Goal: Task Accomplishment & Management: Manage account settings

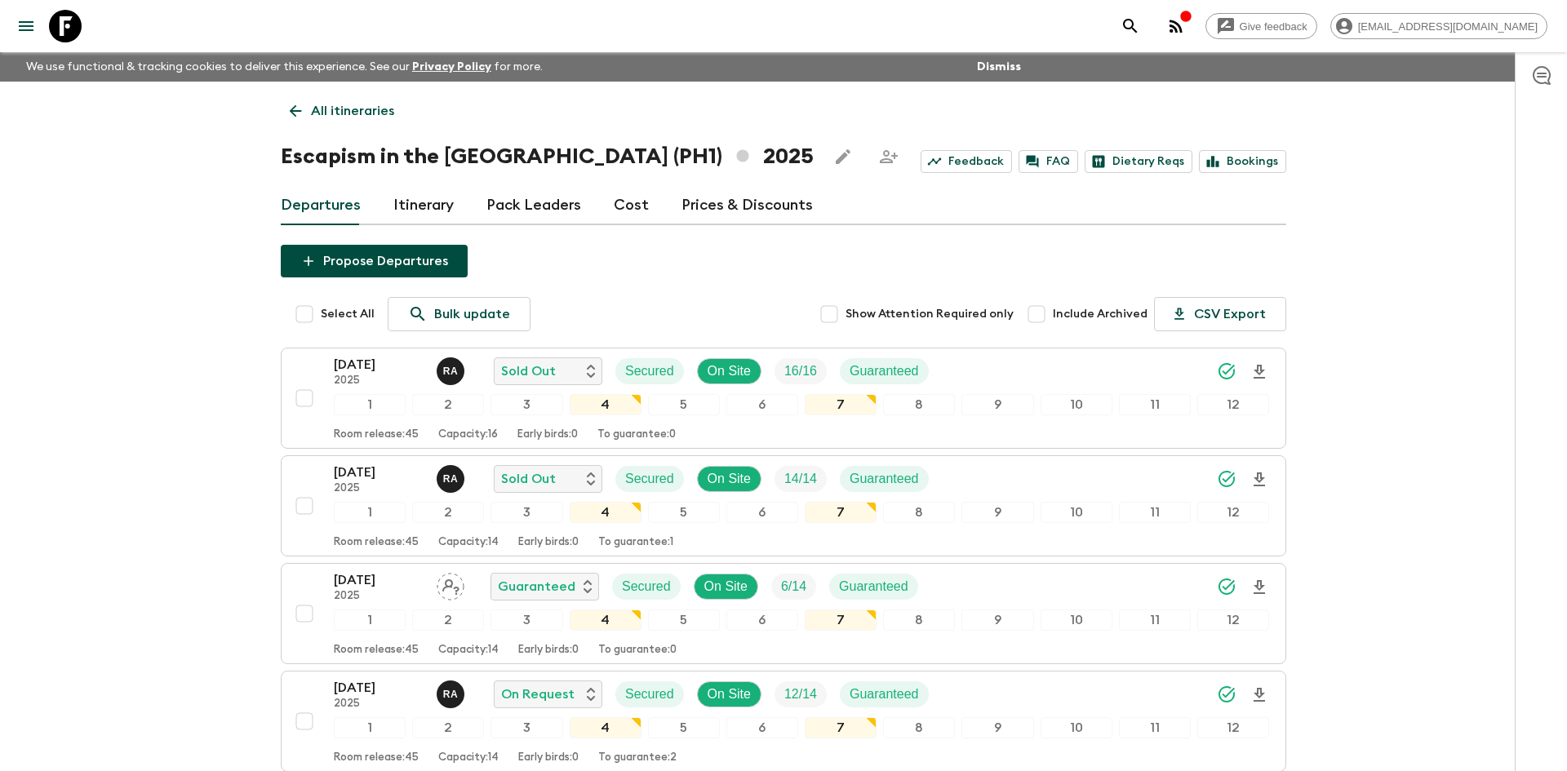
click at [370, 103] on p "All itineraries" at bounding box center [352, 111] width 83 height 20
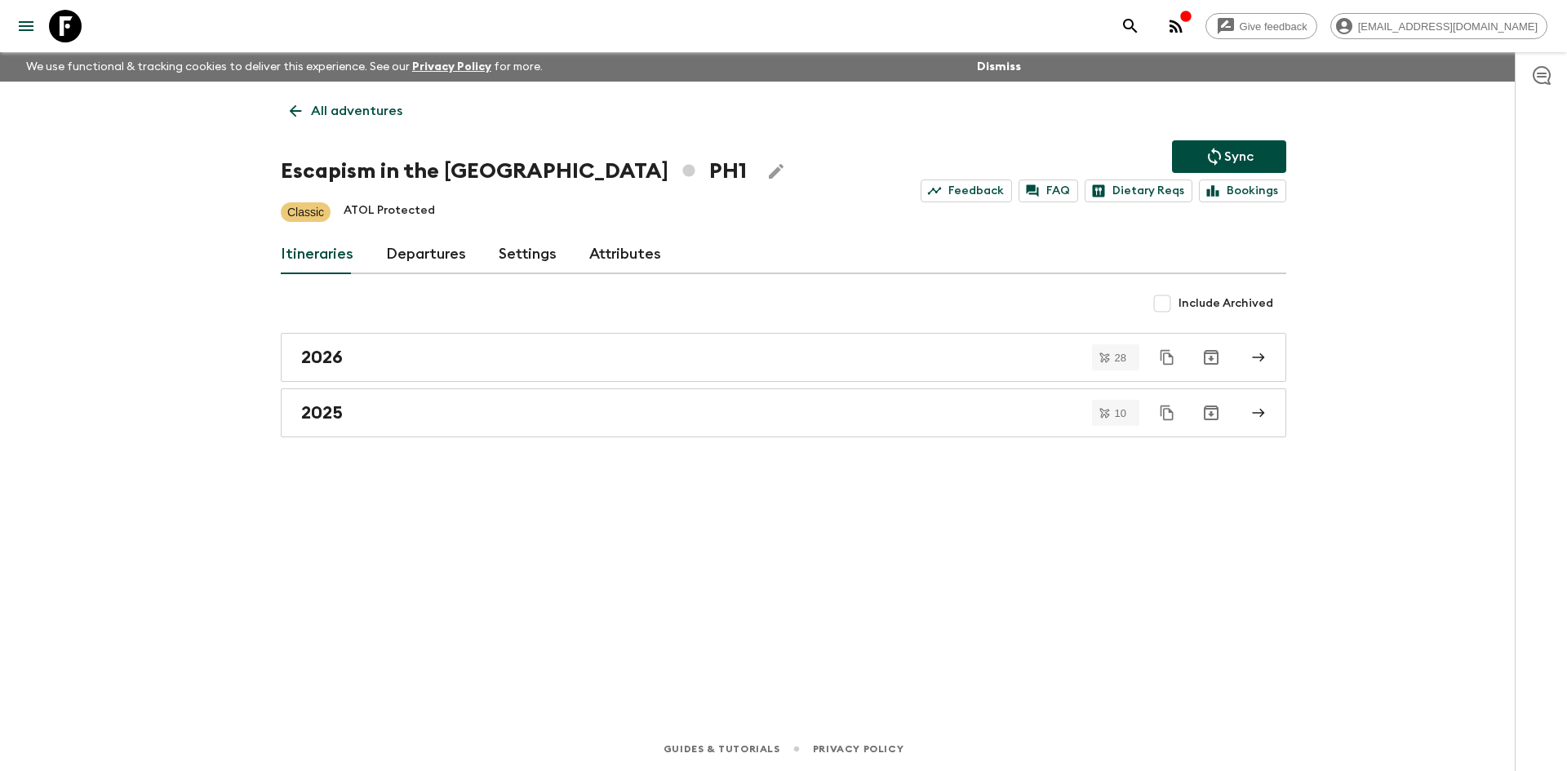
click at [370, 103] on p "All adventures" at bounding box center [356, 111] width 91 height 20
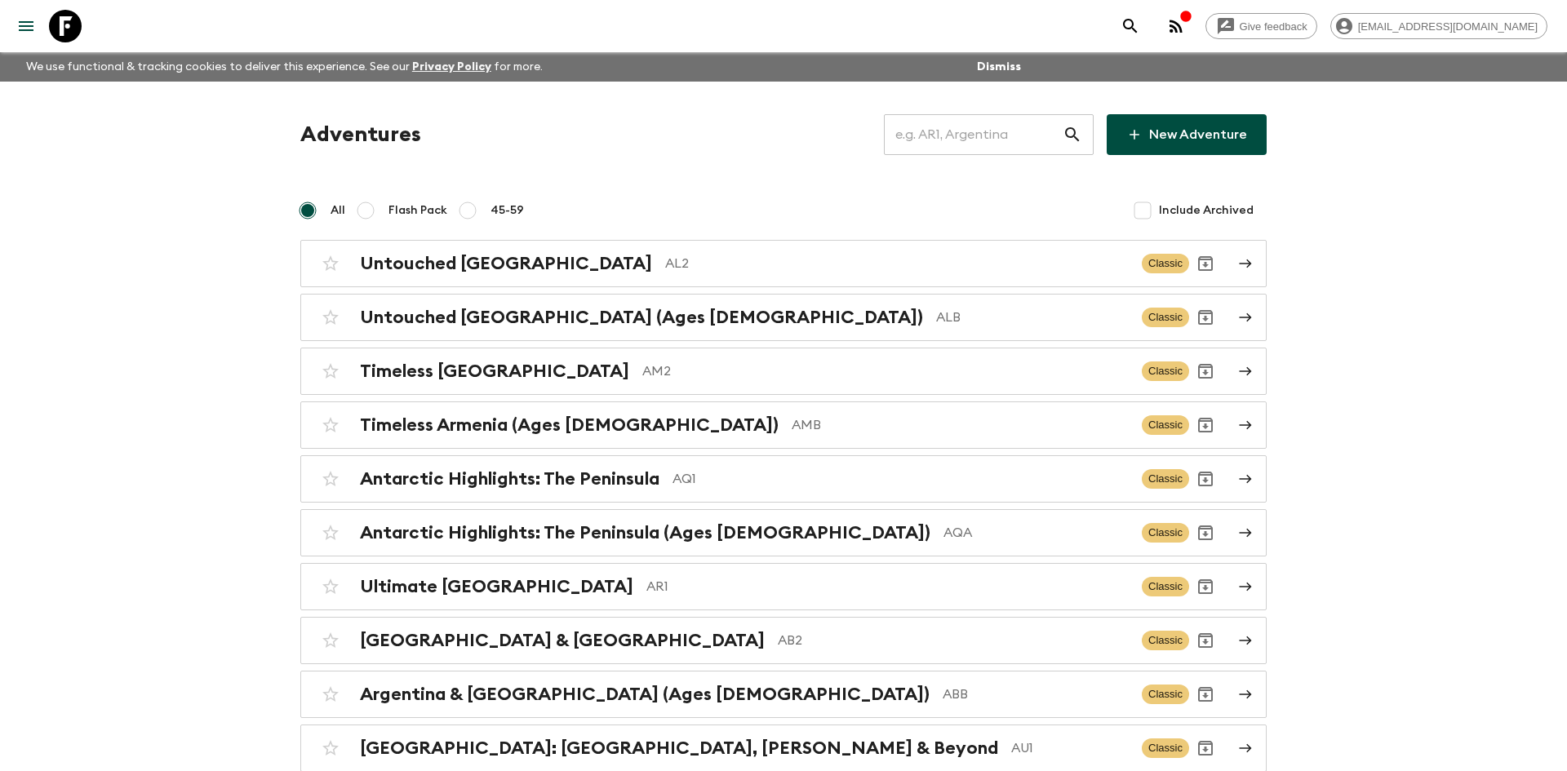
click at [939, 152] on input "text" at bounding box center [973, 135] width 179 height 46
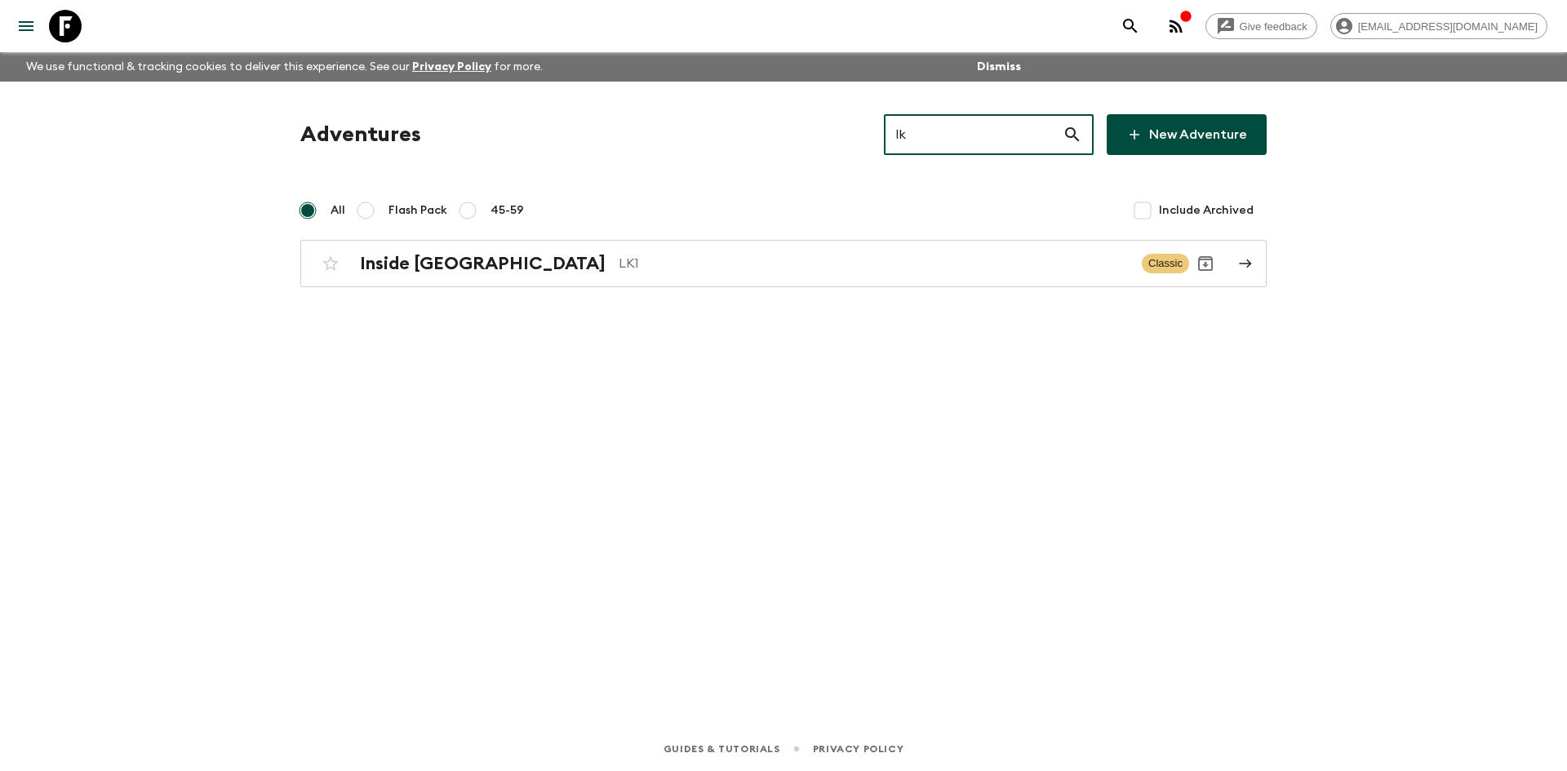
type input "lk1"
click at [562, 275] on div "Inside [GEOGRAPHIC_DATA] LK1 Classic" at bounding box center [751, 263] width 875 height 33
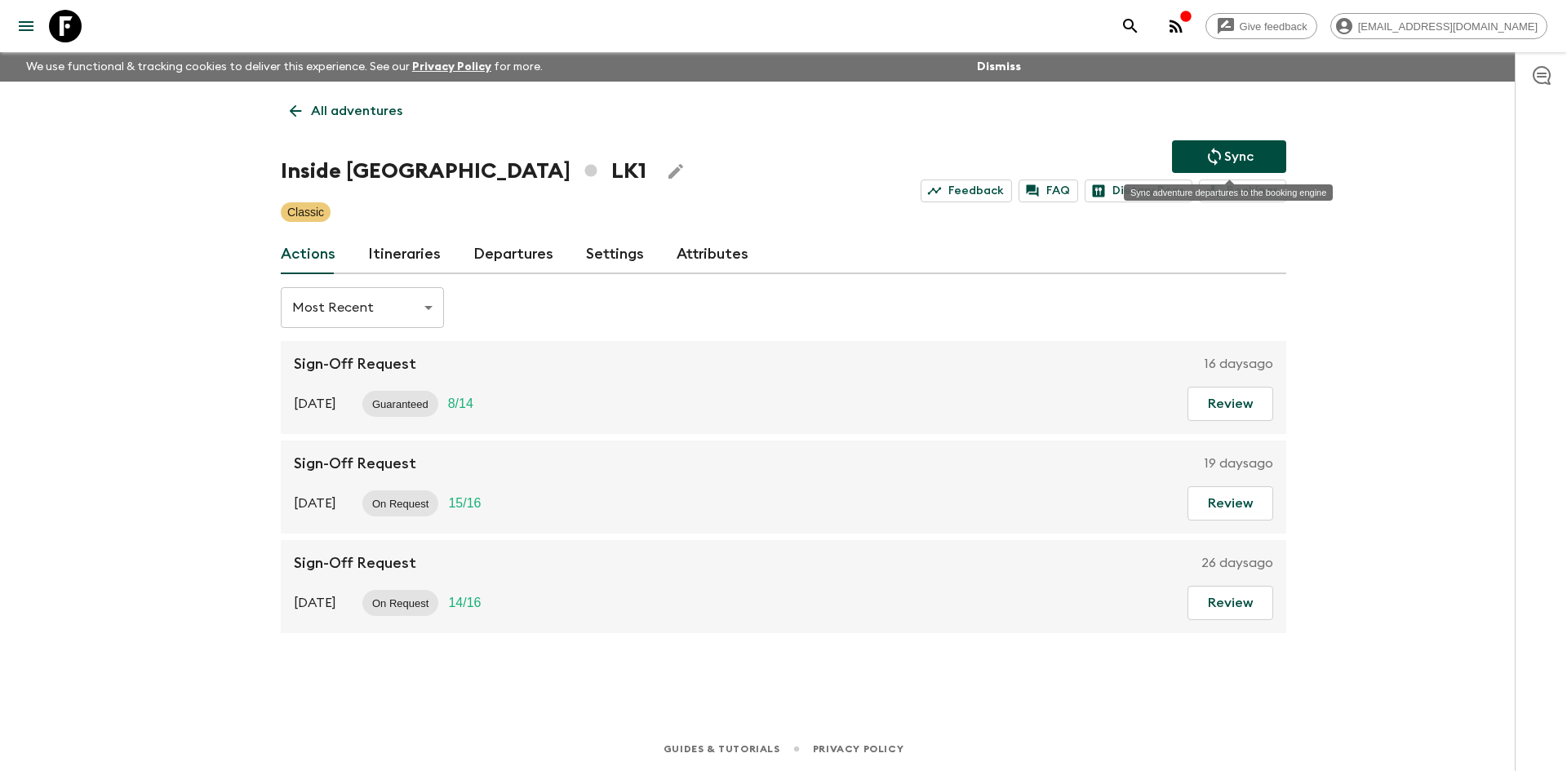
click at [1206, 148] on icon "Sync adventure departures to the booking engine" at bounding box center [1215, 157] width 20 height 20
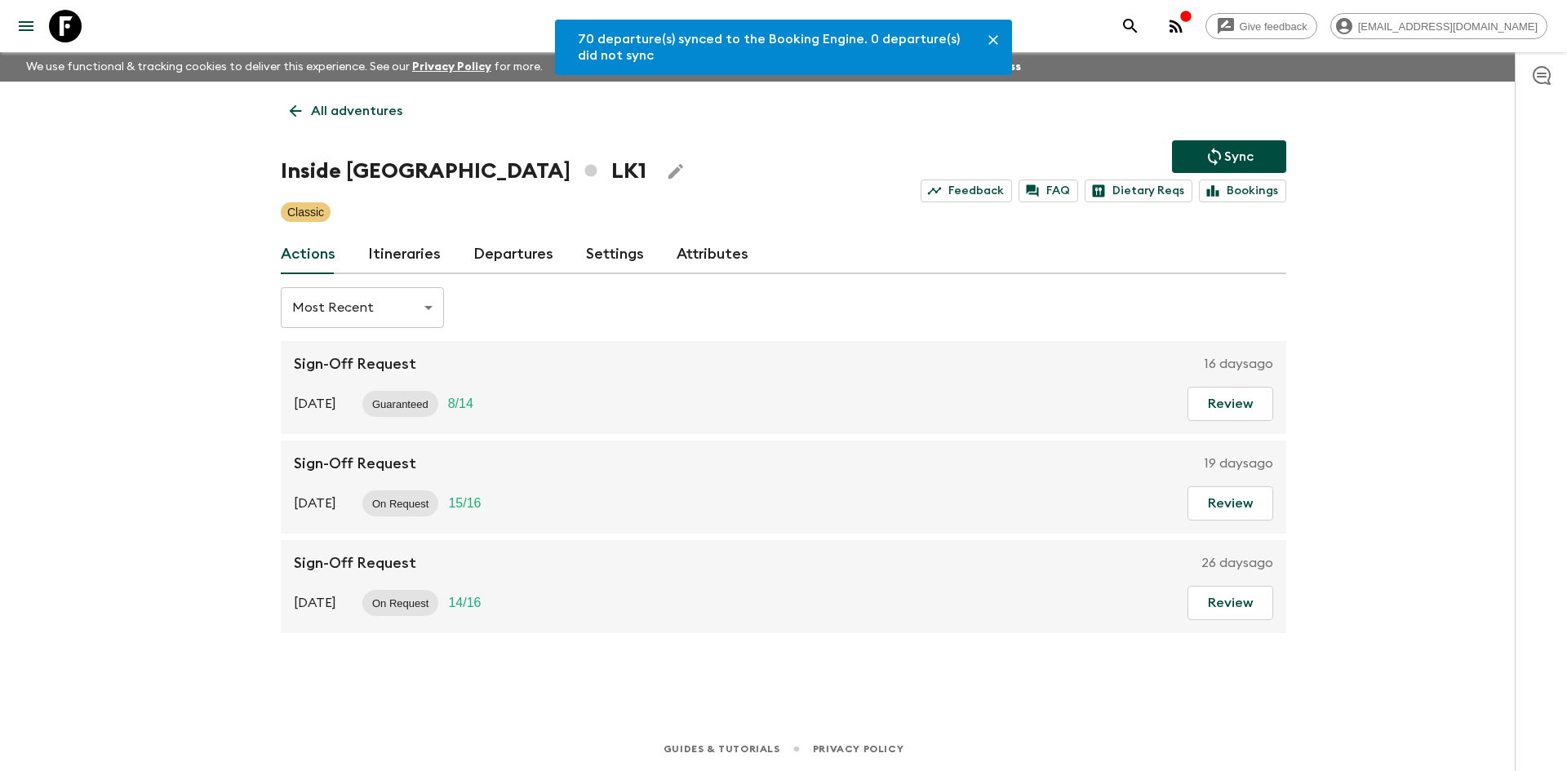
click at [532, 253] on link "Departures" at bounding box center [513, 254] width 80 height 39
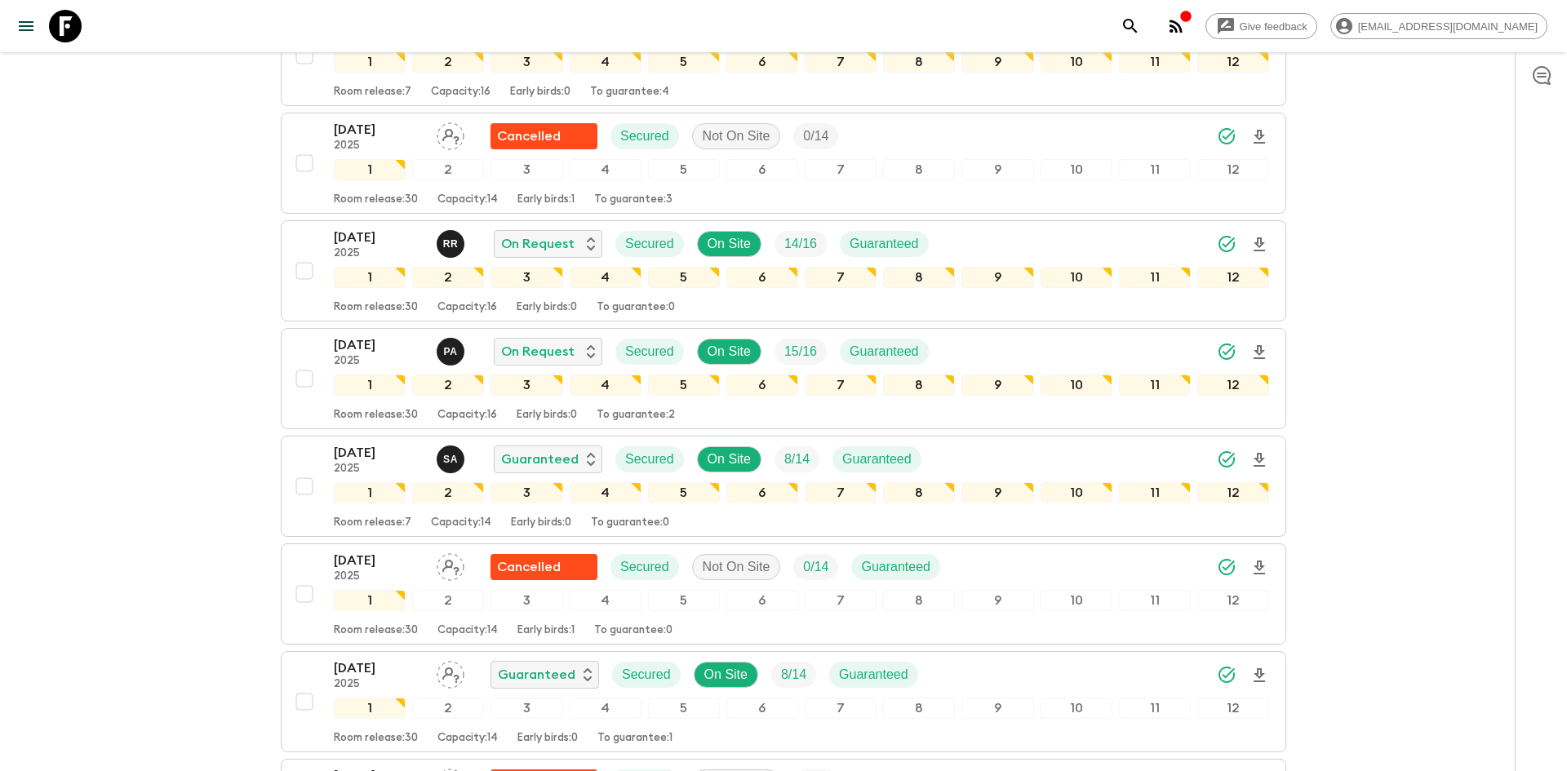
scroll to position [1192, 0]
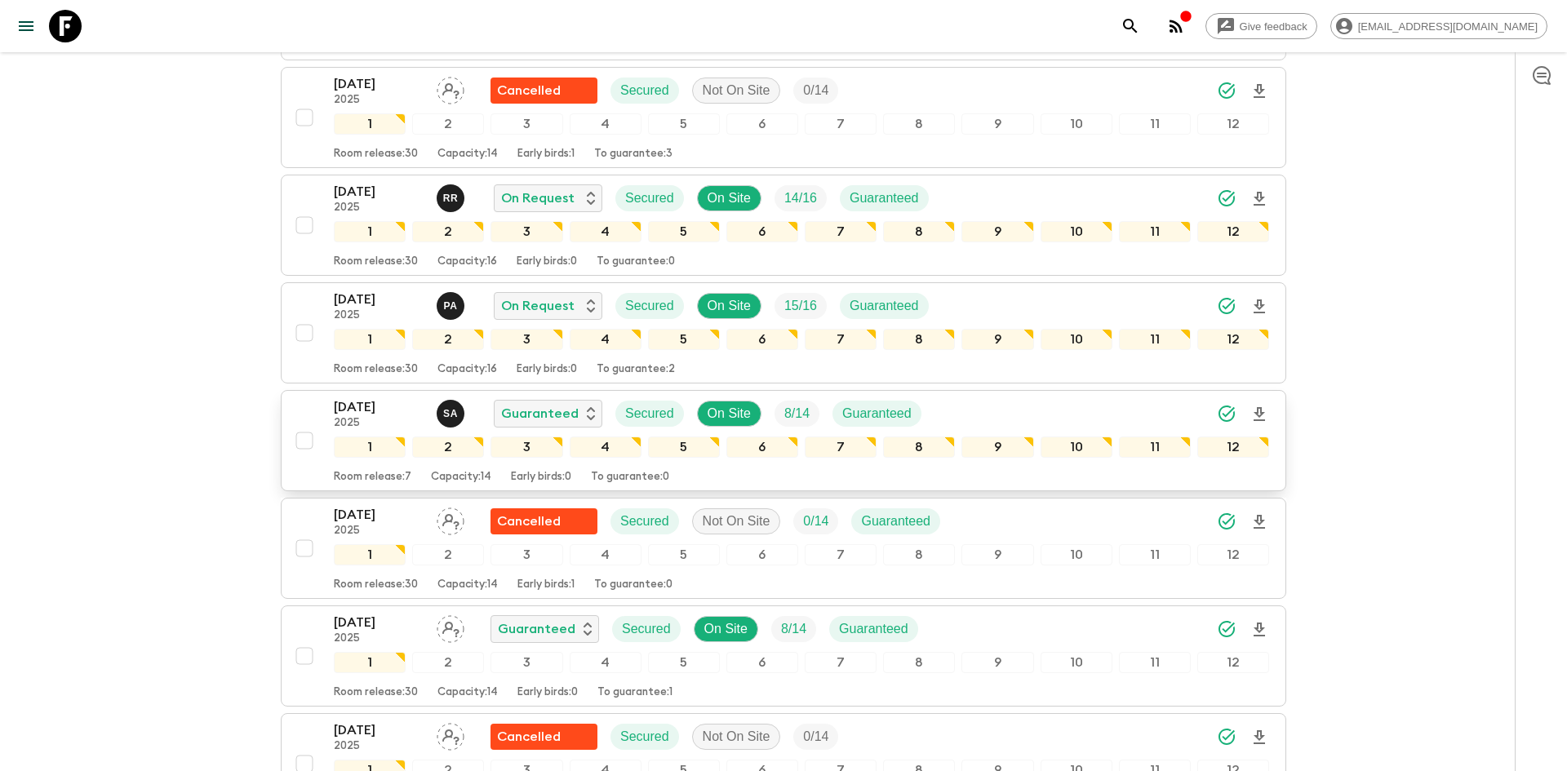
click at [1104, 411] on div "[DATE] 2025 S A Guaranteed Secured On Site 8 / 14 Guaranteed" at bounding box center [801, 414] width 935 height 33
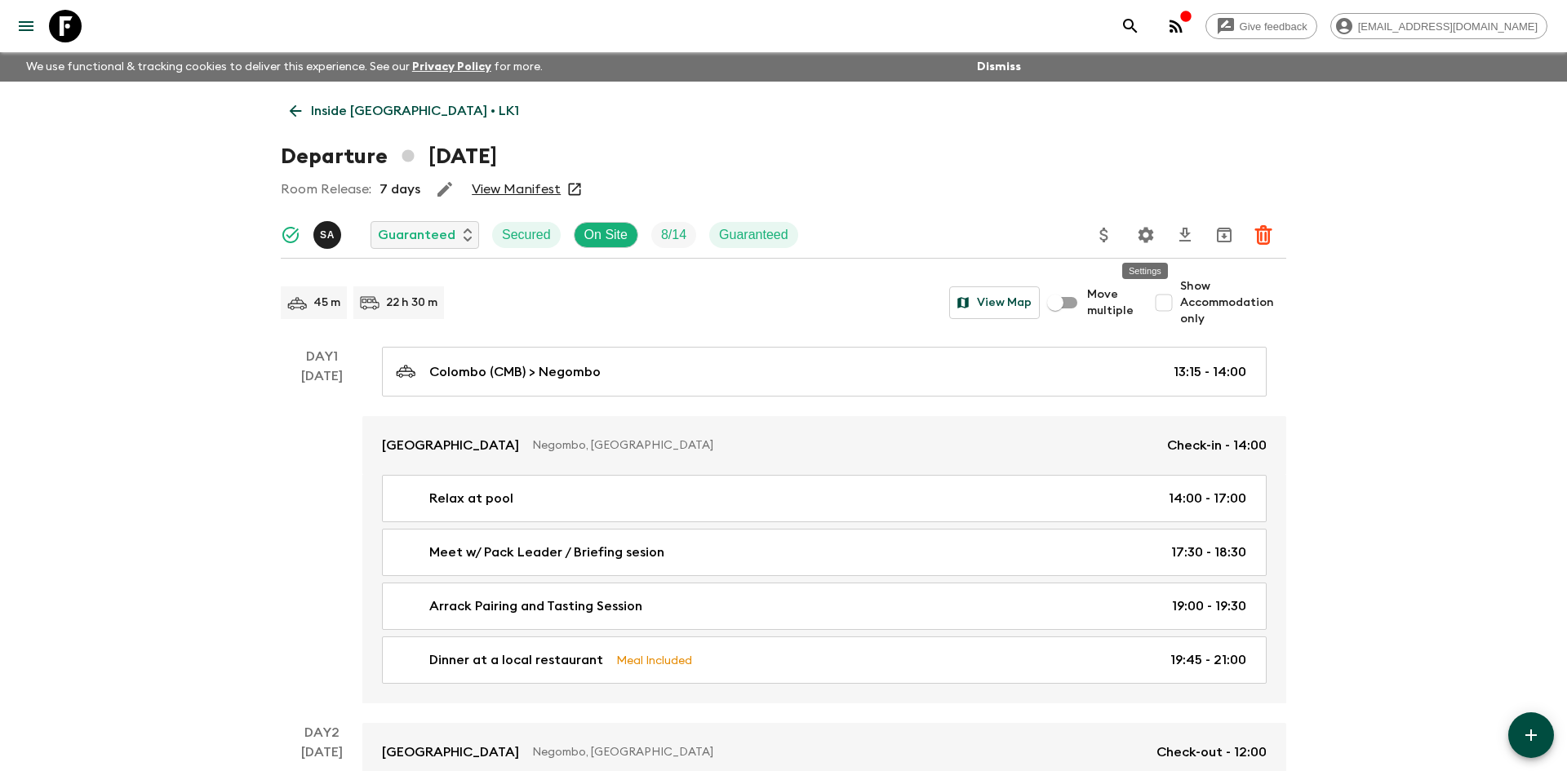
click at [1141, 238] on icon "Settings" at bounding box center [1147, 235] width 16 height 16
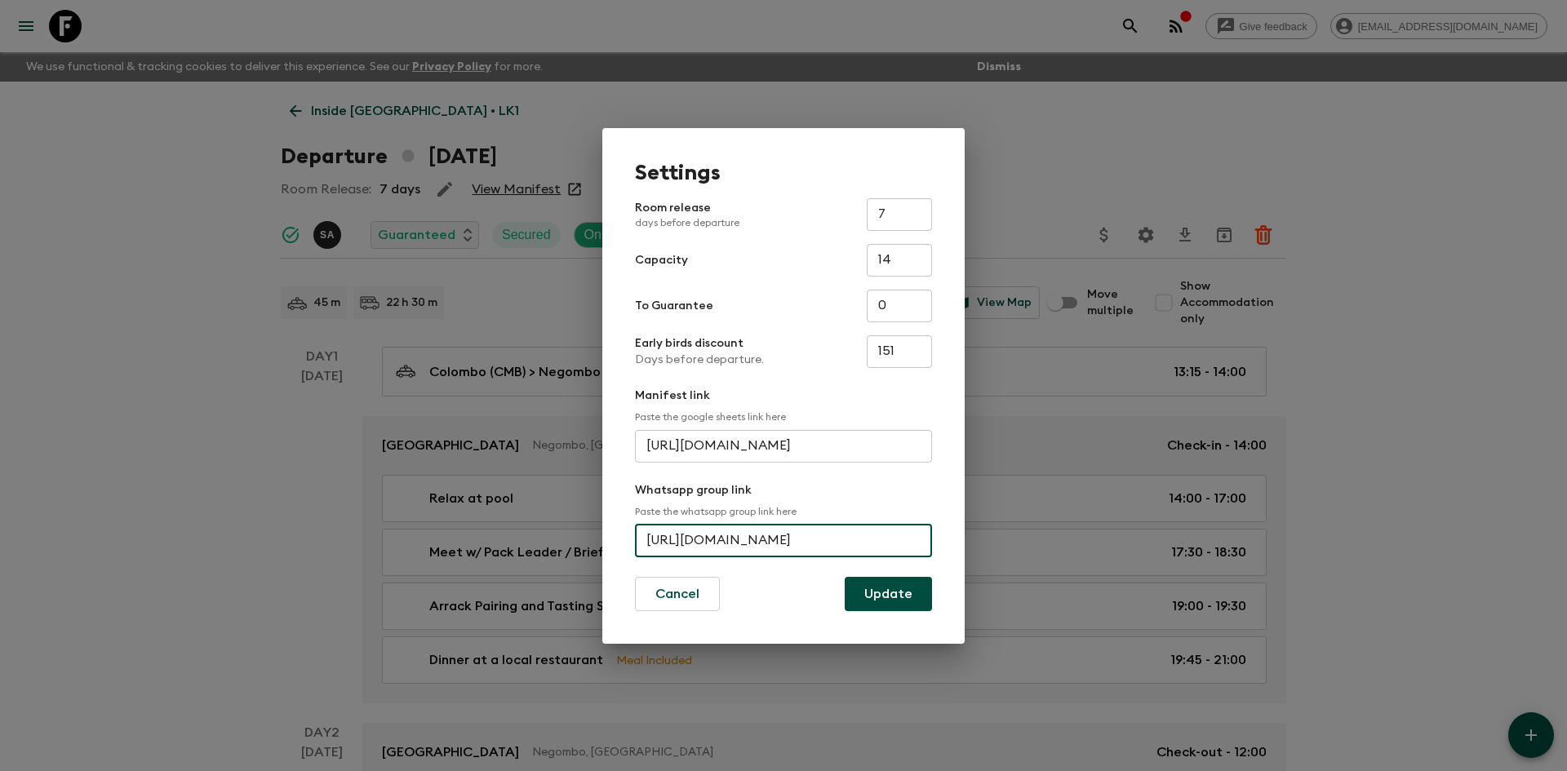
scroll to position [0, 110]
drag, startPoint x: 643, startPoint y: 544, endPoint x: 934, endPoint y: 538, distance: 290.6
click at [934, 538] on div "Settings Room release days before departure 7 ​ Capacity 14 ​ To Guarantee 0 ​ …" at bounding box center [783, 386] width 362 height 516
click at [184, 124] on div "Settings Room release days before departure 7 ​ Capacity 14 ​ To Guarantee 0 ​ …" at bounding box center [783, 385] width 1567 height 771
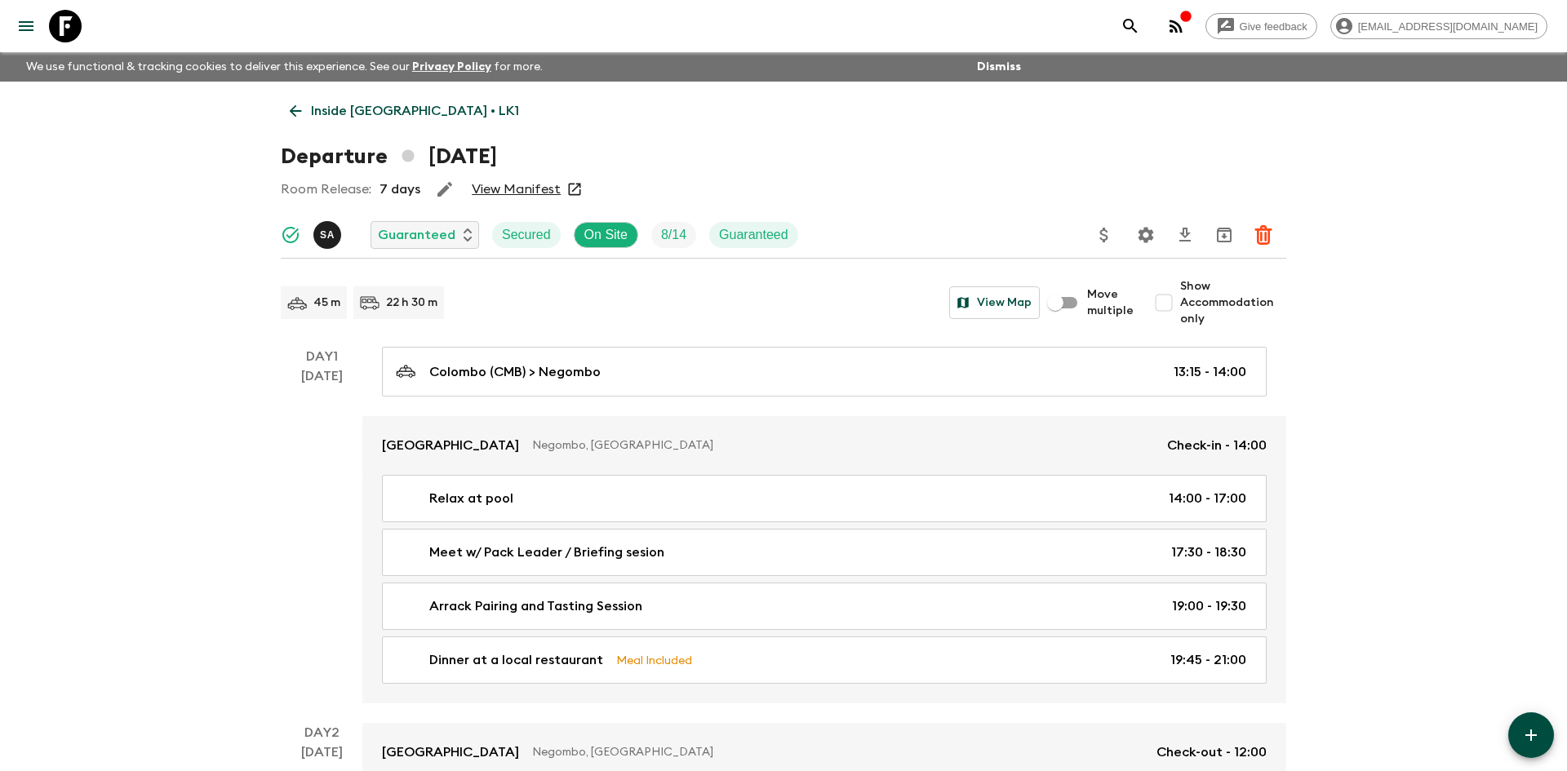
click at [386, 113] on p "Inside [GEOGRAPHIC_DATA] • LK1" at bounding box center [415, 111] width 208 height 20
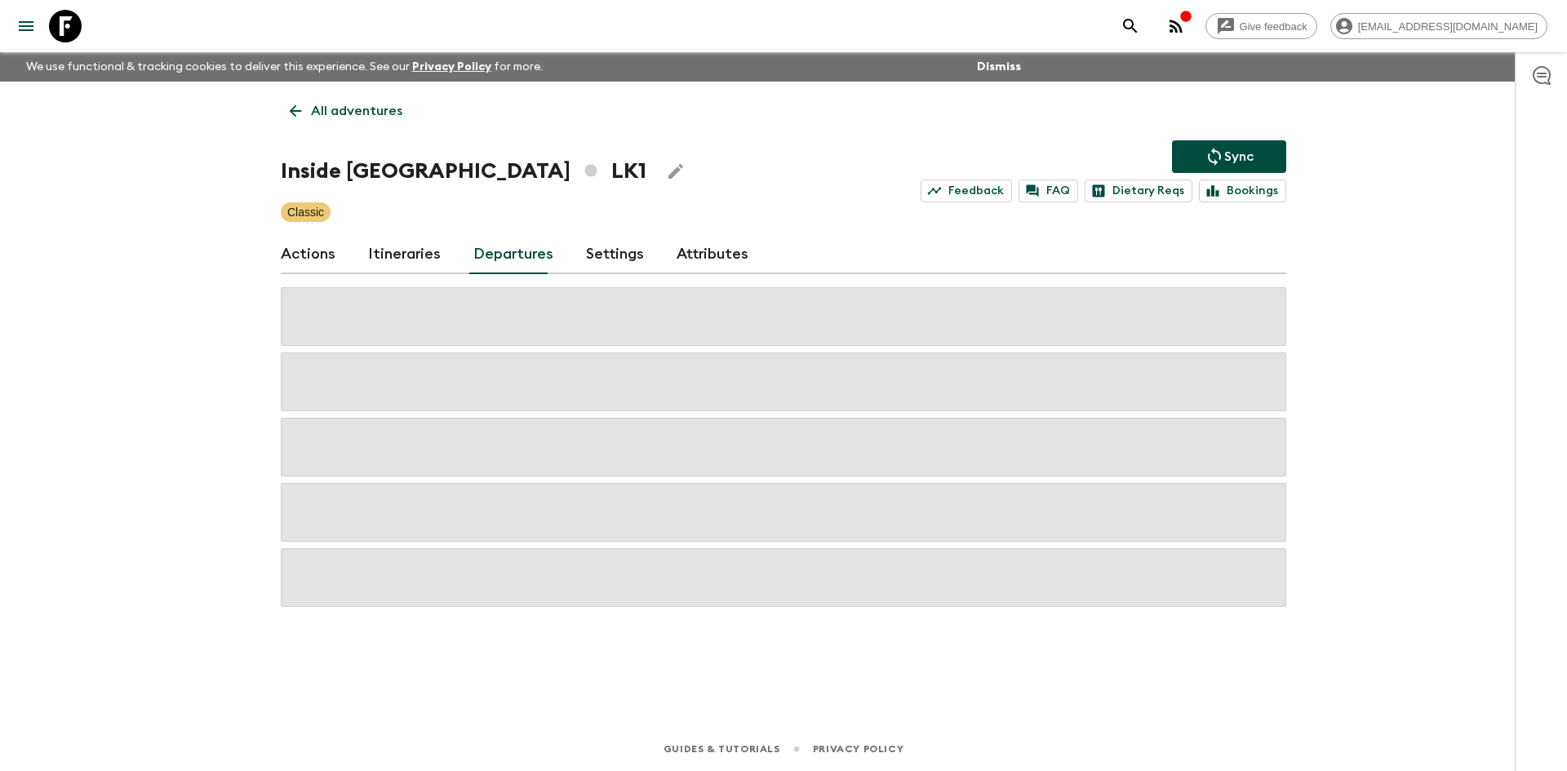
click at [386, 113] on p "All adventures" at bounding box center [356, 111] width 91 height 20
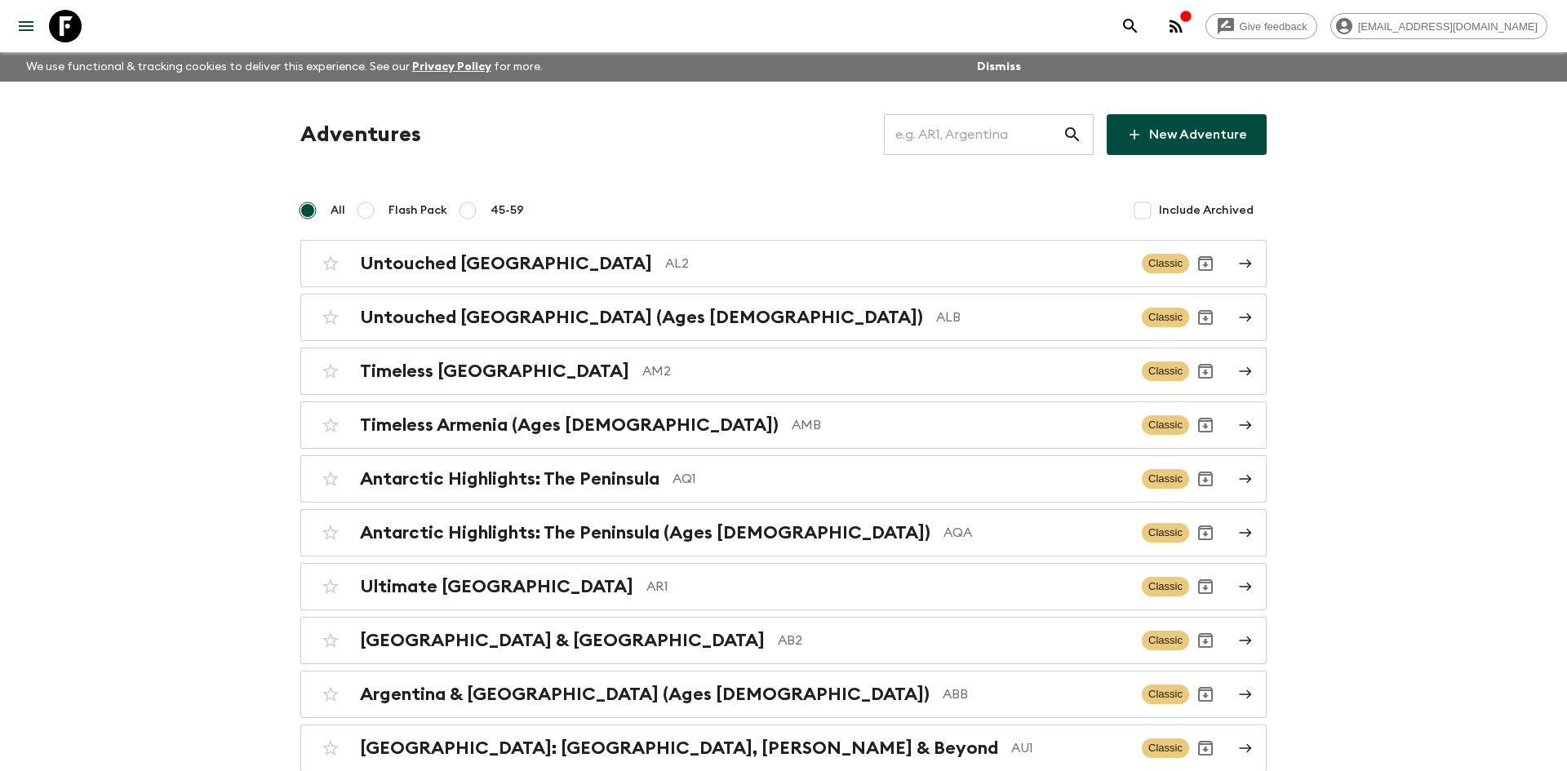
click at [938, 140] on input "text" at bounding box center [973, 135] width 179 height 46
type input "th2"
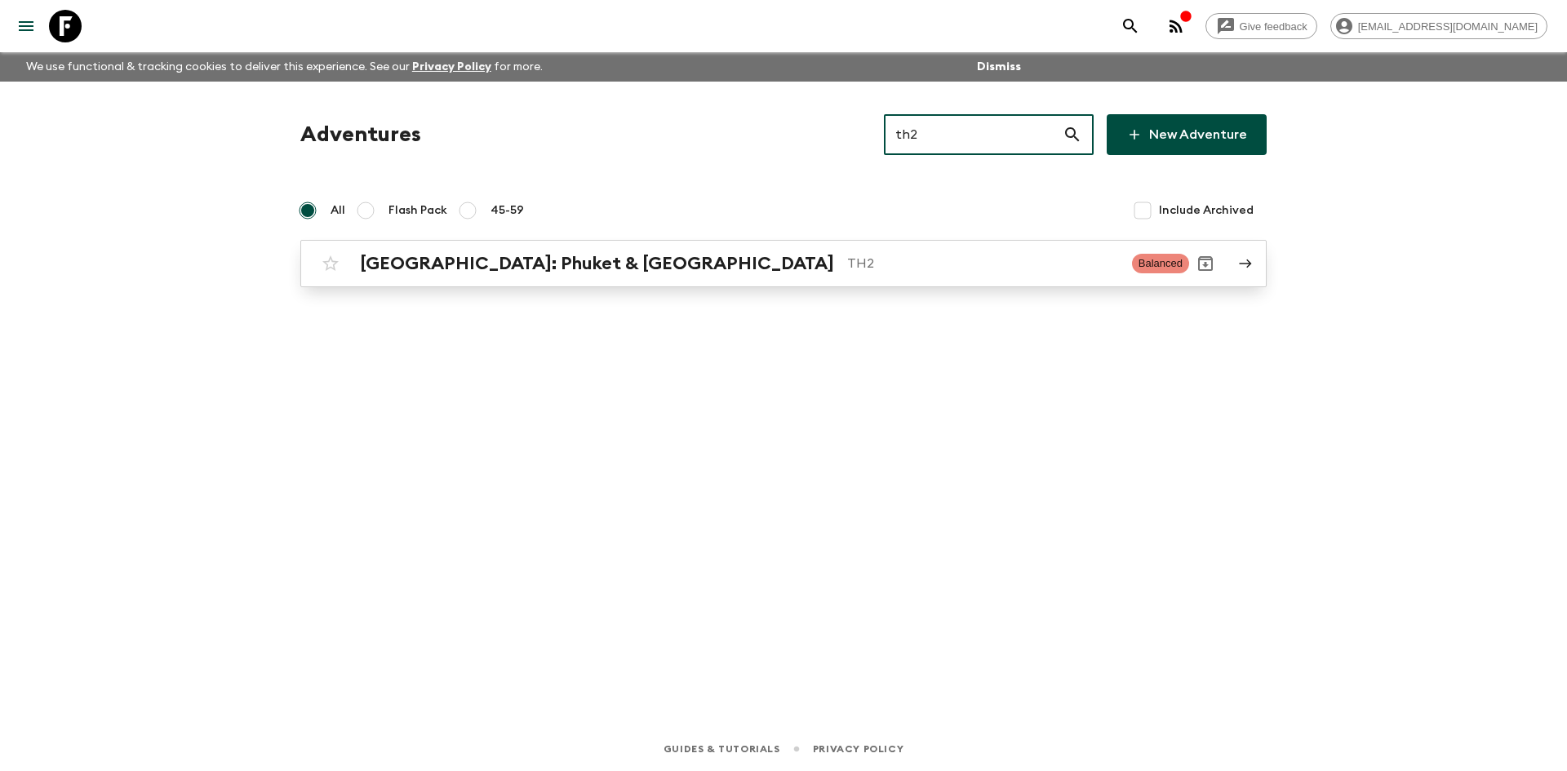
click at [575, 259] on h2 "[GEOGRAPHIC_DATA]: Phuket & [GEOGRAPHIC_DATA]" at bounding box center [597, 263] width 474 height 21
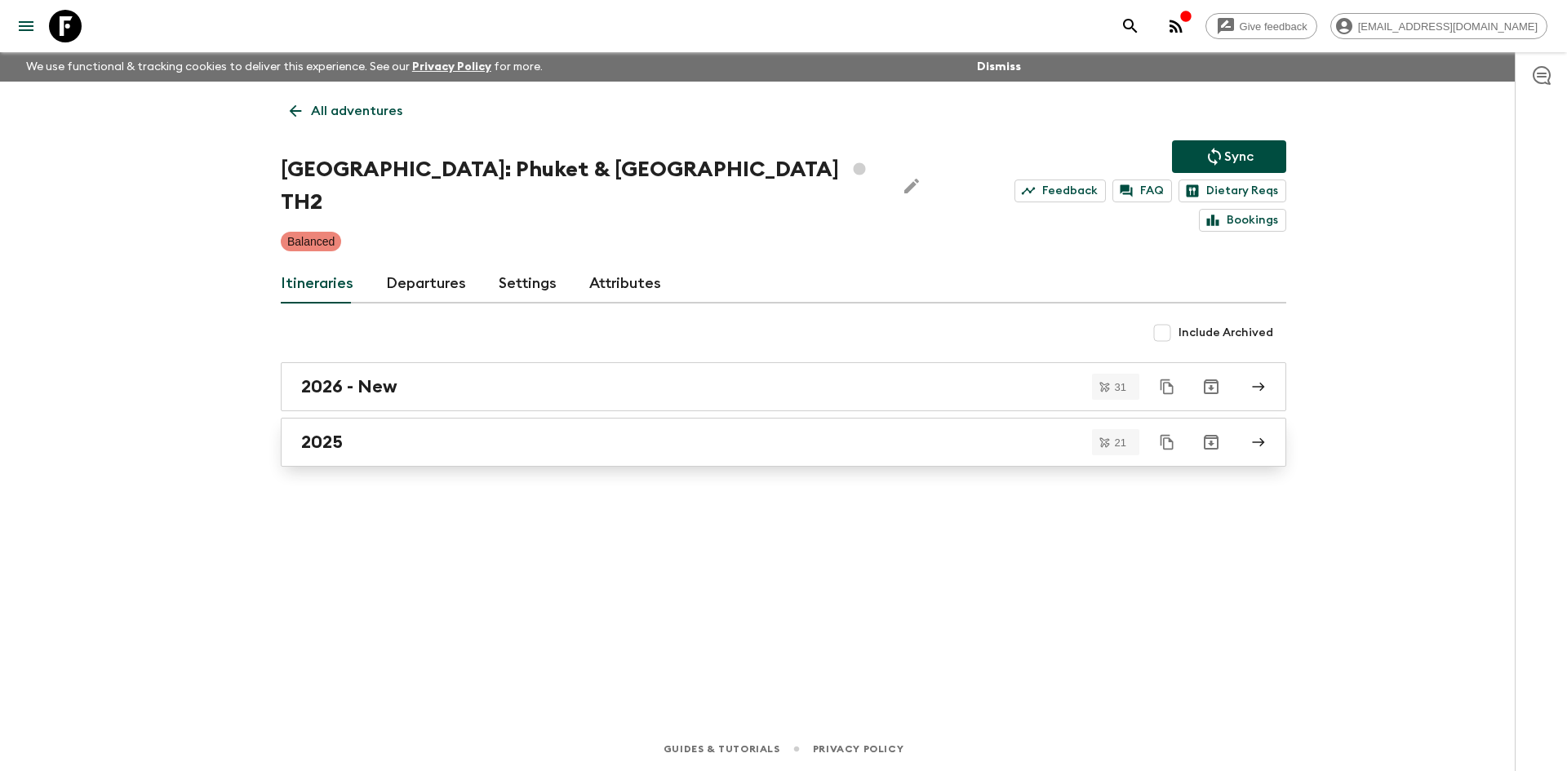
click at [469, 432] on div "2025" at bounding box center [768, 442] width 934 height 21
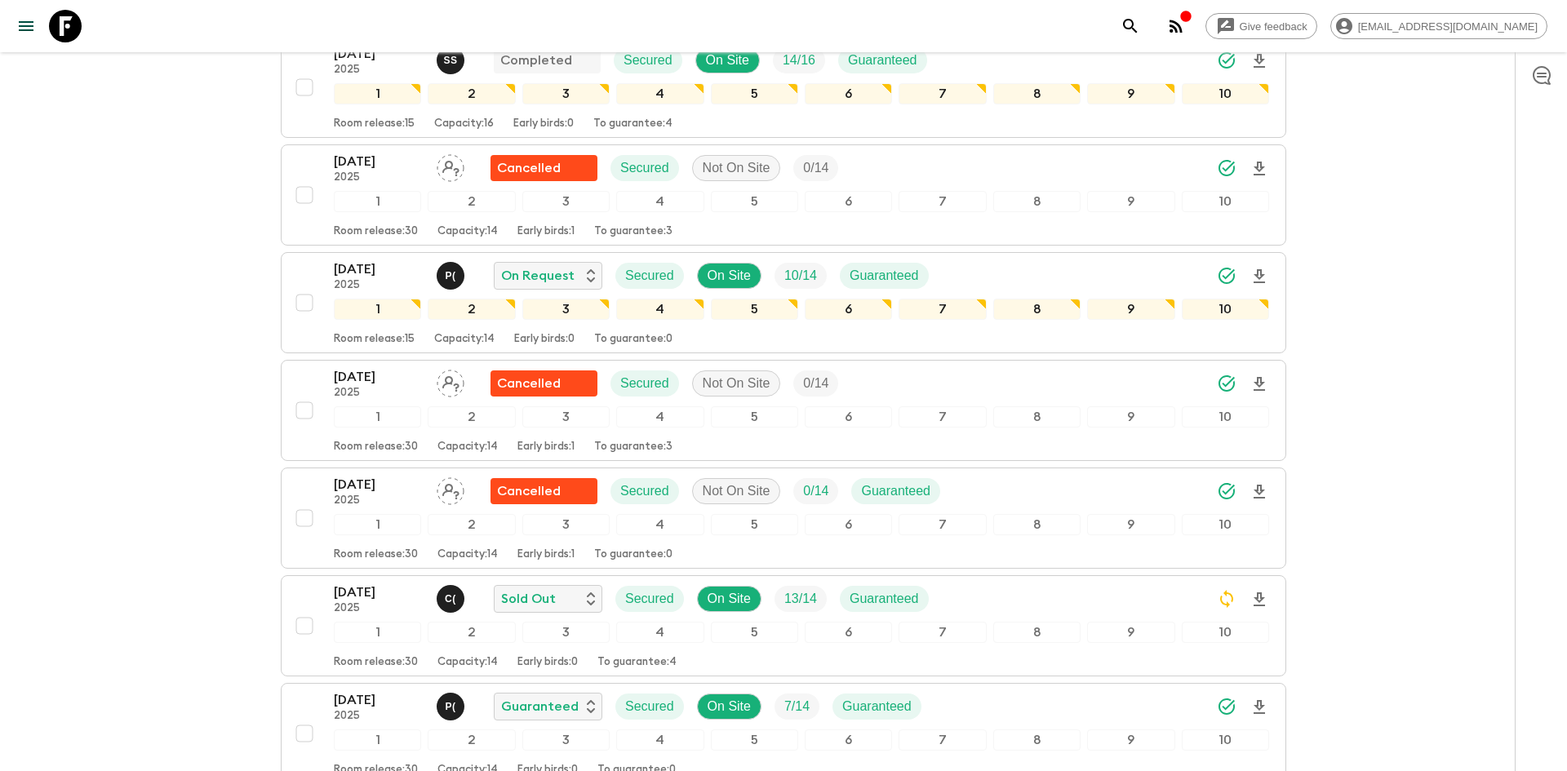
scroll to position [372, 0]
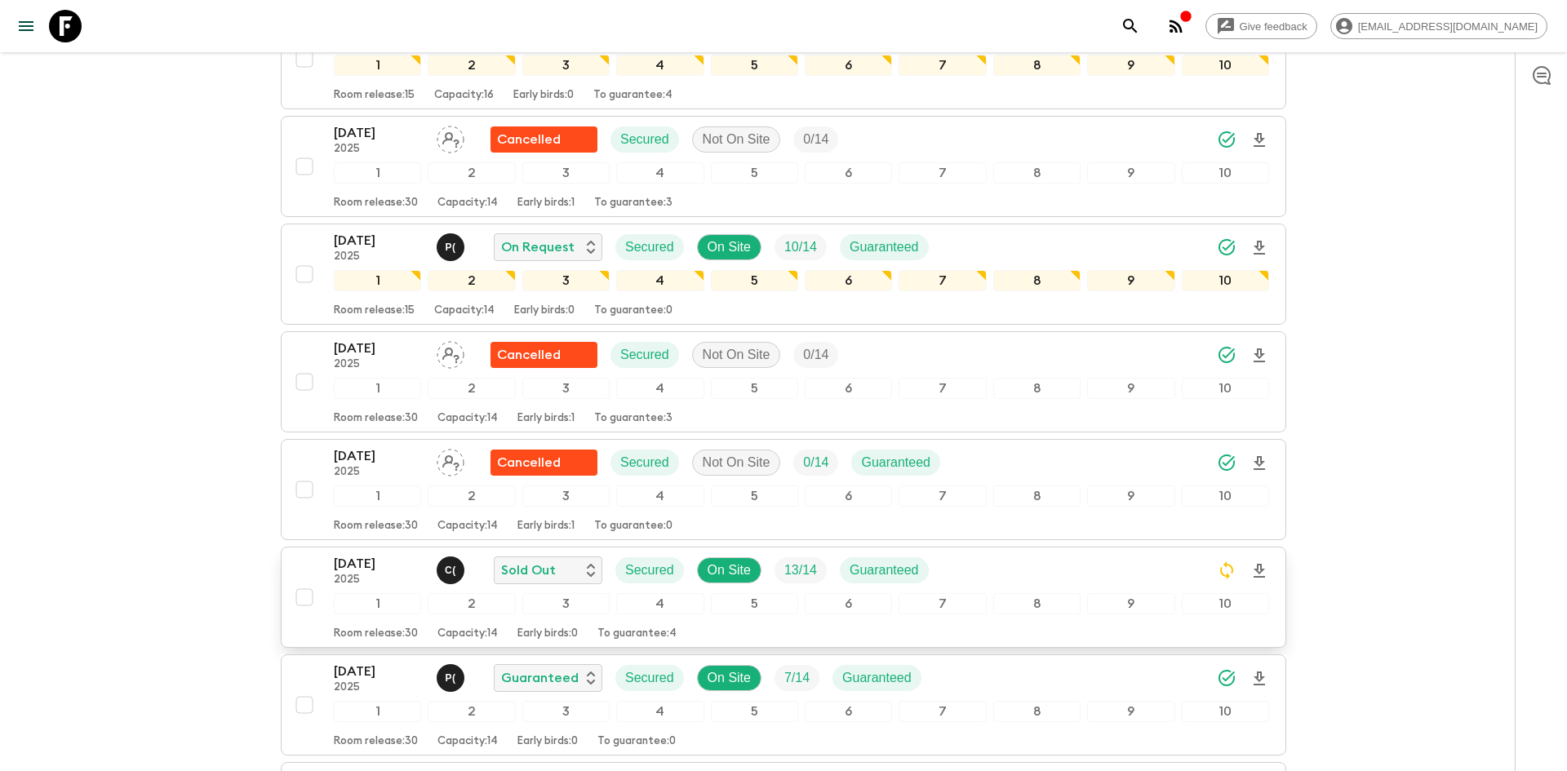
click at [1019, 554] on div "[DATE] 2025 C ( Sold Out Secured On Site 13 / 14 Guaranteed" at bounding box center [801, 570] width 935 height 33
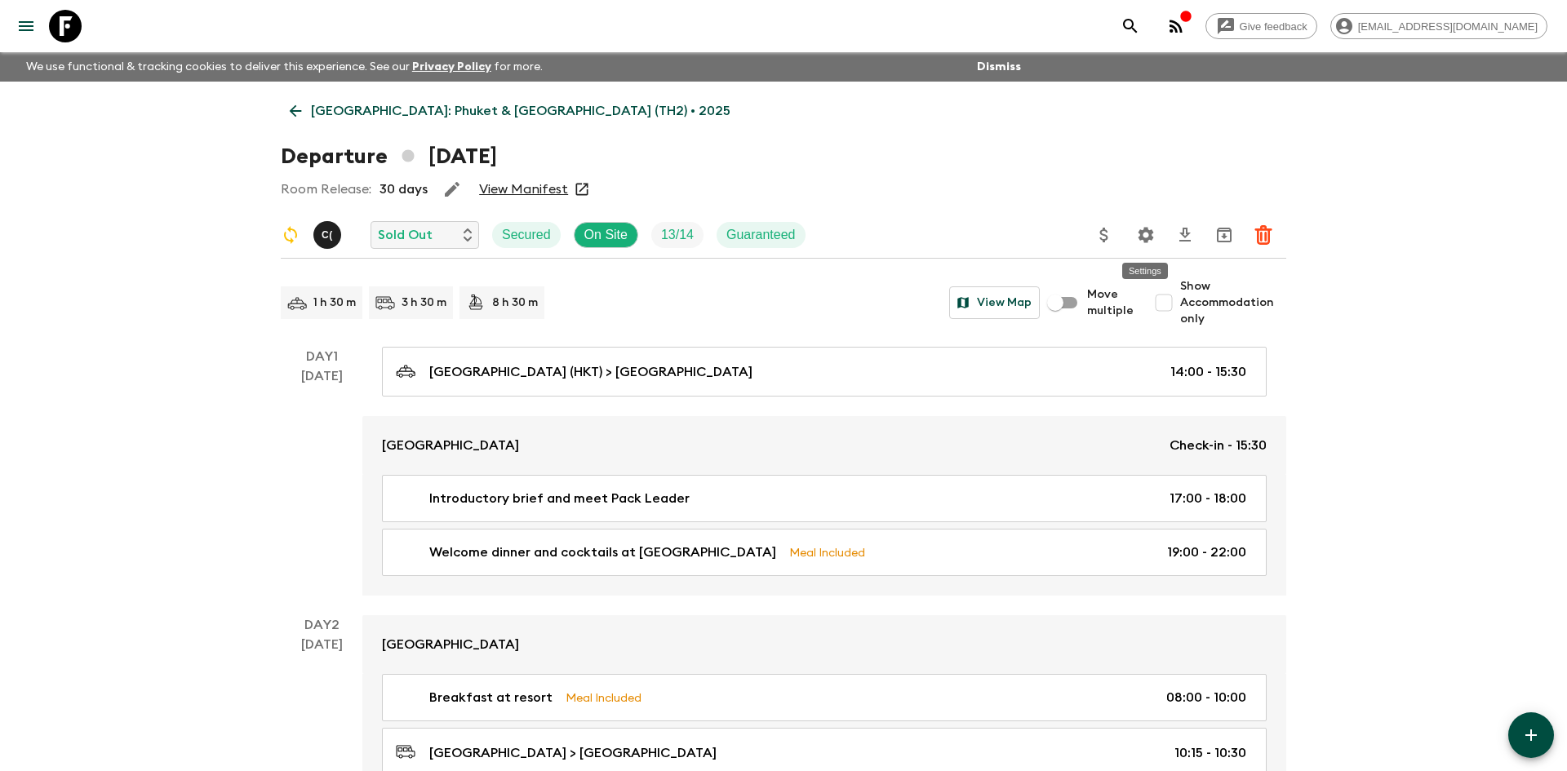
click at [1142, 243] on icon "Settings" at bounding box center [1146, 235] width 20 height 20
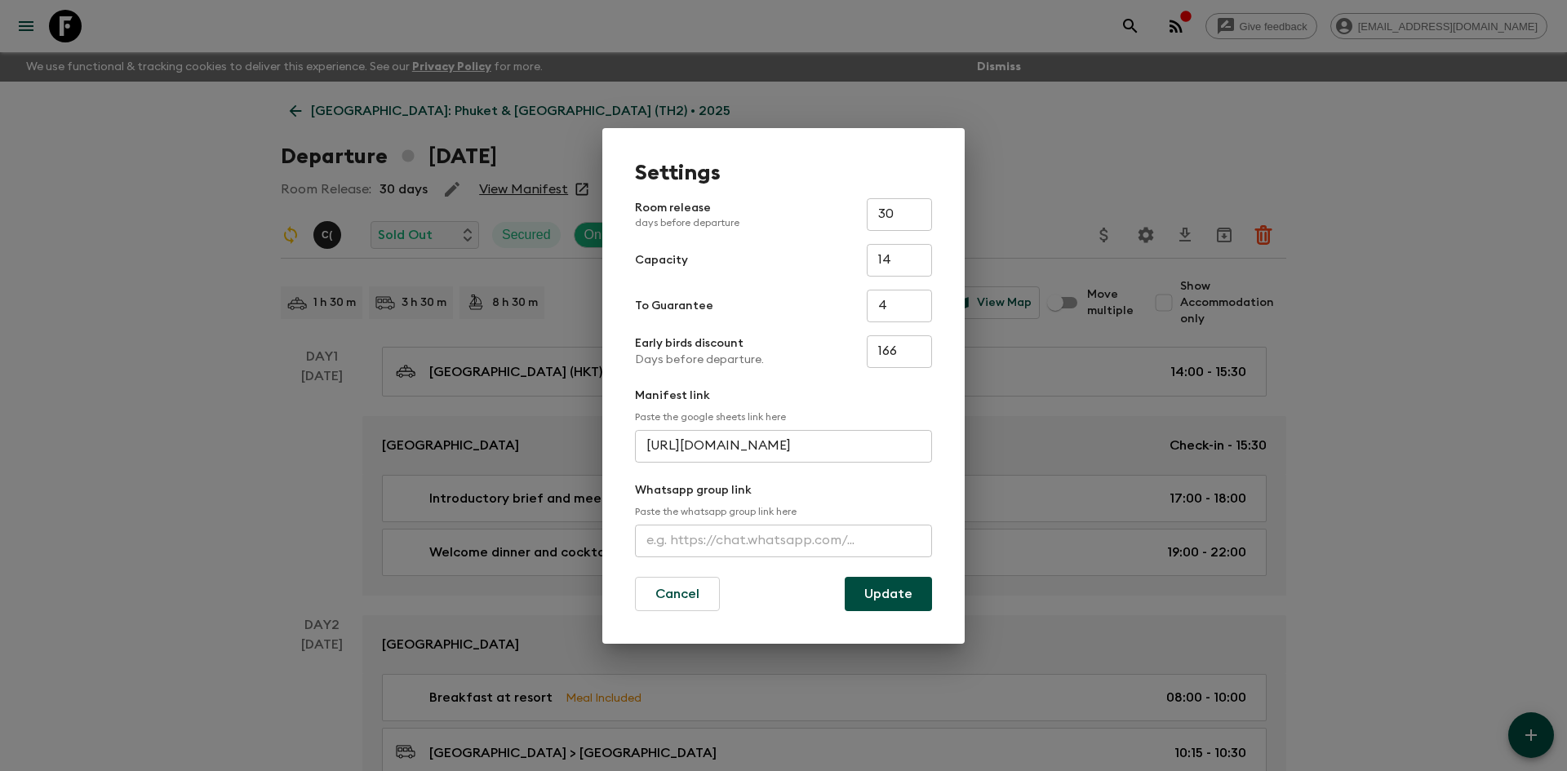
click at [778, 535] on input "text" at bounding box center [783, 541] width 297 height 33
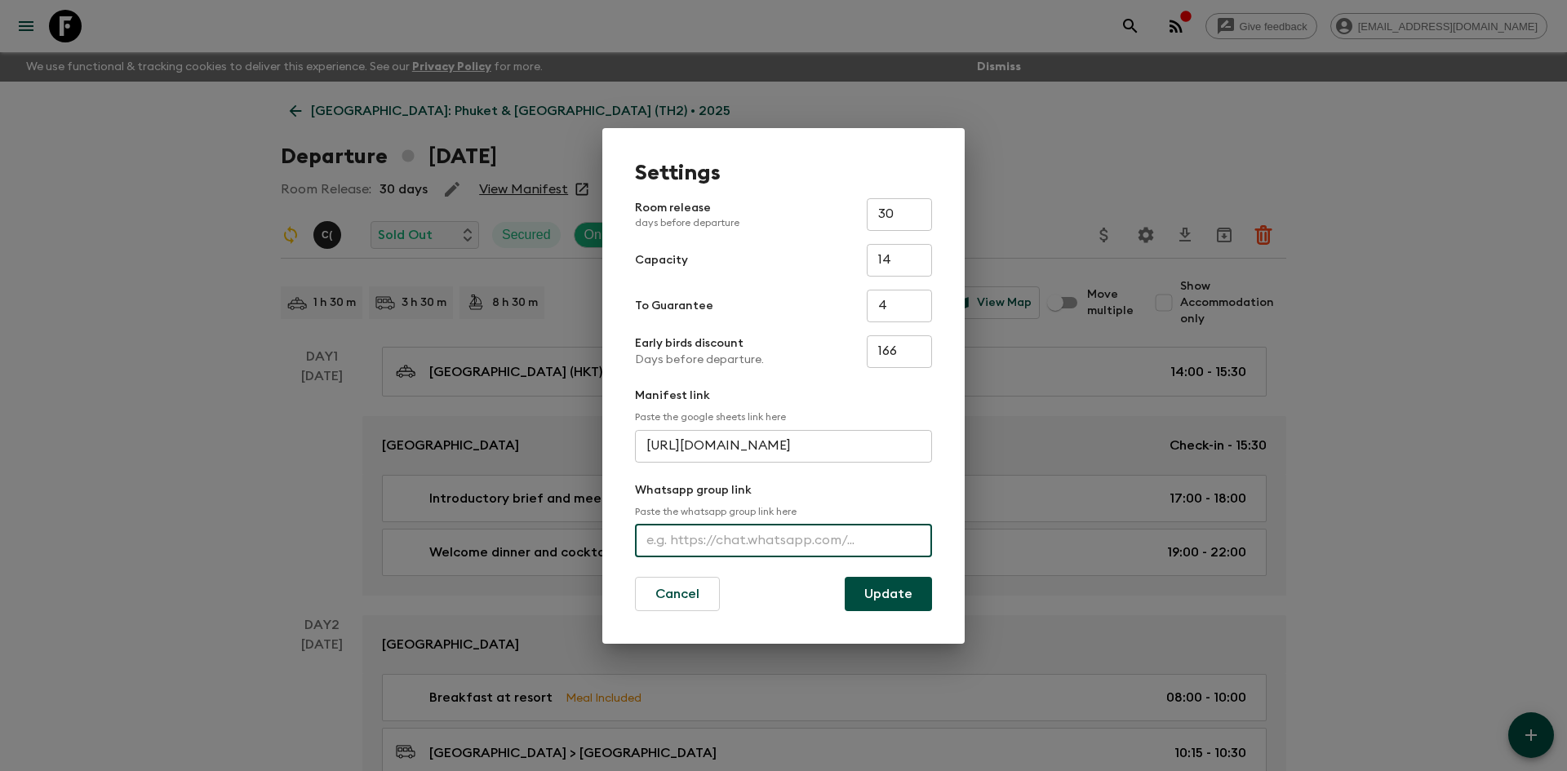
paste input "[URL][DOMAIN_NAME]"
type input "[URL][DOMAIN_NAME]"
click at [893, 606] on button "Update" at bounding box center [888, 594] width 87 height 34
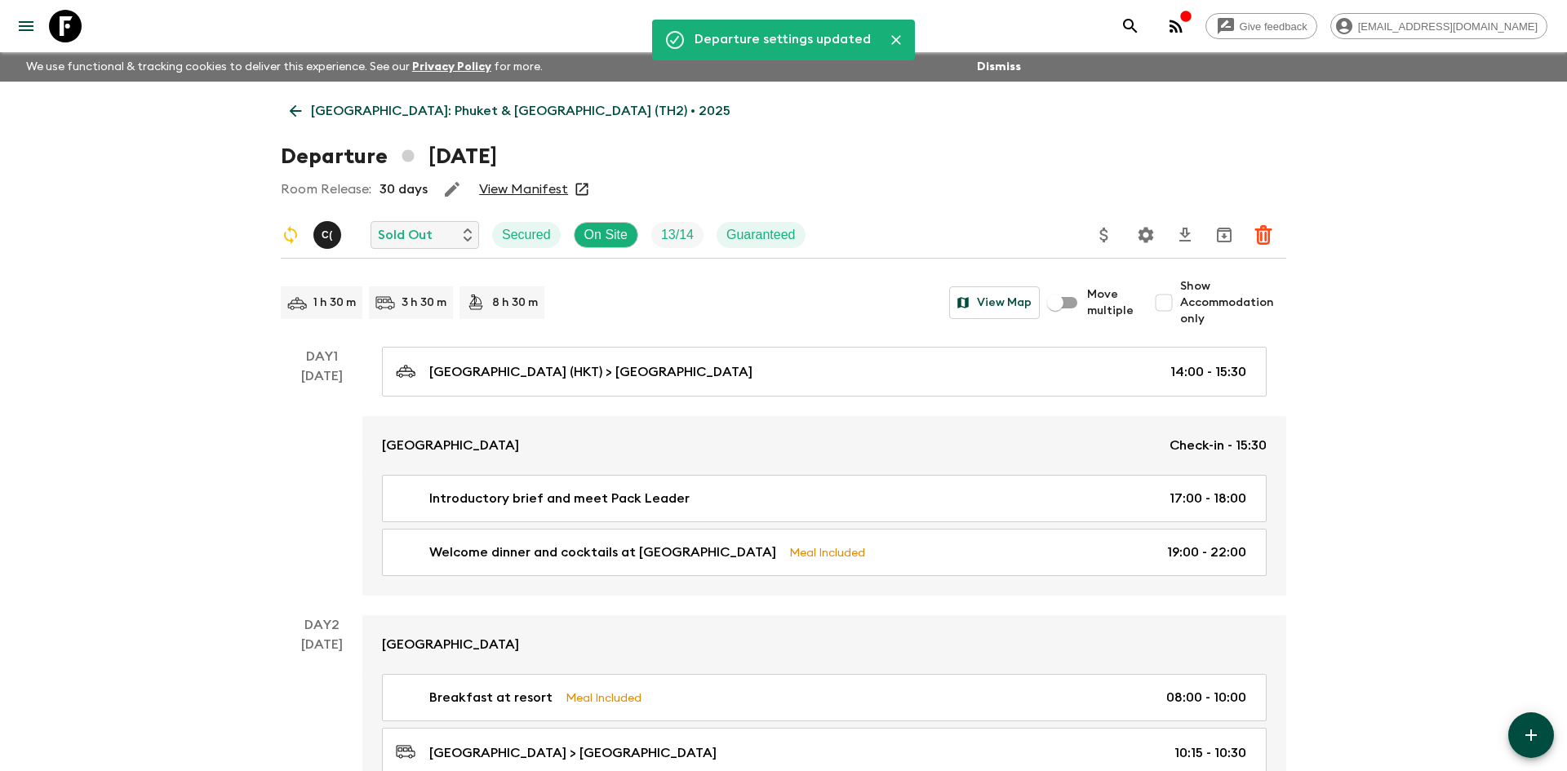
click at [392, 113] on p "[GEOGRAPHIC_DATA]: Phuket & [GEOGRAPHIC_DATA] (TH2) • 2025" at bounding box center [521, 111] width 420 height 20
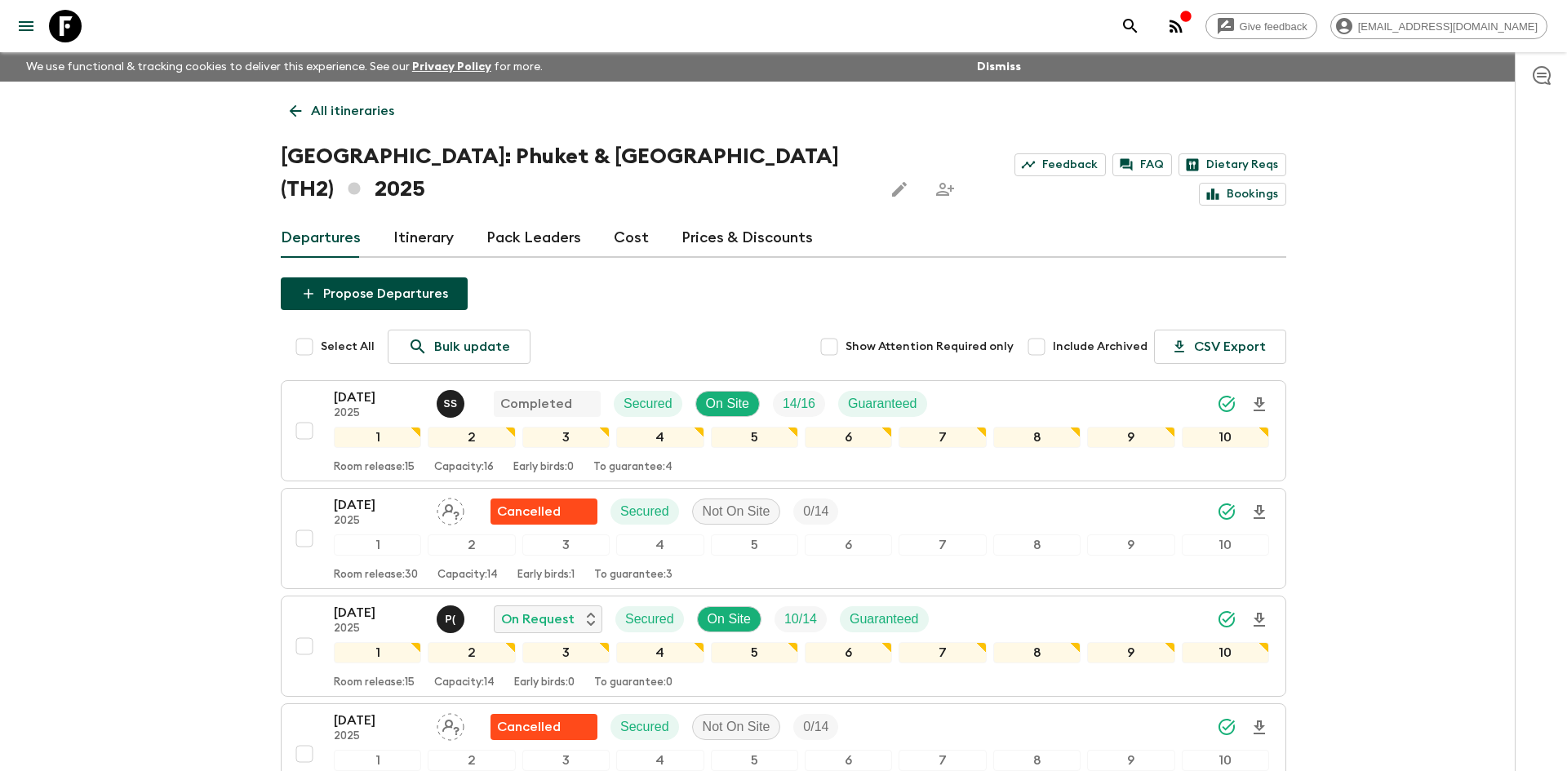
click at [392, 113] on link "All itineraries" at bounding box center [342, 111] width 122 height 33
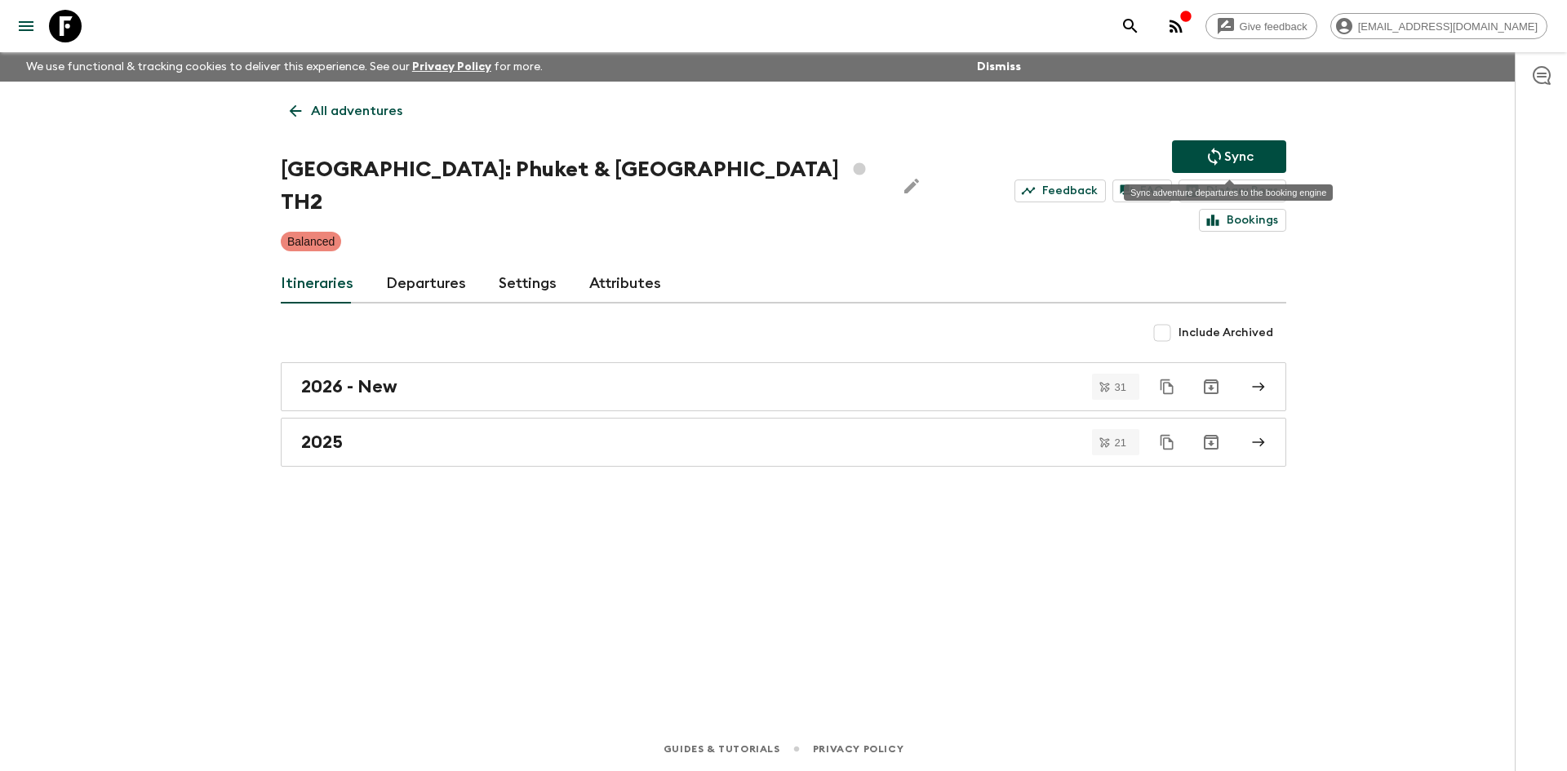
click at [1238, 169] on button "Sync" at bounding box center [1229, 156] width 114 height 33
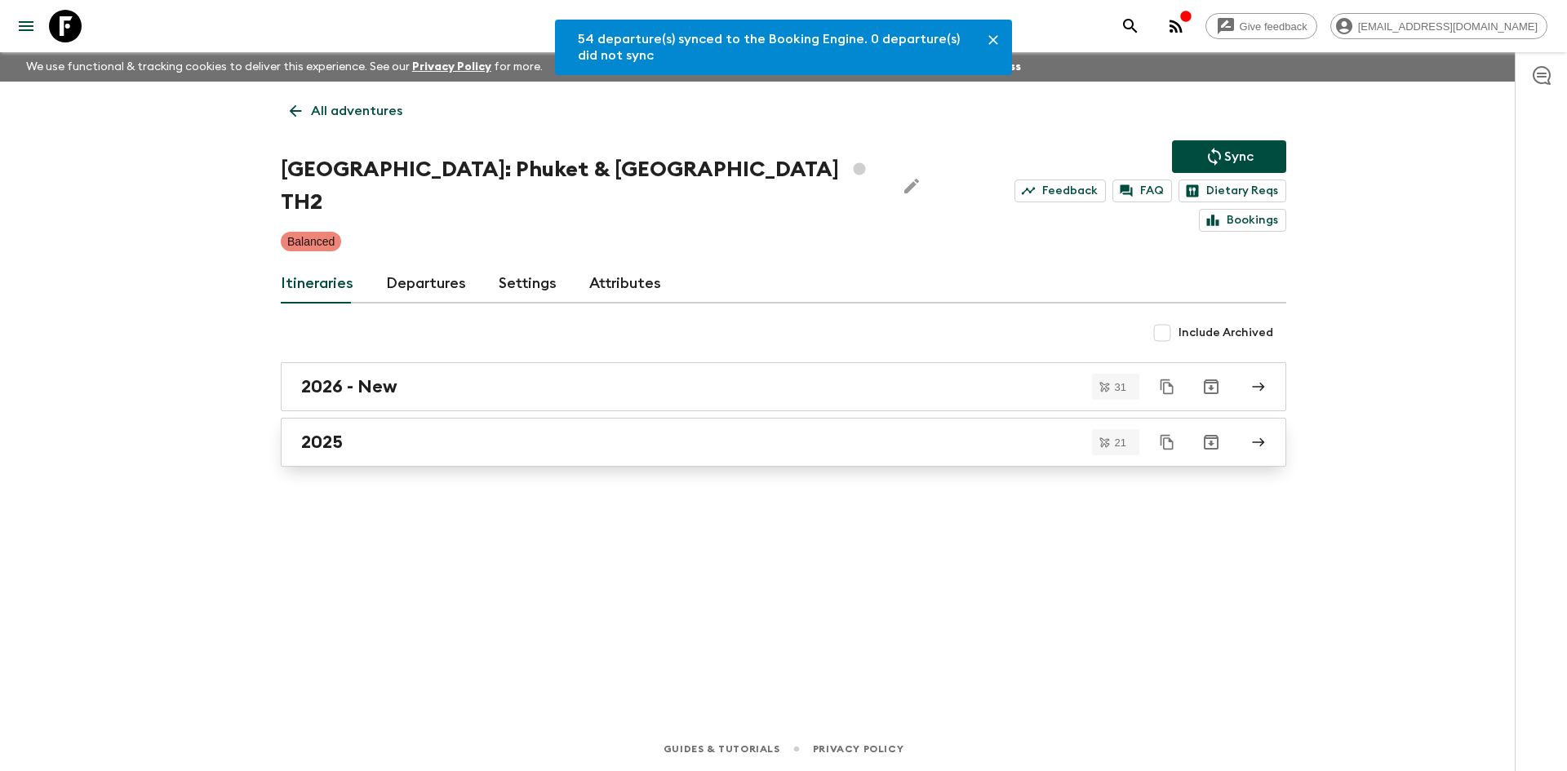
click at [467, 432] on div "2025" at bounding box center [768, 442] width 934 height 21
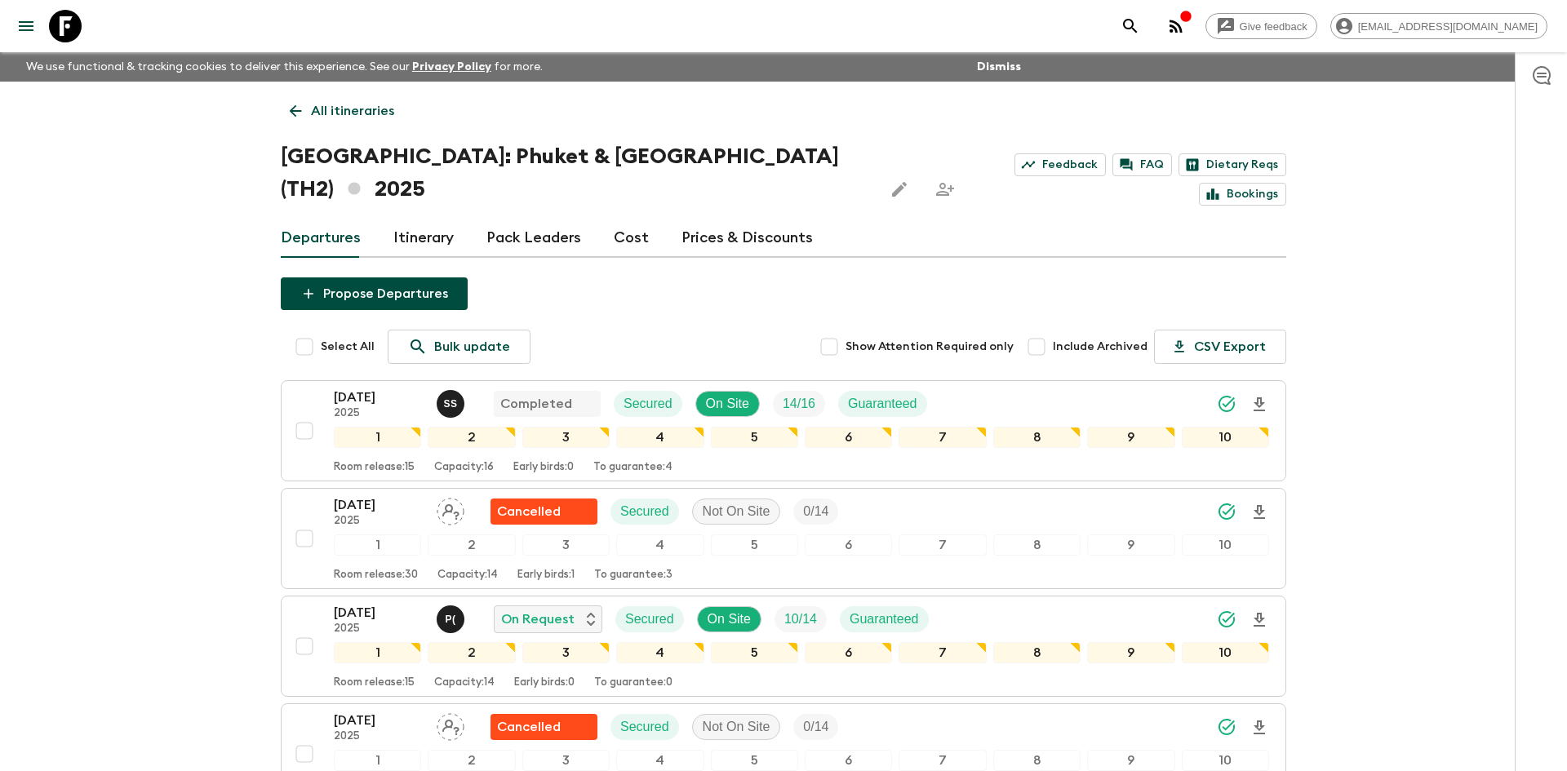
click at [356, 103] on p "All itineraries" at bounding box center [352, 111] width 83 height 20
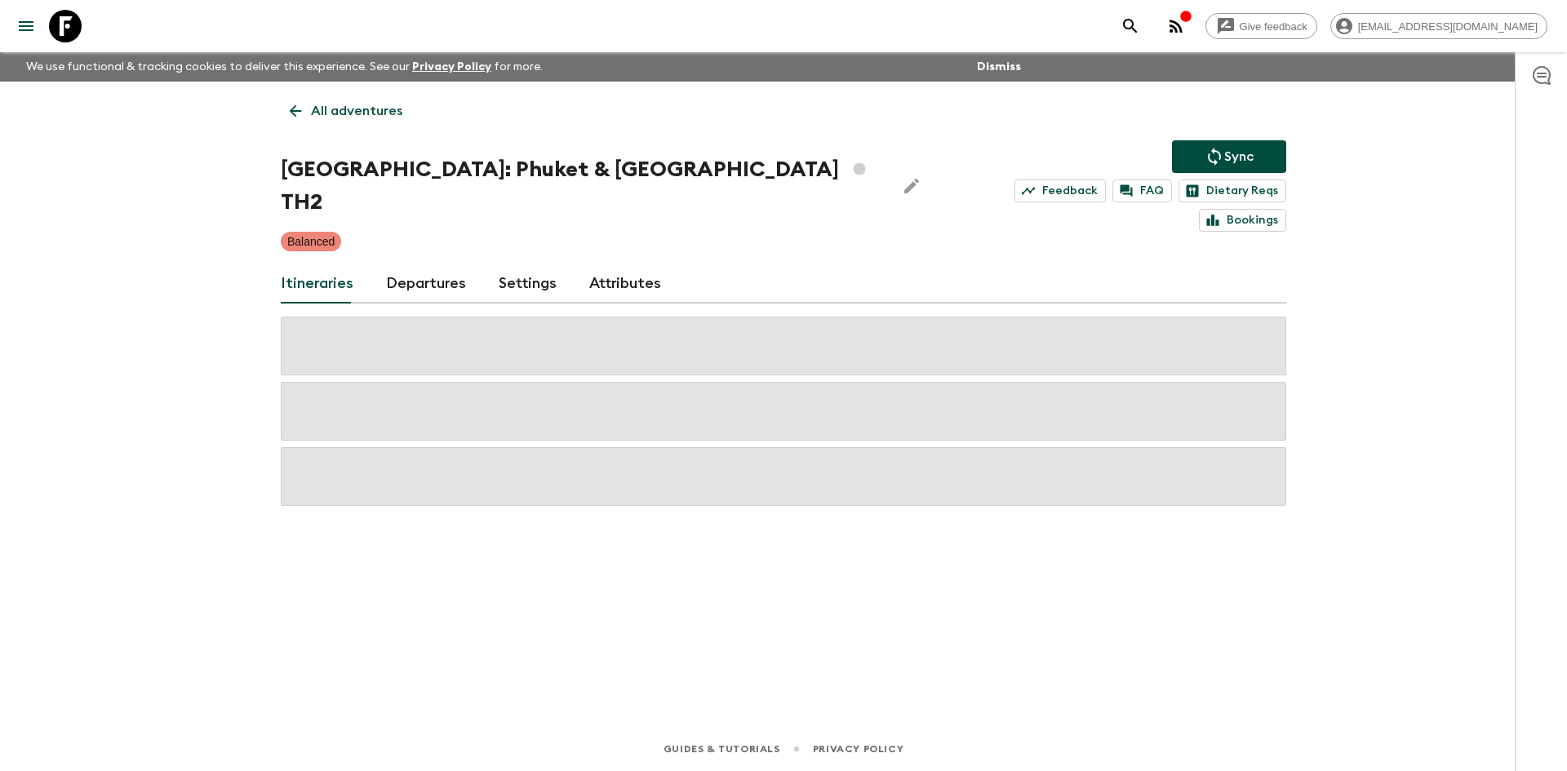
click at [356, 103] on p "All adventures" at bounding box center [356, 111] width 91 height 20
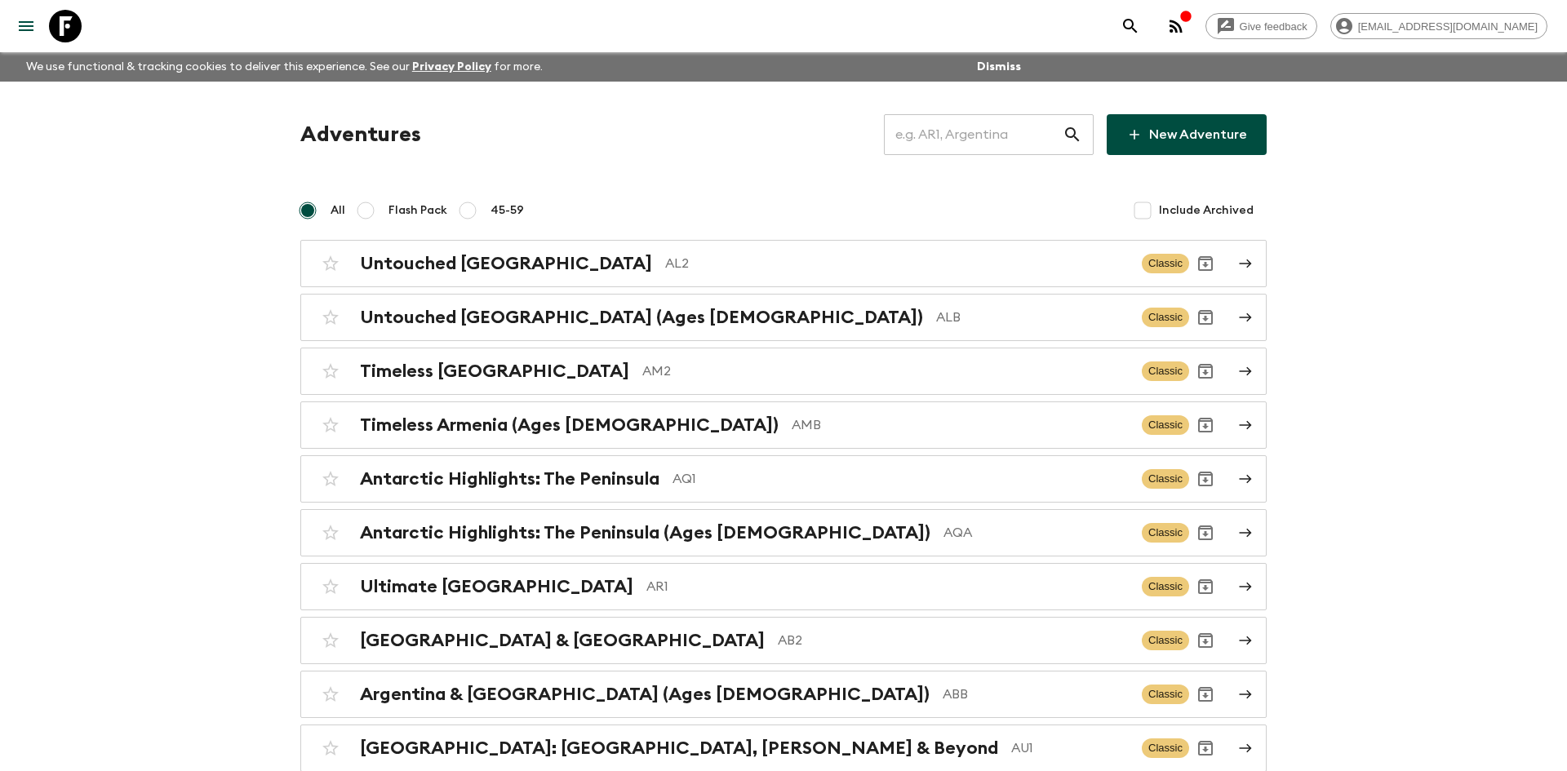
click at [938, 123] on input "text" at bounding box center [973, 135] width 179 height 46
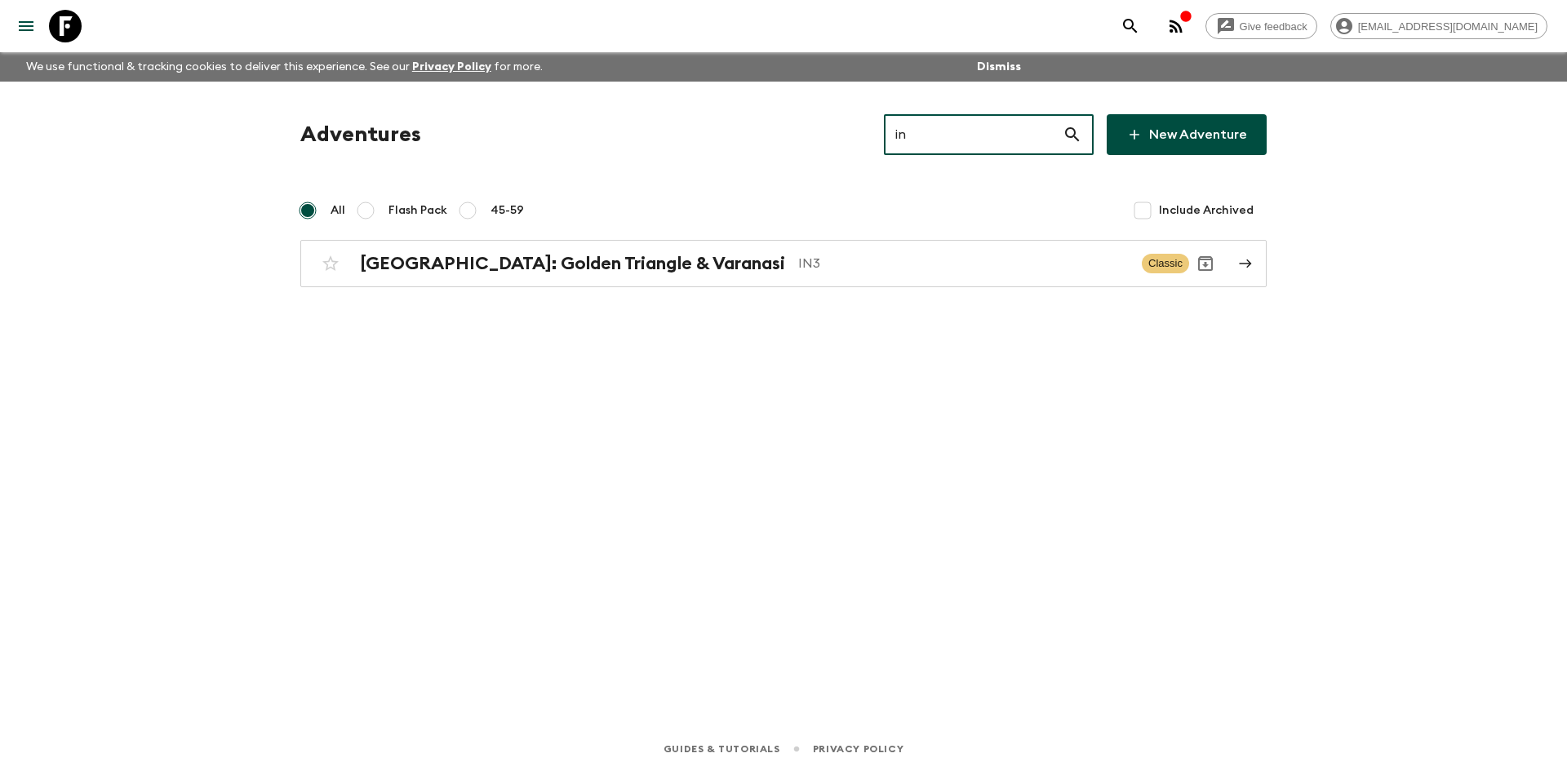
type input "in3"
click at [580, 265] on h2 "[GEOGRAPHIC_DATA]: Golden Triangle & Varanasi" at bounding box center [572, 263] width 425 height 21
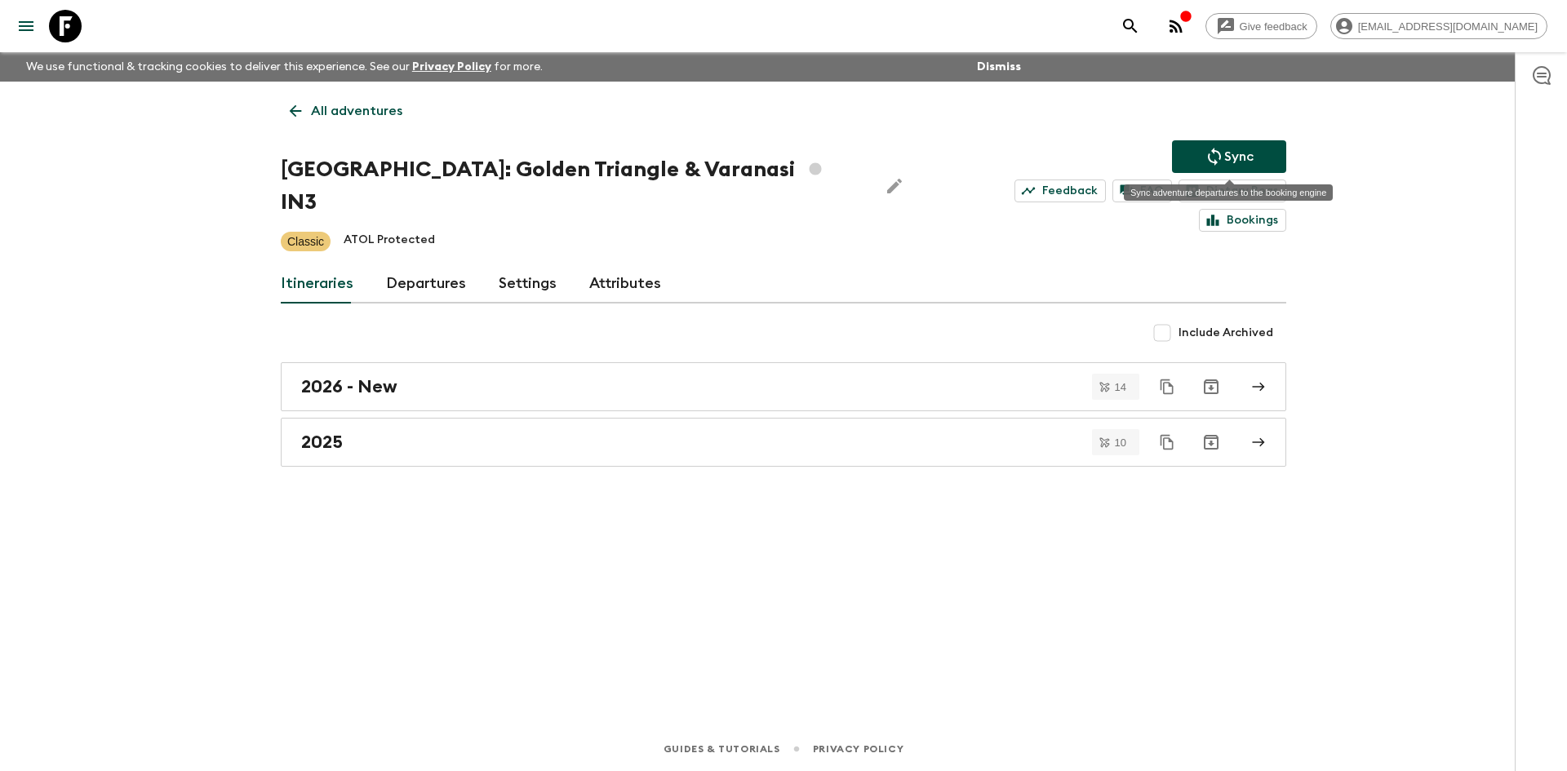
click at [1213, 165] on icon "Sync adventure departures to the booking engine" at bounding box center [1215, 157] width 20 height 20
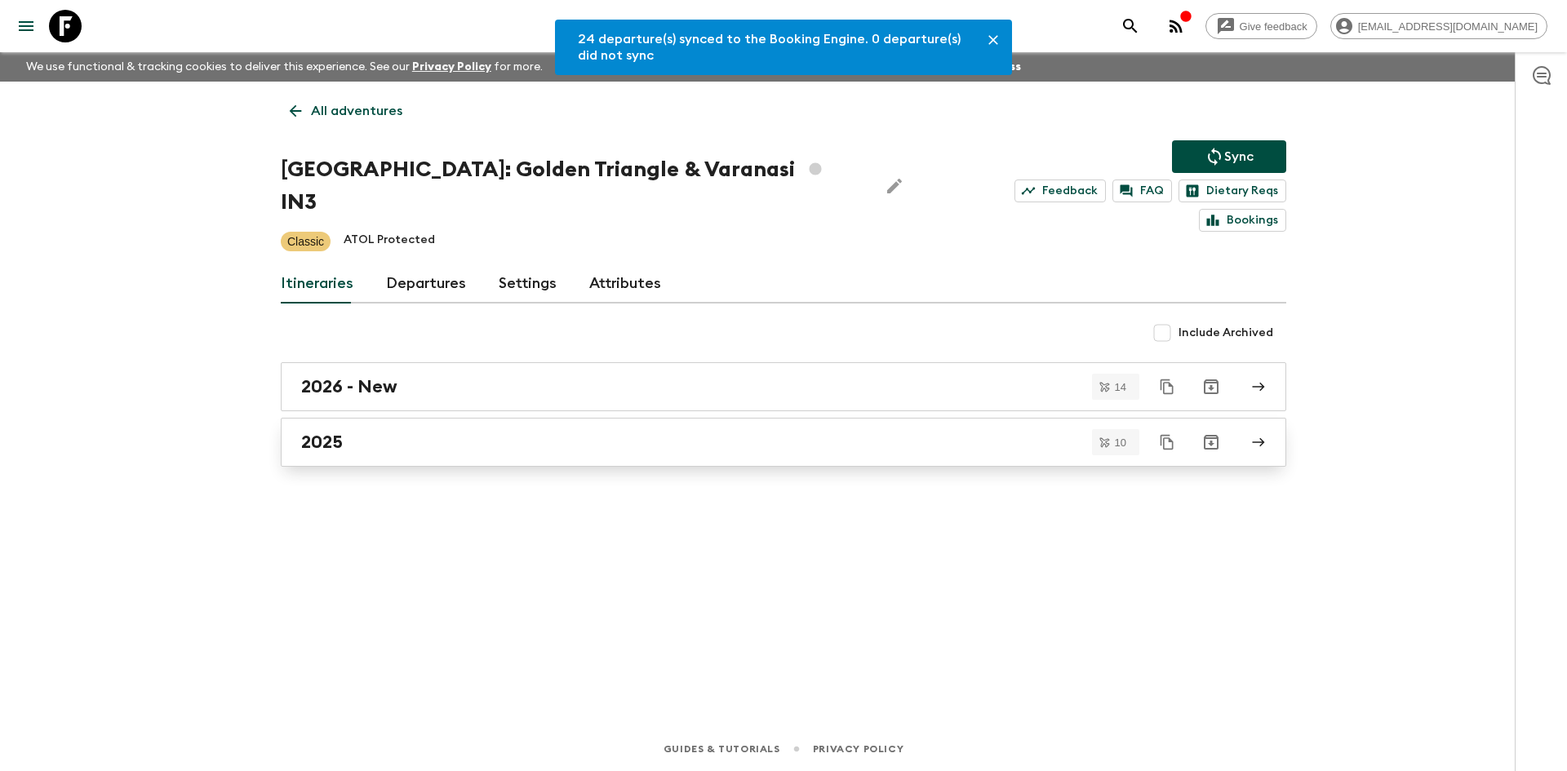
click at [484, 432] on div "2025" at bounding box center [768, 442] width 934 height 21
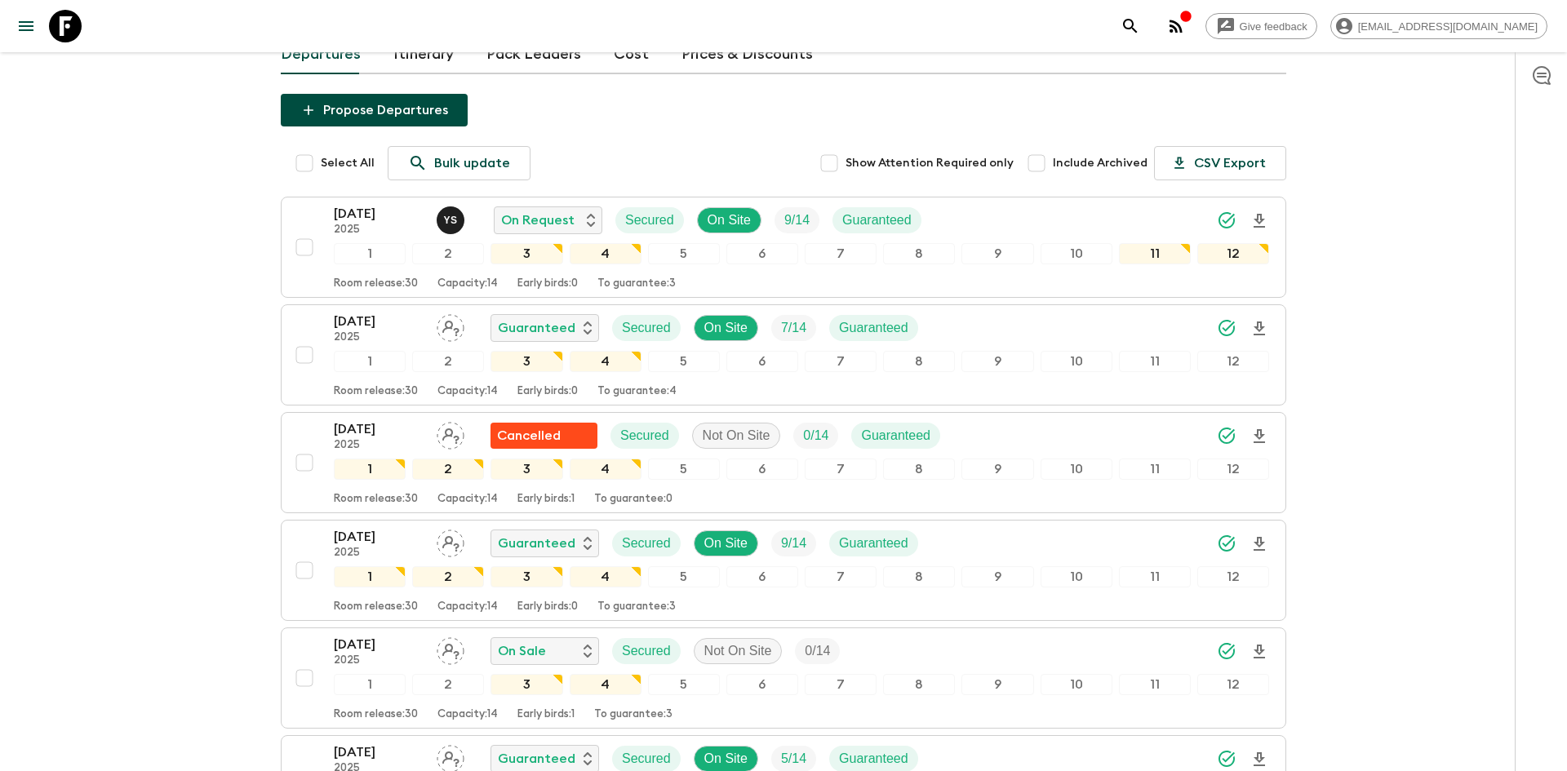
scroll to position [323, 0]
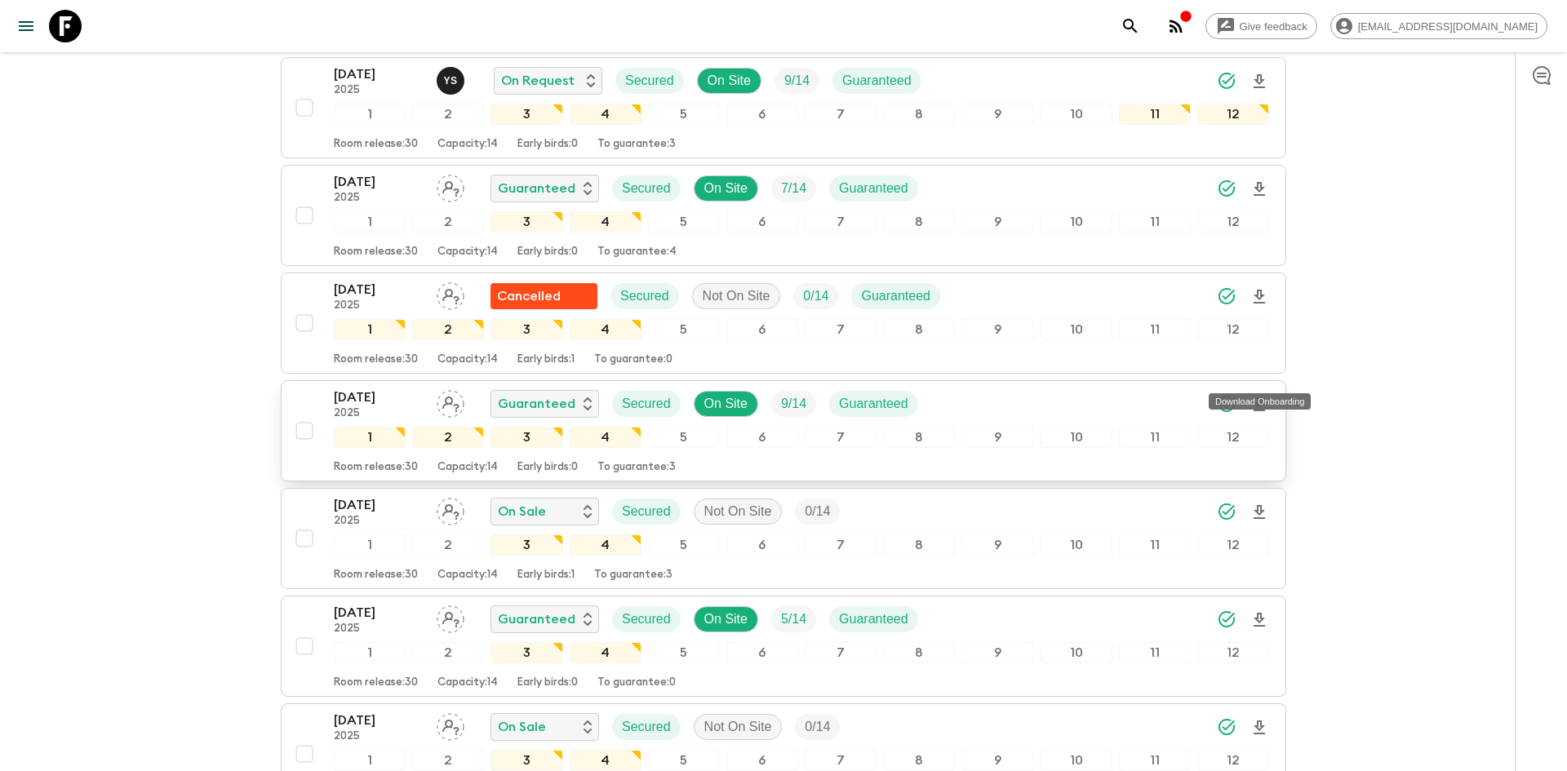
click at [1264, 395] on icon "Download Onboarding" at bounding box center [1260, 405] width 20 height 20
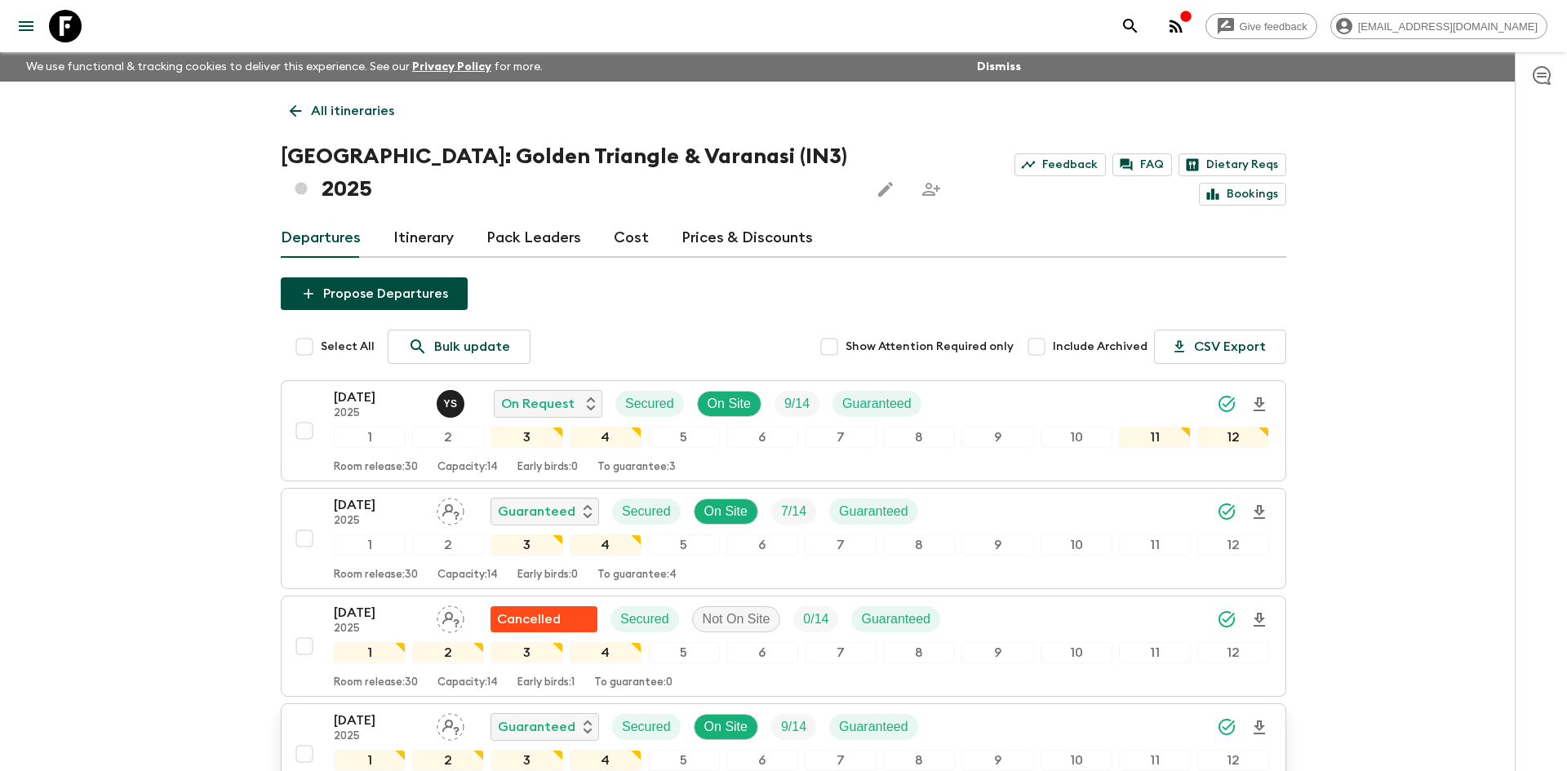
click at [368, 105] on p "All itineraries" at bounding box center [352, 111] width 83 height 20
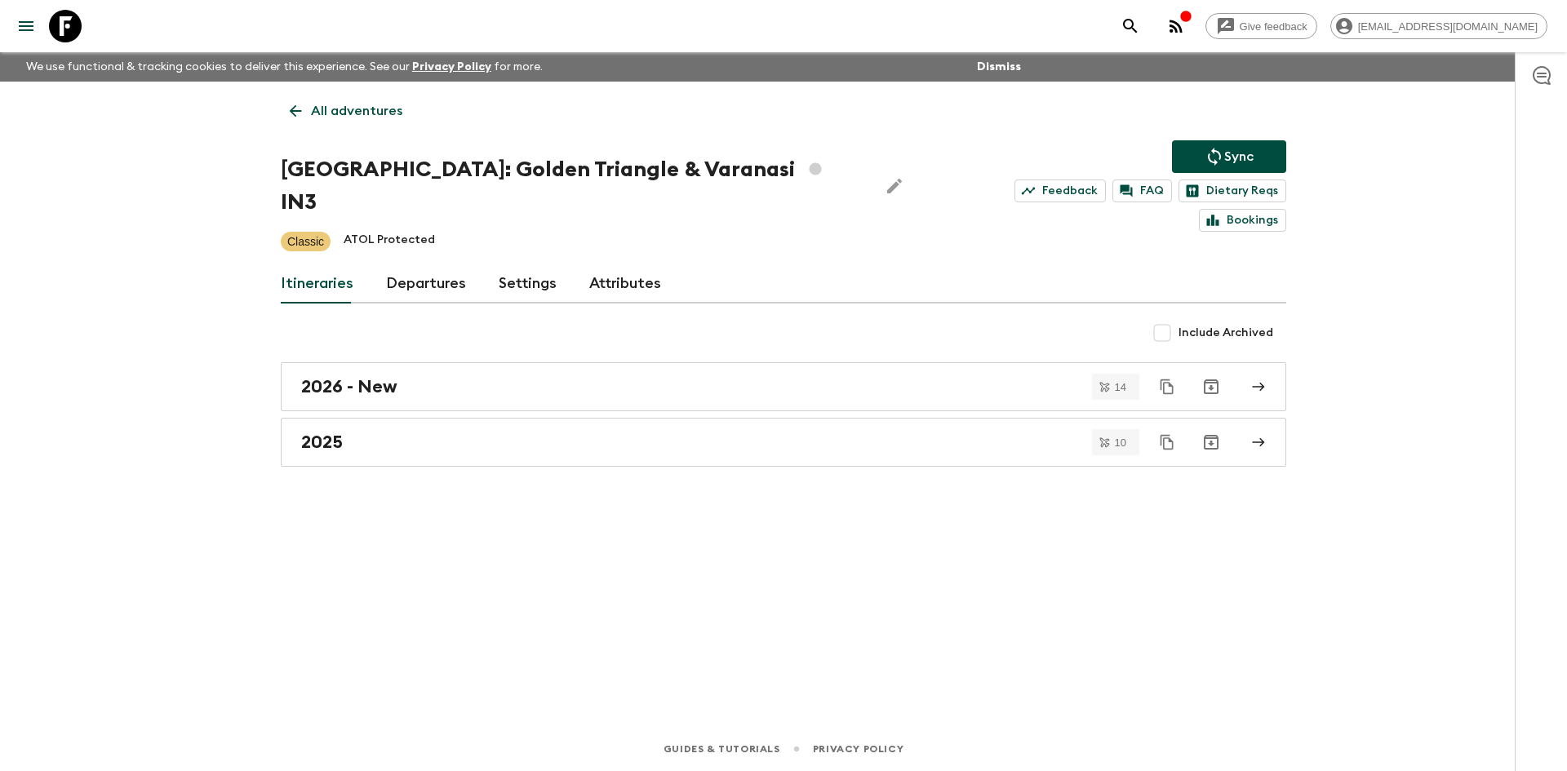
click at [368, 105] on p "All adventures" at bounding box center [356, 111] width 91 height 20
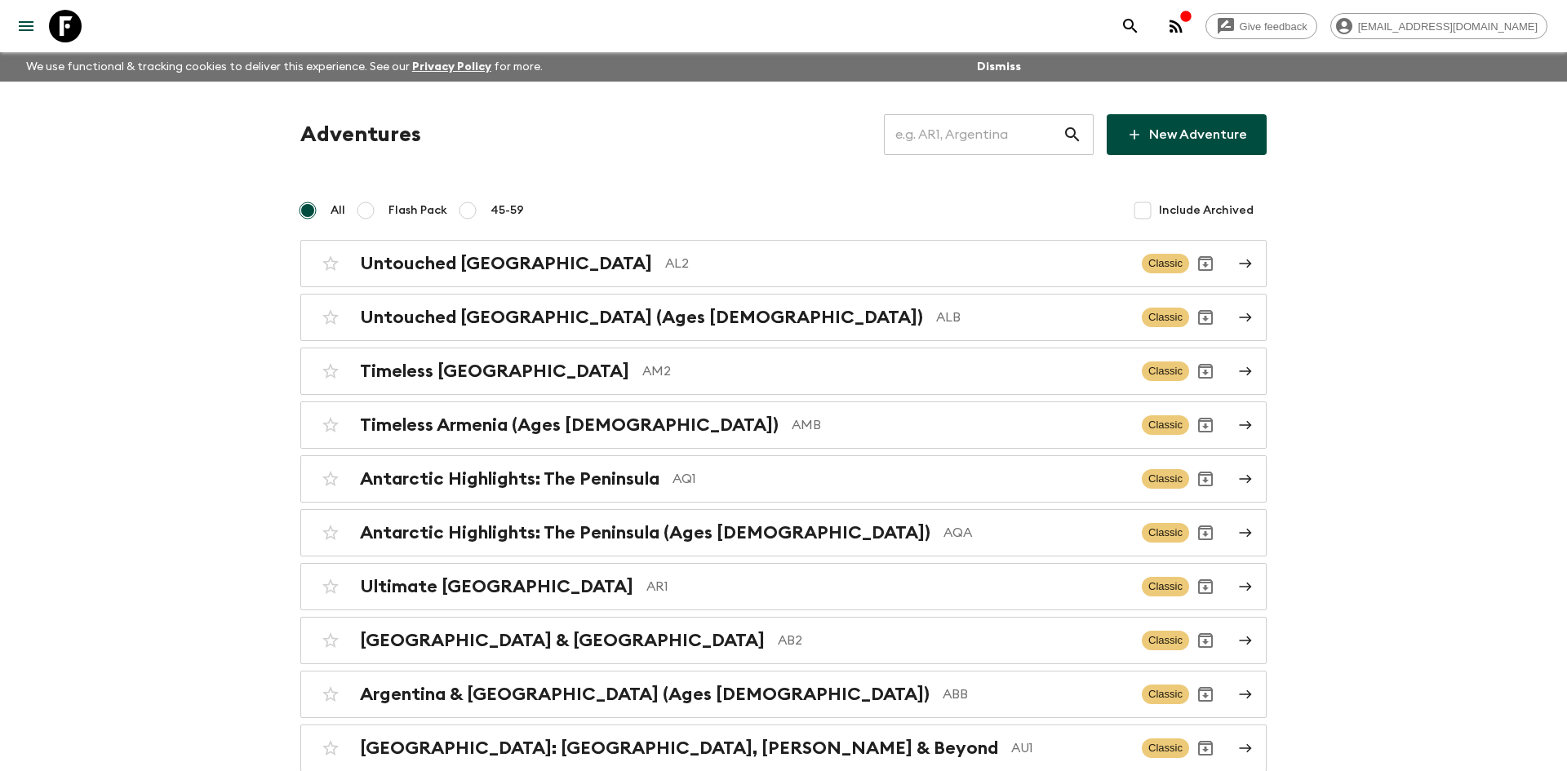
click at [934, 135] on input "text" at bounding box center [973, 135] width 179 height 46
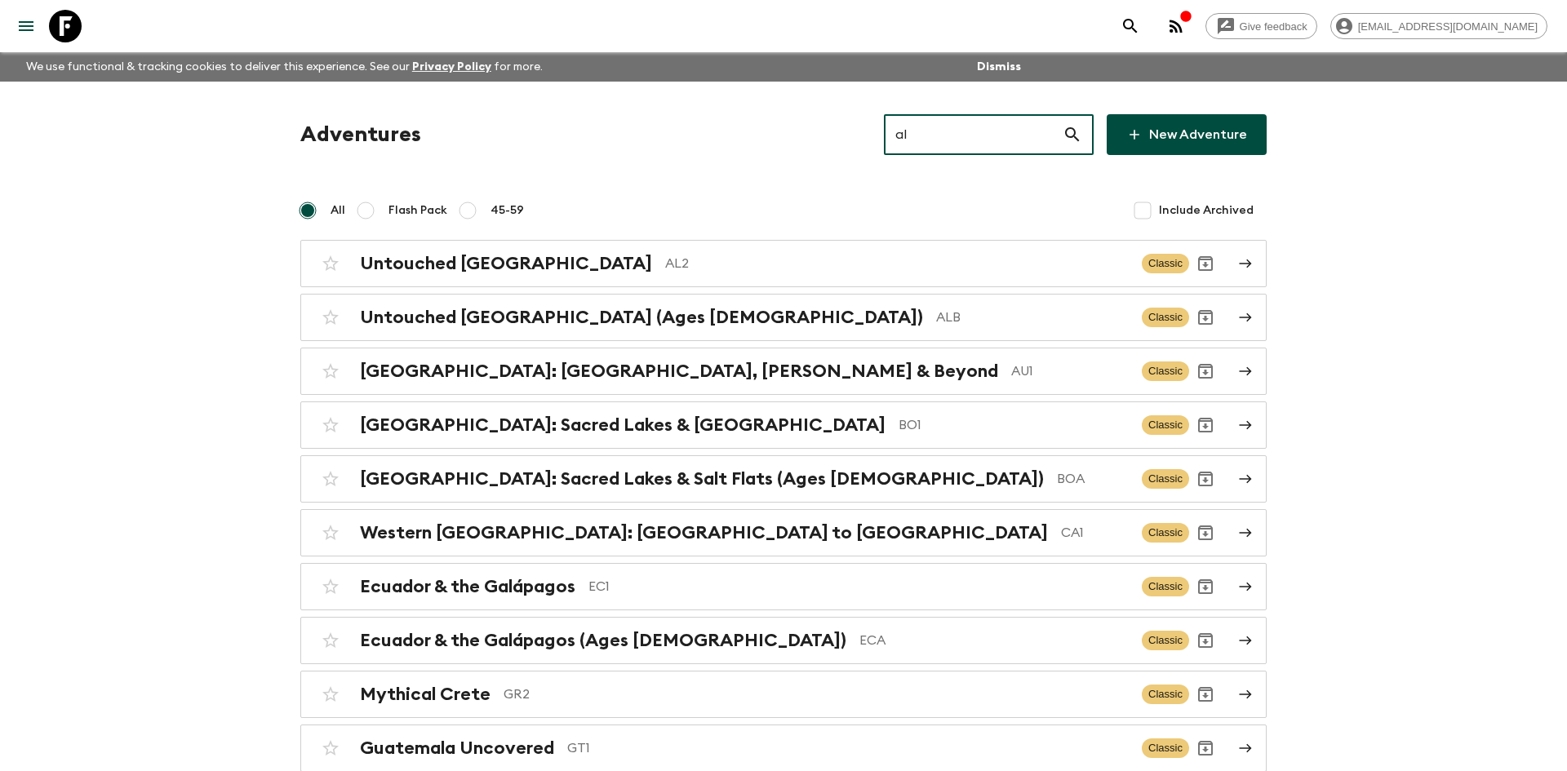
type input "al2"
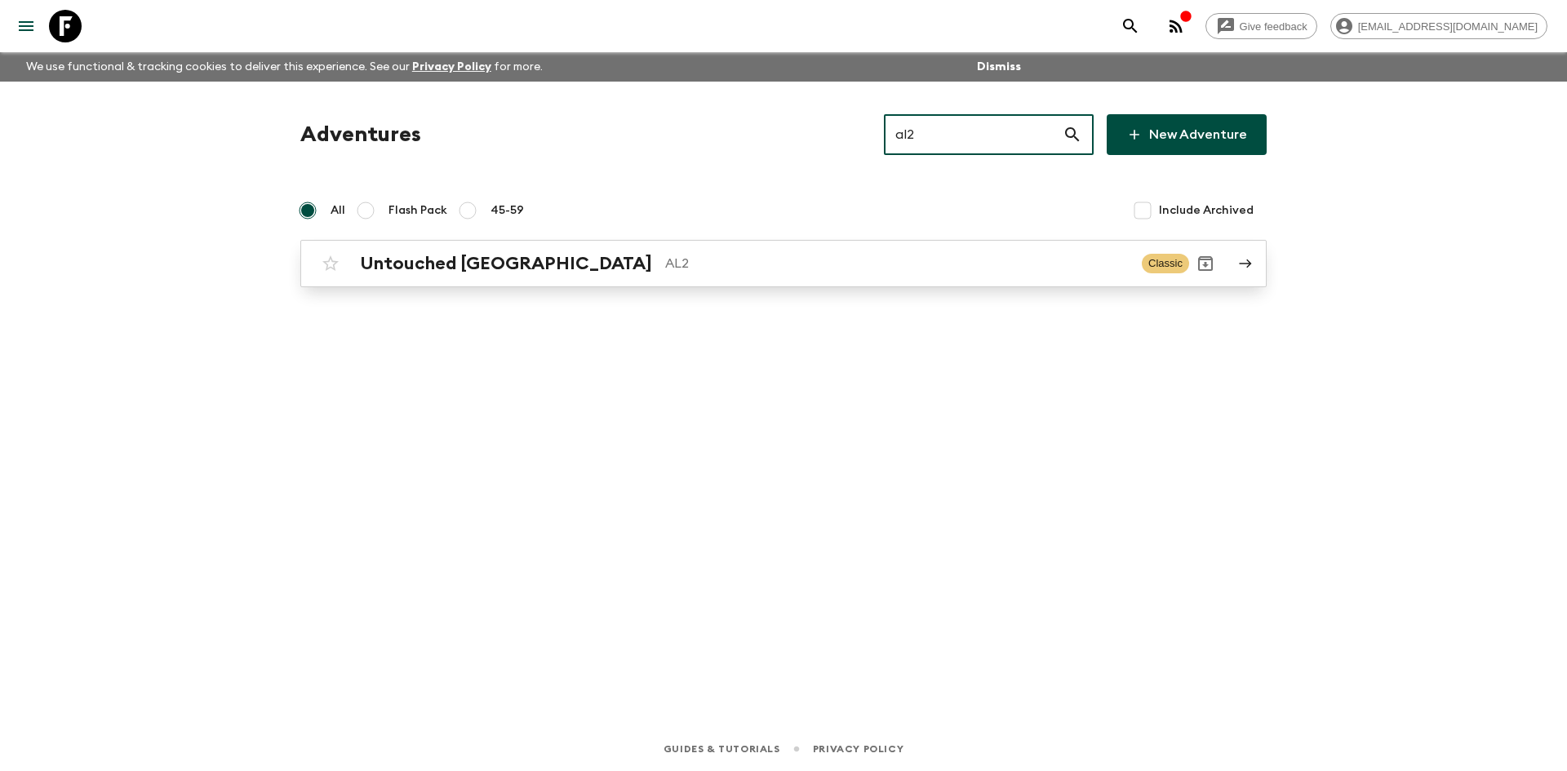
click at [669, 247] on div "Untouched Albania AL2 Classic" at bounding box center [751, 263] width 875 height 33
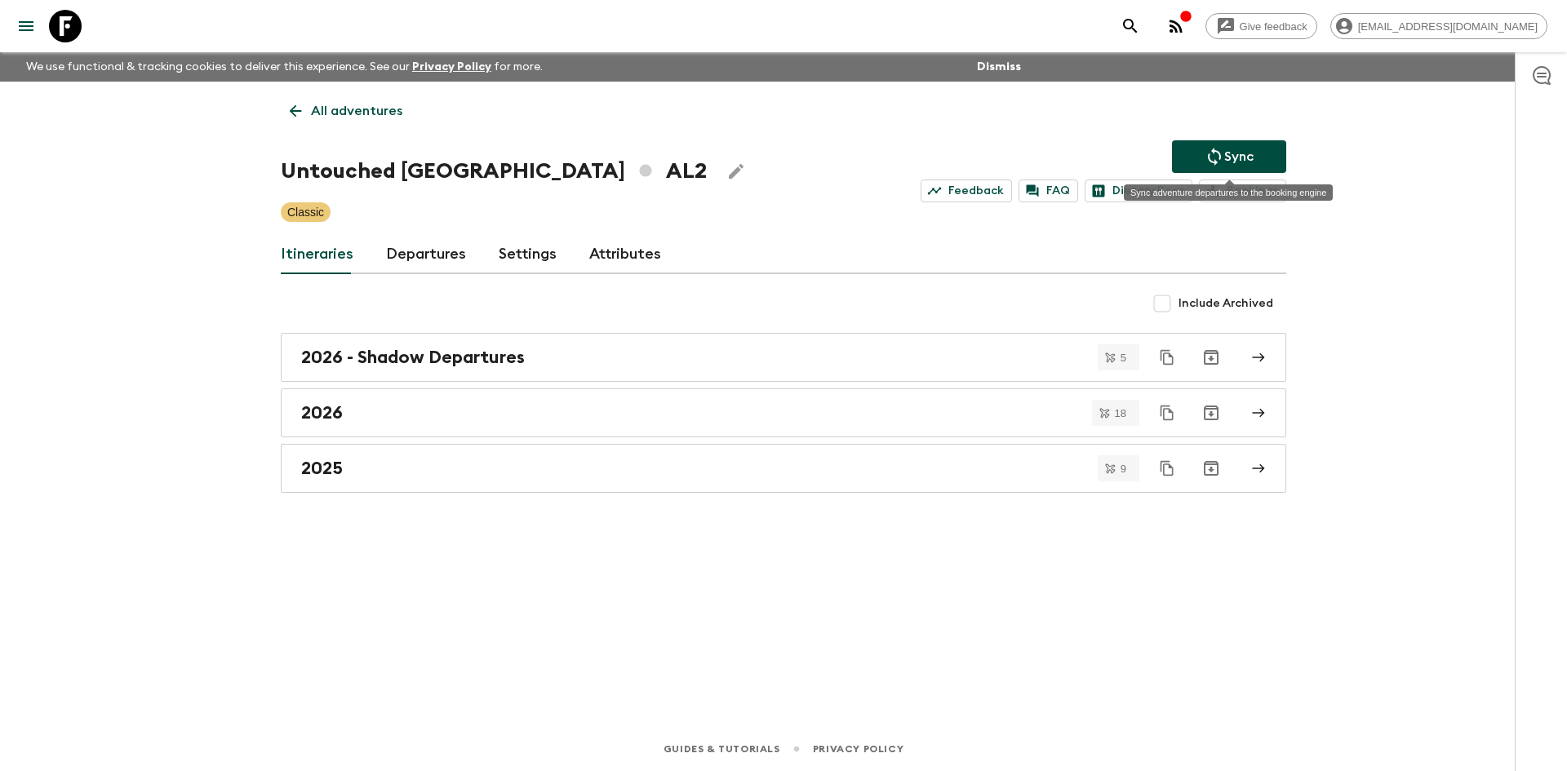
click at [1224, 147] on p "Sync" at bounding box center [1238, 157] width 29 height 20
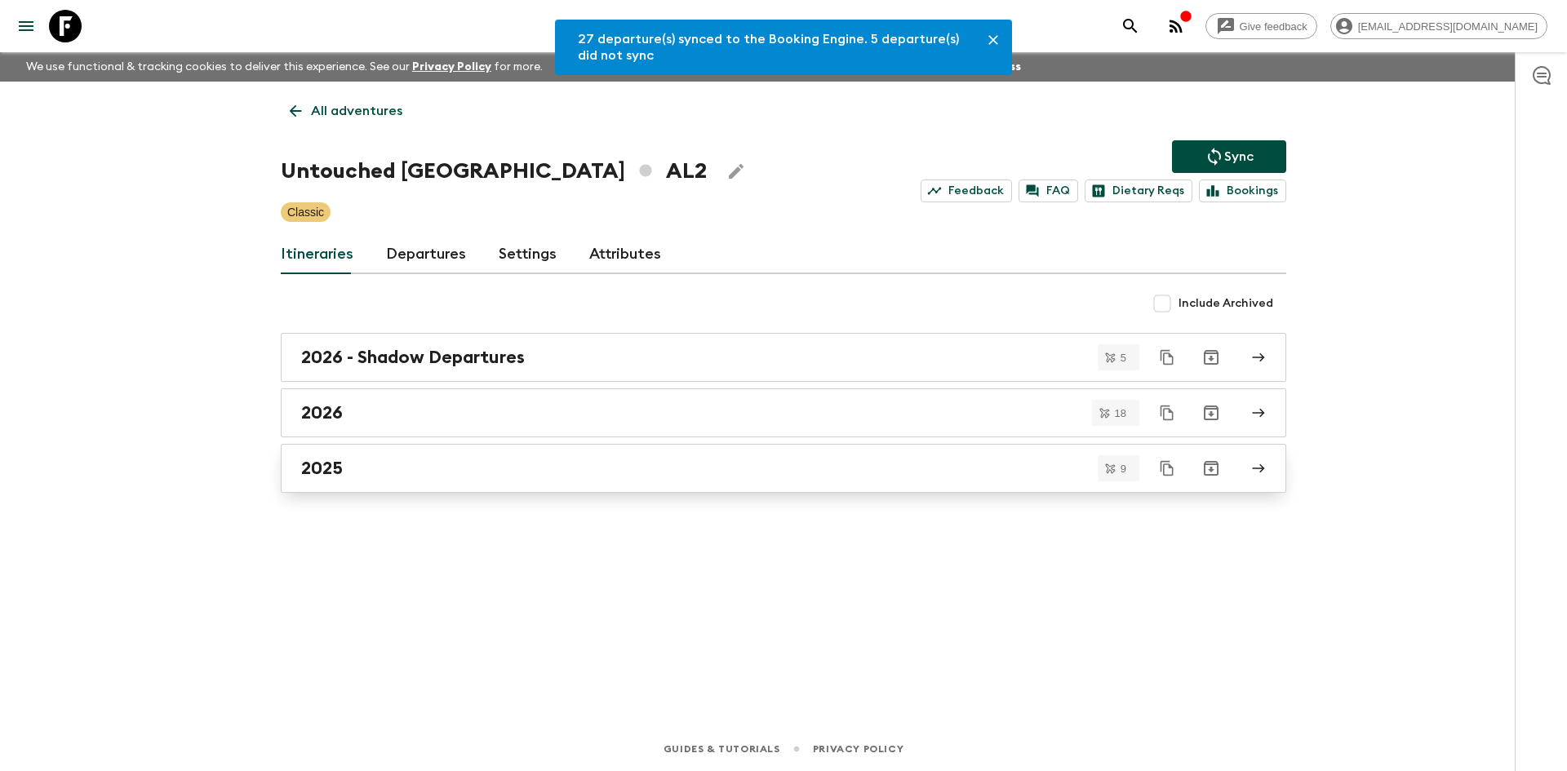
click at [499, 451] on link "2025" at bounding box center [784, 468] width 1006 height 49
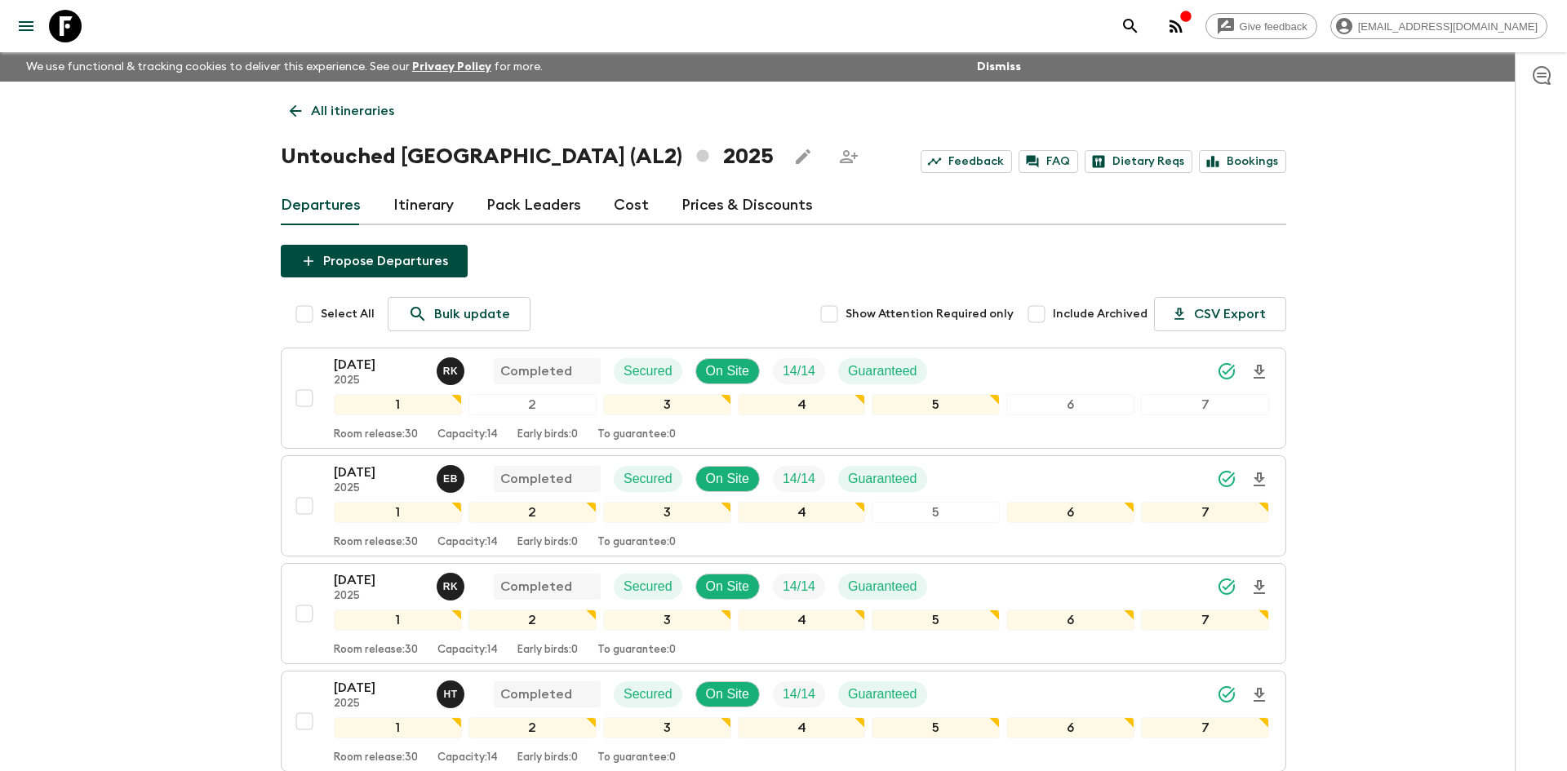
click at [360, 119] on p "All itineraries" at bounding box center [352, 111] width 83 height 20
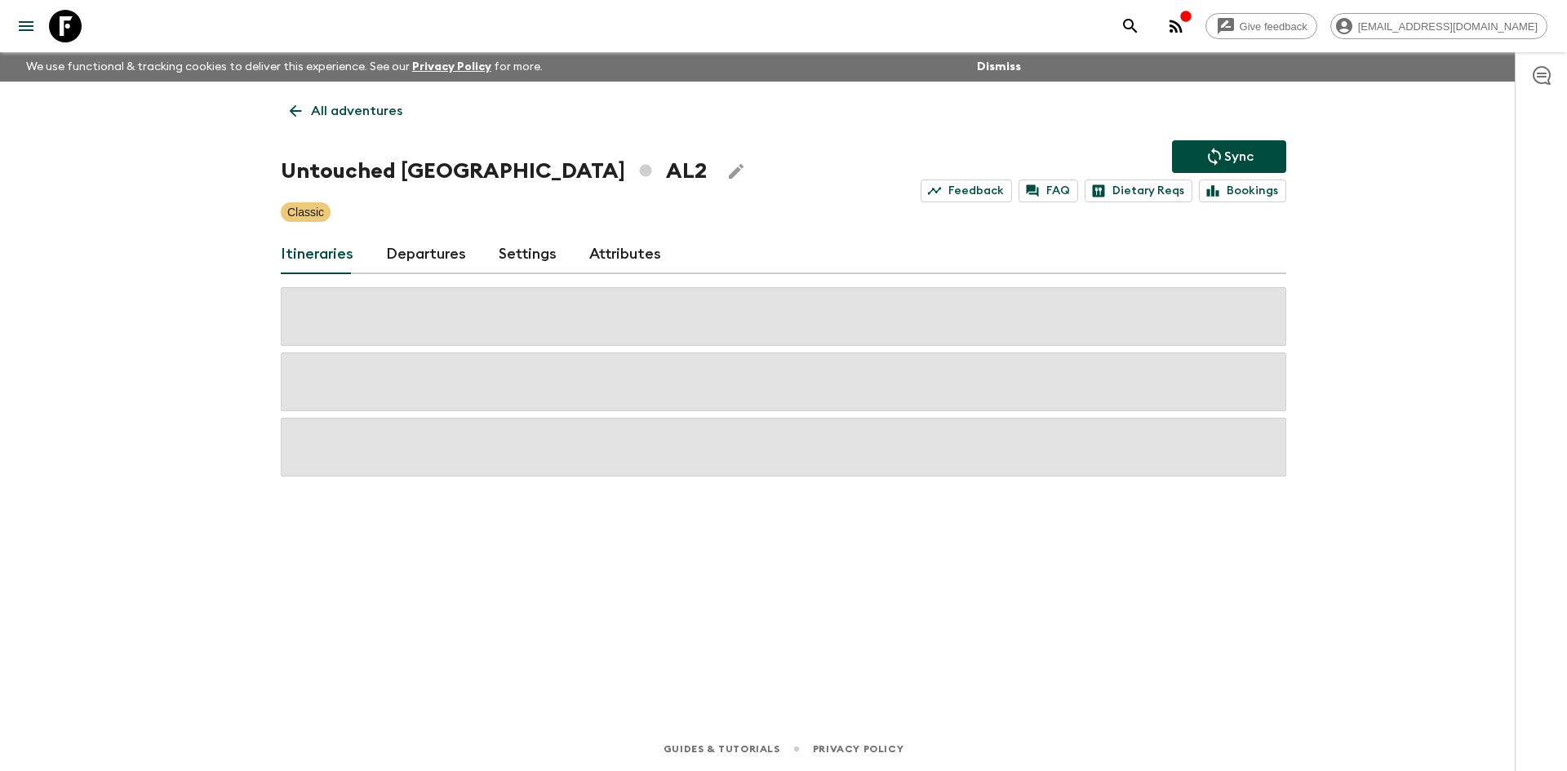
click at [360, 119] on p "All adventures" at bounding box center [356, 111] width 91 height 20
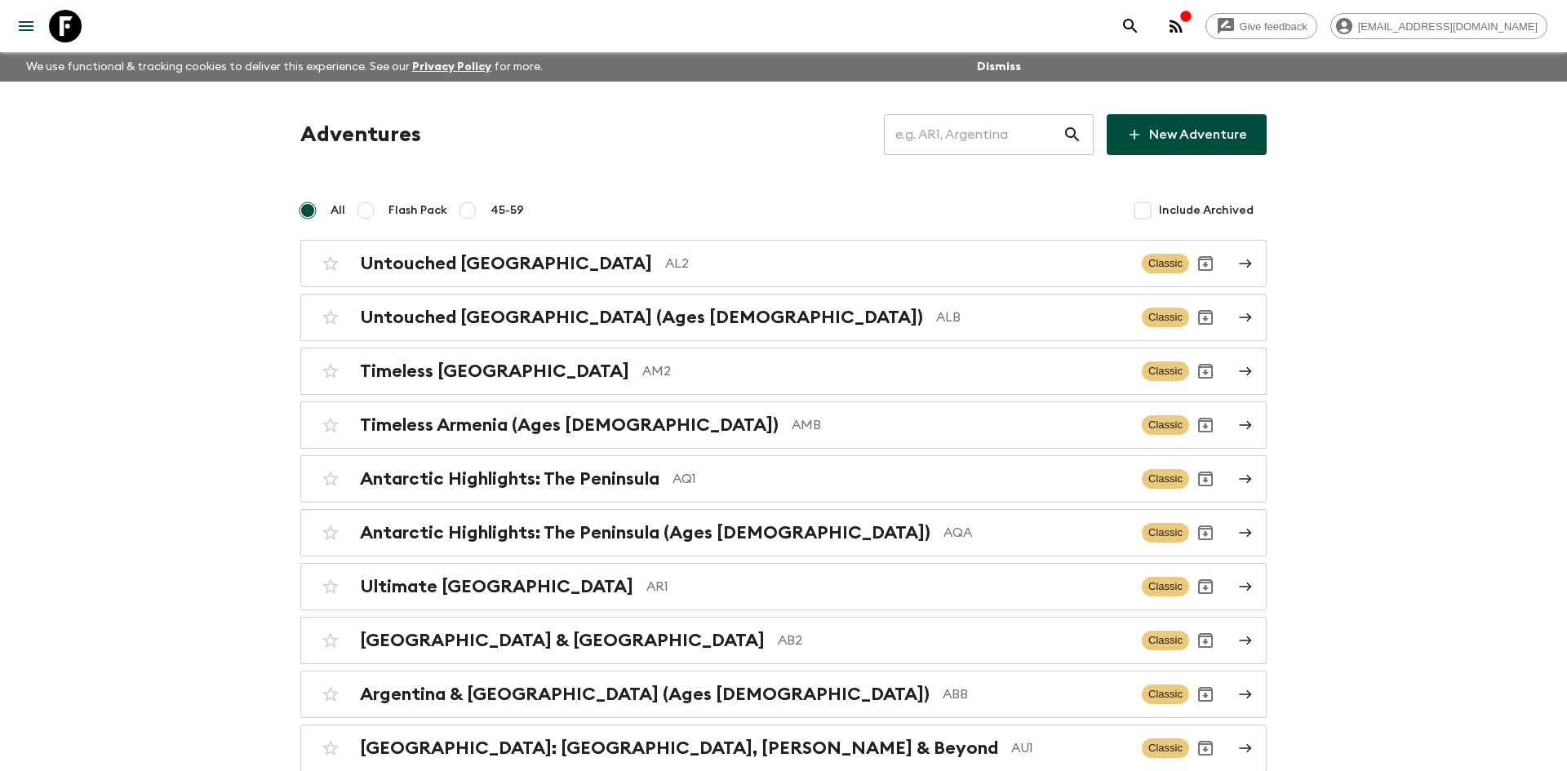
click at [958, 129] on input "text" at bounding box center [973, 135] width 179 height 46
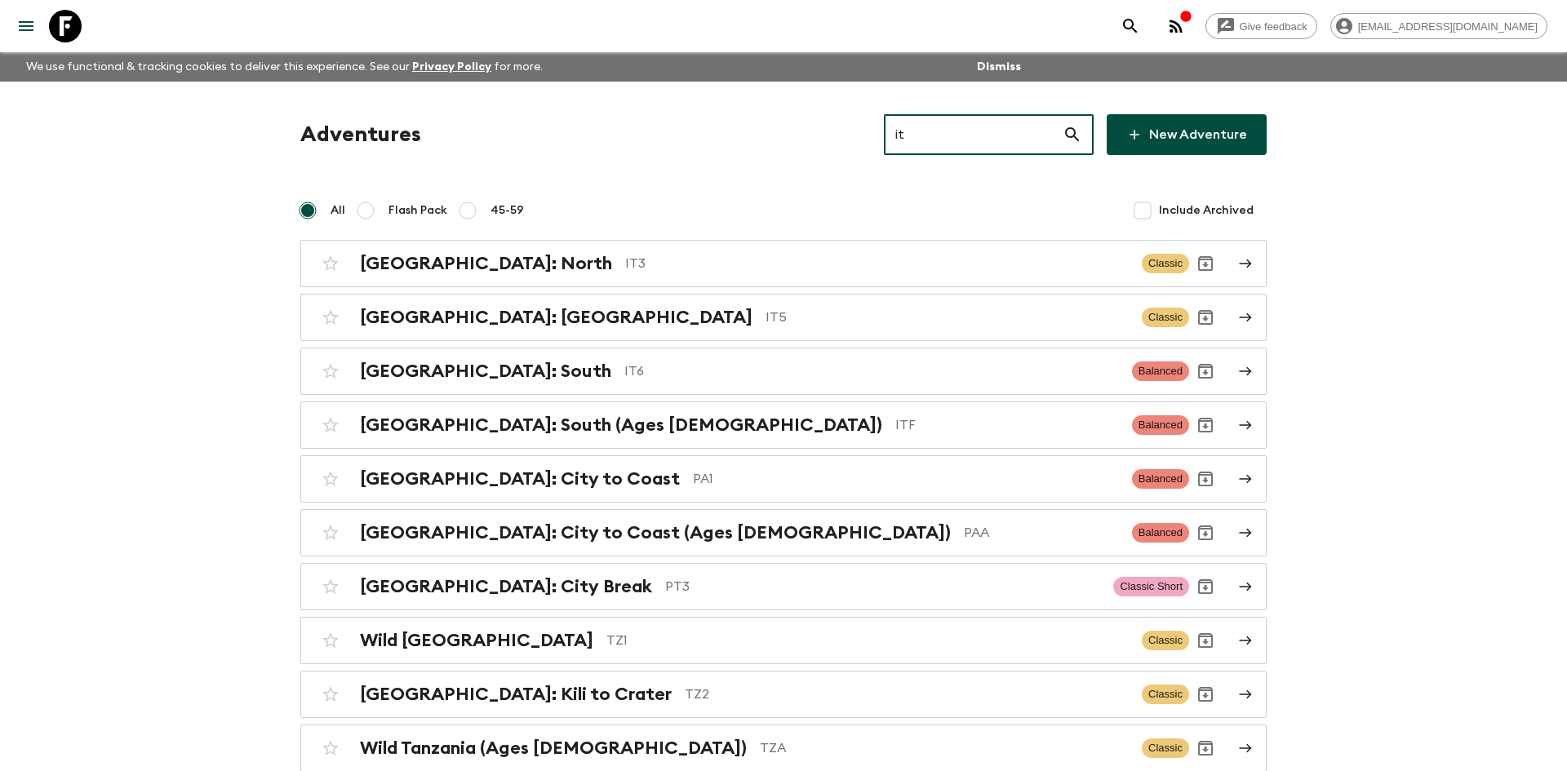
type input "it6"
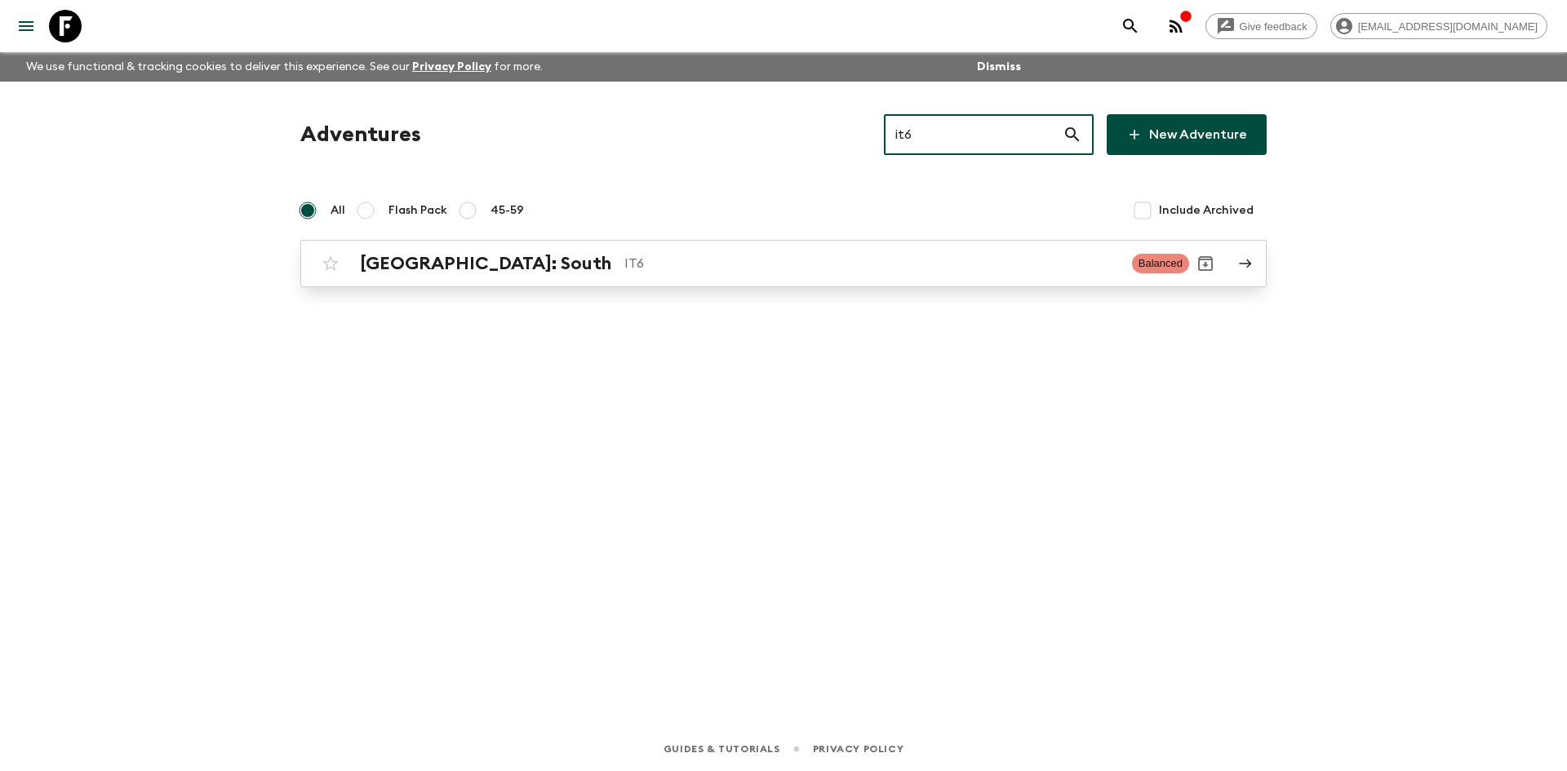
click at [452, 264] on h2 "[GEOGRAPHIC_DATA]: South" at bounding box center [485, 263] width 251 height 21
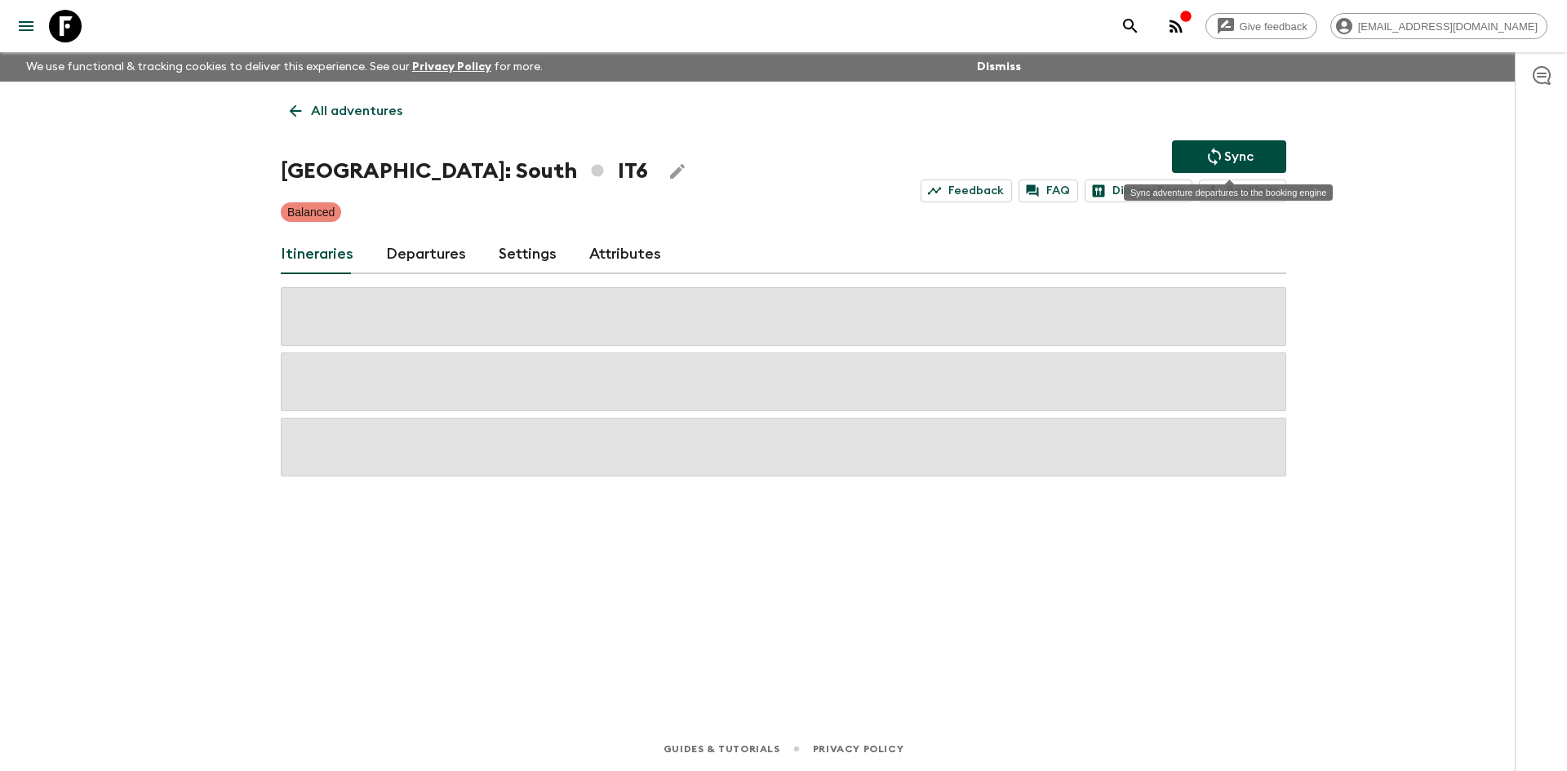
click at [1184, 149] on button "Sync" at bounding box center [1229, 156] width 114 height 33
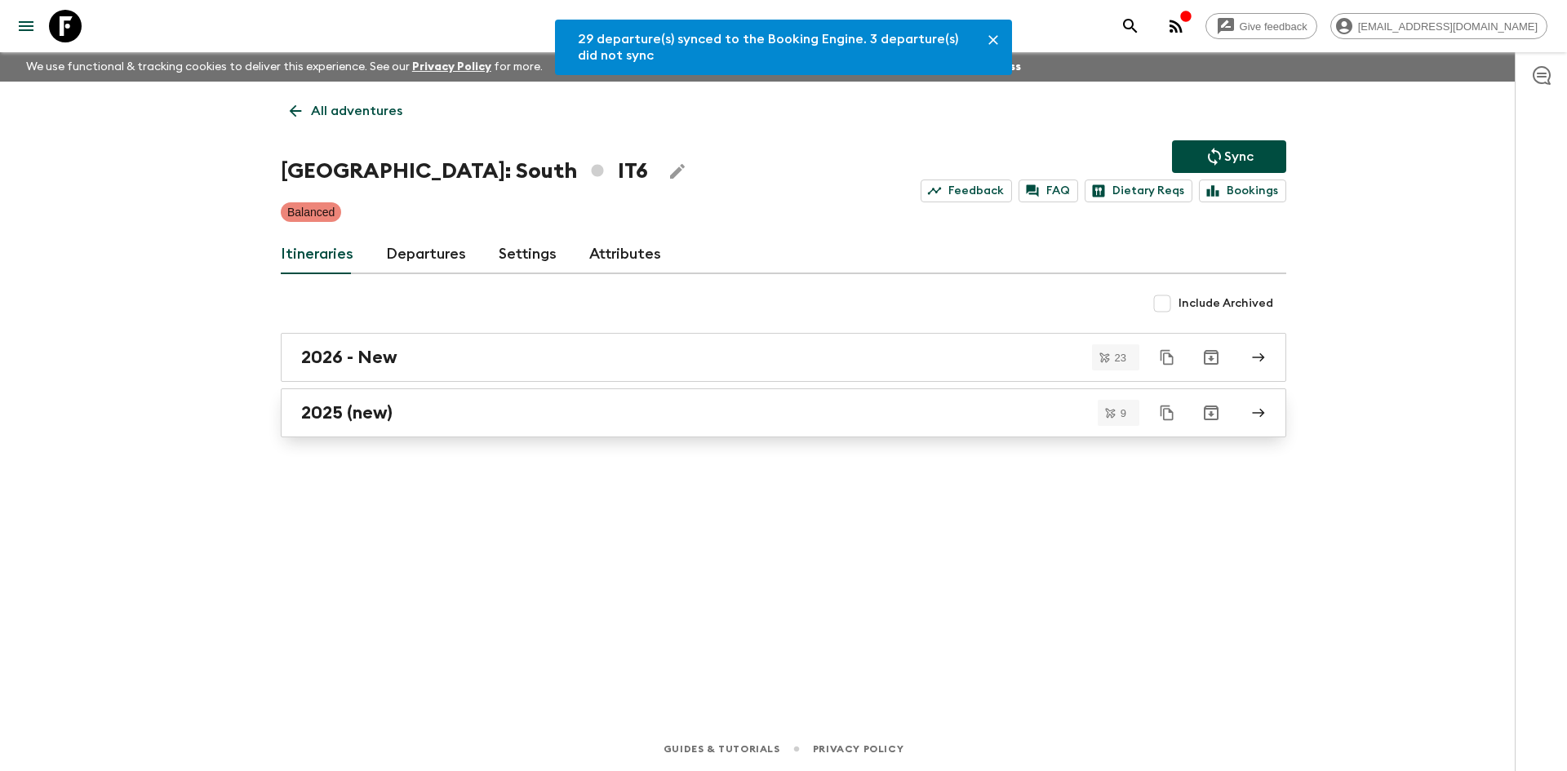
click at [342, 406] on h2 "2025 (new)" at bounding box center [346, 412] width 91 height 21
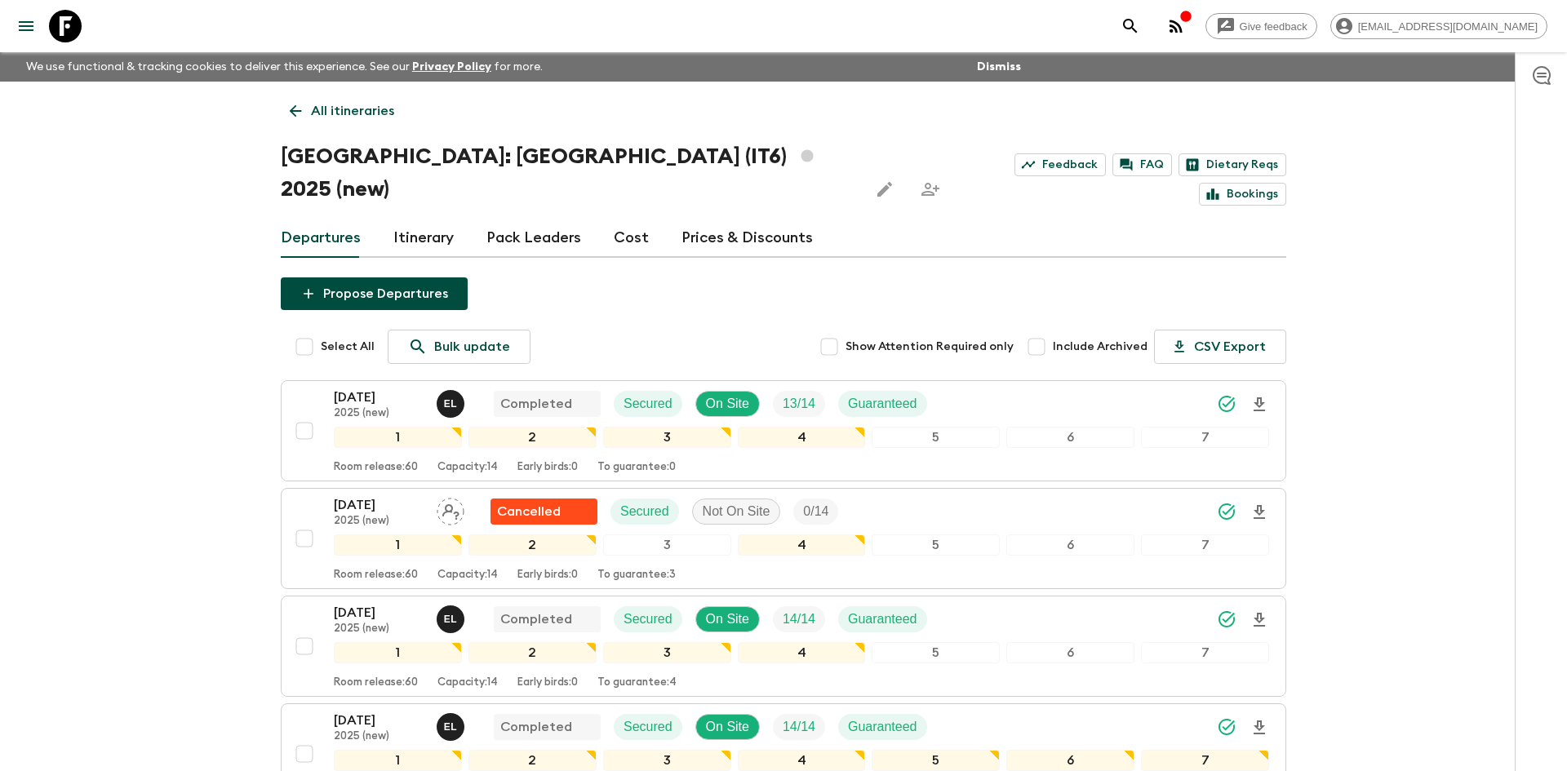
click at [360, 113] on p "All itineraries" at bounding box center [352, 111] width 83 height 20
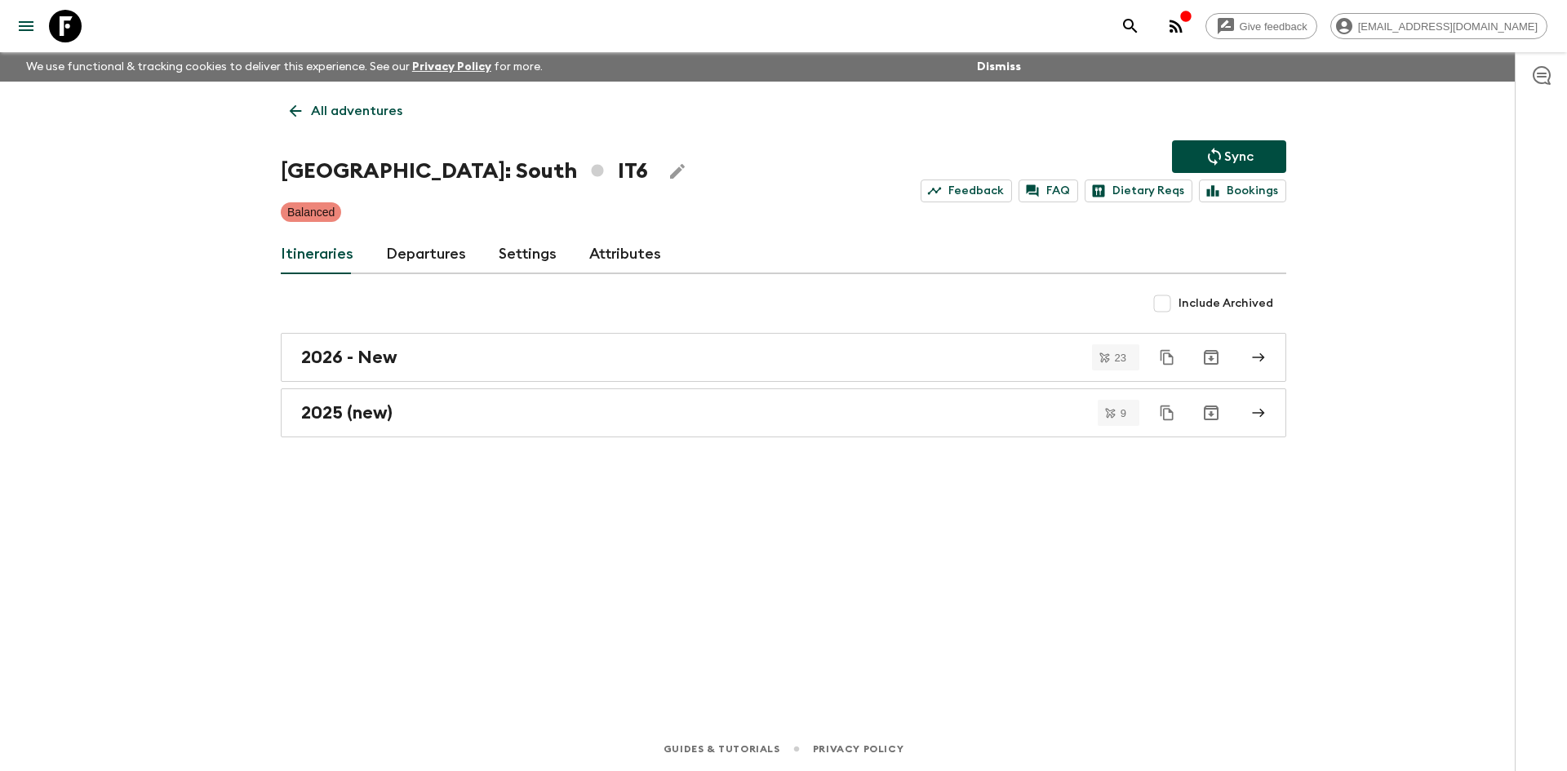
click at [360, 113] on p "All adventures" at bounding box center [356, 111] width 91 height 20
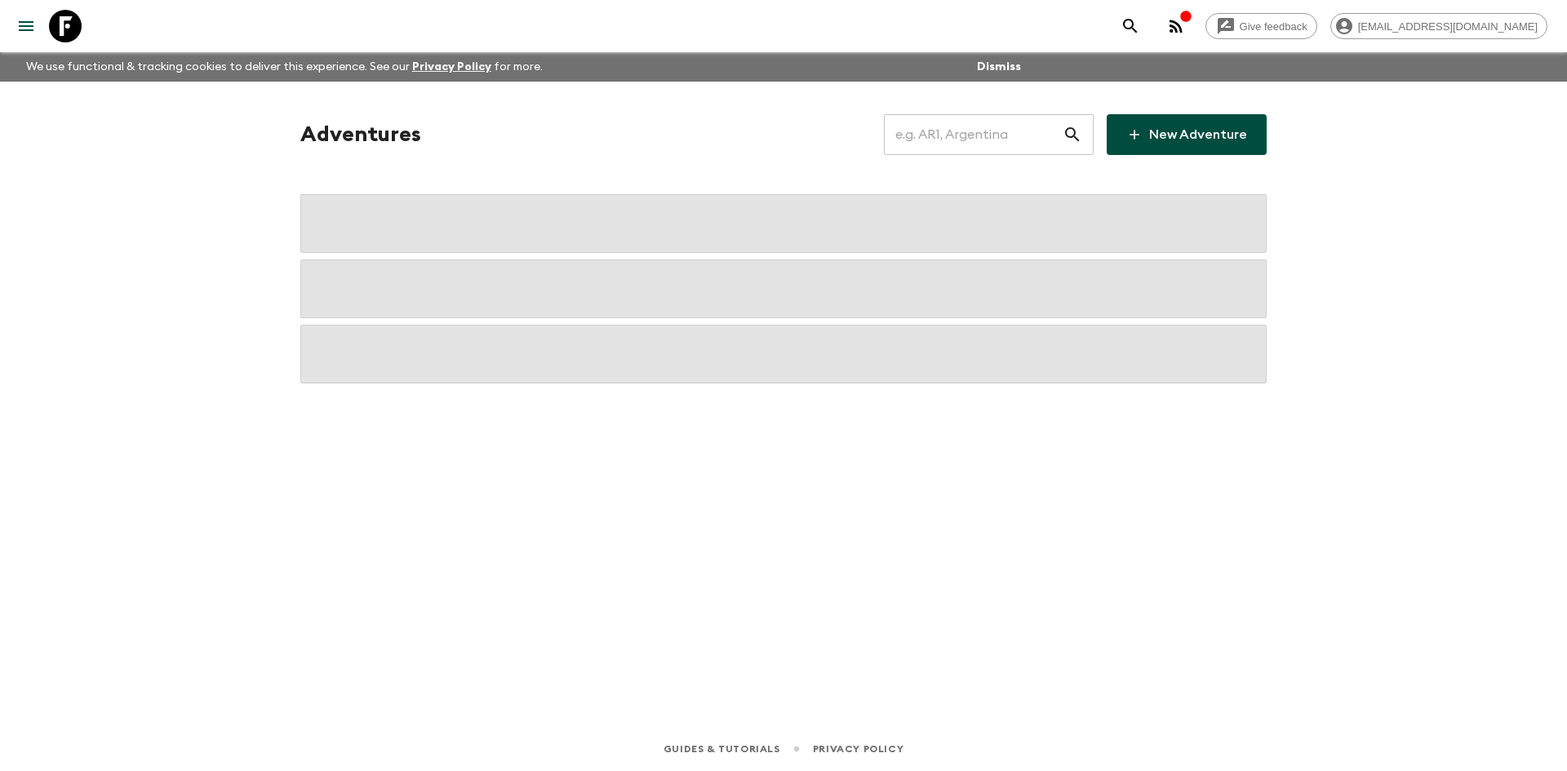
click at [922, 138] on input "text" at bounding box center [973, 135] width 179 height 46
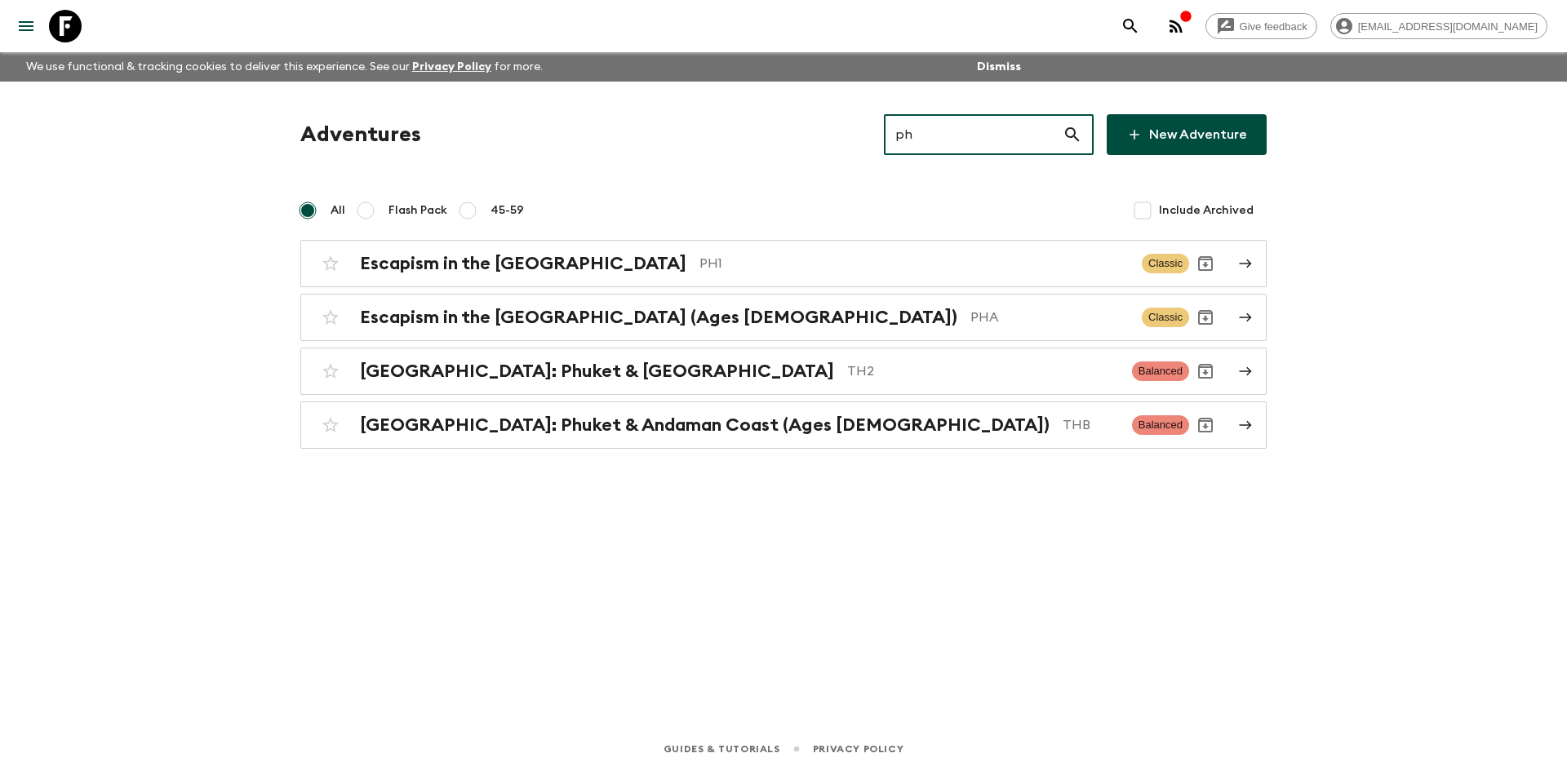
type input "ph1"
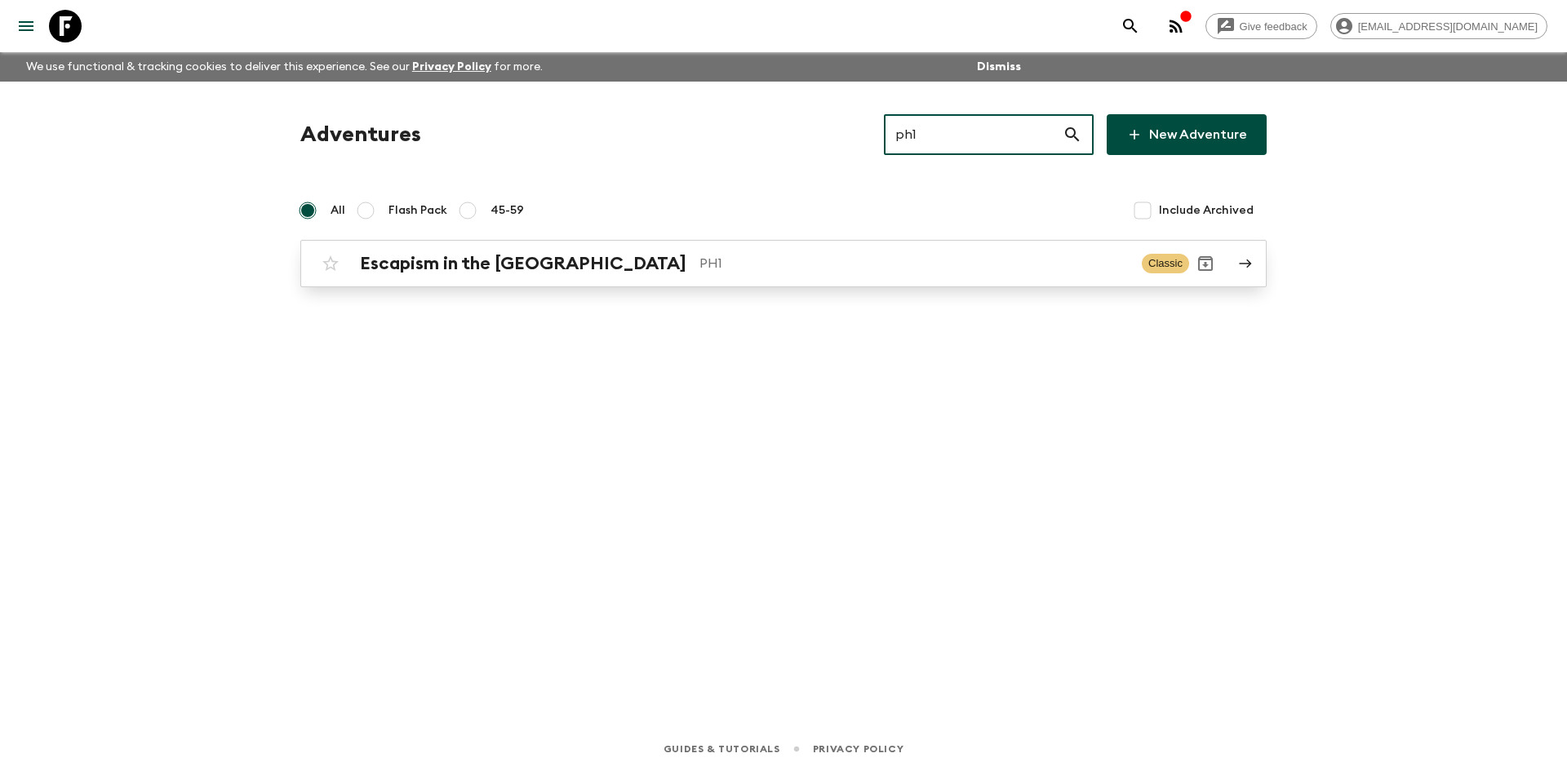
click at [700, 258] on p "PH1" at bounding box center [914, 264] width 429 height 20
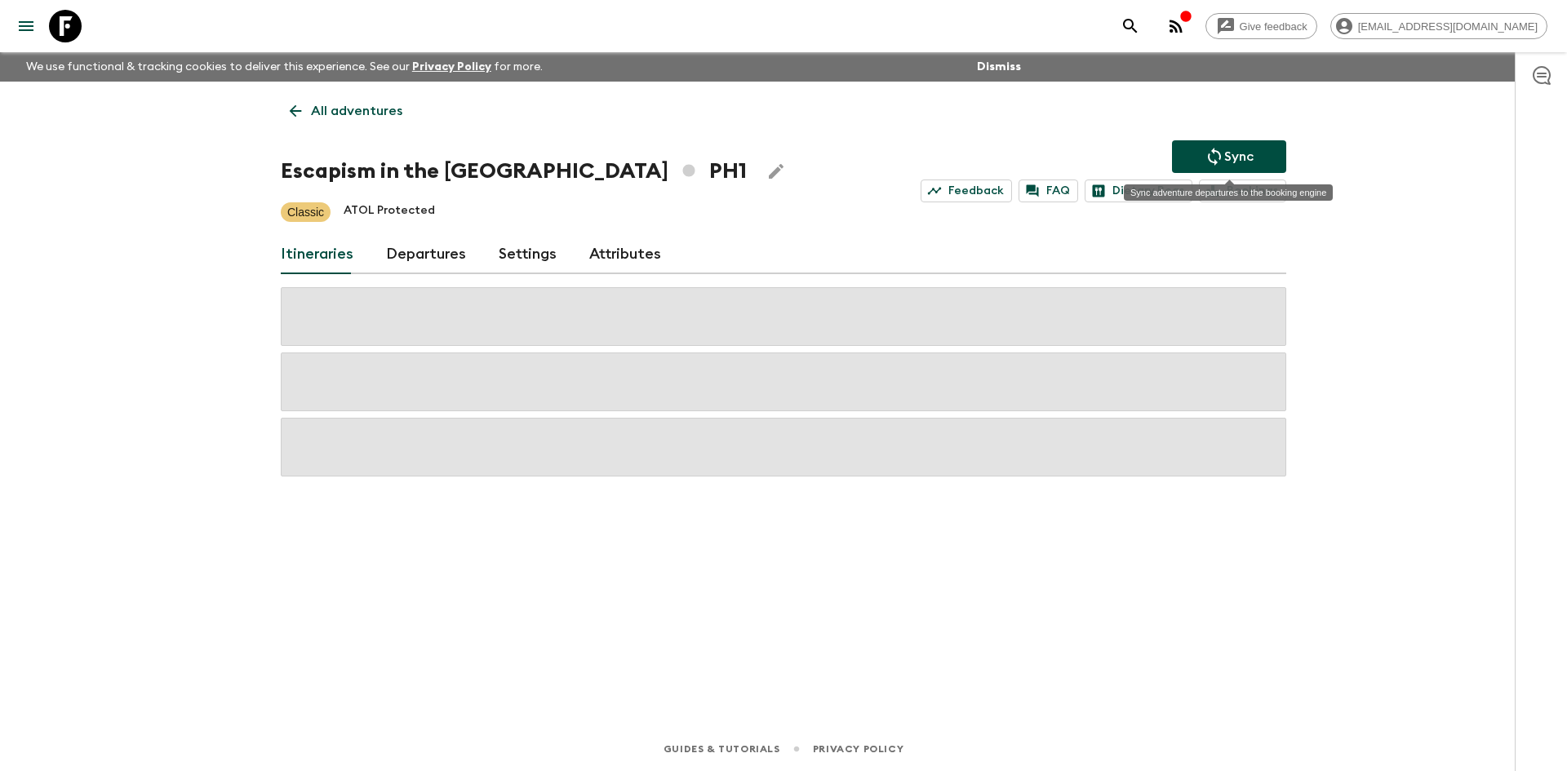
click at [1233, 150] on p "Sync" at bounding box center [1238, 157] width 29 height 20
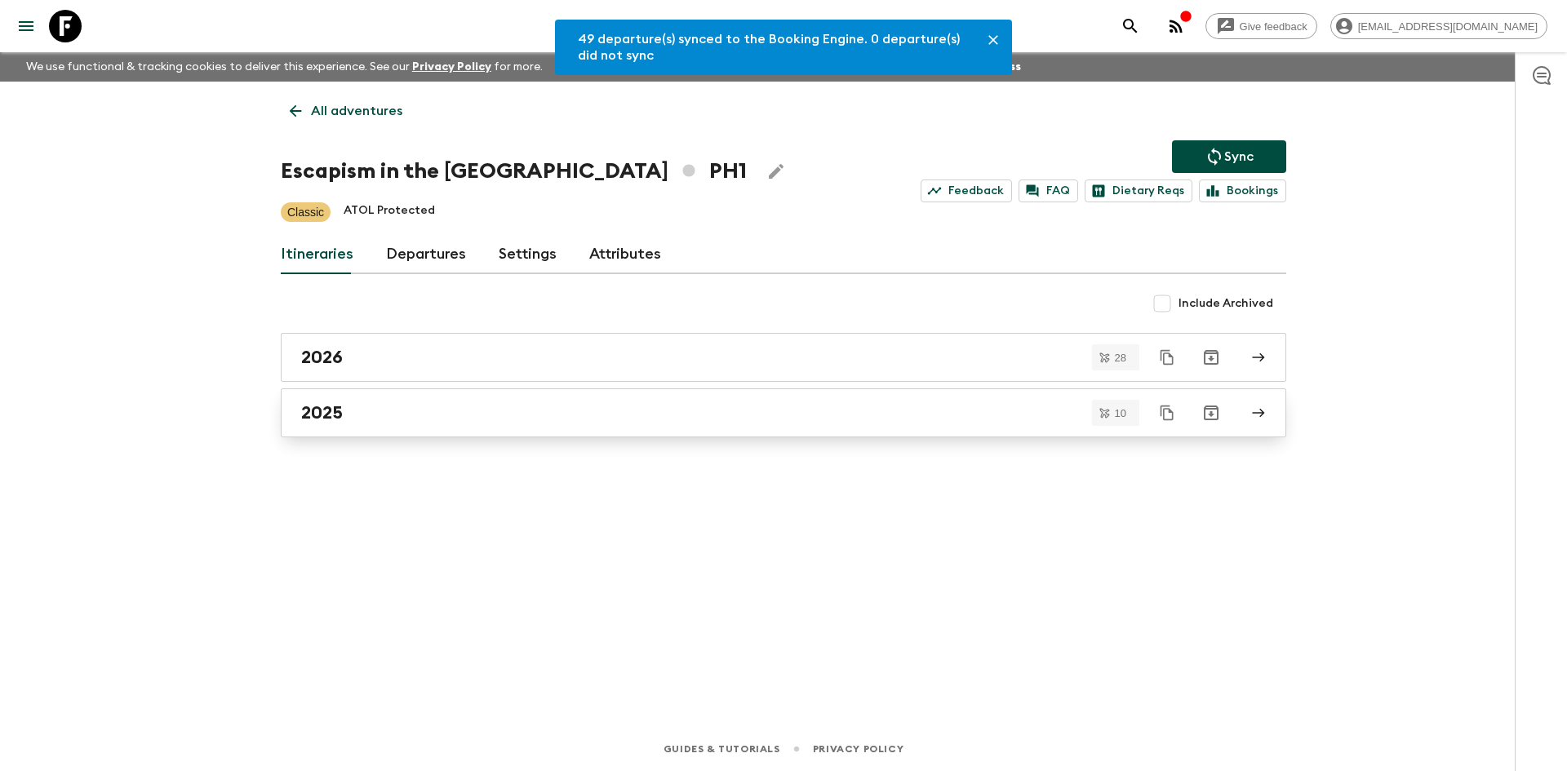
click at [373, 424] on link "2025" at bounding box center [784, 413] width 1006 height 49
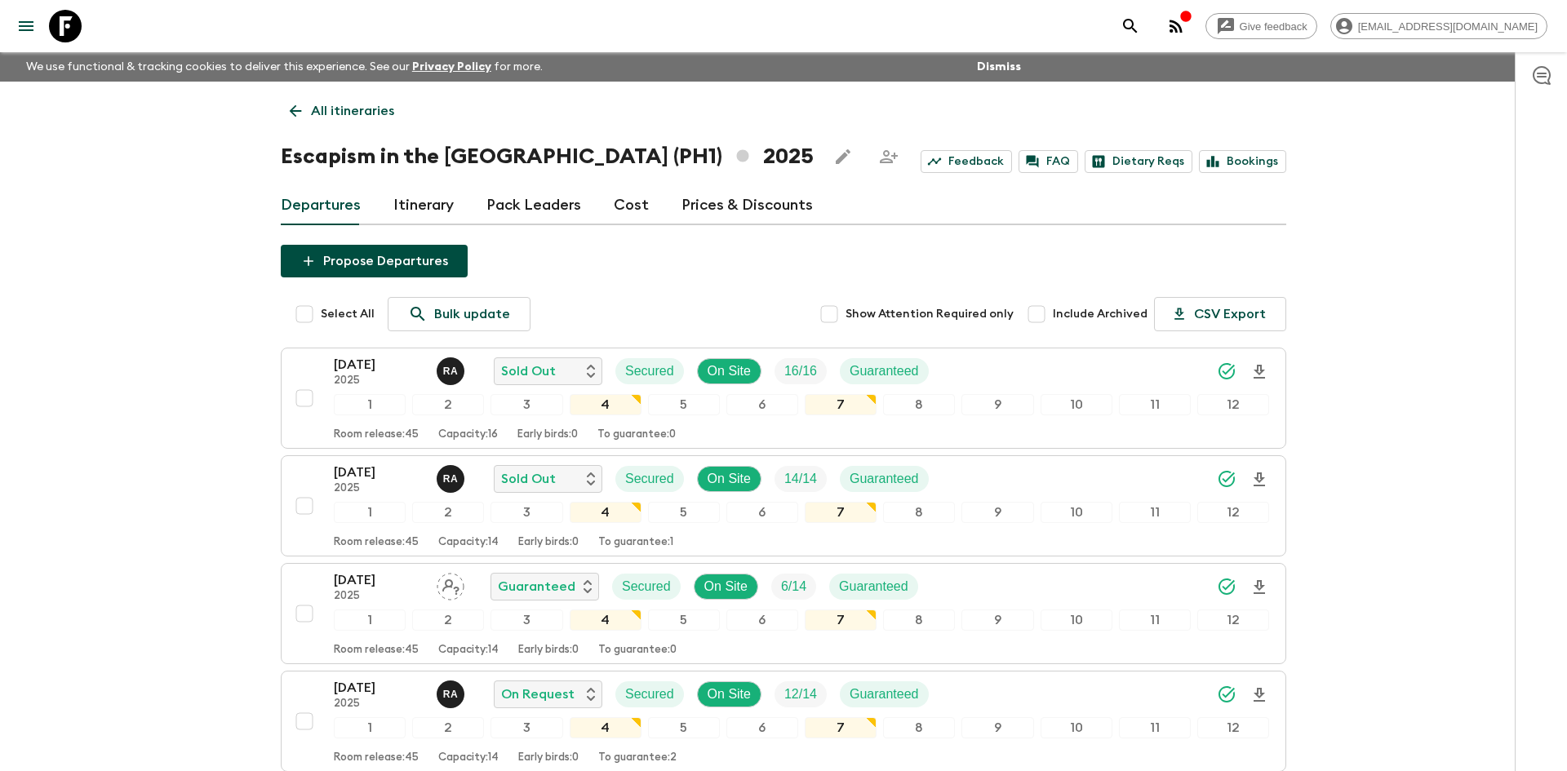
click at [353, 110] on p "All itineraries" at bounding box center [352, 111] width 83 height 20
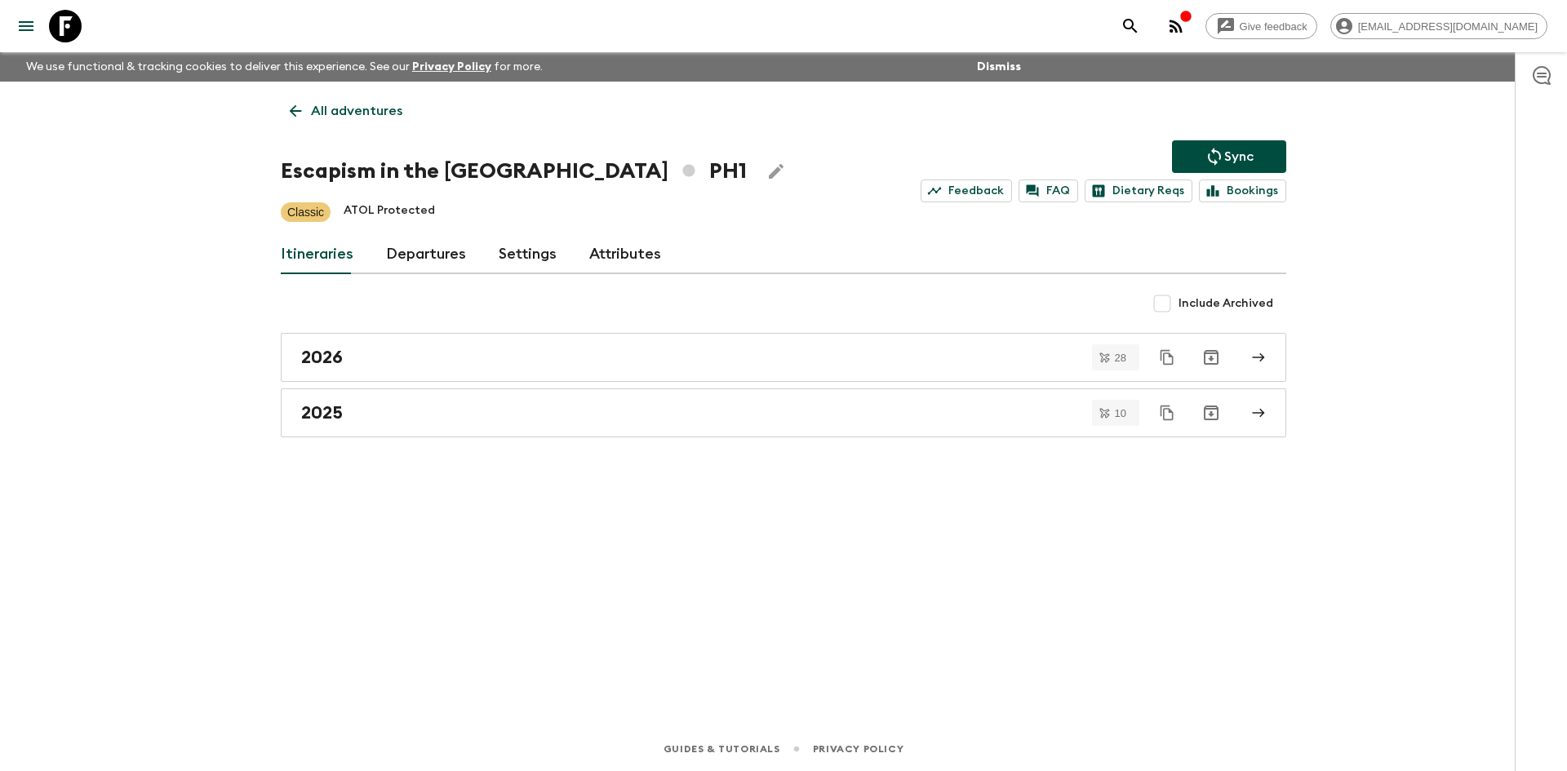
click at [353, 110] on p "All adventures" at bounding box center [356, 111] width 91 height 20
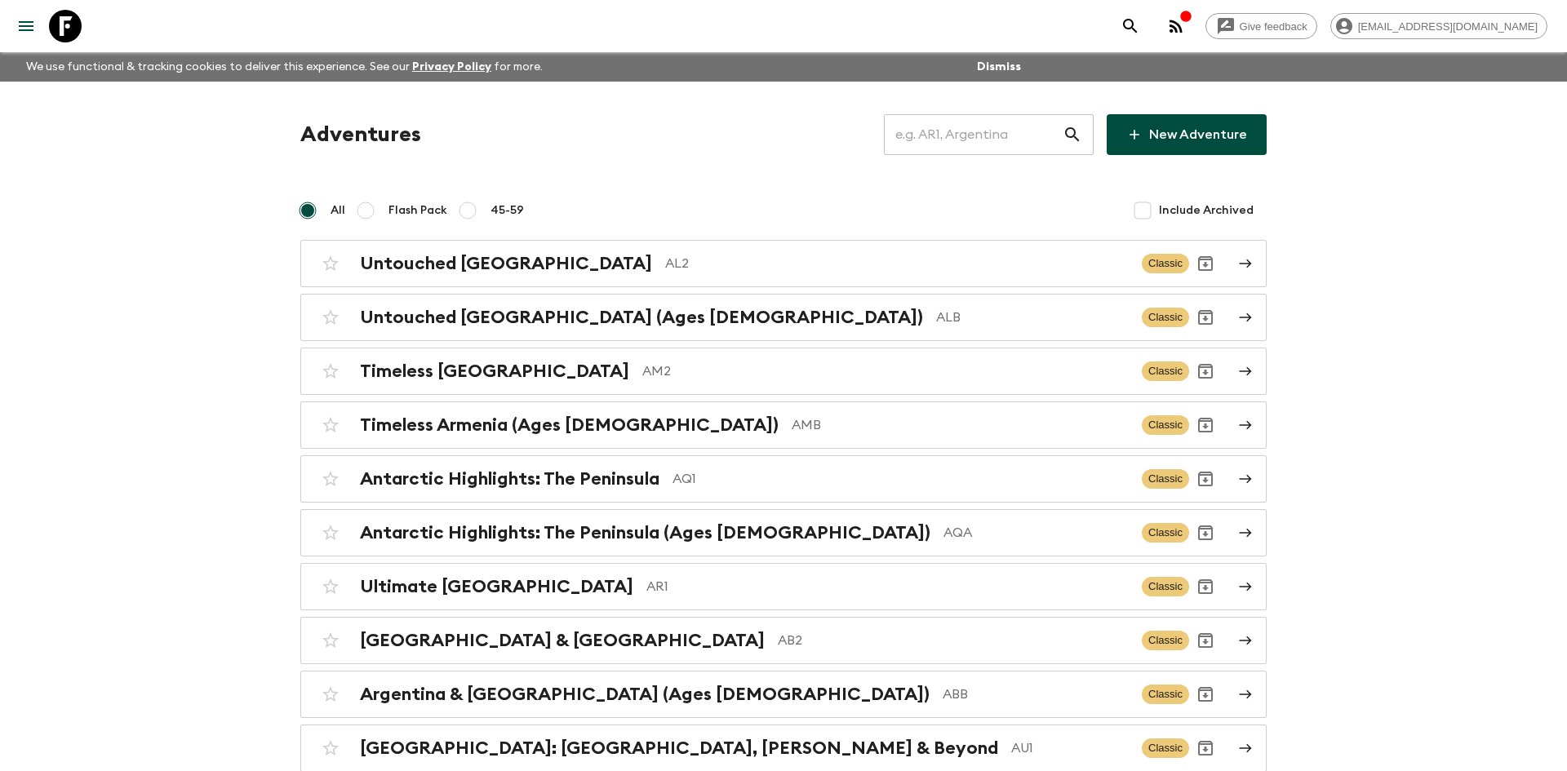
click at [945, 136] on input "text" at bounding box center [973, 135] width 179 height 46
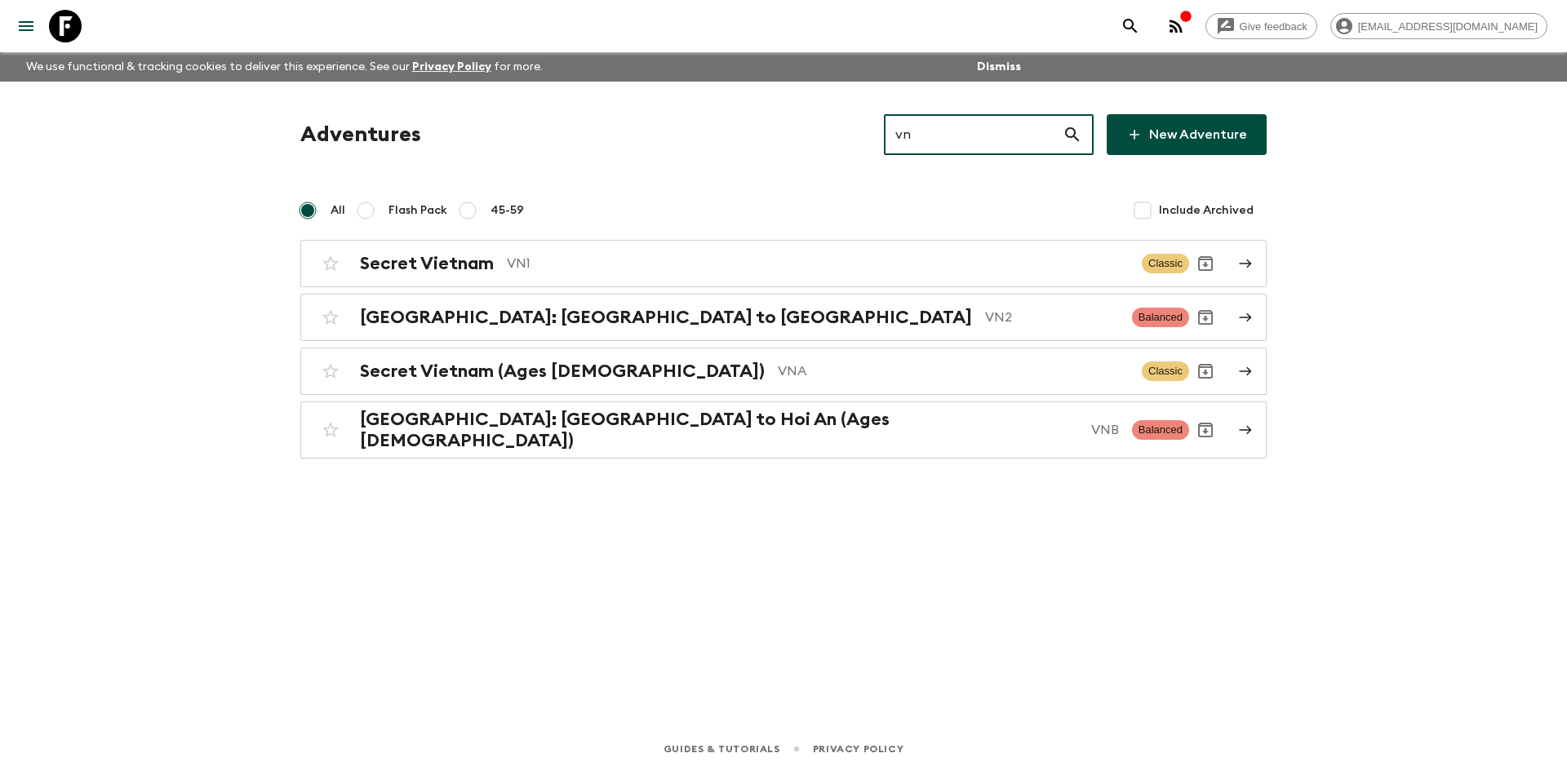
type input "vn1"
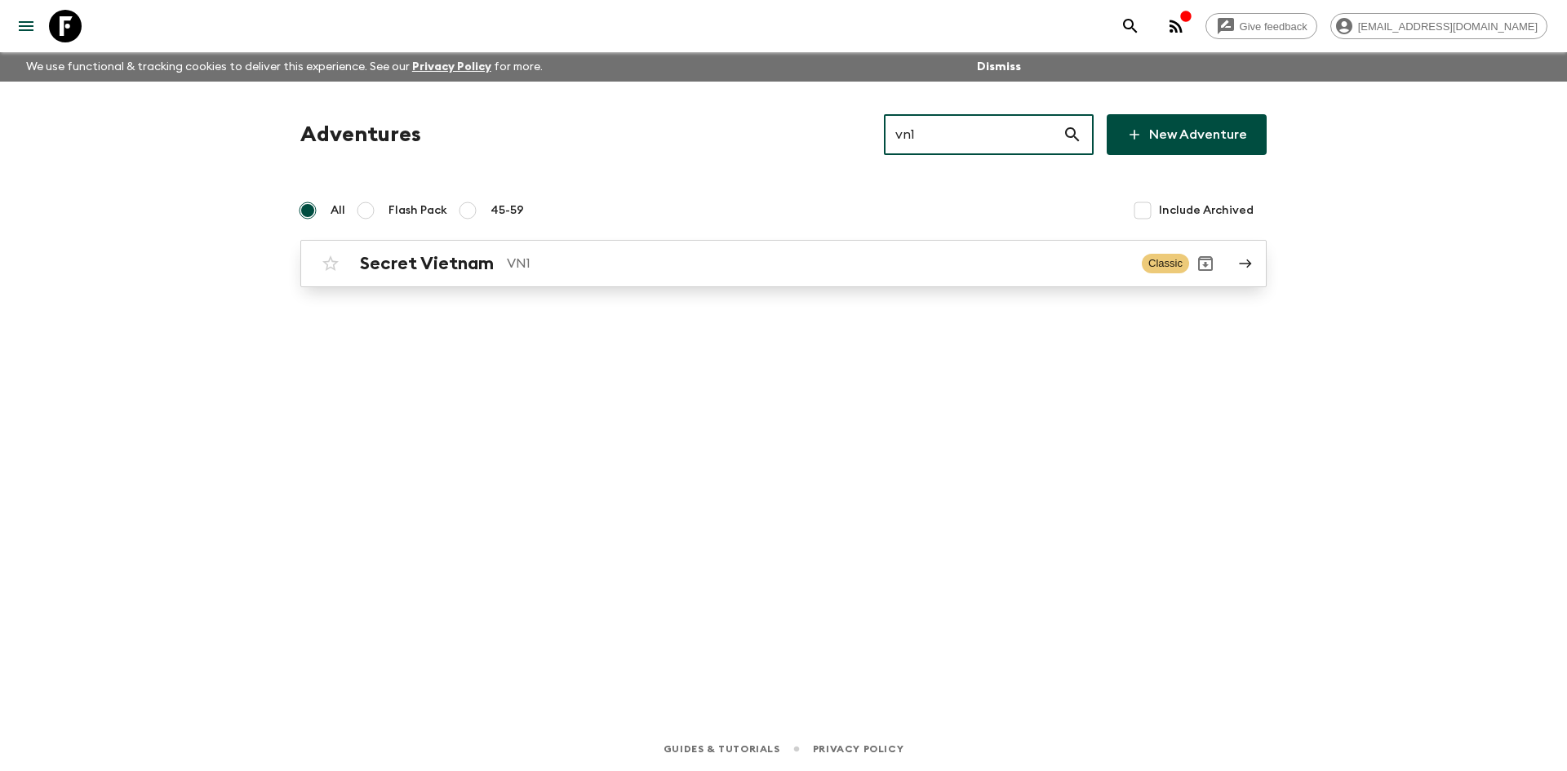
click at [588, 249] on div "Secret Vietnam VN1 Classic" at bounding box center [751, 263] width 875 height 33
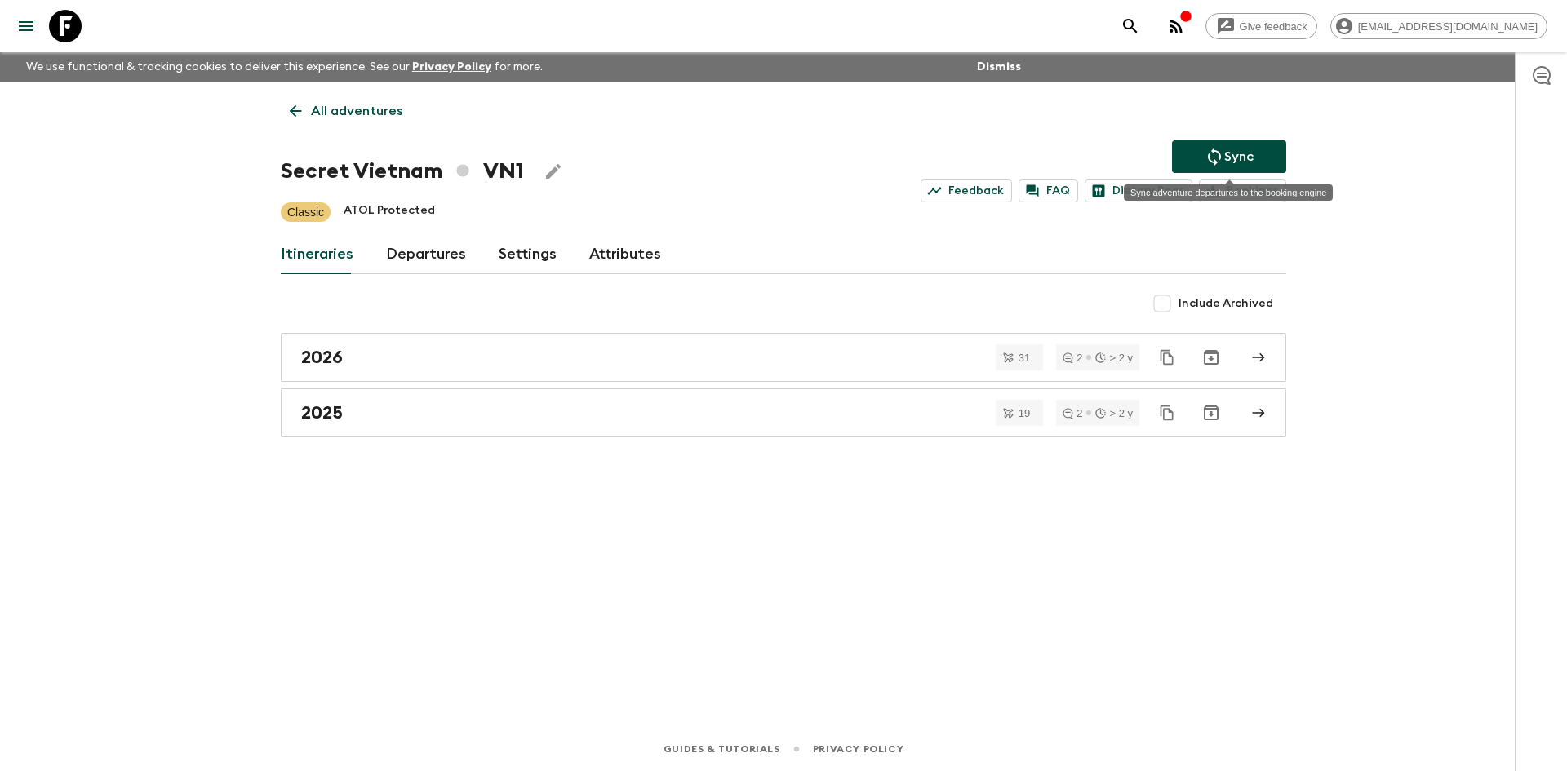
click at [1256, 162] on button "Sync" at bounding box center [1229, 156] width 114 height 33
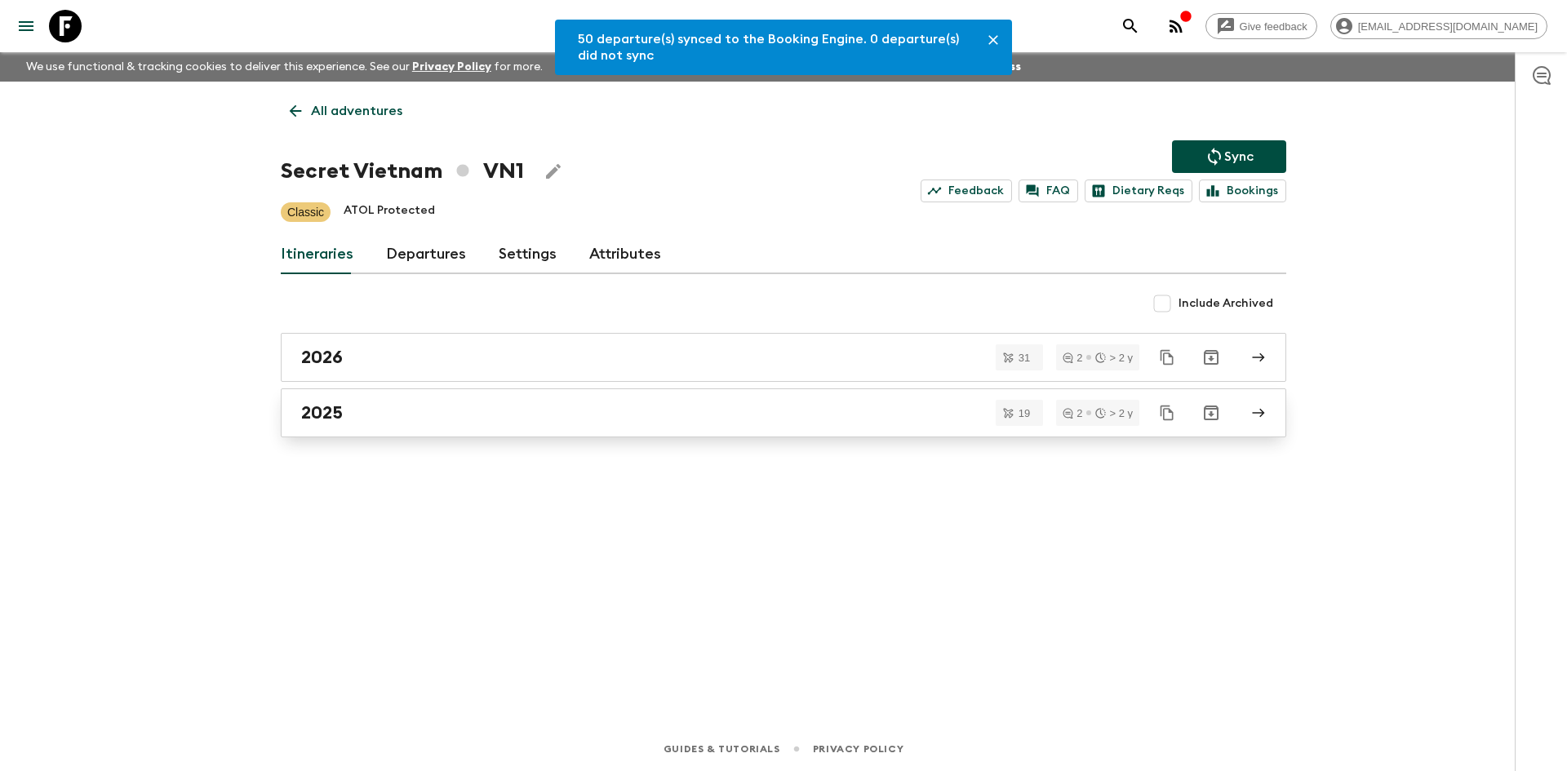
click at [309, 417] on h2 "2025" at bounding box center [322, 412] width 42 height 21
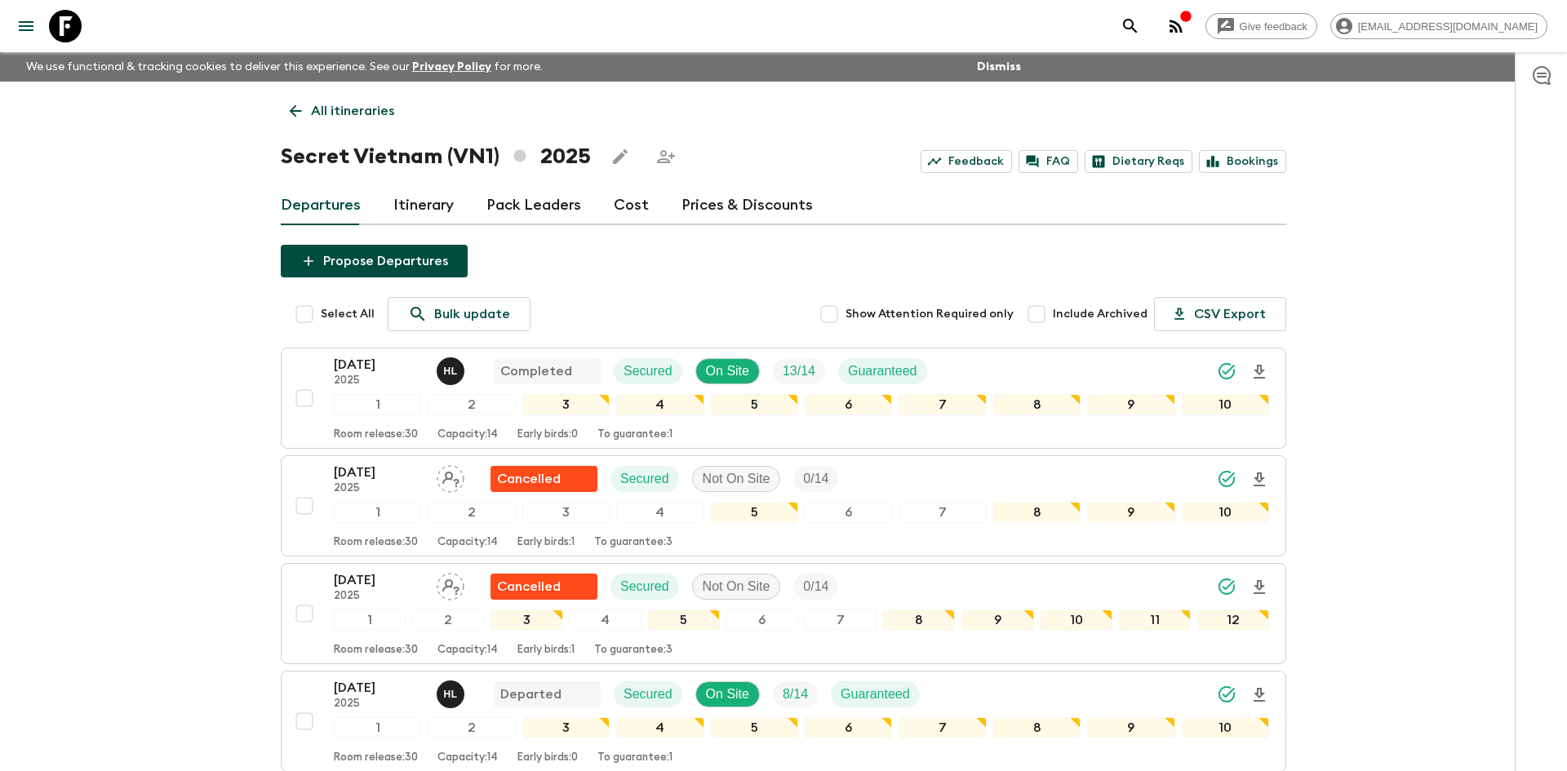
click at [319, 118] on p "All itineraries" at bounding box center [352, 111] width 83 height 20
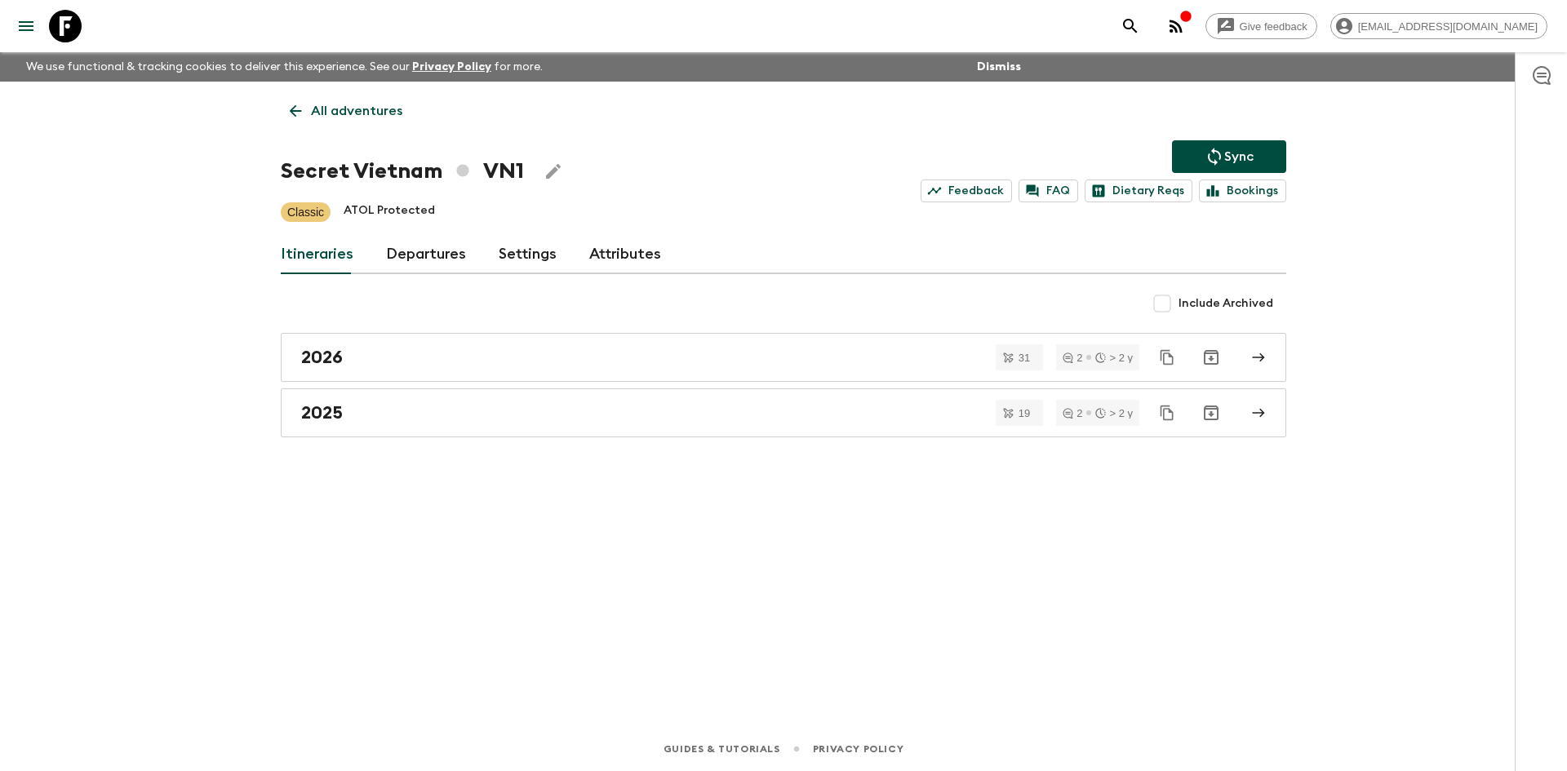
click at [319, 118] on p "All adventures" at bounding box center [356, 111] width 91 height 20
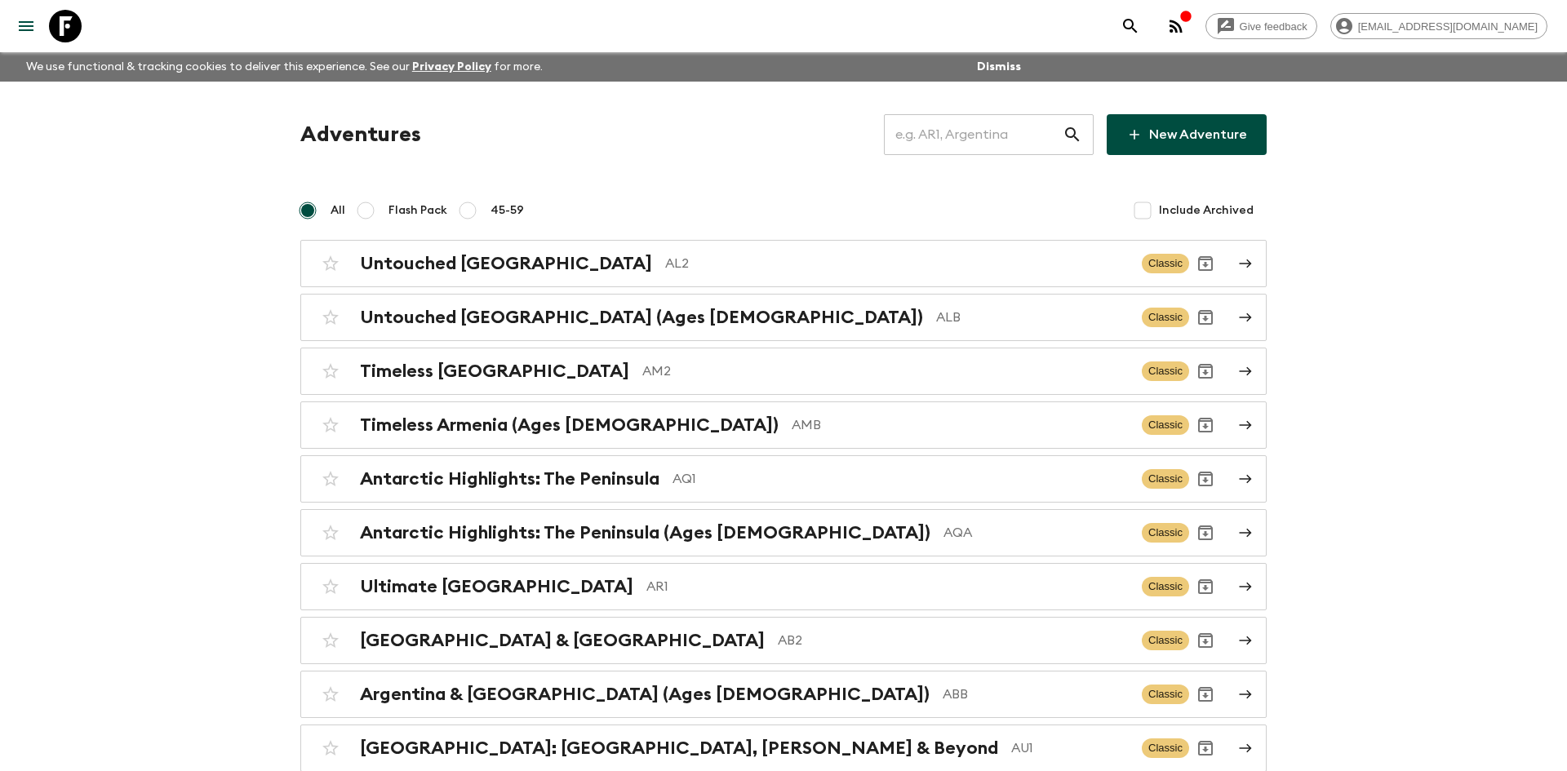
click at [933, 121] on input "text" at bounding box center [973, 135] width 179 height 46
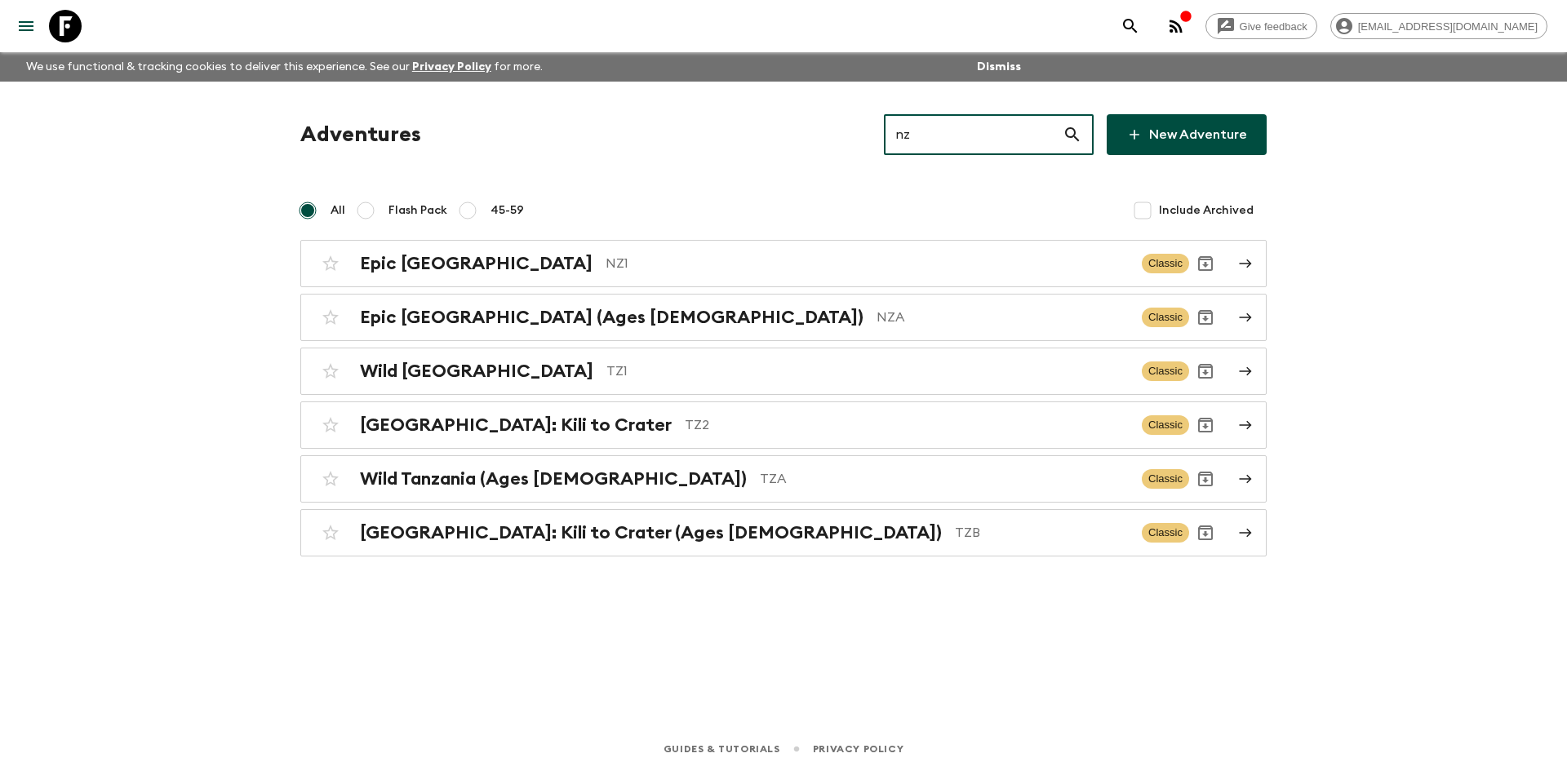
type input "nz1"
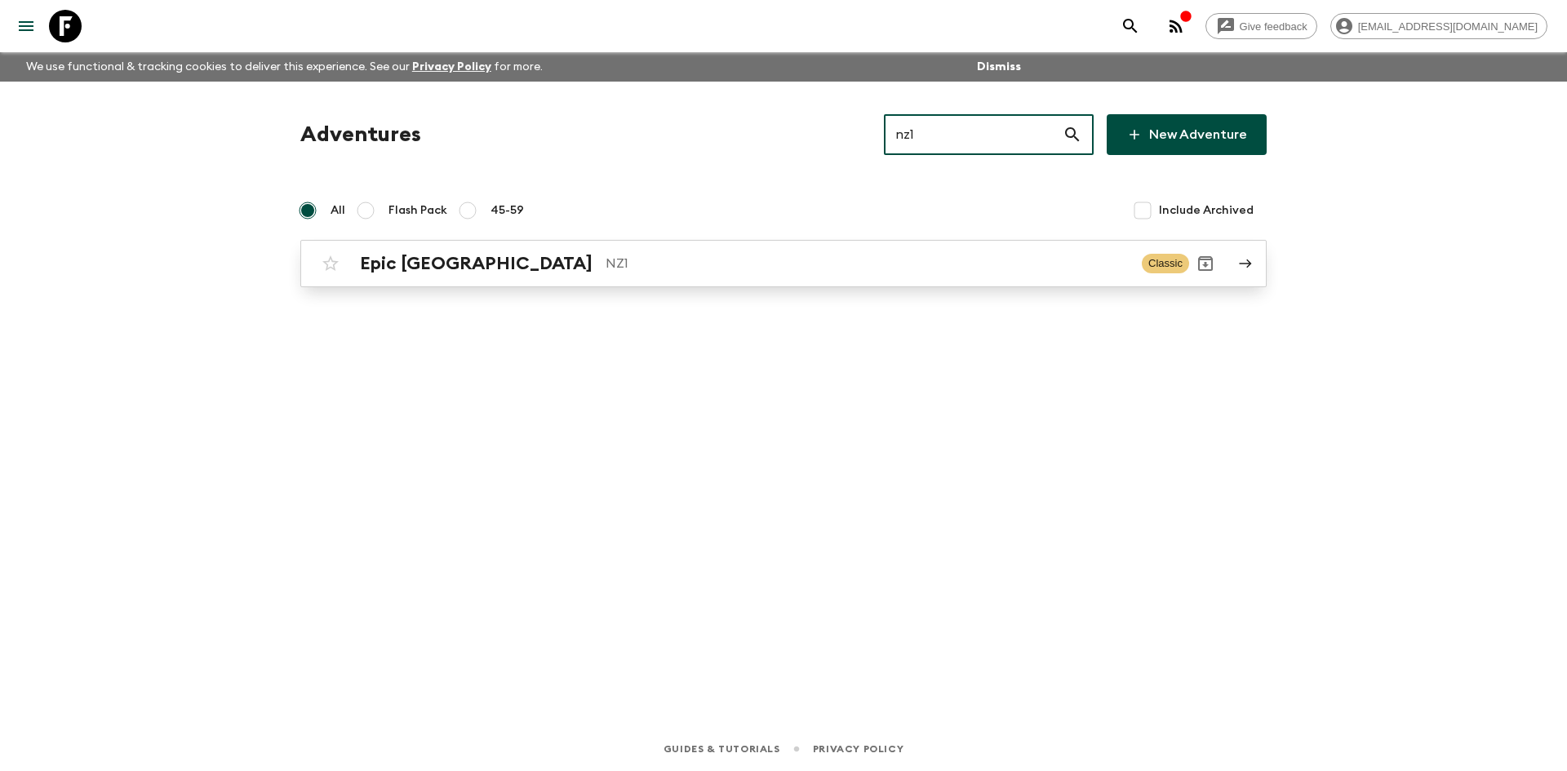
click at [702, 251] on div "Epic New Zealand NZ1 Classic" at bounding box center [751, 263] width 875 height 33
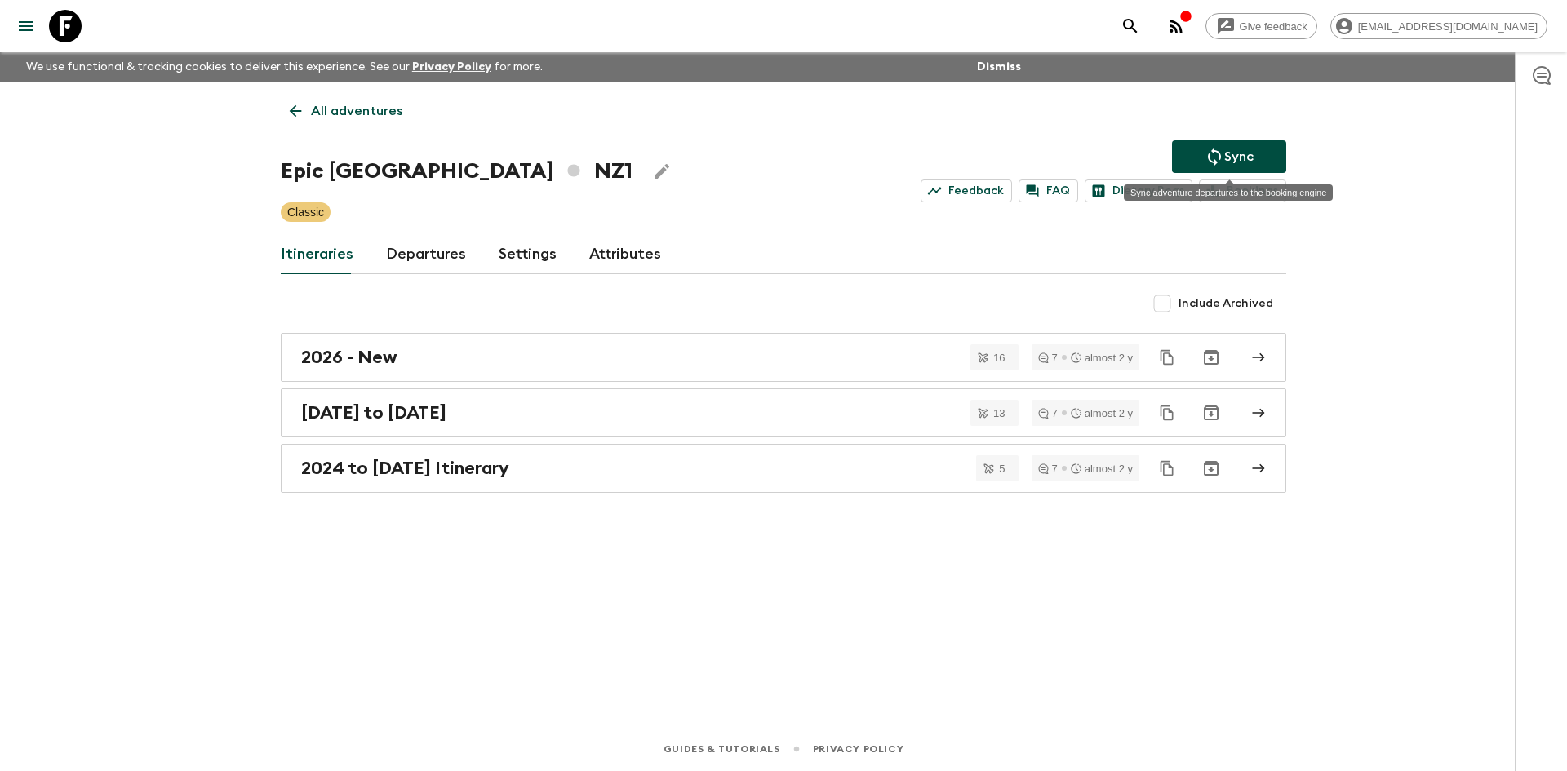
click at [1253, 158] on p "Sync" at bounding box center [1238, 157] width 29 height 20
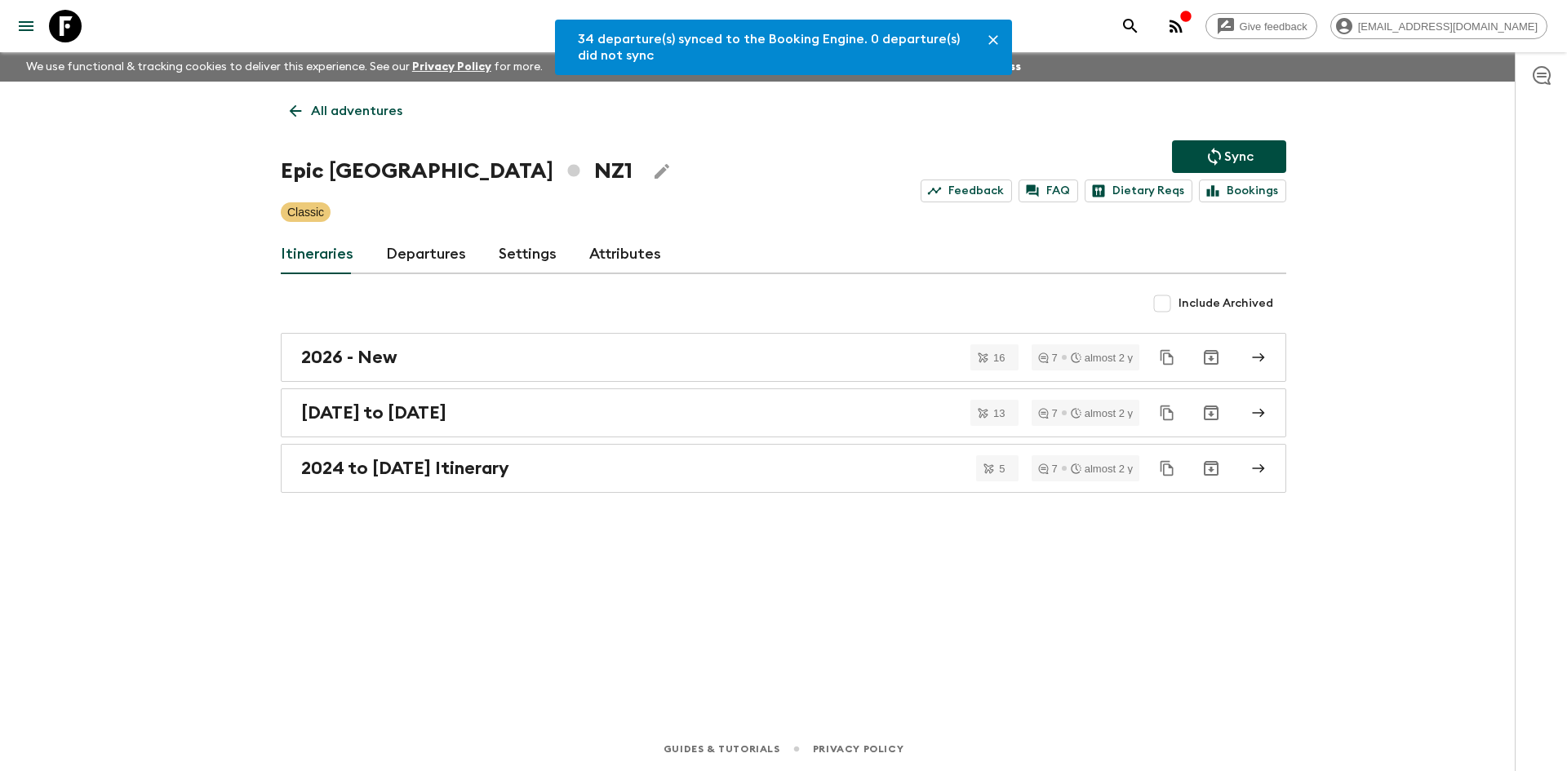
click at [403, 252] on link "Departures" at bounding box center [426, 254] width 80 height 39
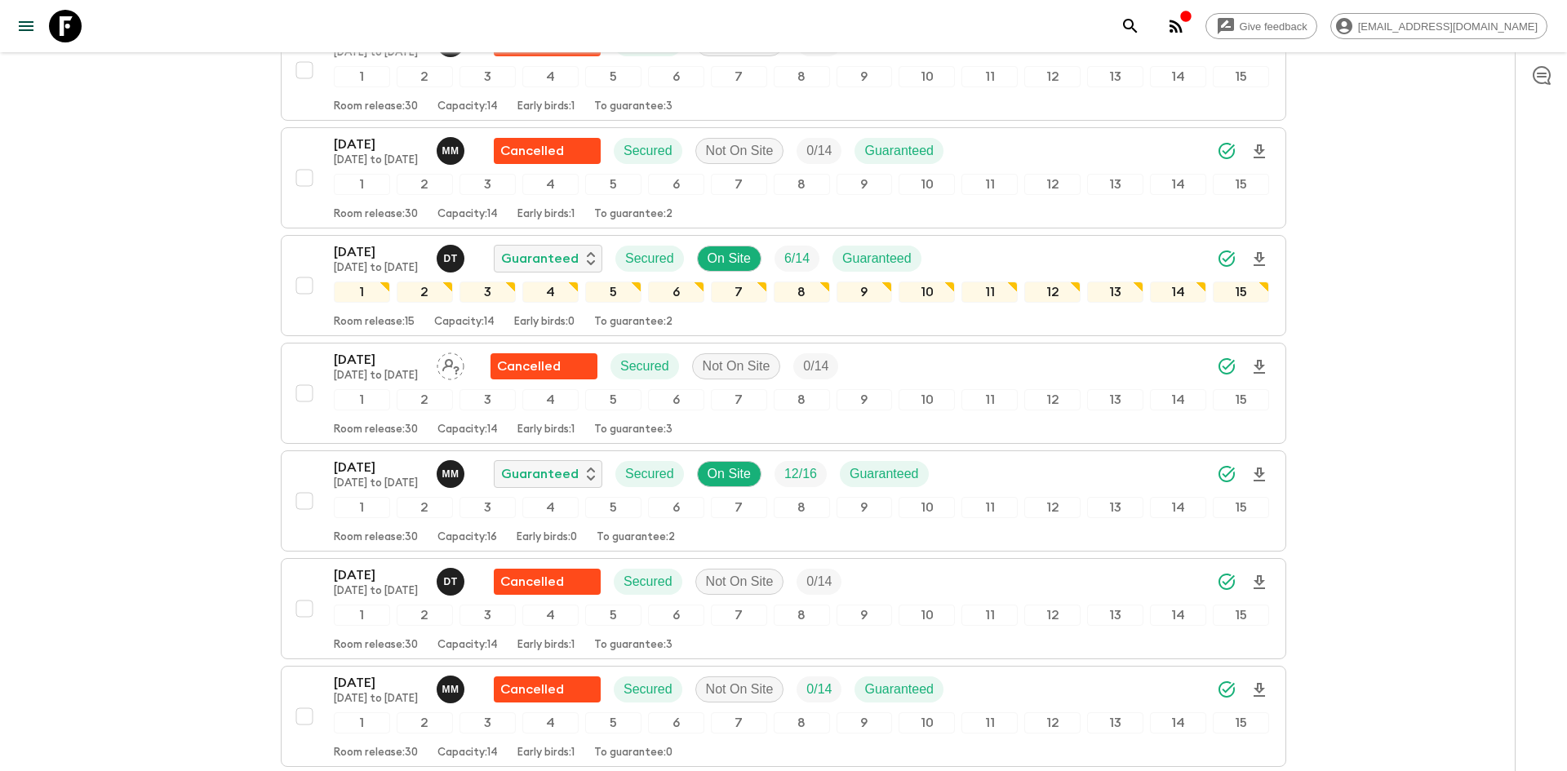
scroll to position [1243, 0]
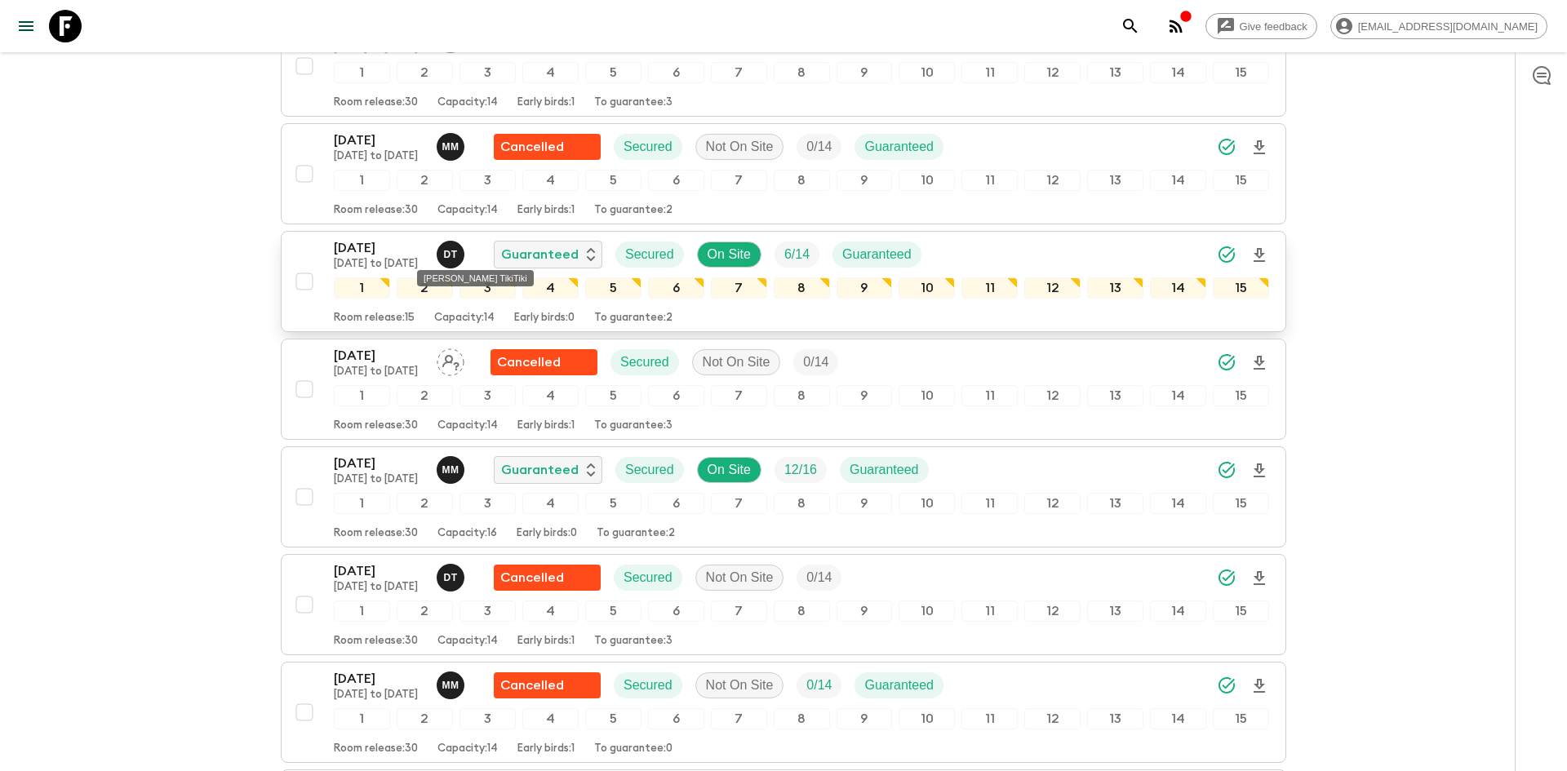
click at [450, 251] on p "D T" at bounding box center [450, 254] width 14 height 13
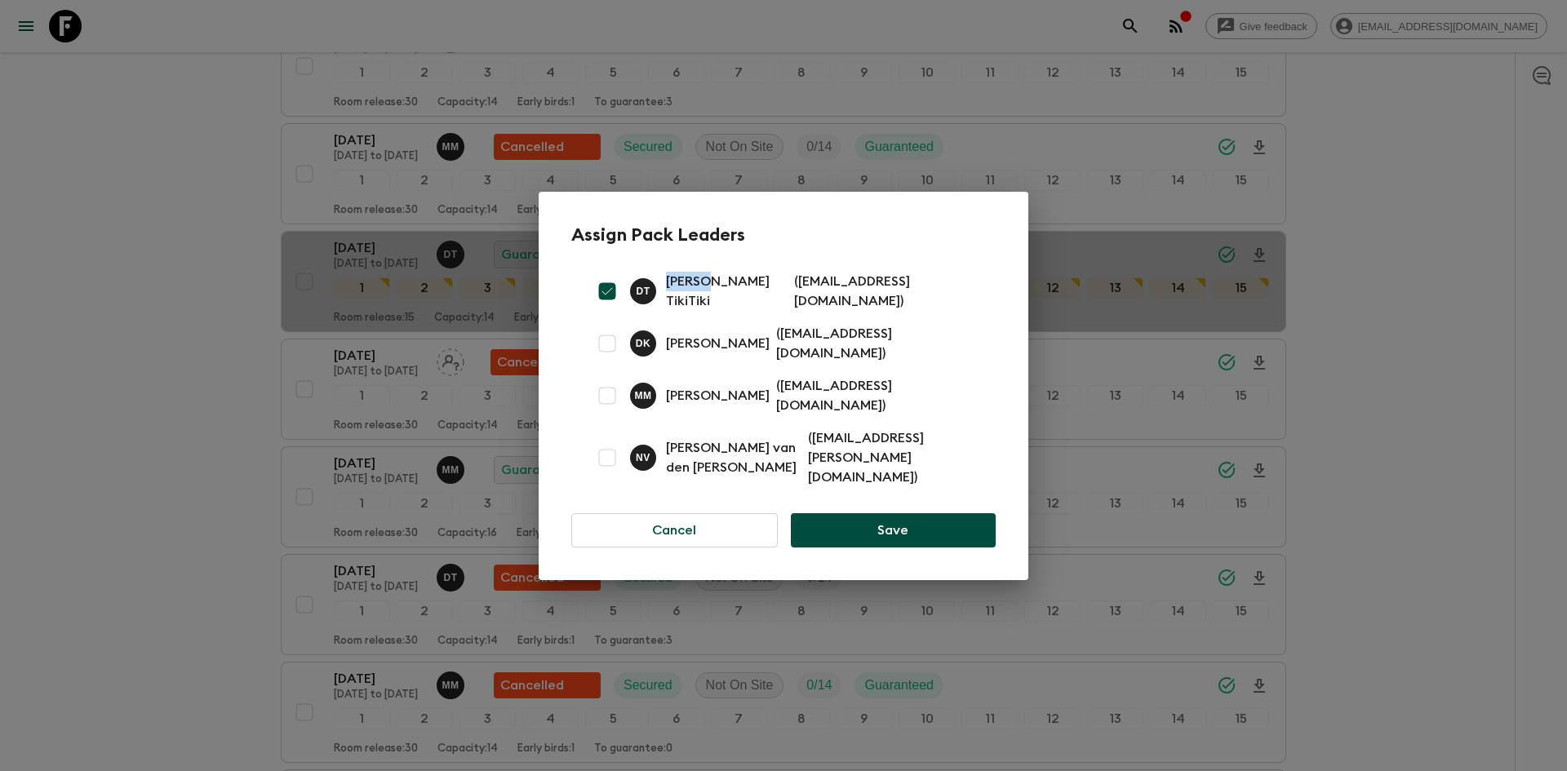
drag, startPoint x: 704, startPoint y: 312, endPoint x: 668, endPoint y: 309, distance: 35.2
click at [668, 309] on p "[PERSON_NAME] TikiTiki" at bounding box center [727, 291] width 122 height 39
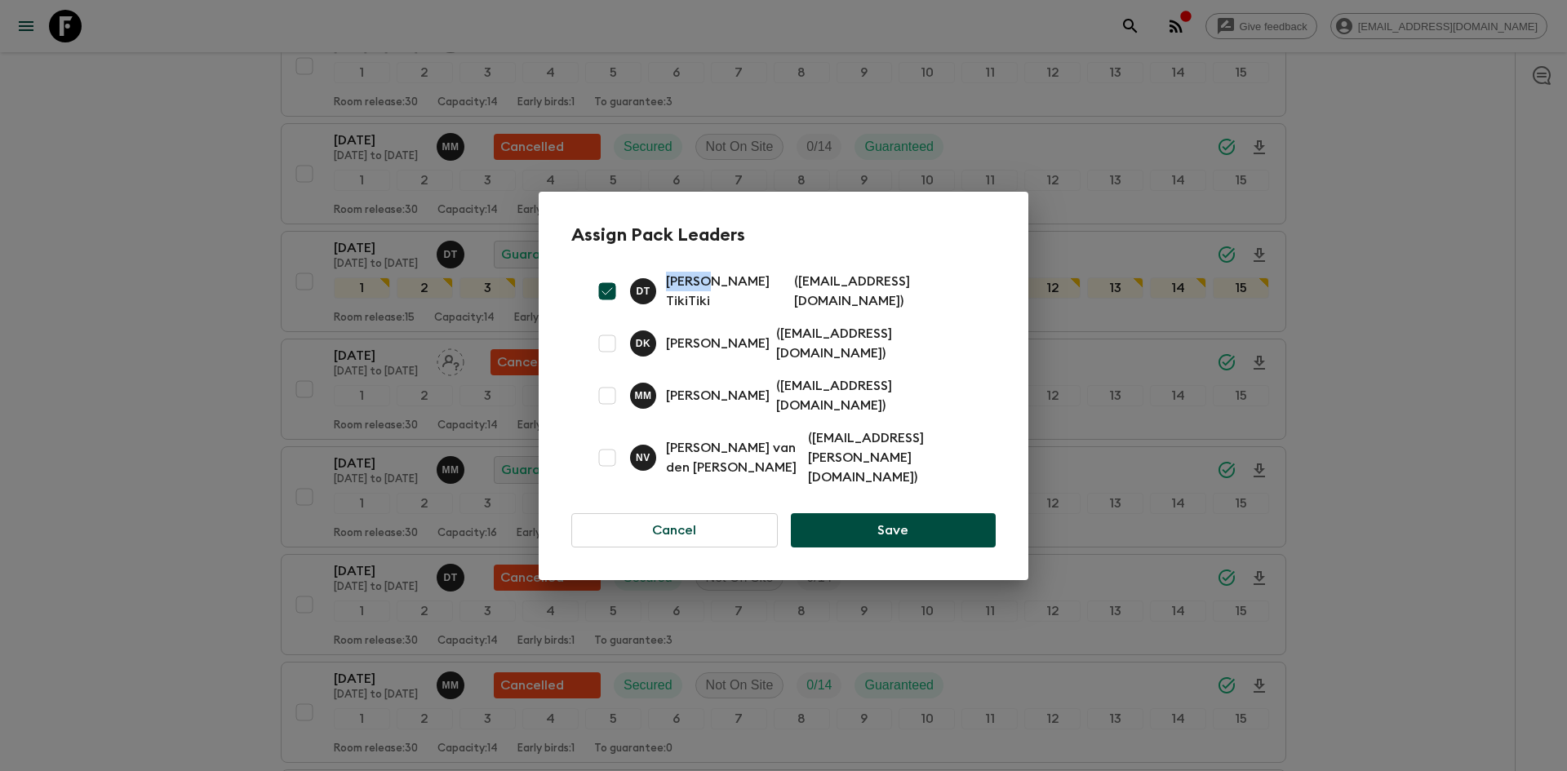
copy p "[PERSON_NAME]"
click at [178, 178] on div "Assign Pack Leaders [PERSON_NAME] ( [EMAIL_ADDRESS][DOMAIN_NAME] ) D K [PERSON_…" at bounding box center [783, 385] width 1567 height 771
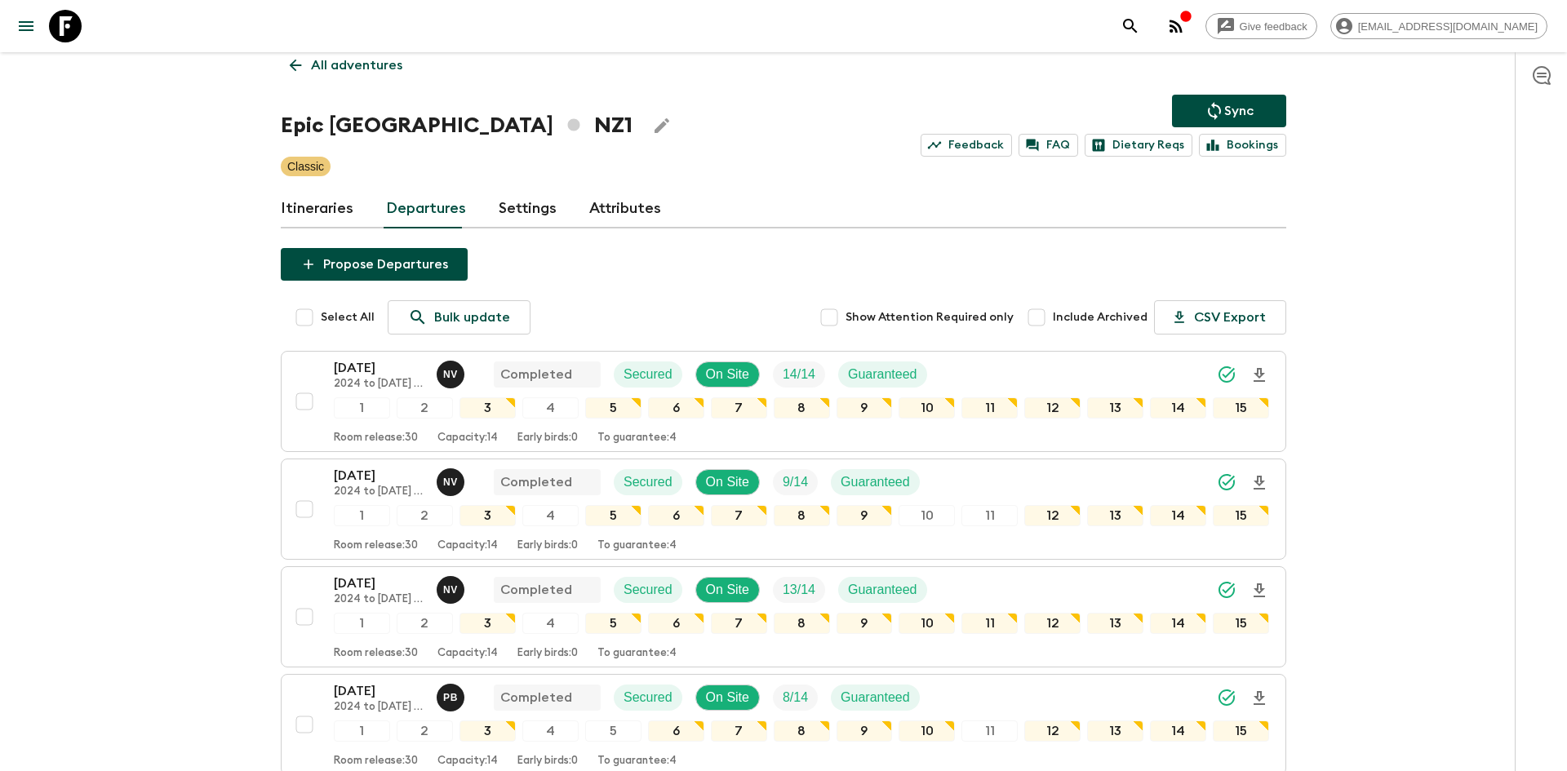
scroll to position [0, 0]
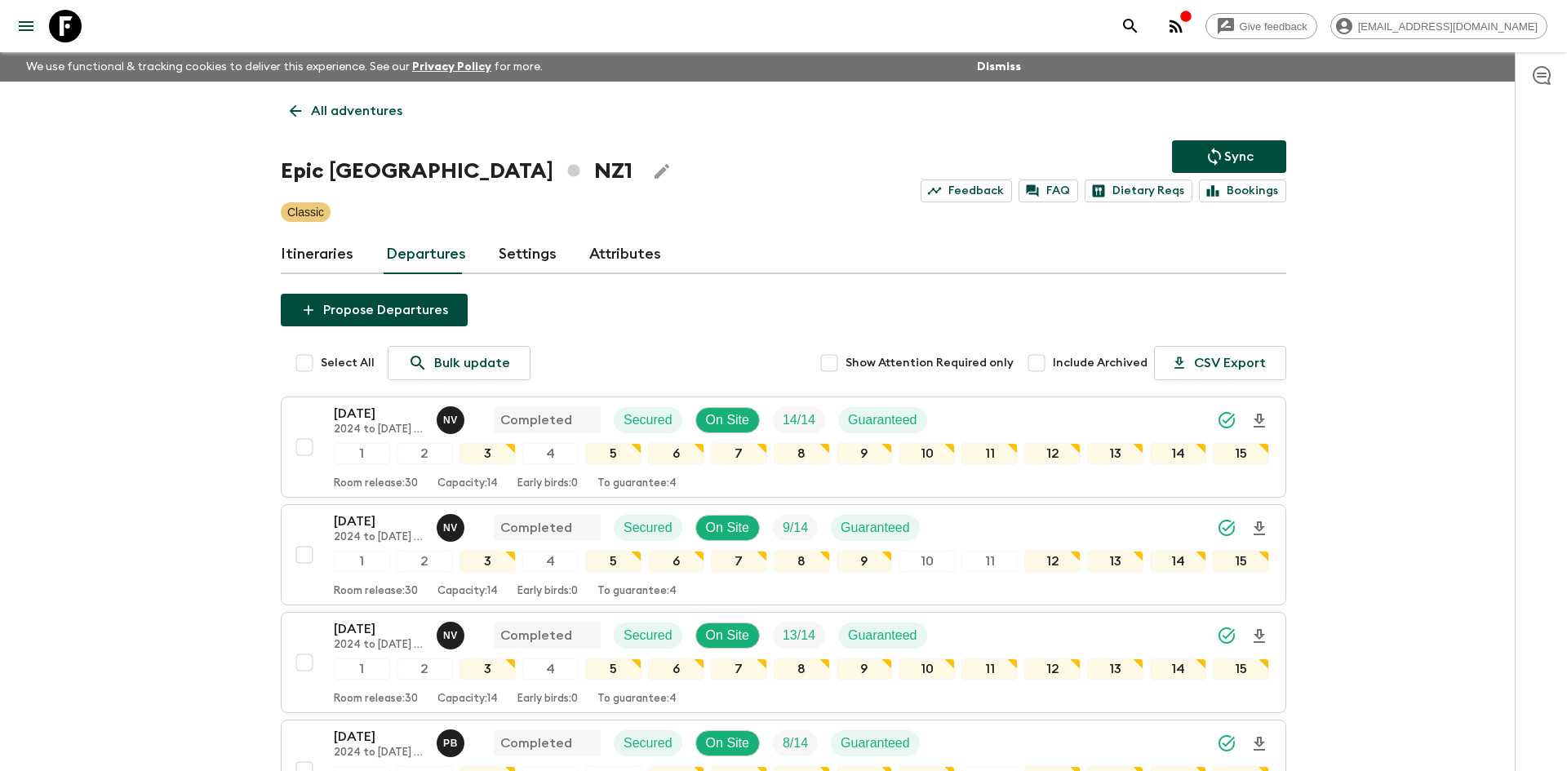
click at [394, 117] on p "All adventures" at bounding box center [356, 111] width 91 height 20
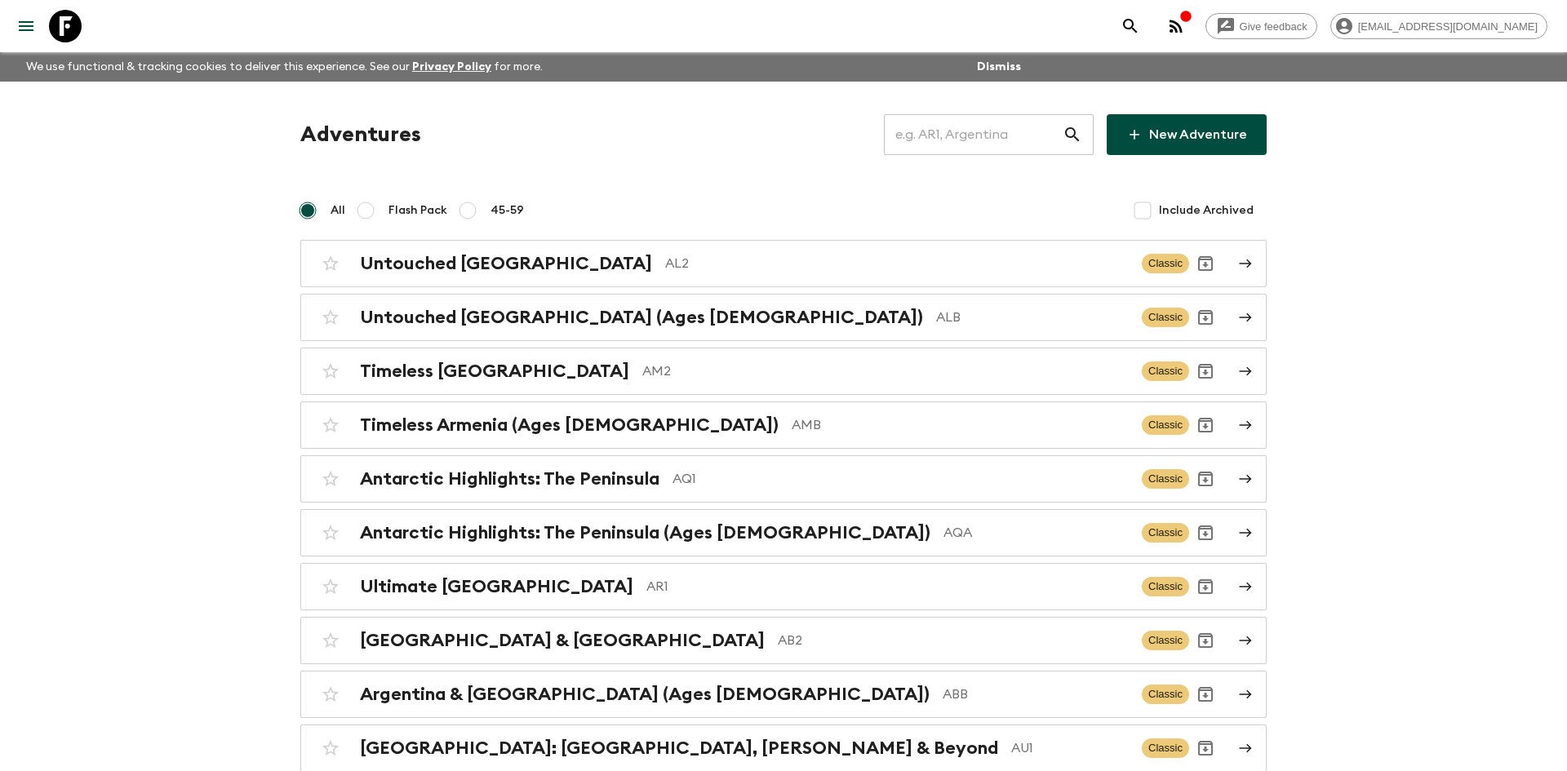
click at [939, 144] on input "text" at bounding box center [973, 135] width 179 height 46
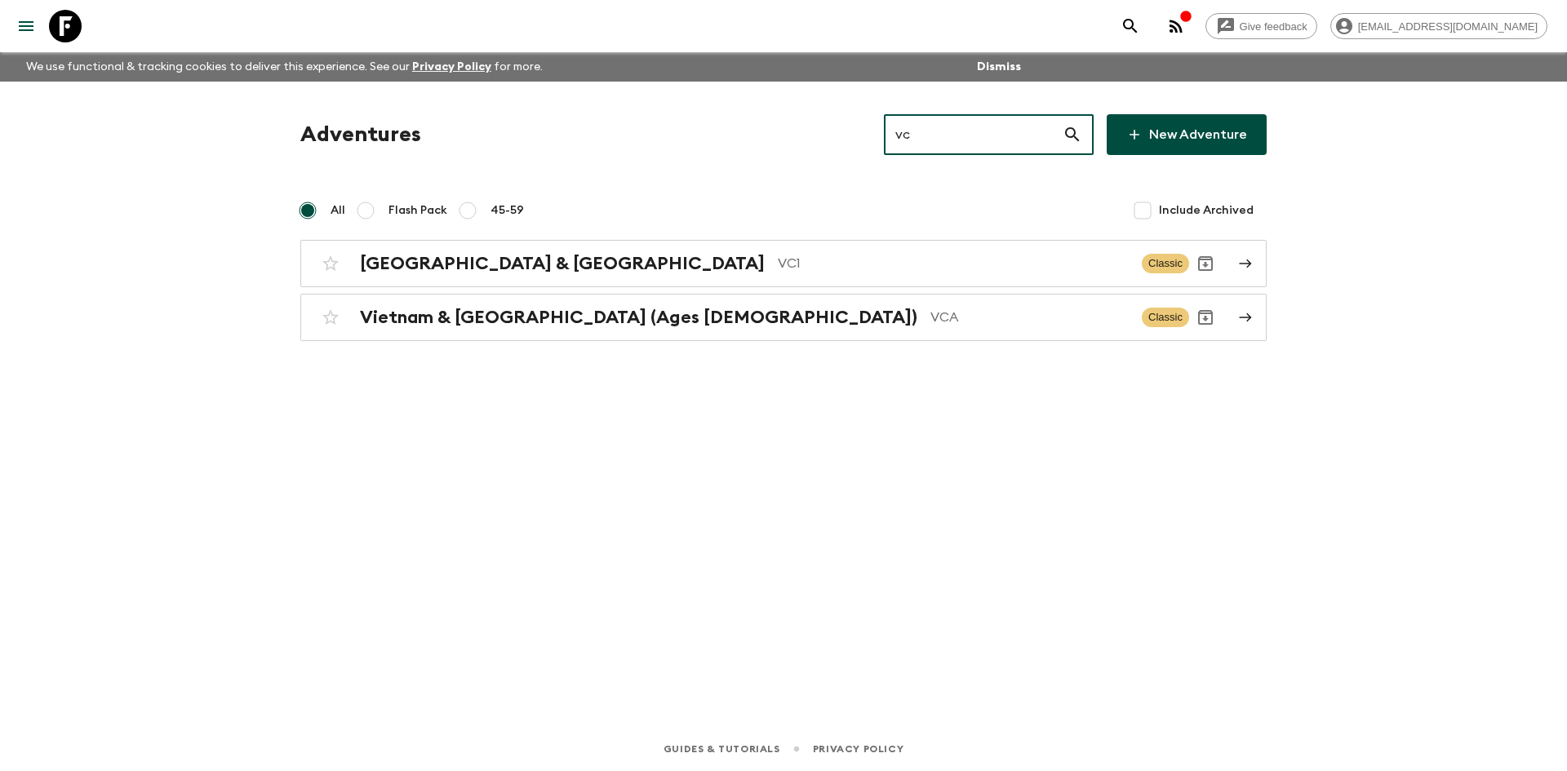
type input "vca"
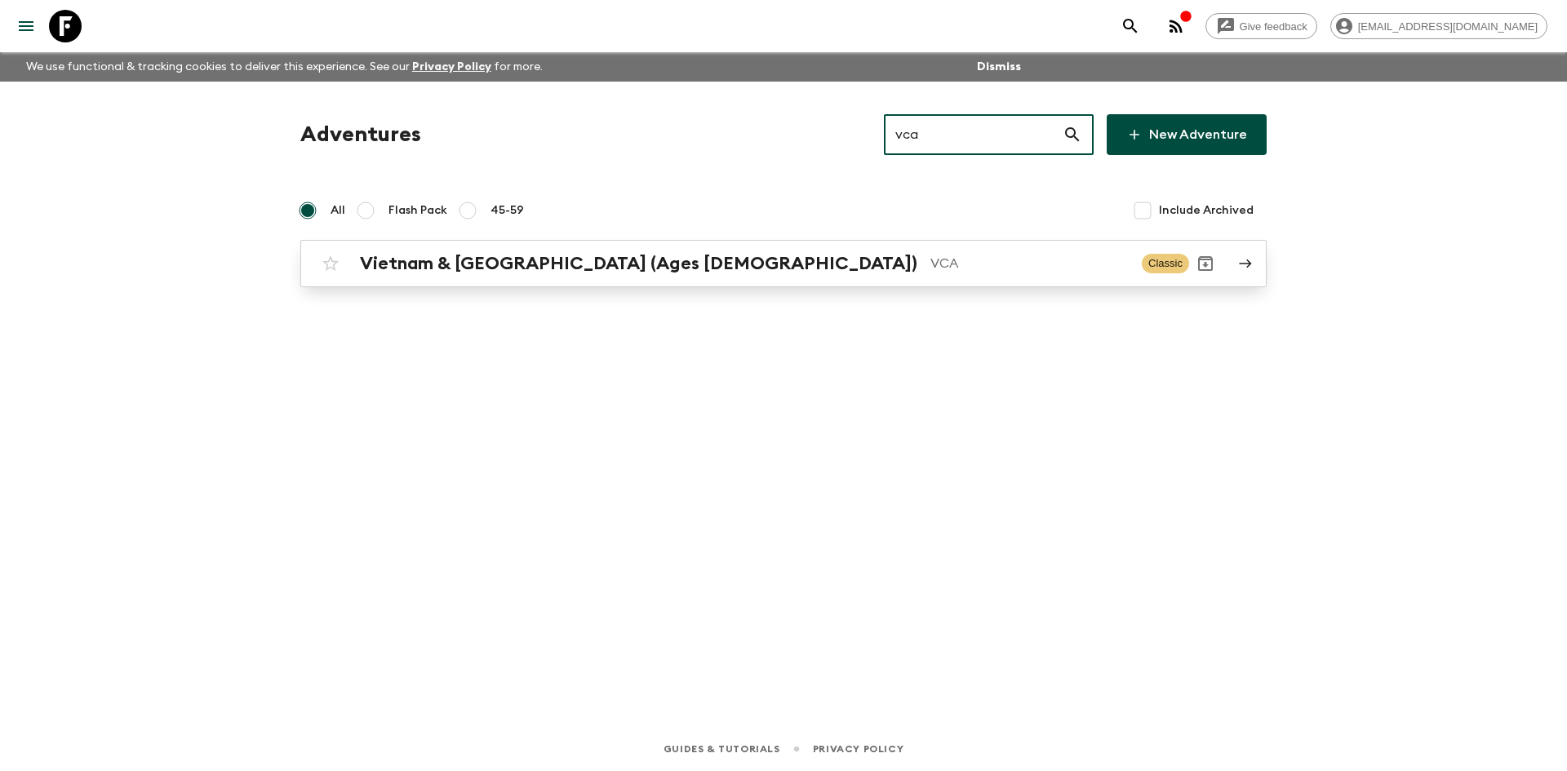
click at [930, 254] on p "VCA" at bounding box center [1029, 264] width 198 height 20
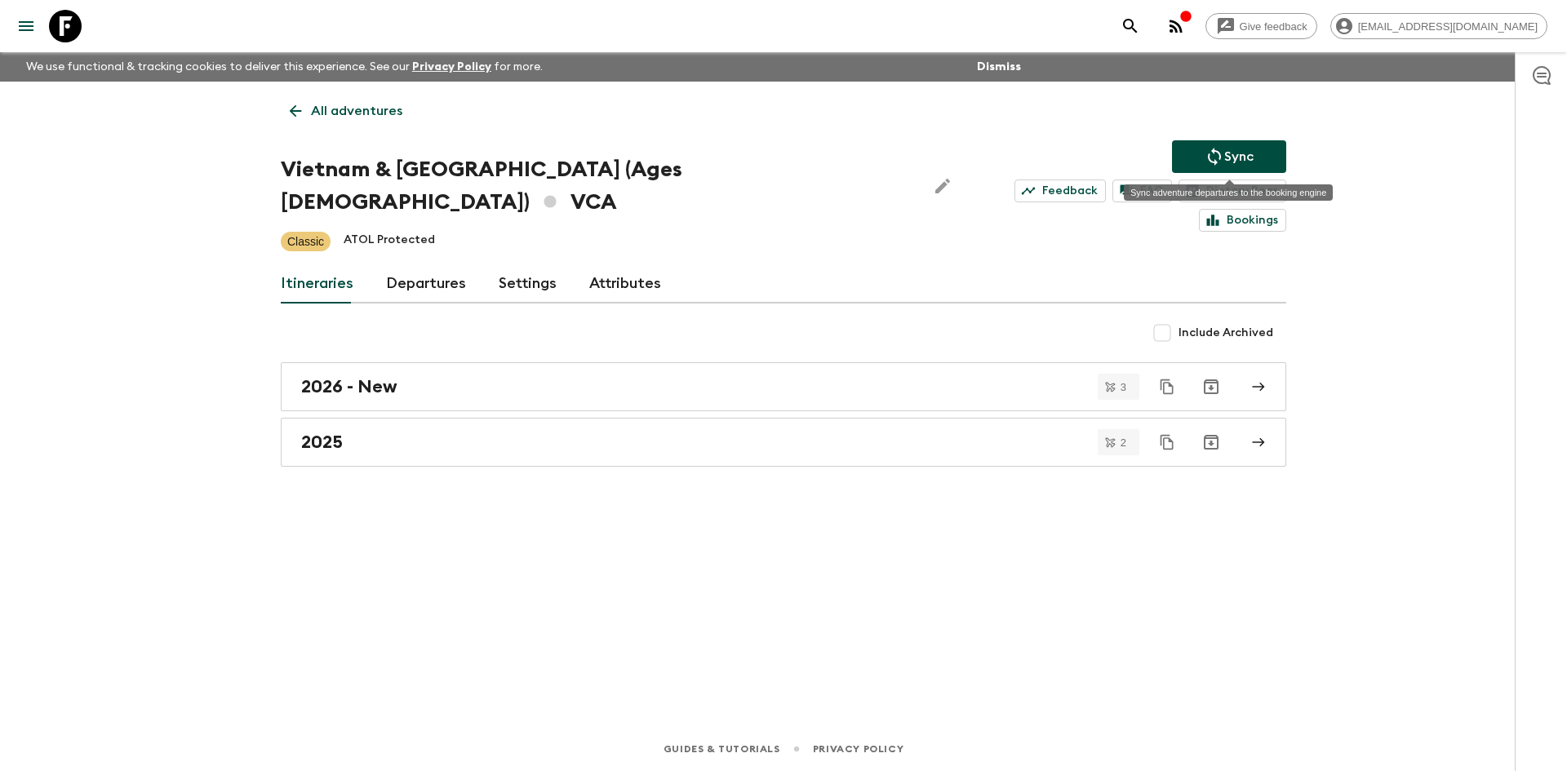
click at [1197, 149] on button "Sync" at bounding box center [1229, 156] width 114 height 33
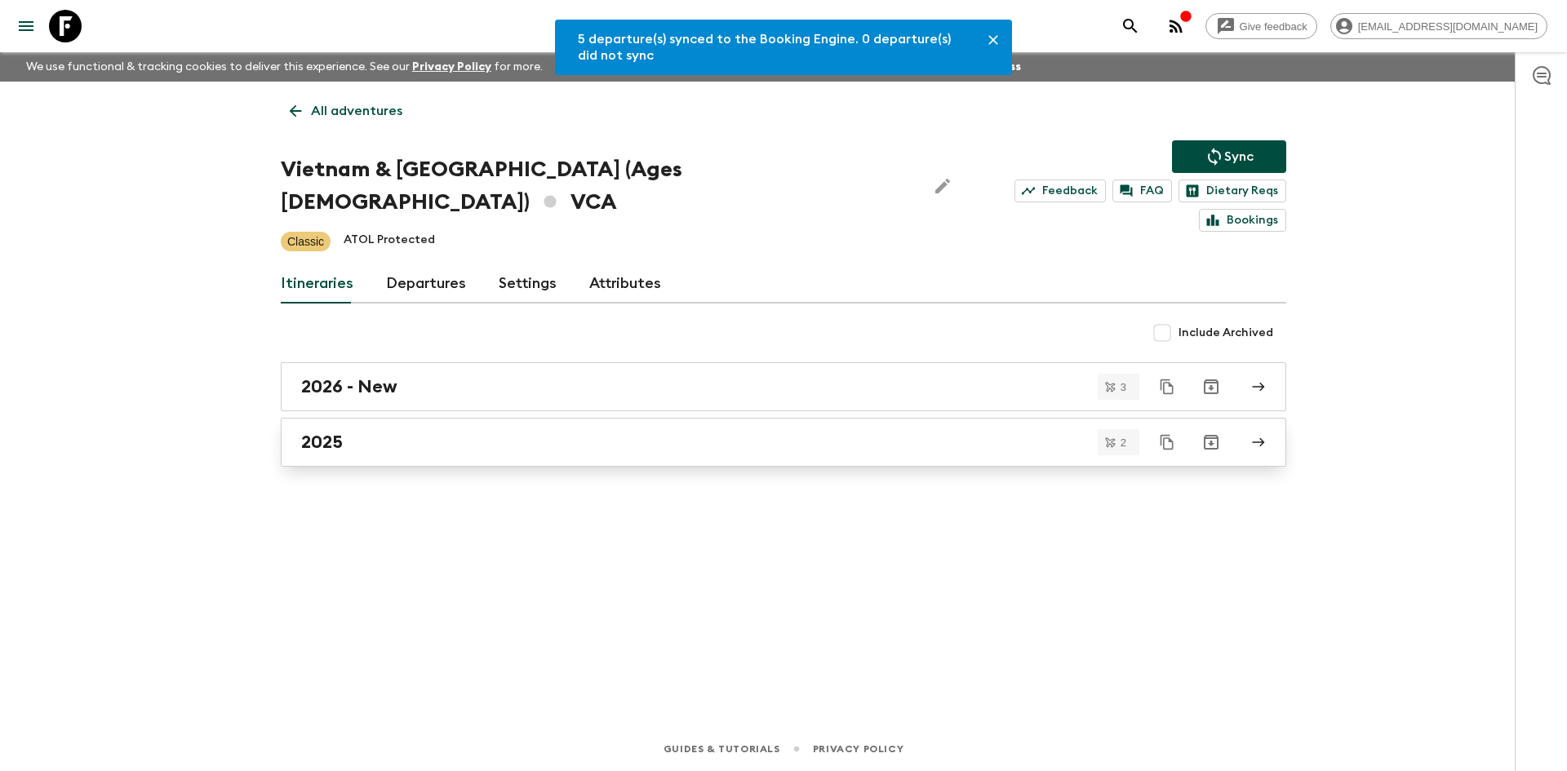
click at [384, 432] on div "2025" at bounding box center [768, 442] width 934 height 21
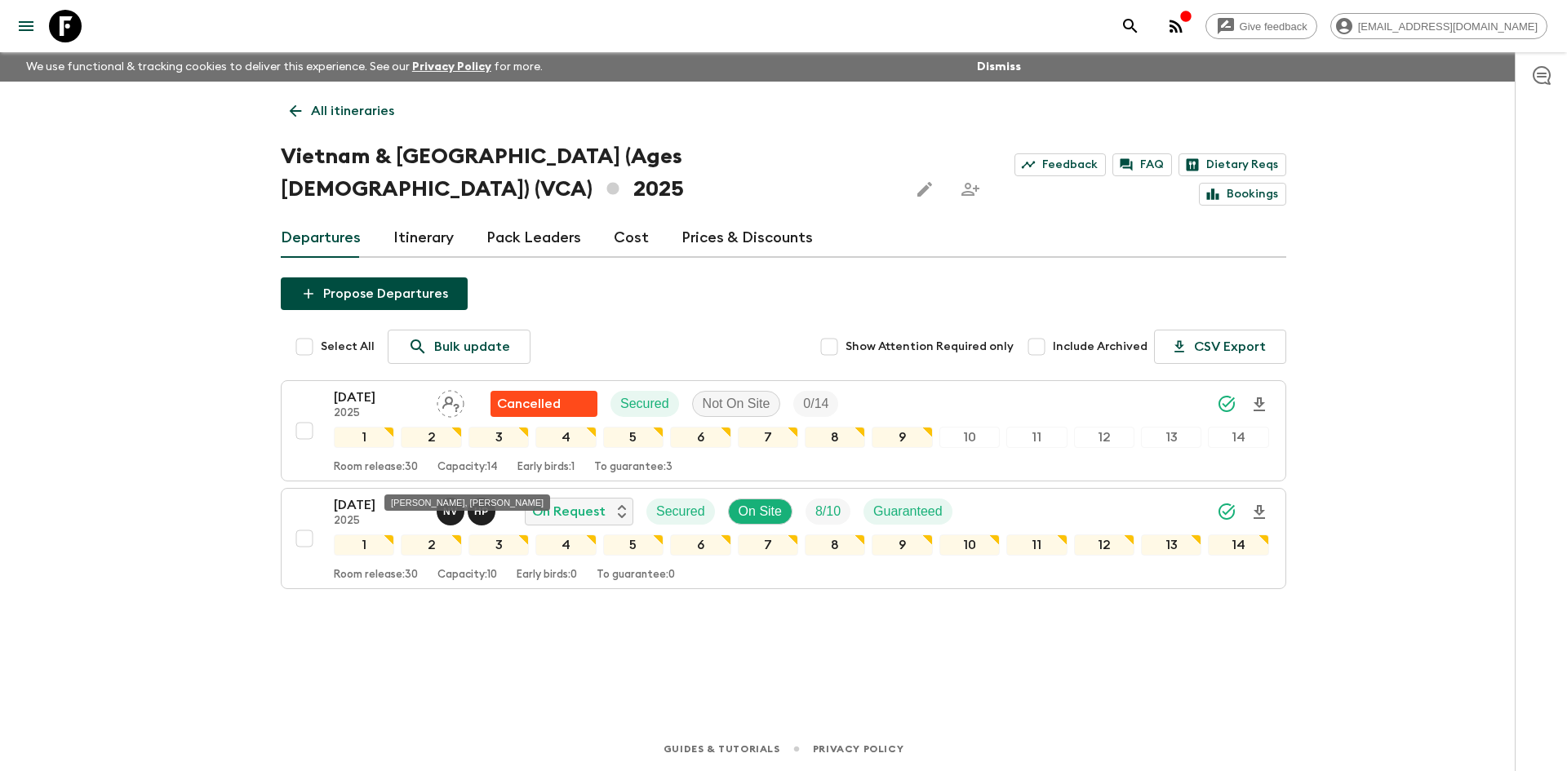
click at [443, 483] on div "[PERSON_NAME], [PERSON_NAME]" at bounding box center [467, 497] width 169 height 29
click at [452, 483] on div "[PERSON_NAME], [PERSON_NAME]" at bounding box center [467, 497] width 169 height 29
click at [451, 505] on p "N V" at bounding box center [450, 511] width 15 height 13
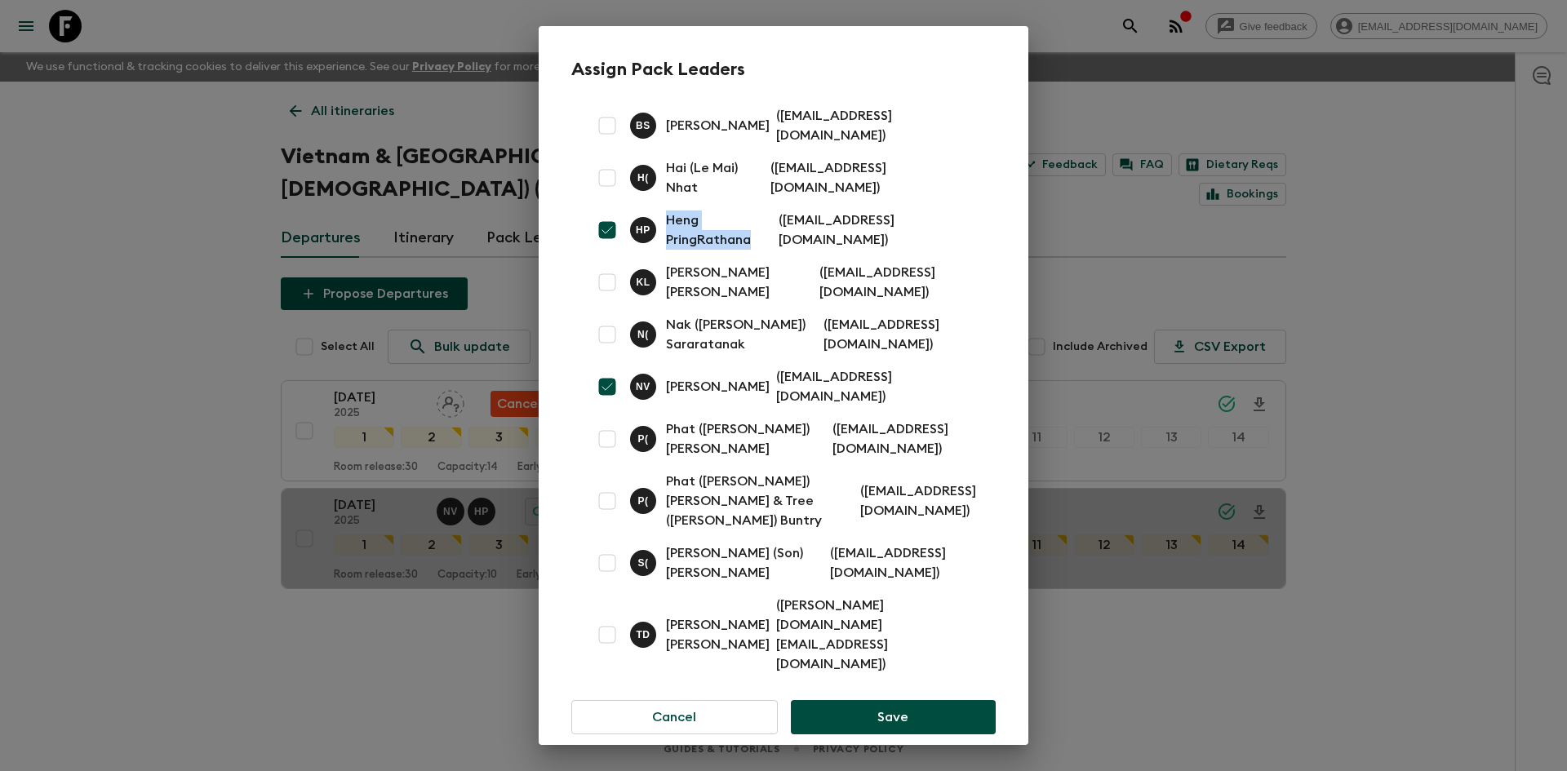
drag, startPoint x: 757, startPoint y: 257, endPoint x: 669, endPoint y: 237, distance: 90.5
click at [669, 237] on p "Heng PringRathana" at bounding box center [719, 230] width 106 height 39
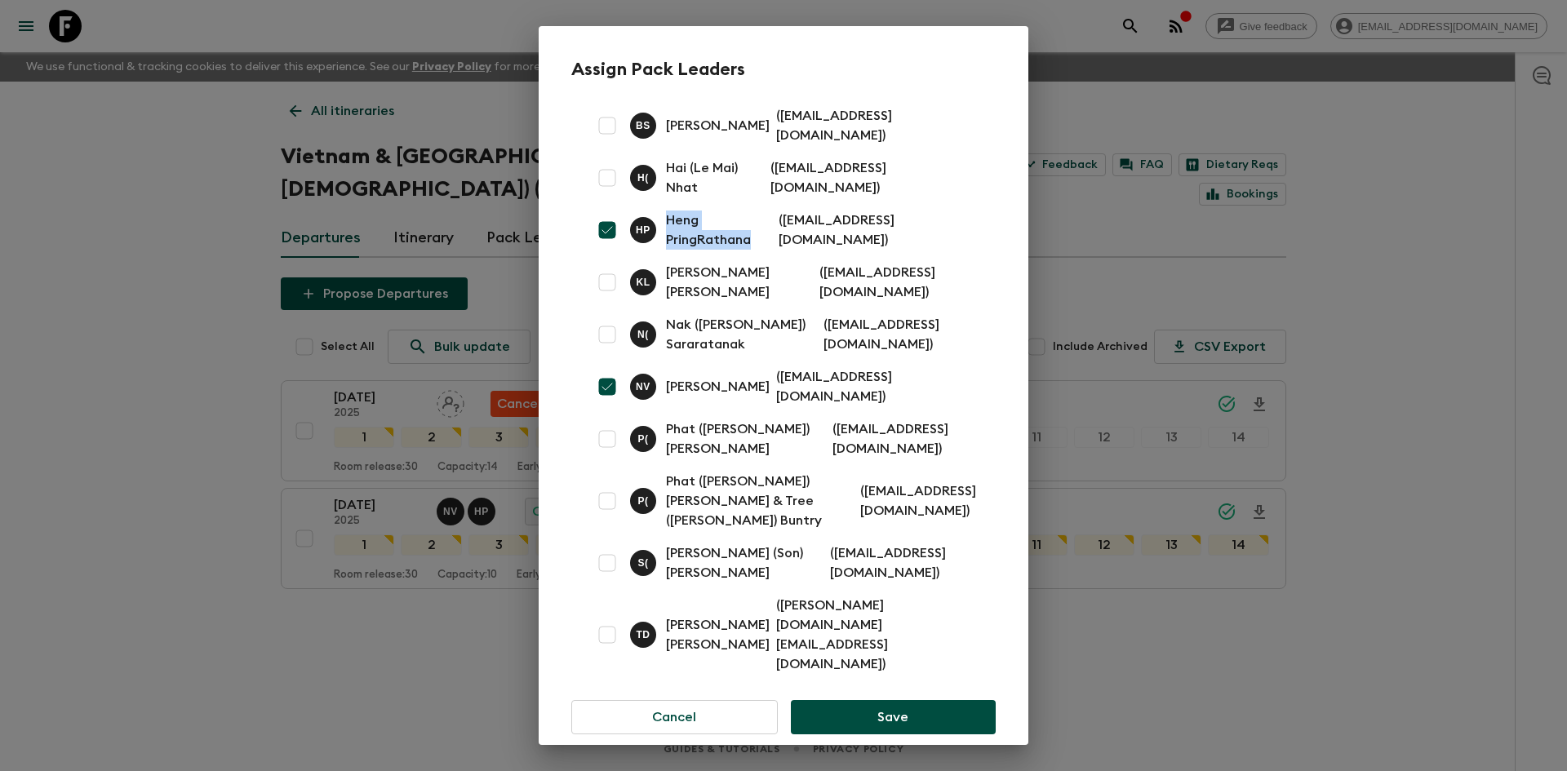
copy p "Heng PringRathana"
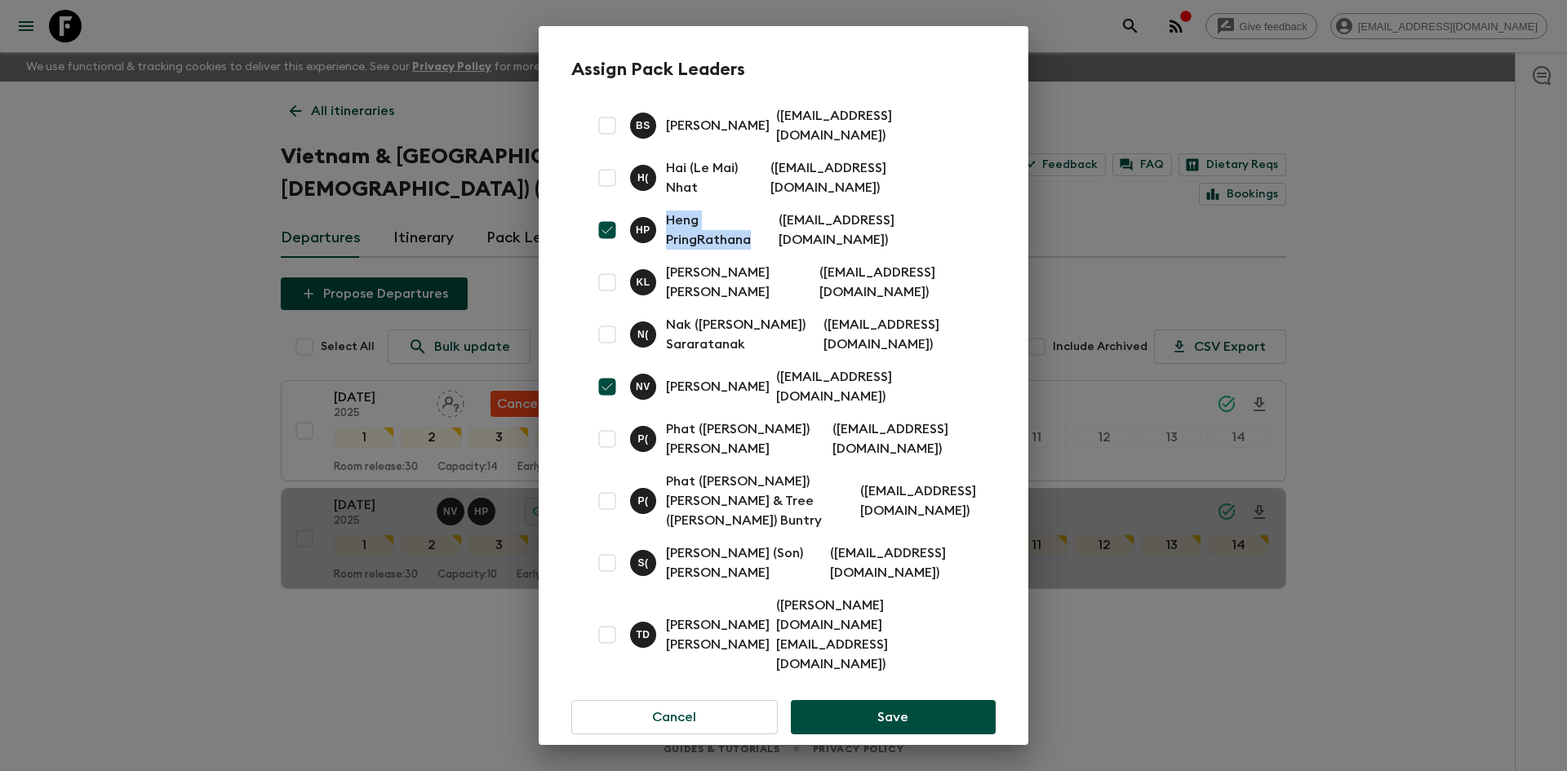
drag, startPoint x: 776, startPoint y: 391, endPoint x: 666, endPoint y: 391, distance: 110.2
click at [666, 391] on p "[PERSON_NAME]" at bounding box center [718, 387] width 104 height 20
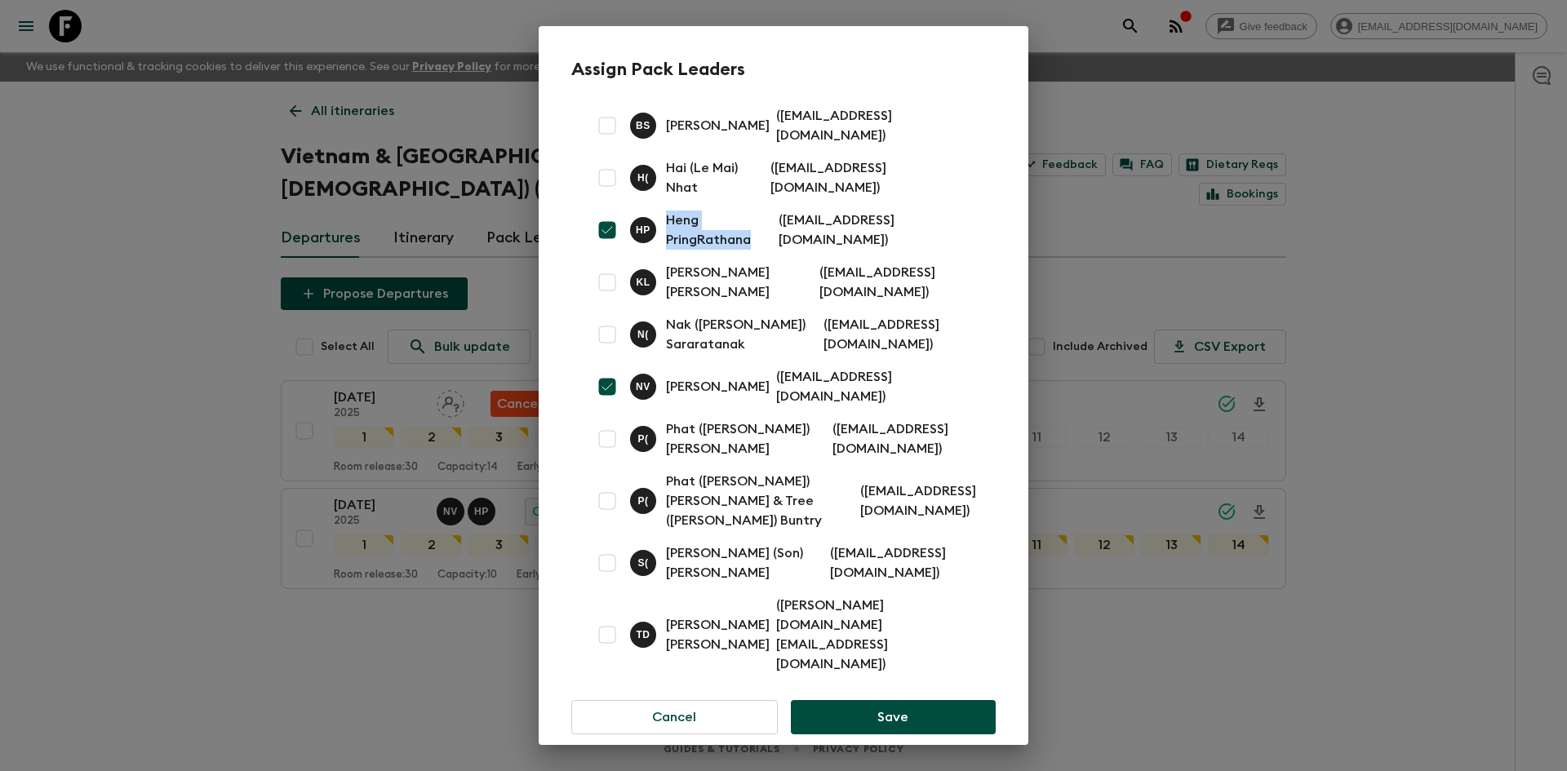
copy p "[PERSON_NAME]"
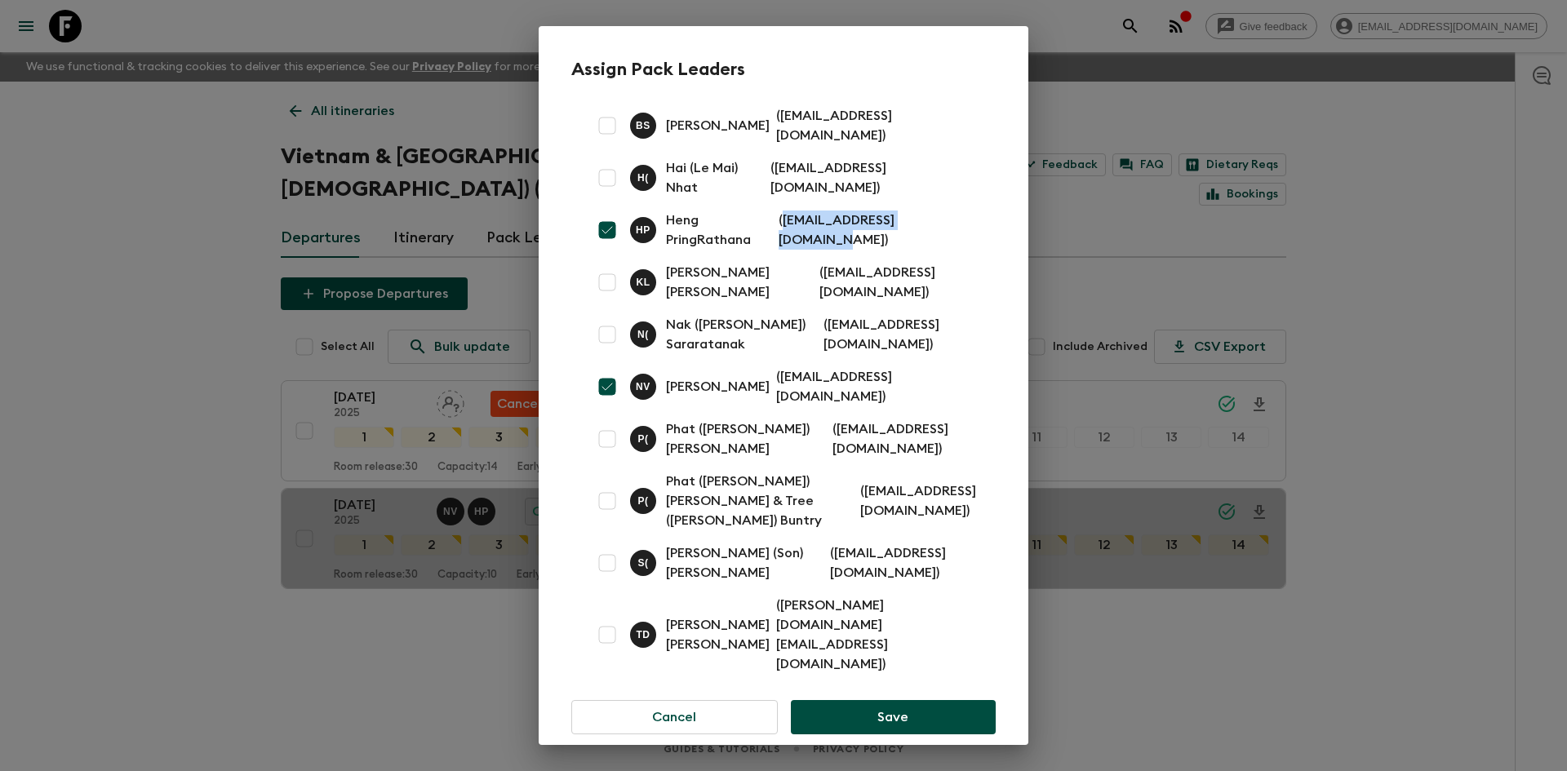
drag, startPoint x: 970, startPoint y: 246, endPoint x: 797, endPoint y: 247, distance: 173.0
click at [797, 247] on p "( [EMAIL_ADDRESS][DOMAIN_NAME] )" at bounding box center [878, 230] width 198 height 39
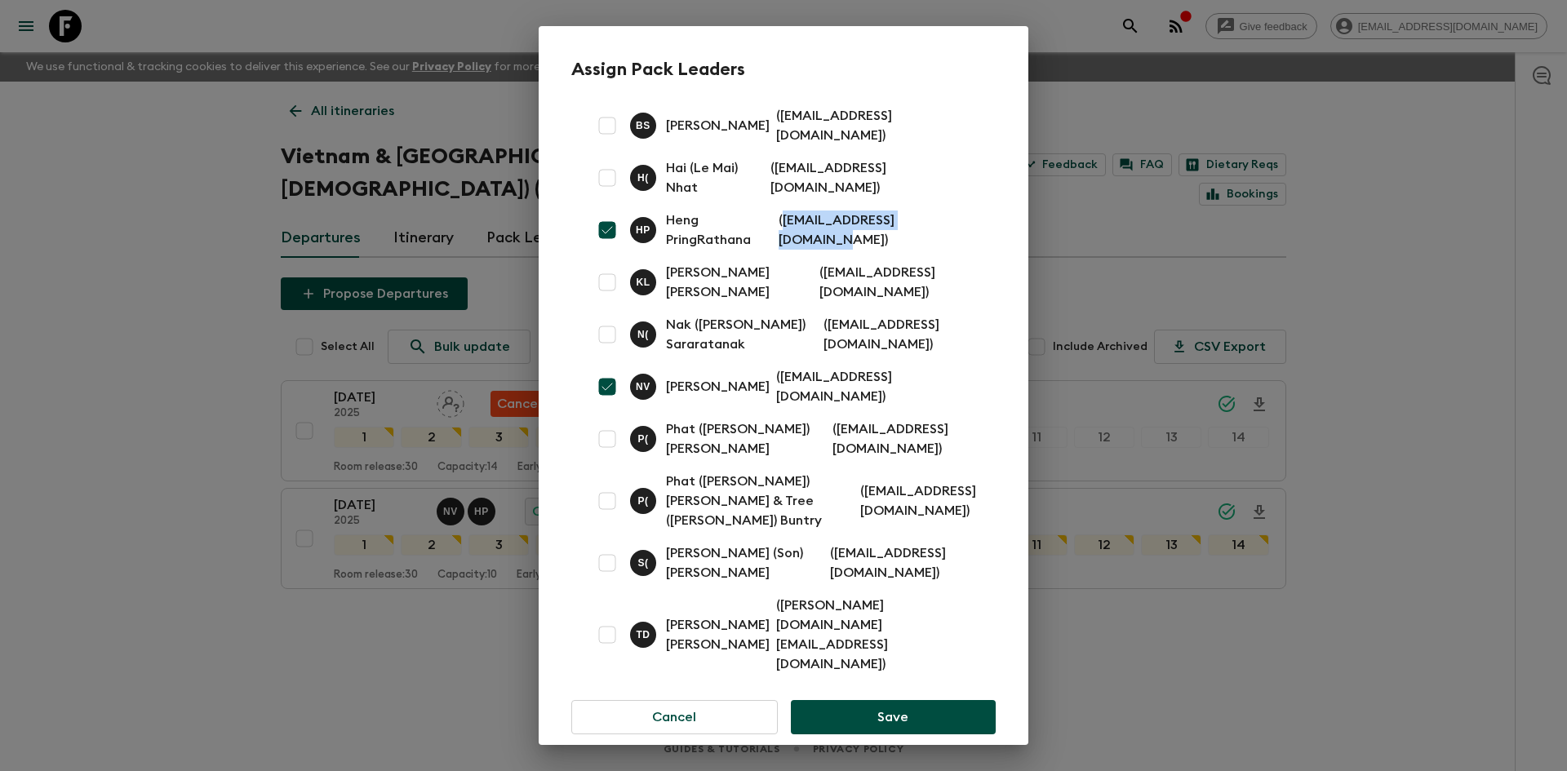
copy p "[EMAIL_ADDRESS][DOMAIN_NAME]"
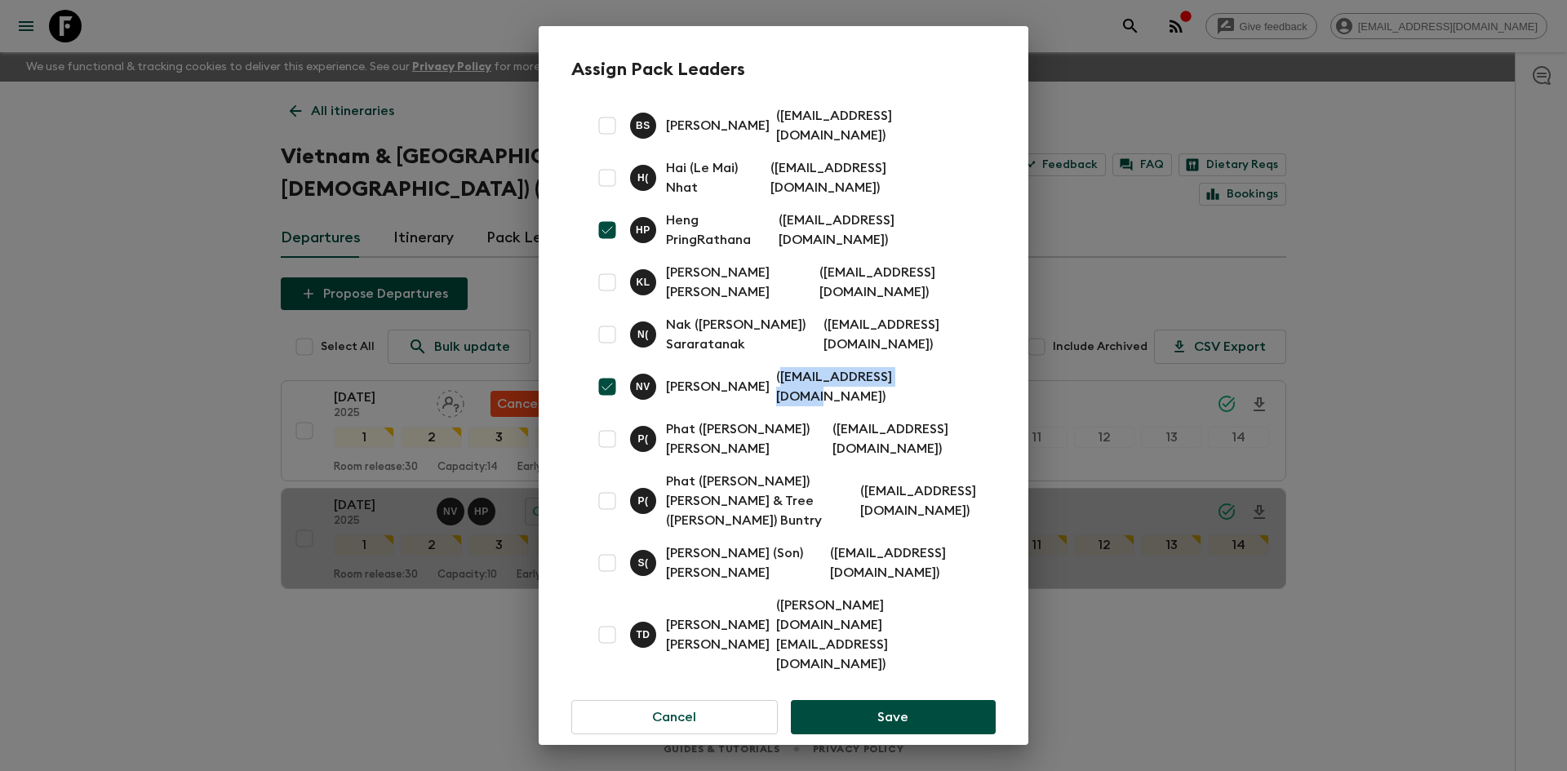
drag, startPoint x: 944, startPoint y: 393, endPoint x: 787, endPoint y: 397, distance: 156.8
click at [787, 397] on p "( [EMAIL_ADDRESS][DOMAIN_NAME] )" at bounding box center [876, 386] width 200 height 39
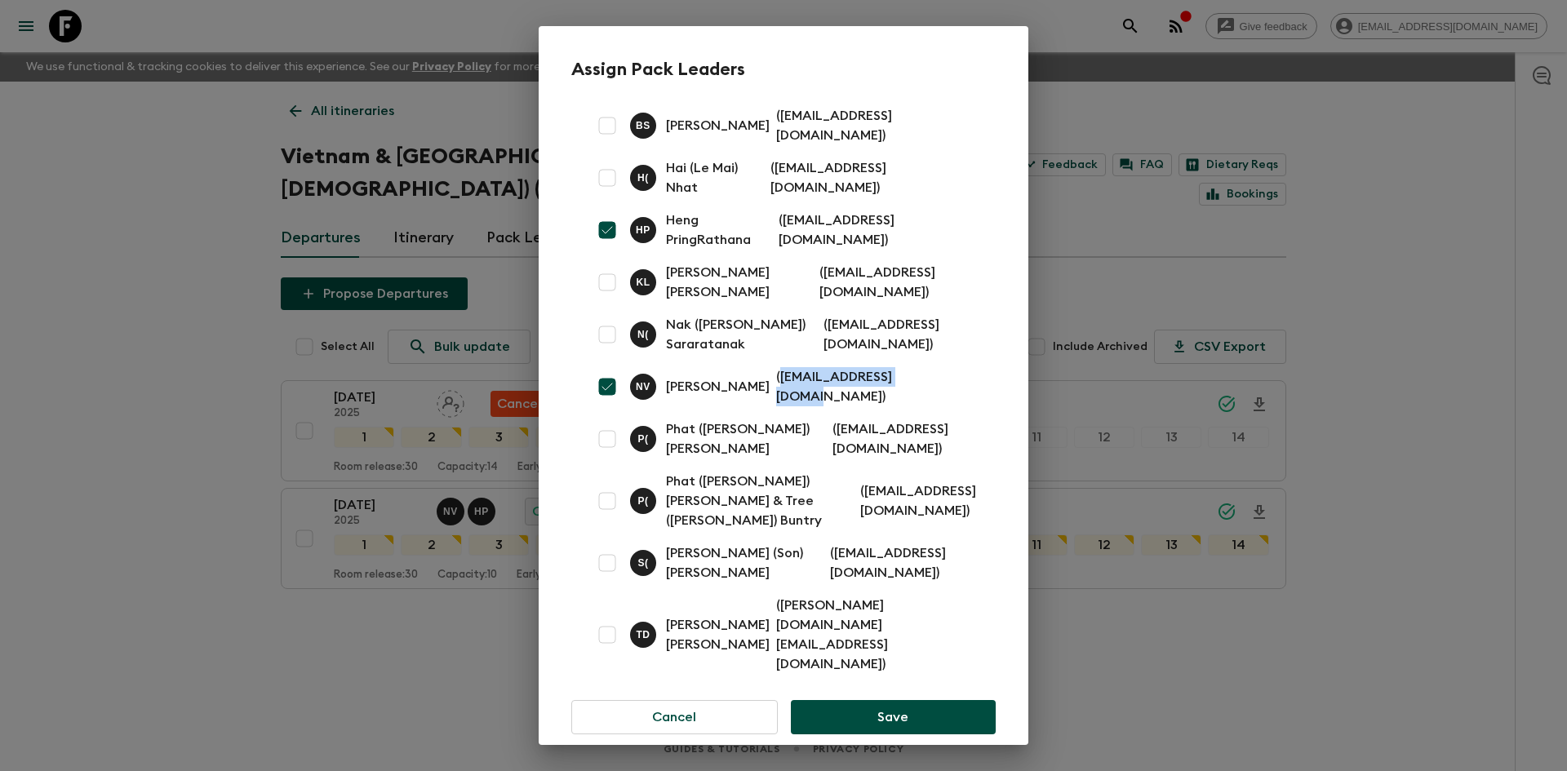
copy p "[EMAIL_ADDRESS][DOMAIN_NAME]"
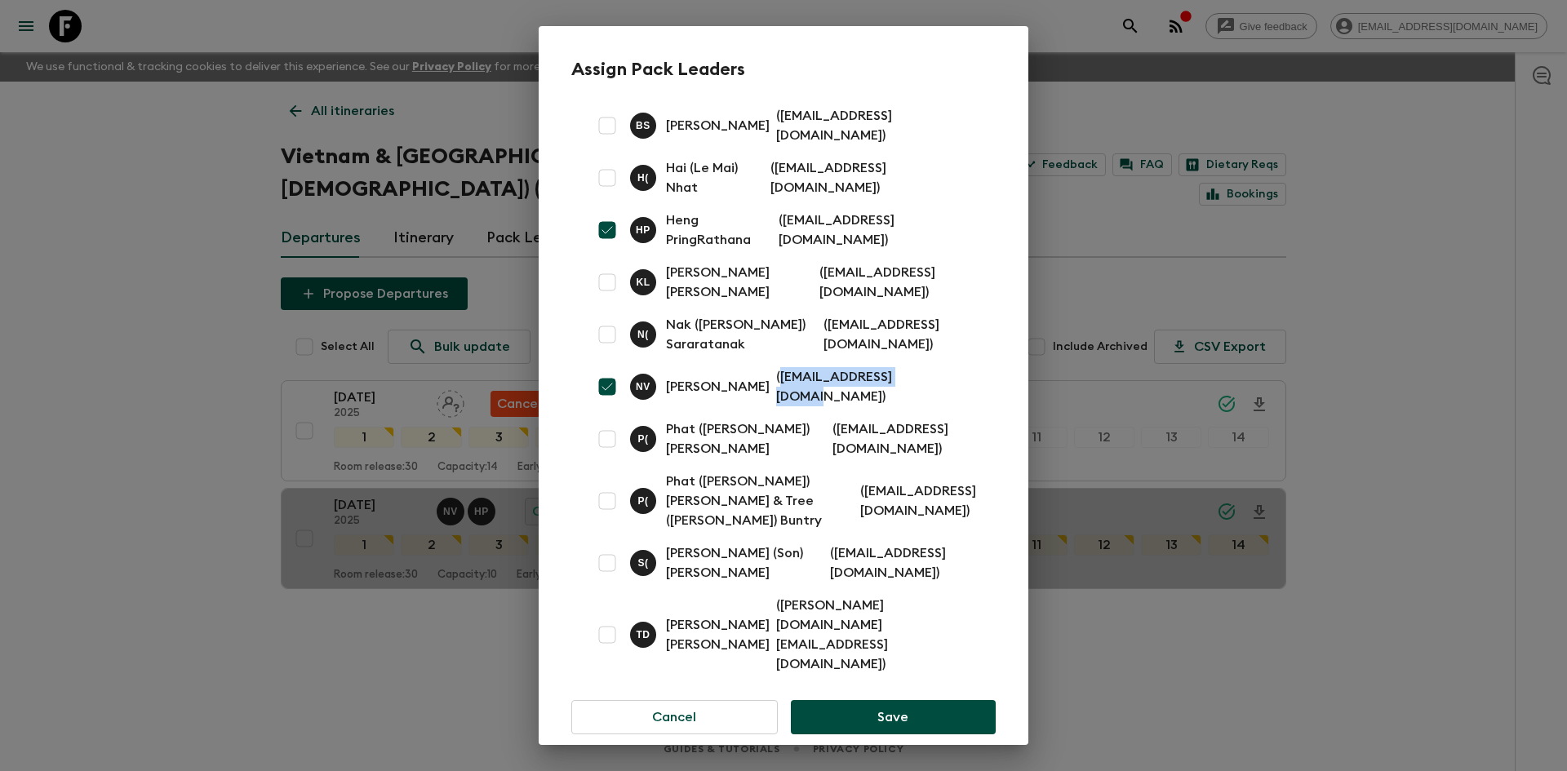
drag, startPoint x: 718, startPoint y: 395, endPoint x: 775, endPoint y: 399, distance: 56.5
click at [770, 397] on p "[PERSON_NAME]" at bounding box center [718, 387] width 104 height 20
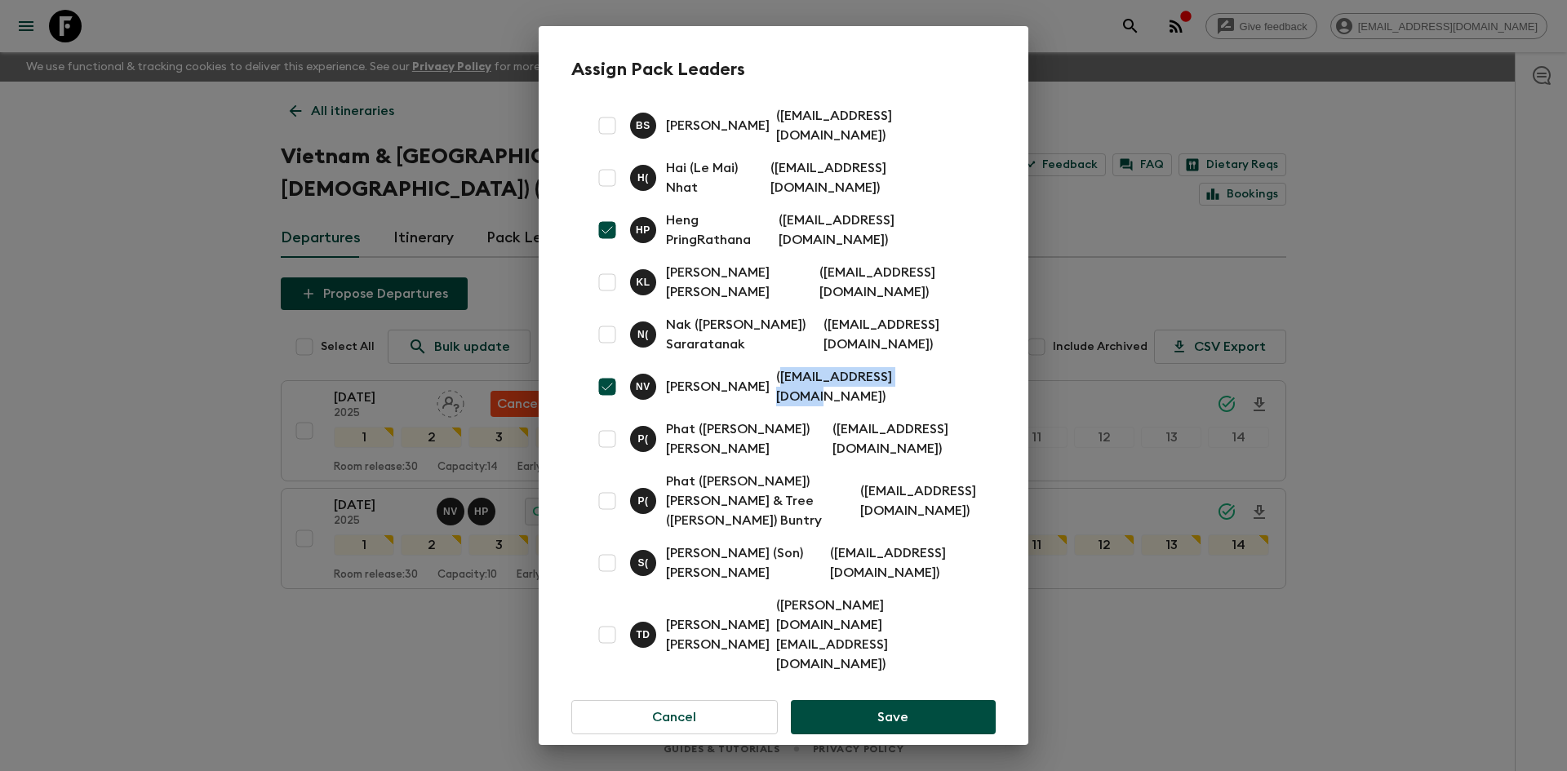
copy p "[PERSON_NAME]"
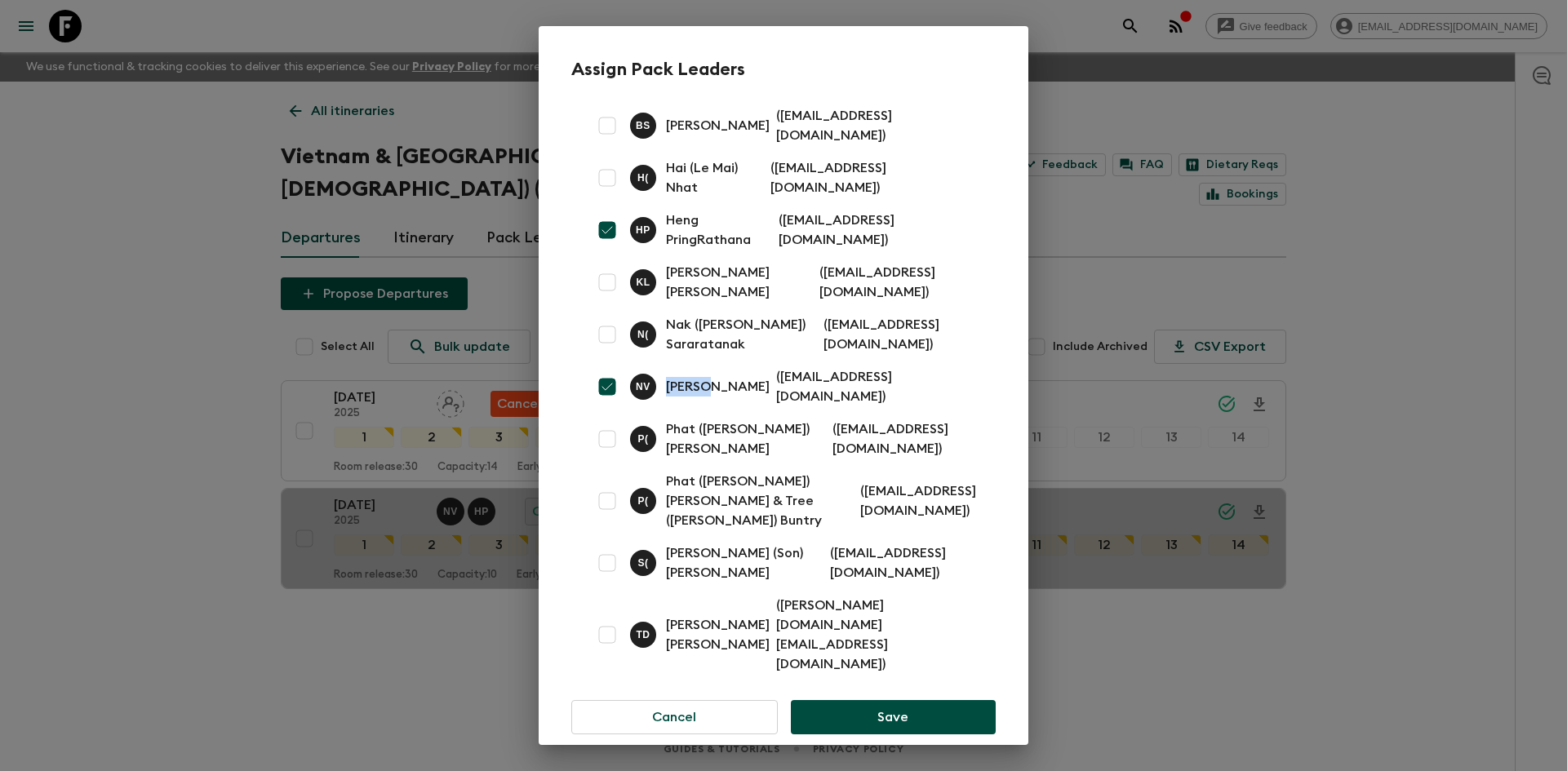
drag, startPoint x: 713, startPoint y: 396, endPoint x: 669, endPoint y: 393, distance: 44.2
click at [669, 393] on p "[PERSON_NAME]" at bounding box center [718, 387] width 104 height 20
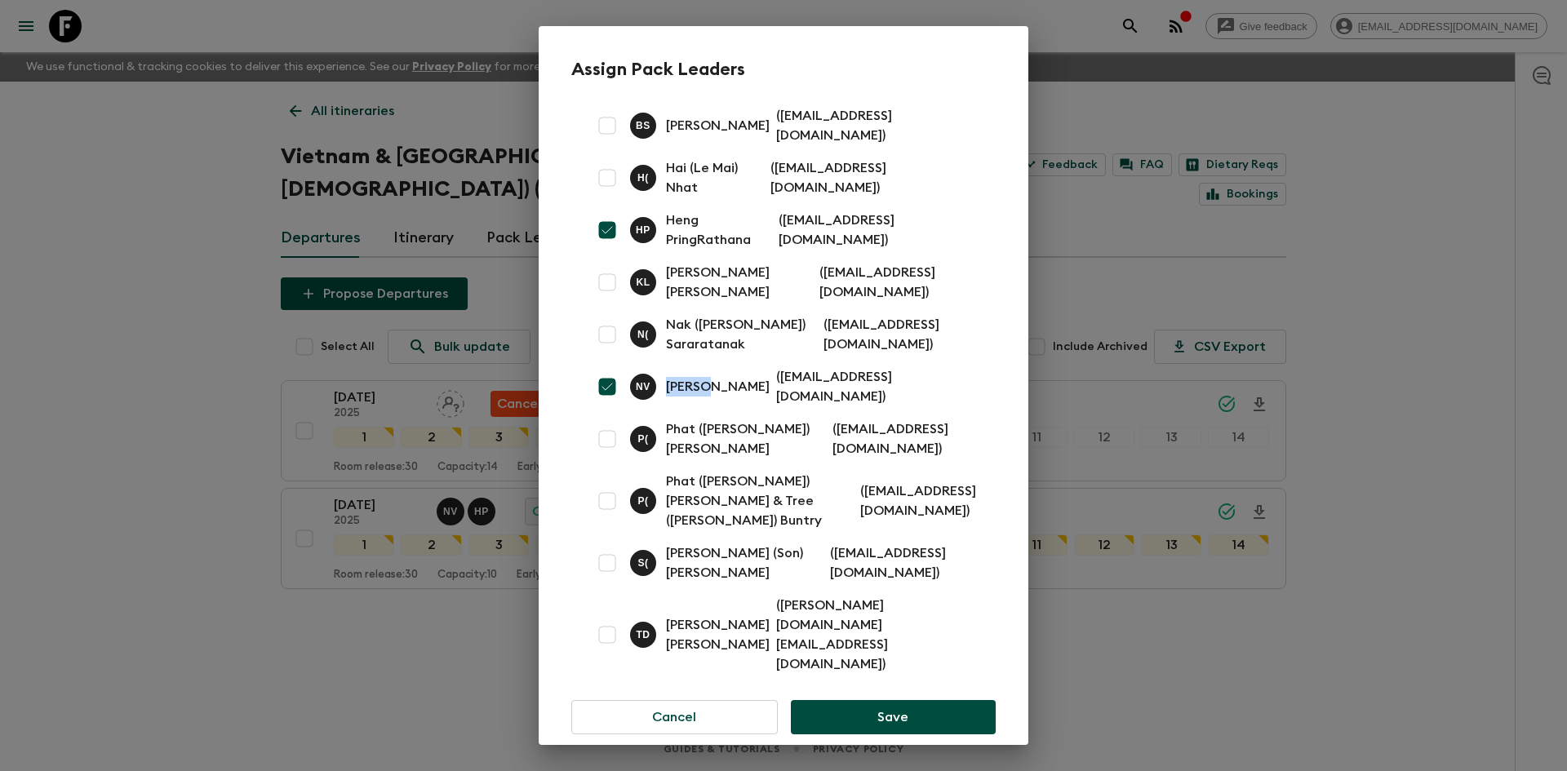
copy p "[PERSON_NAME]"
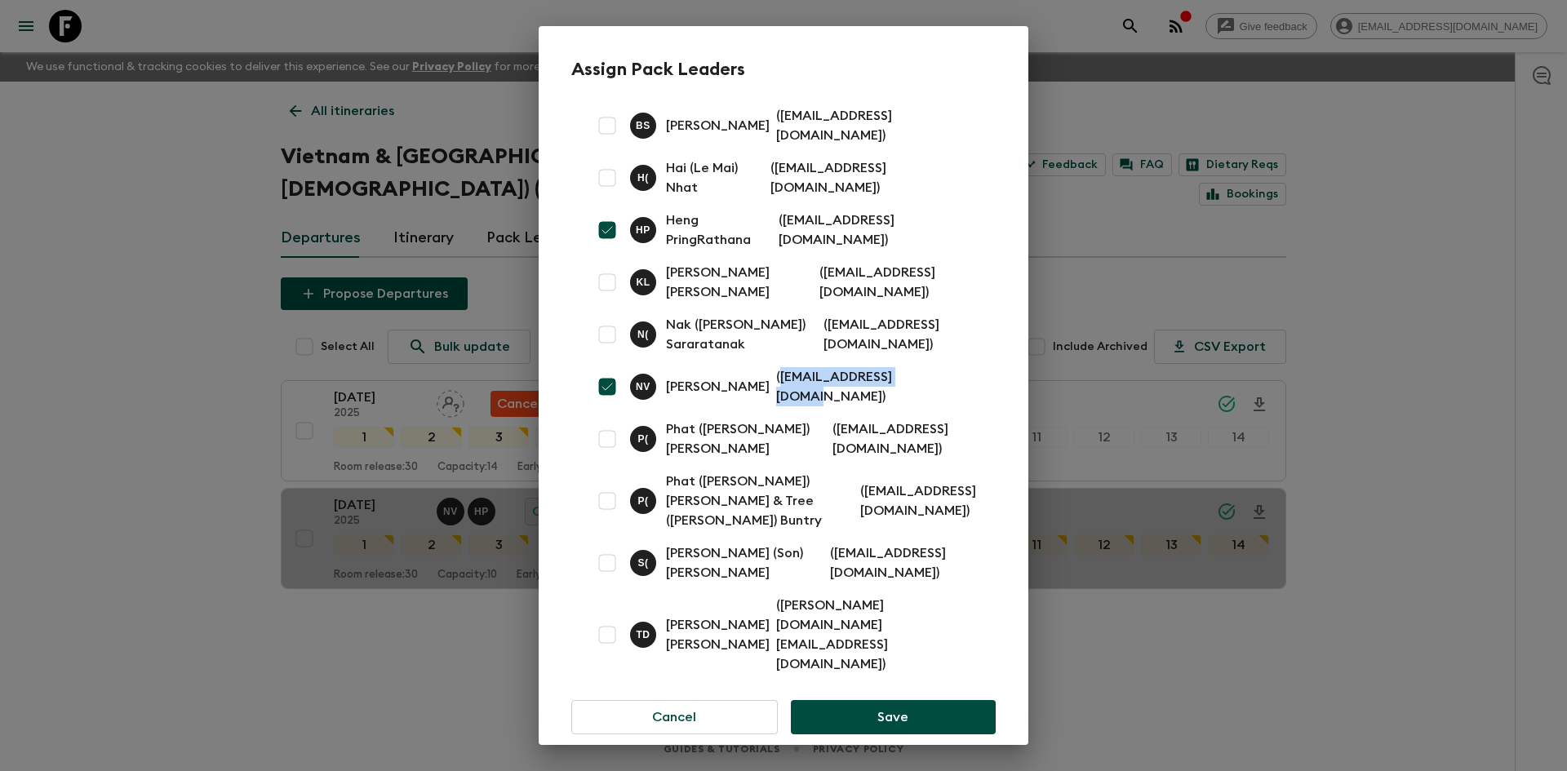
drag, startPoint x: 944, startPoint y: 395, endPoint x: 787, endPoint y: 402, distance: 157.7
click at [787, 402] on p "( [EMAIL_ADDRESS][DOMAIN_NAME] )" at bounding box center [876, 386] width 200 height 39
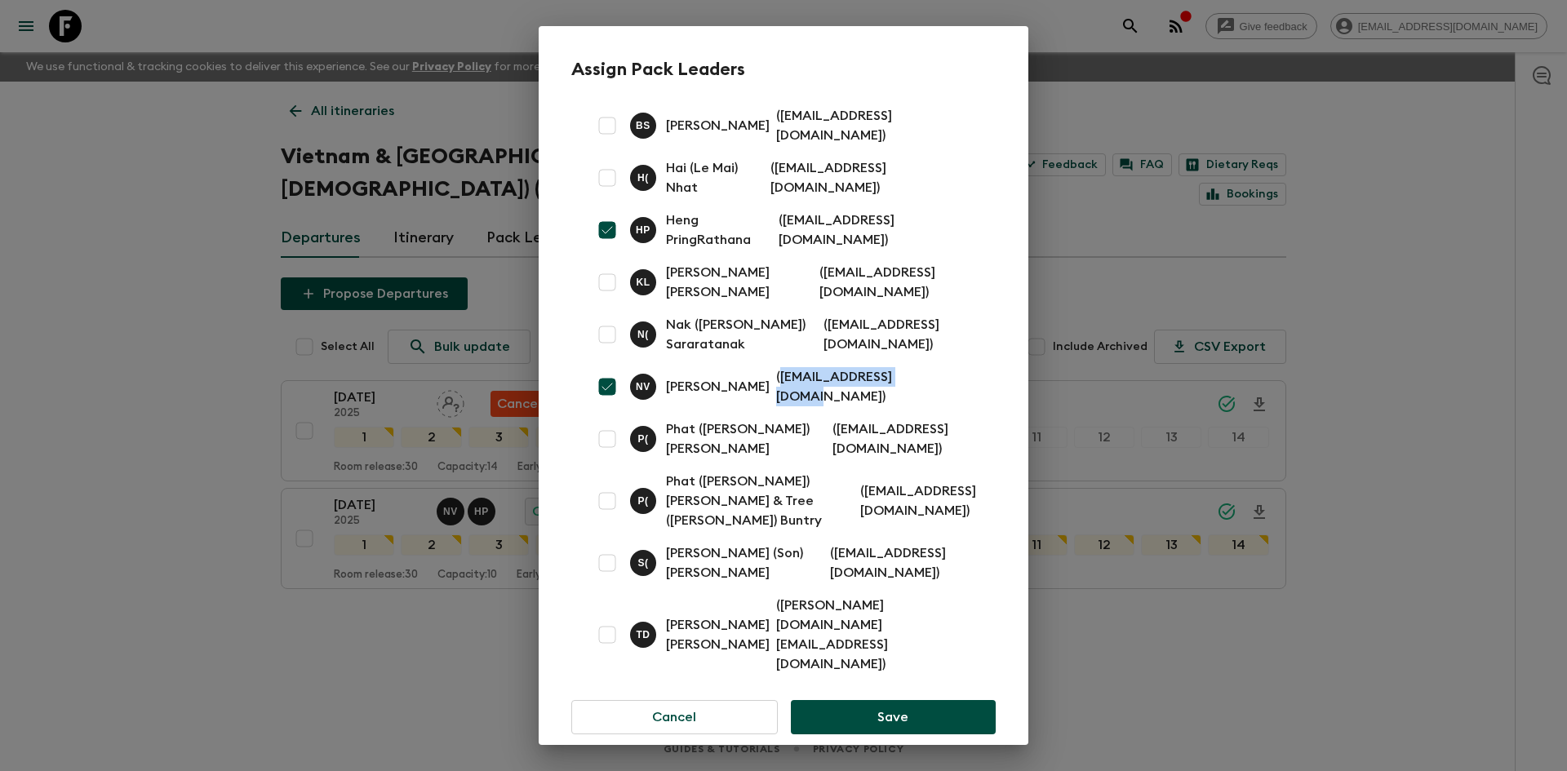
copy p "[EMAIL_ADDRESS][DOMAIN_NAME]"
click at [170, 149] on div "Assign Pack Leaders B S [PERSON_NAME] ( [EMAIL_ADDRESS][DOMAIN_NAME] ) H ( Hai …" at bounding box center [783, 385] width 1567 height 771
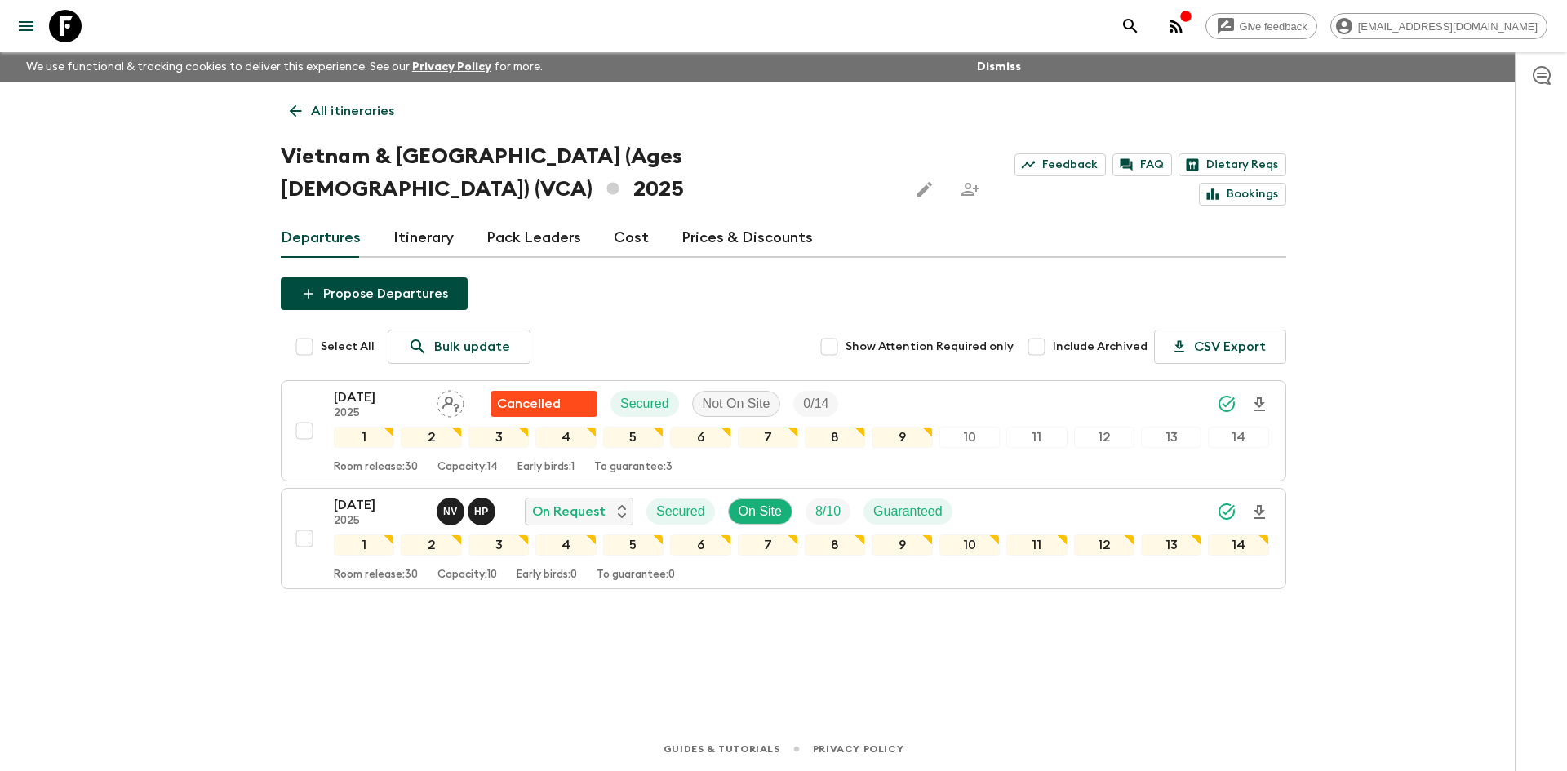
click at [362, 103] on p "All itineraries" at bounding box center [352, 111] width 83 height 20
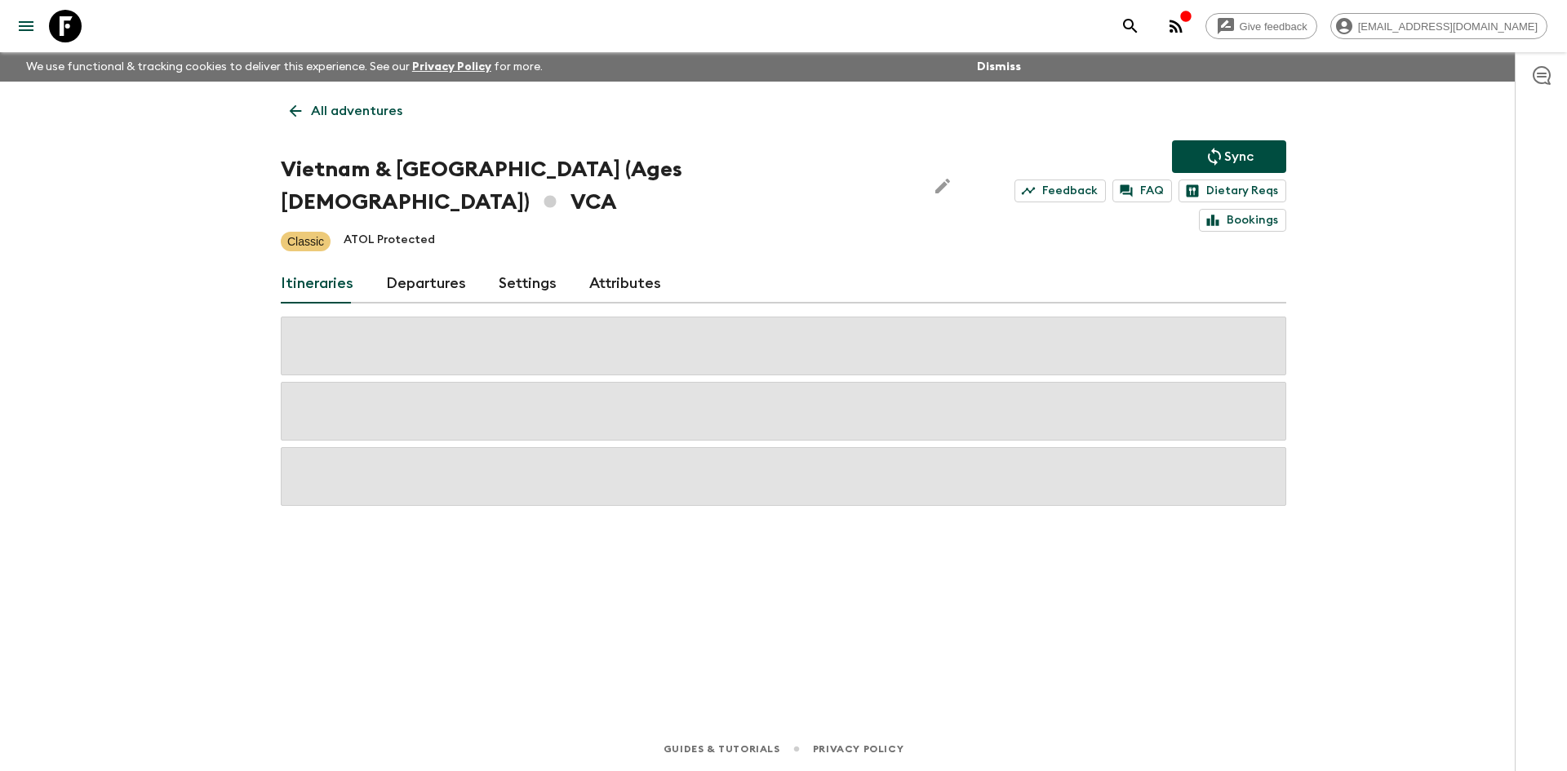
click at [362, 103] on p "All adventures" at bounding box center [356, 111] width 91 height 20
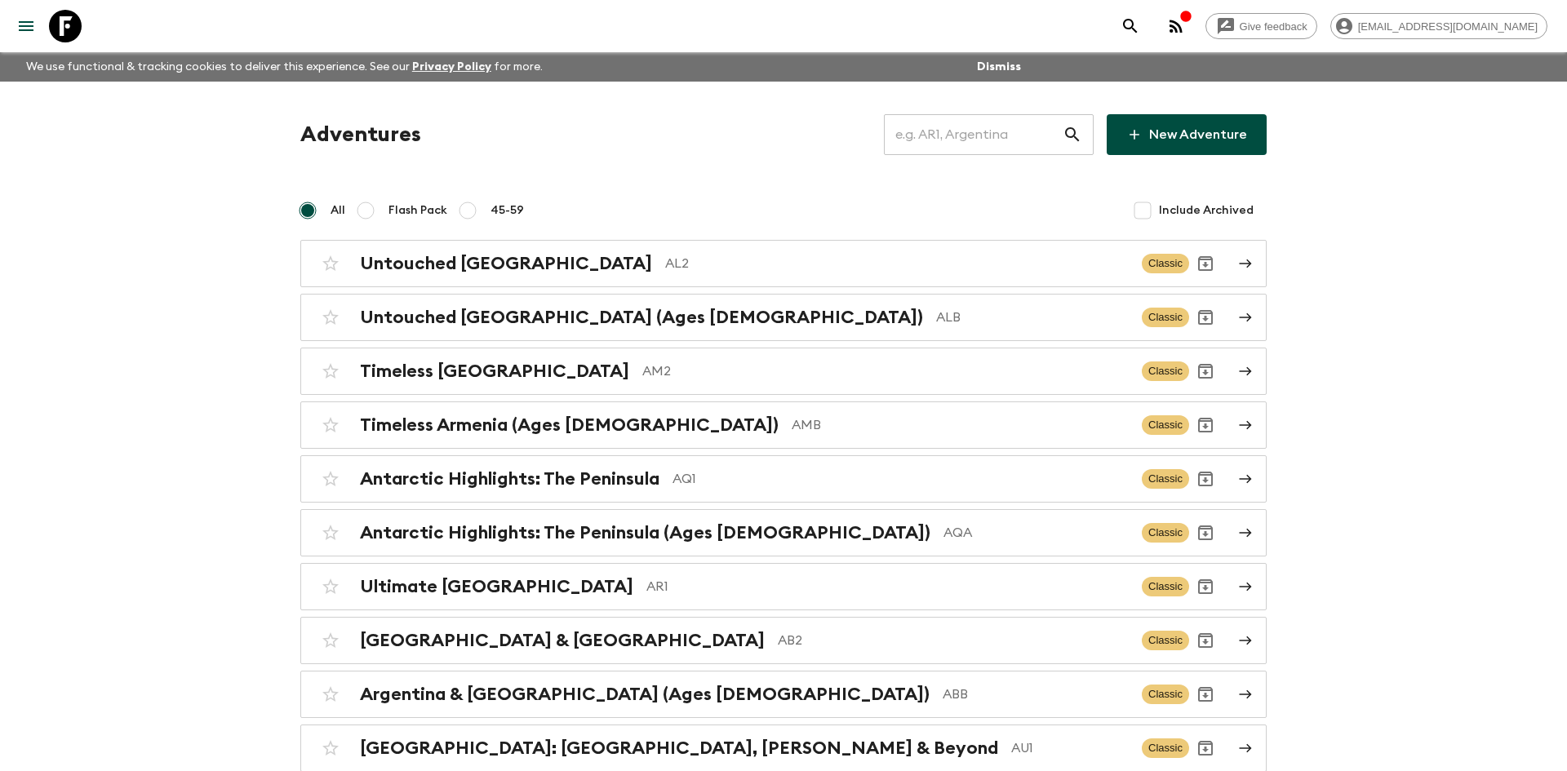
click at [920, 133] on input "text" at bounding box center [973, 135] width 179 height 46
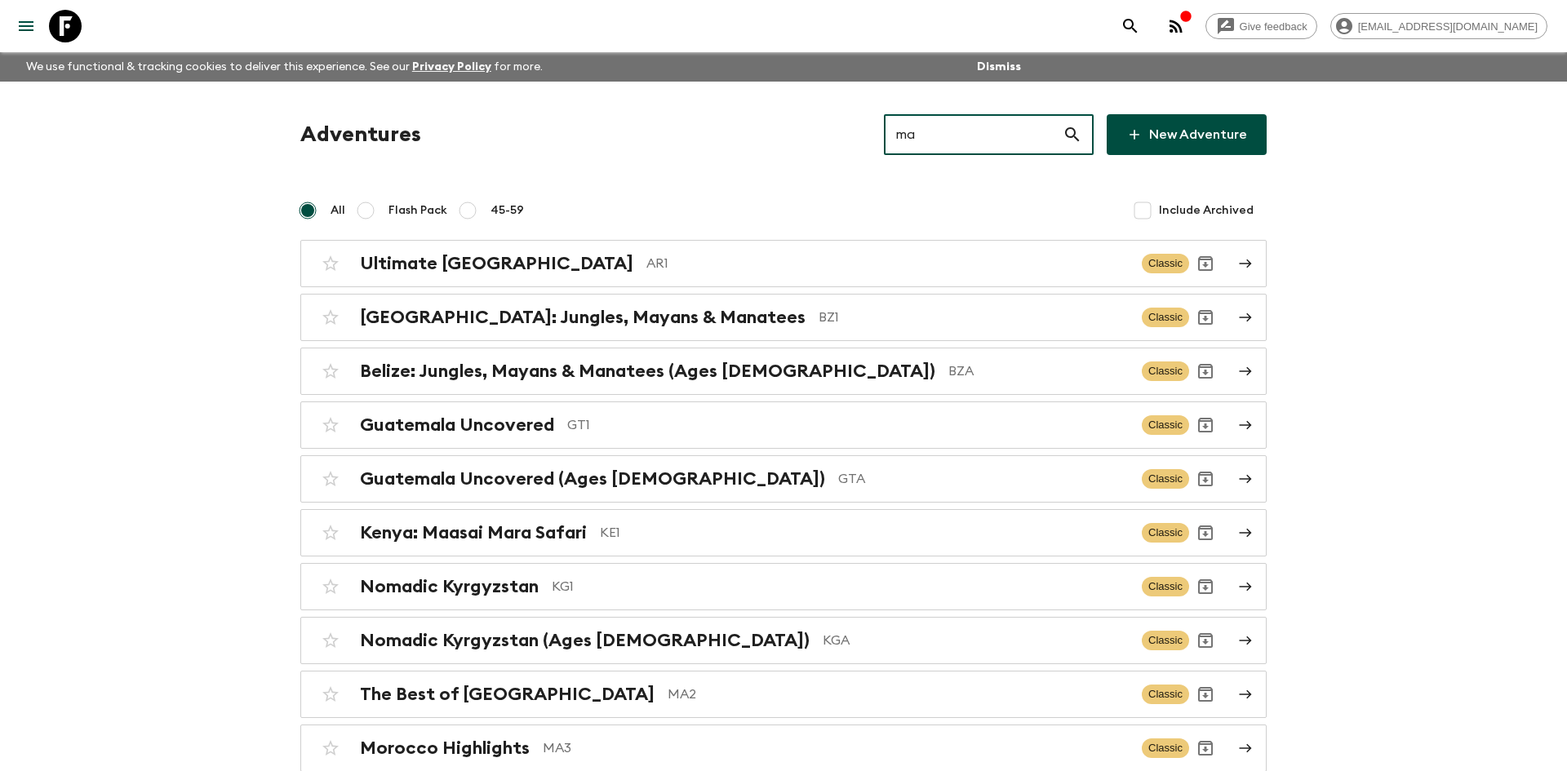
type input "ma2"
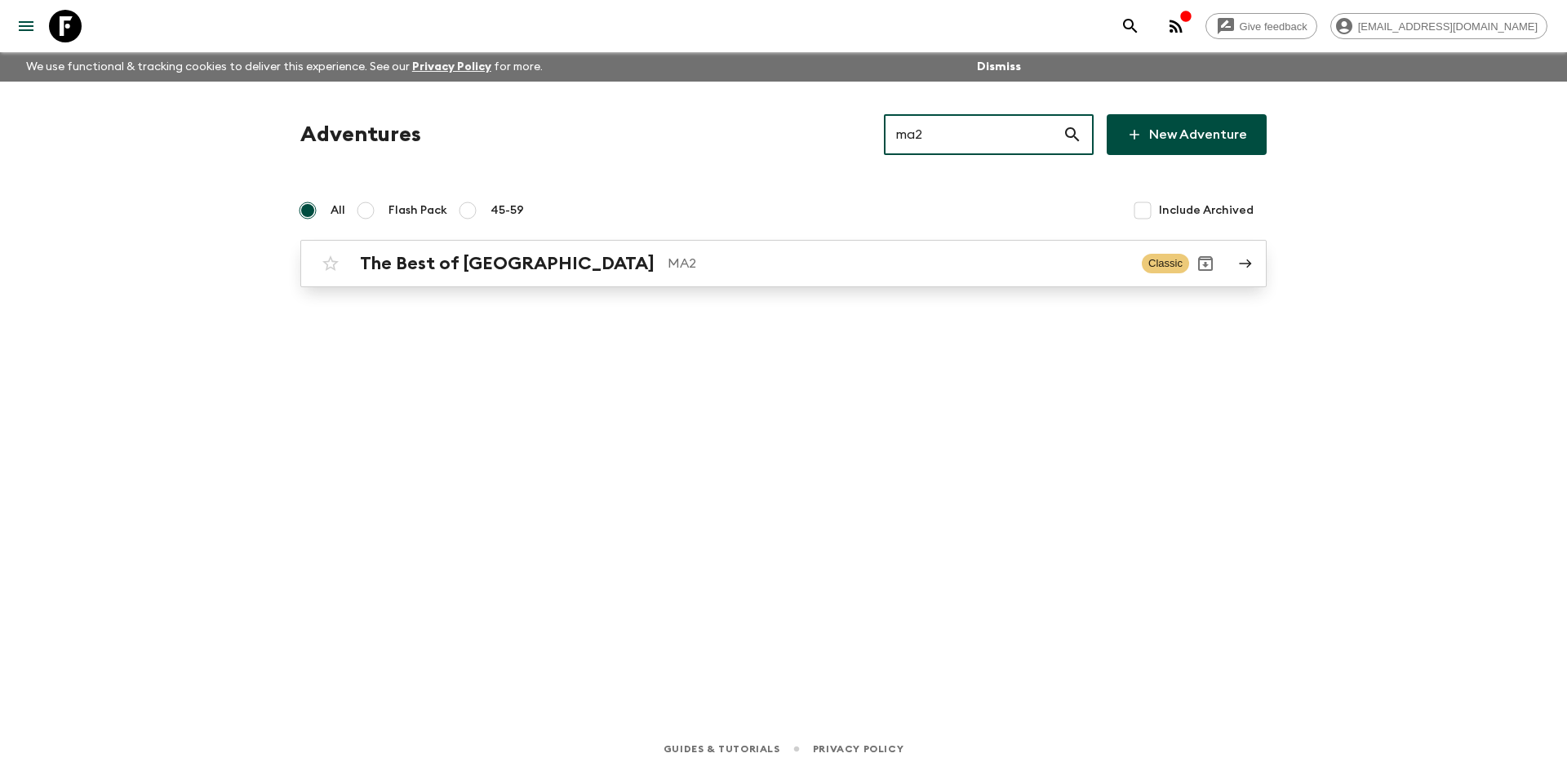
click at [674, 246] on link "The Best of Morocco MA2 Classic" at bounding box center [783, 263] width 966 height 47
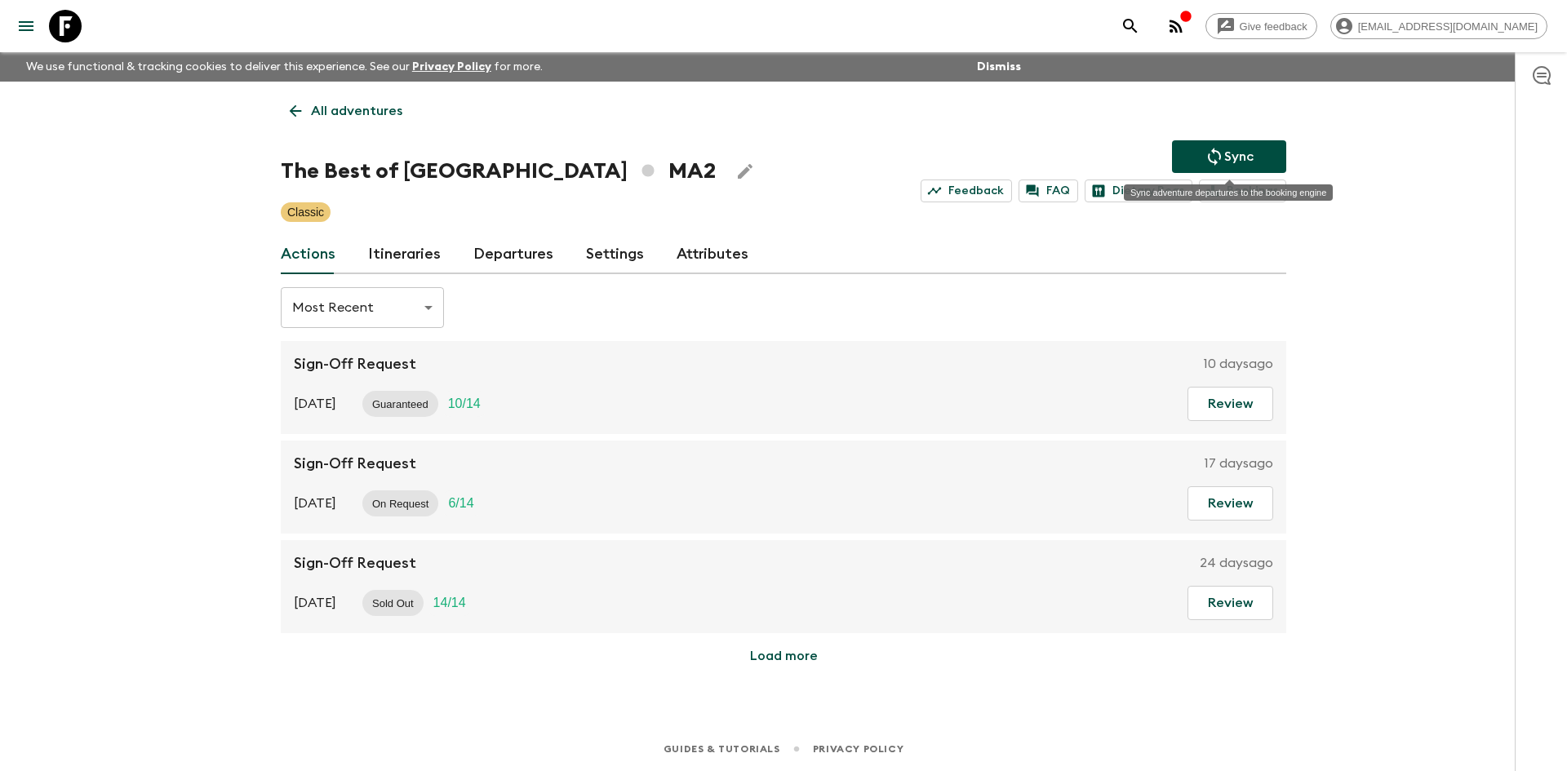
click at [1252, 149] on p "Sync" at bounding box center [1238, 157] width 29 height 20
click at [1187, 148] on button "Sync" at bounding box center [1229, 156] width 114 height 33
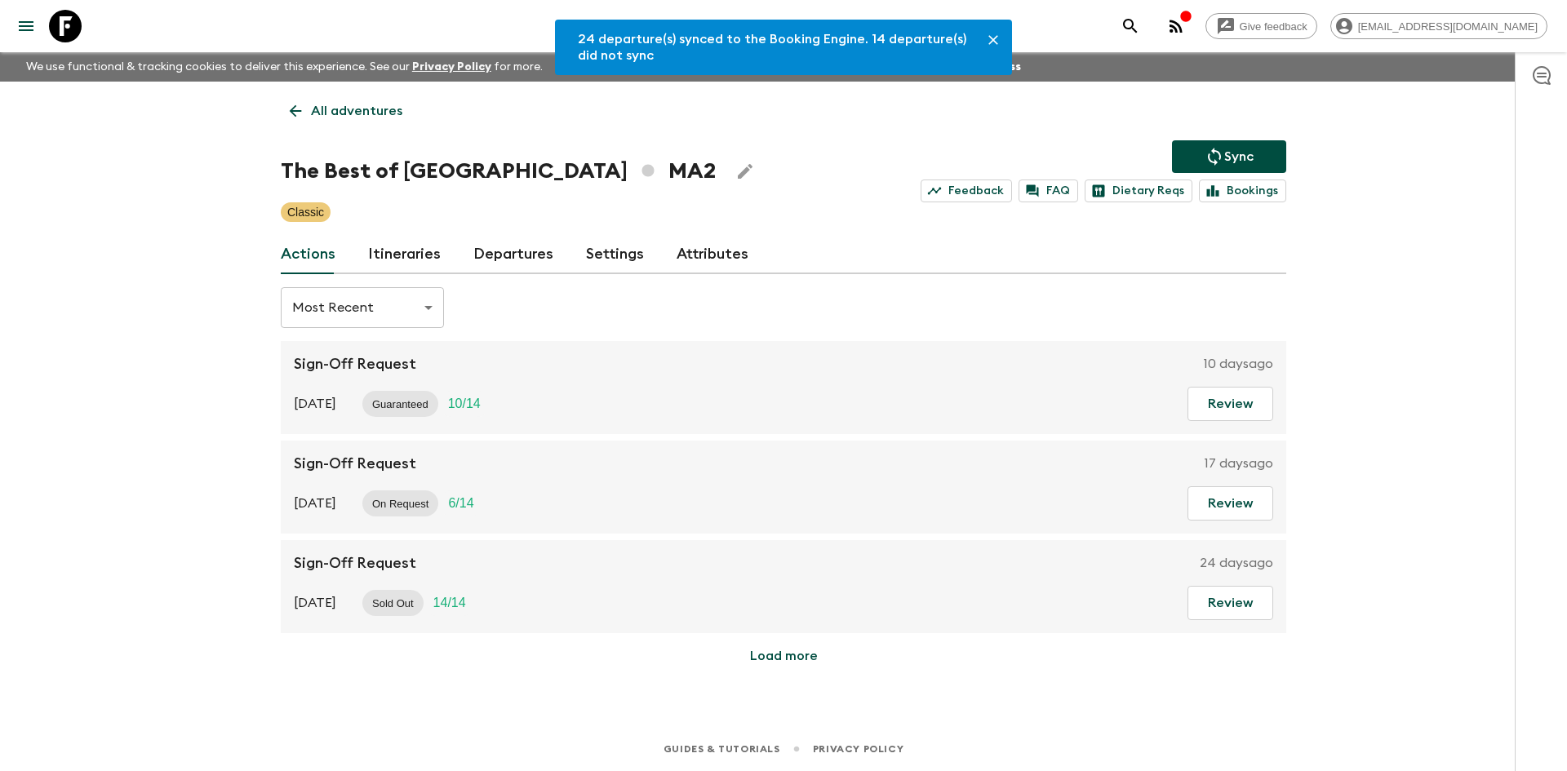
click at [489, 262] on link "Departures" at bounding box center [513, 254] width 80 height 39
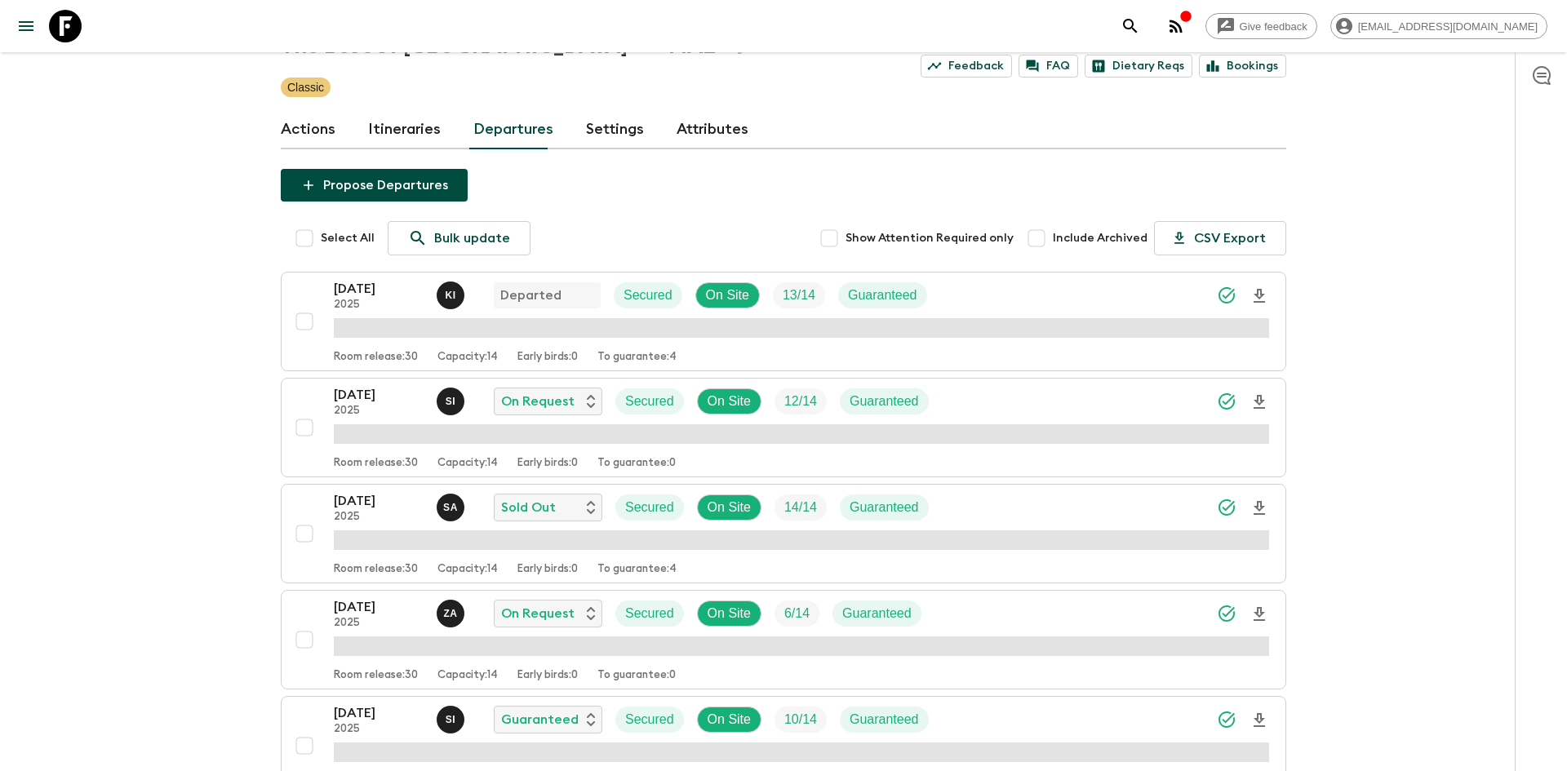
scroll to position [145, 0]
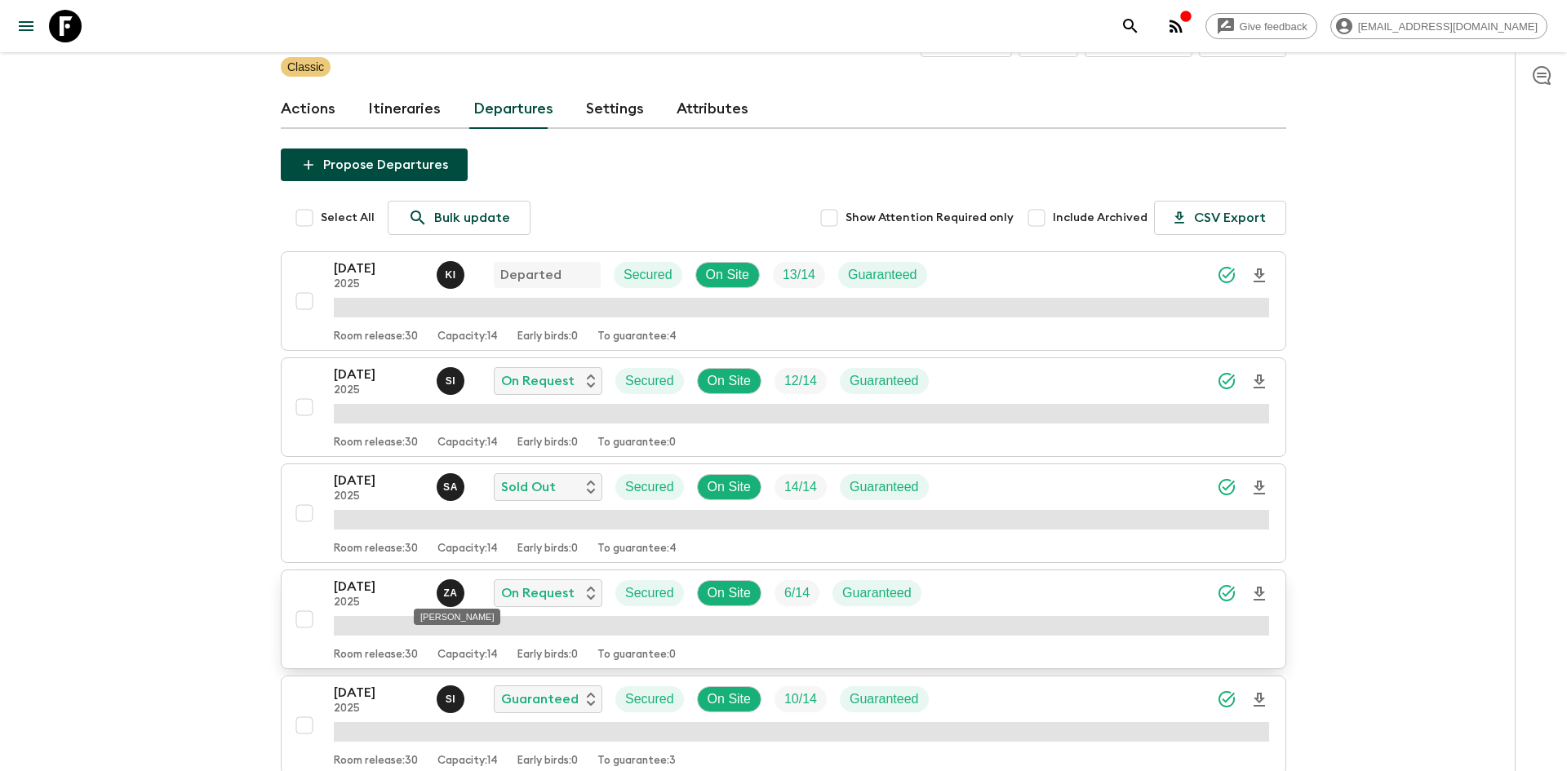
click at [451, 596] on p "Z A" at bounding box center [450, 593] width 14 height 13
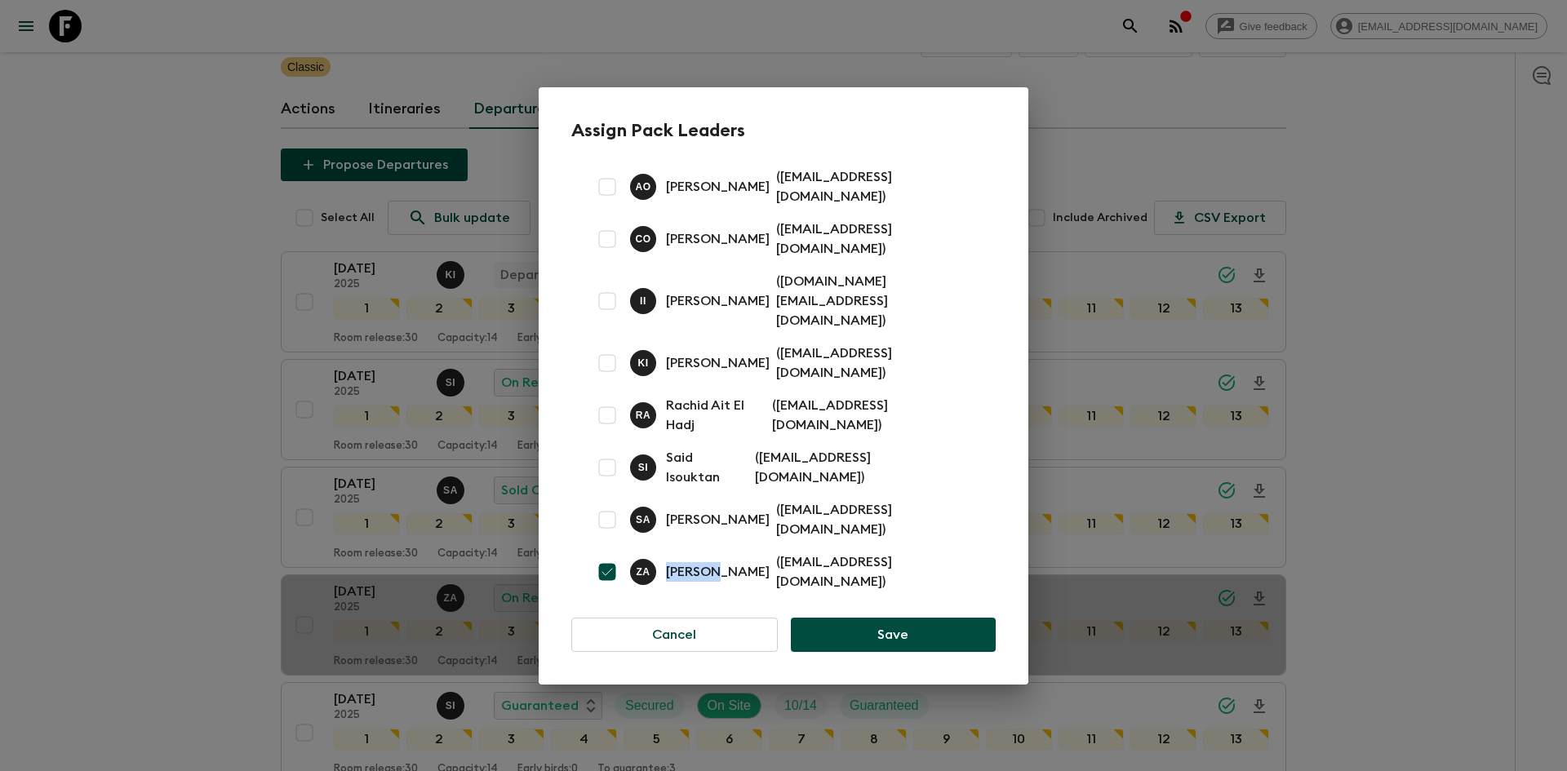
drag, startPoint x: 713, startPoint y: 541, endPoint x: 668, endPoint y: 539, distance: 45.0
click at [668, 562] on p "[PERSON_NAME]" at bounding box center [718, 572] width 104 height 20
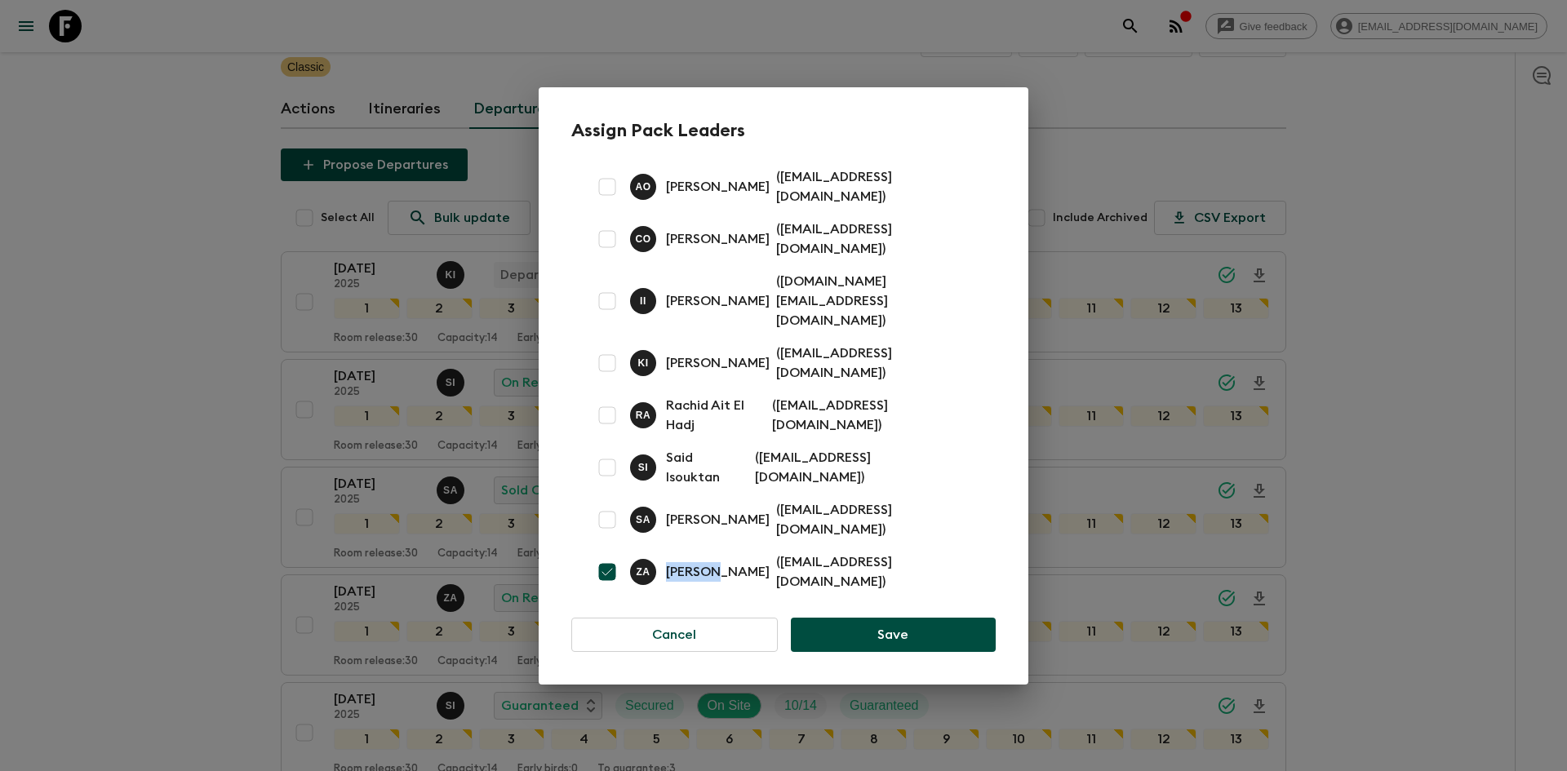
copy p "Zakaria"
click at [99, 177] on div "Assign Pack Leaders [PERSON_NAME] ( [EMAIL_ADDRESS][DOMAIN_NAME] ) C O [PERSON_…" at bounding box center [783, 385] width 1567 height 771
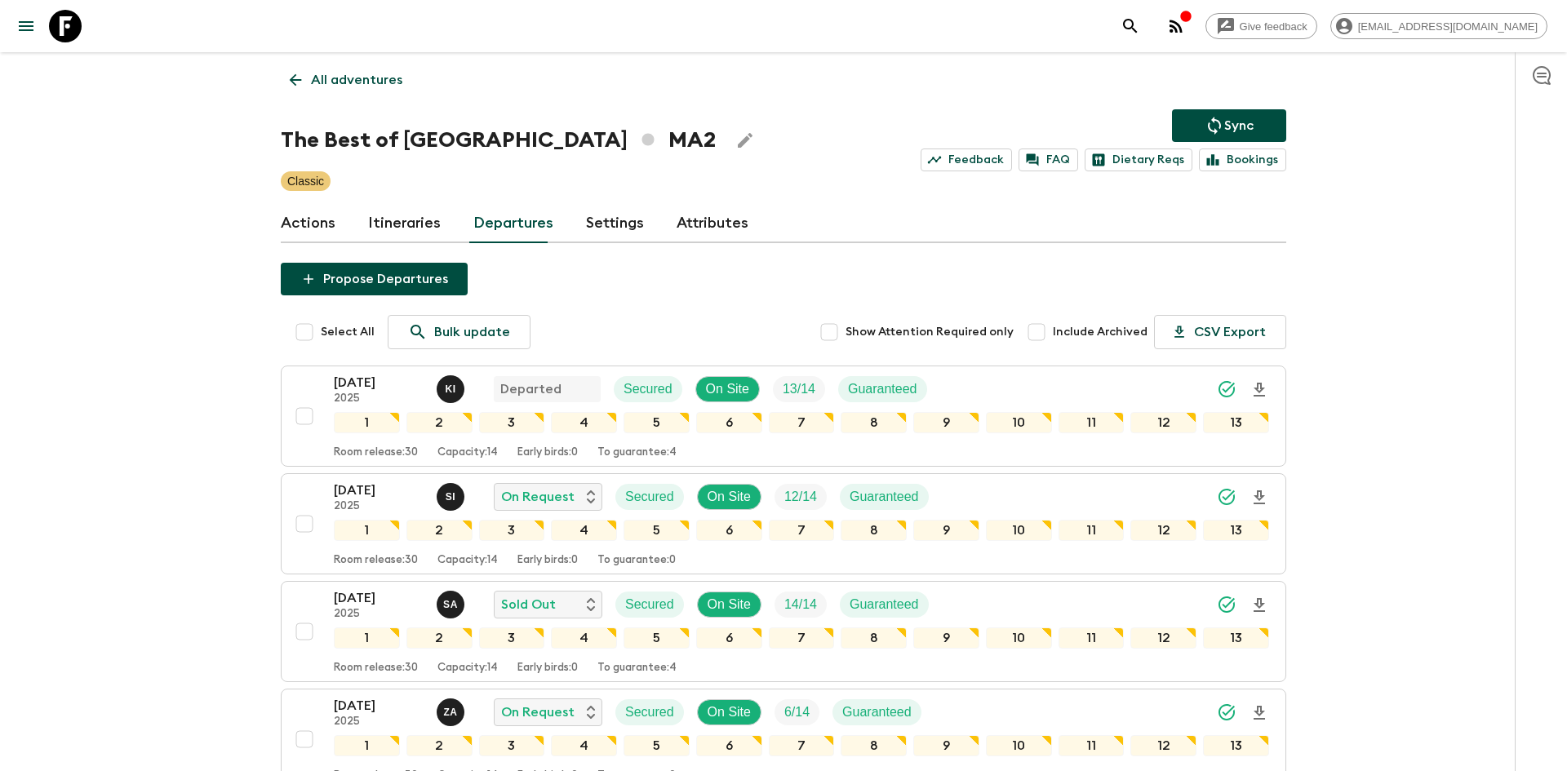
scroll to position [0, 0]
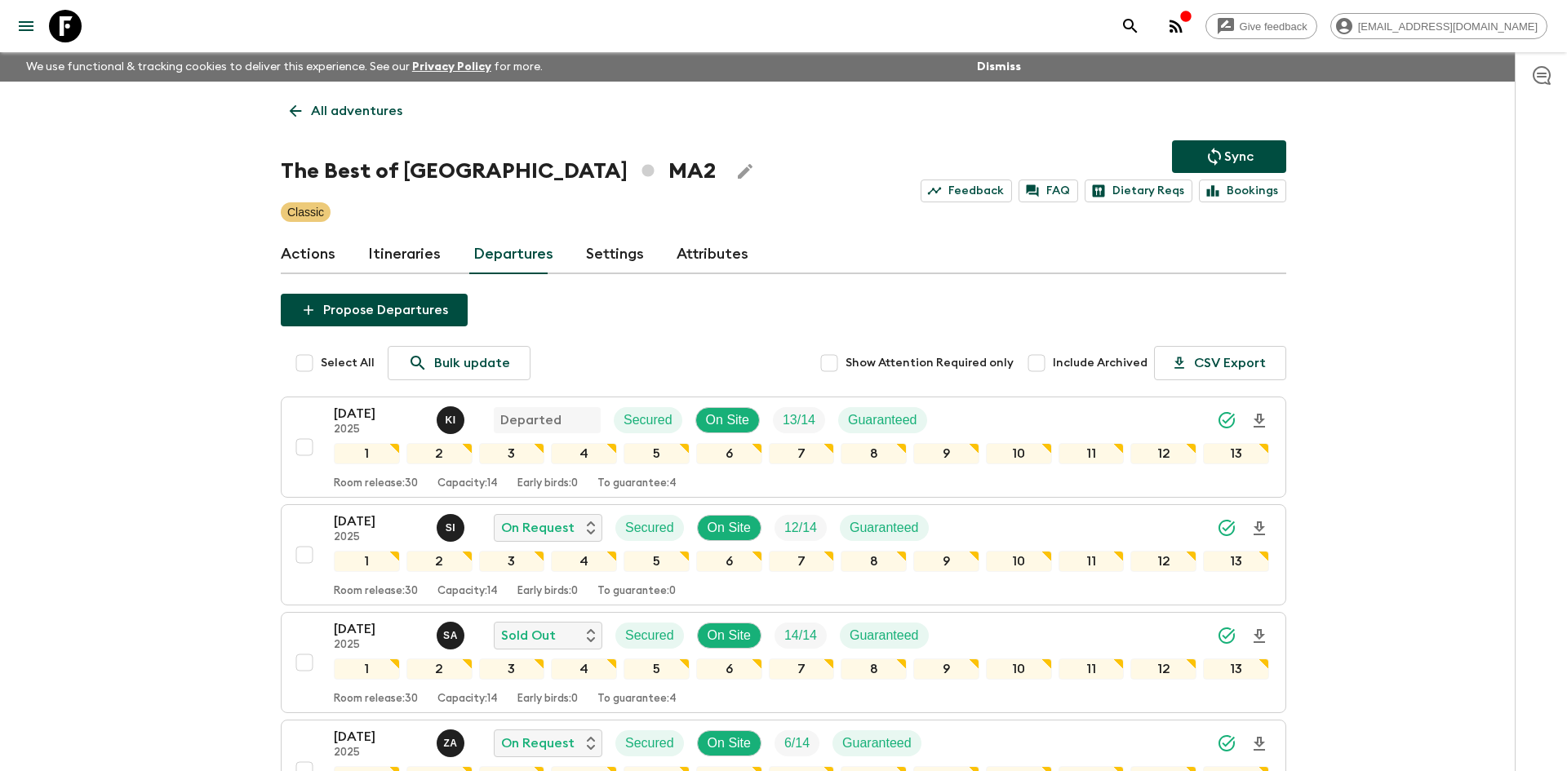
click at [385, 98] on link "All adventures" at bounding box center [346, 111] width 131 height 33
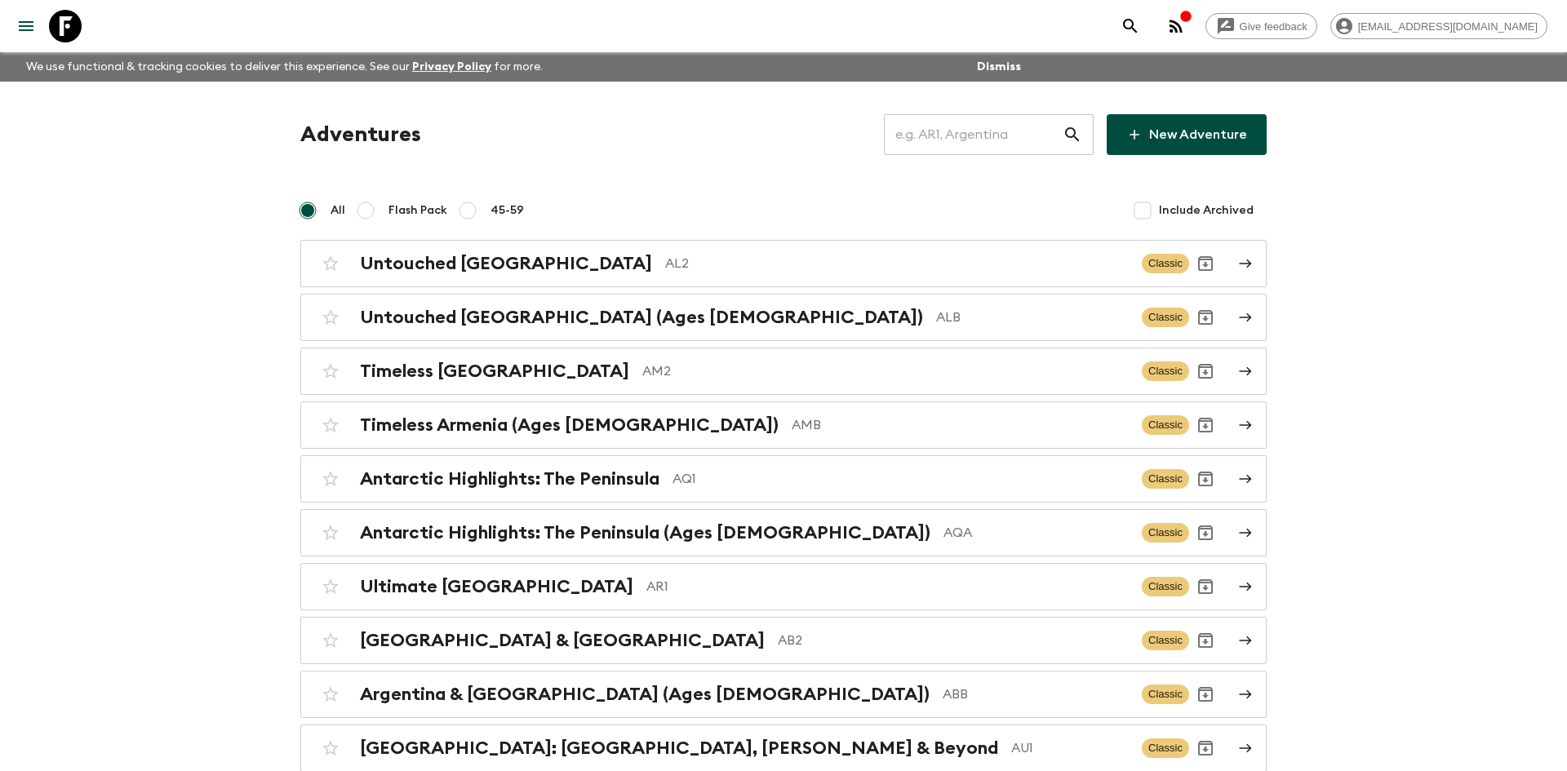
click at [922, 119] on input "text" at bounding box center [973, 135] width 179 height 46
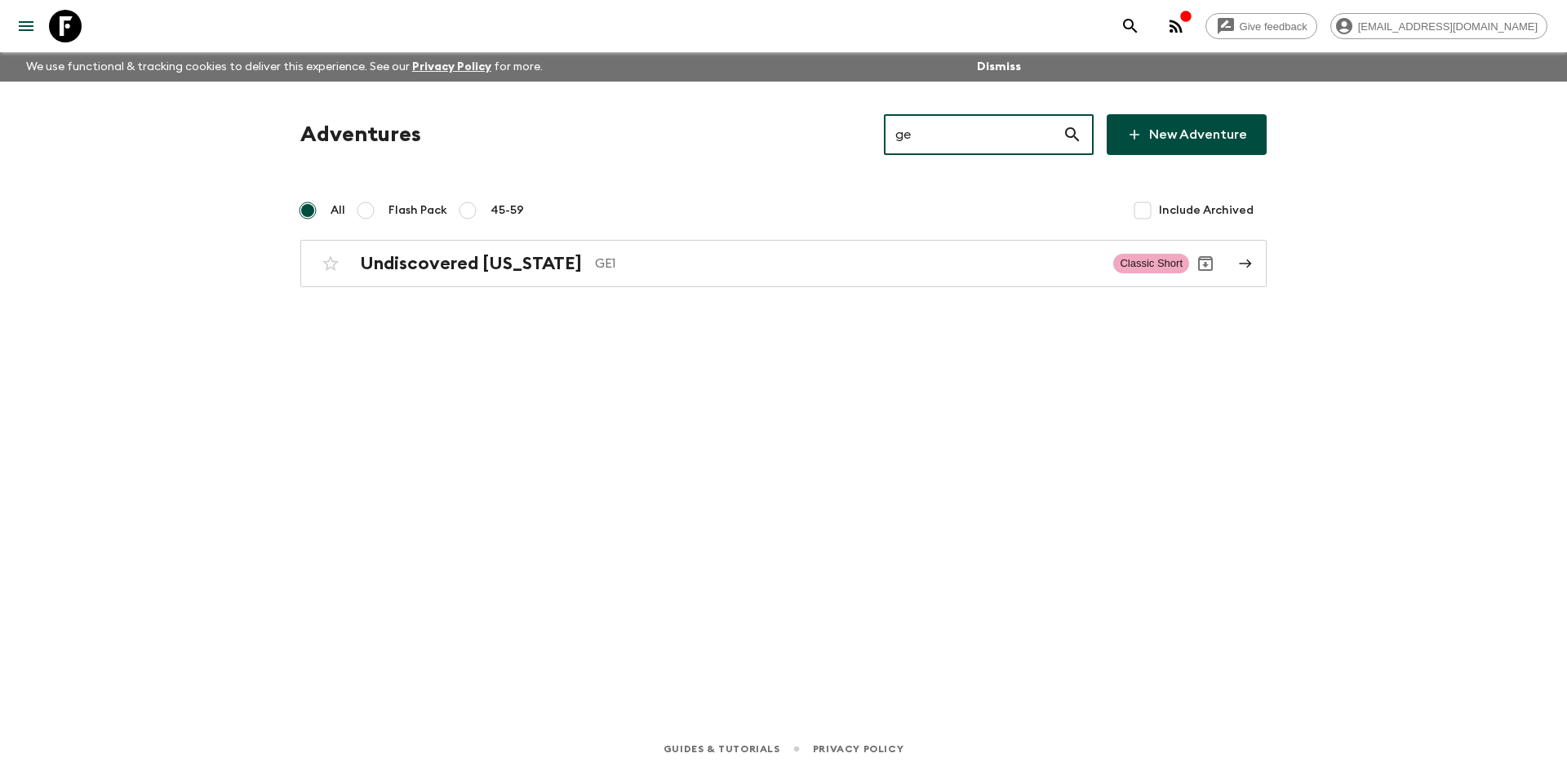
type input "ge1"
click at [595, 247] on div "Undiscovered [US_STATE] GE1 Classic Short" at bounding box center [751, 263] width 875 height 33
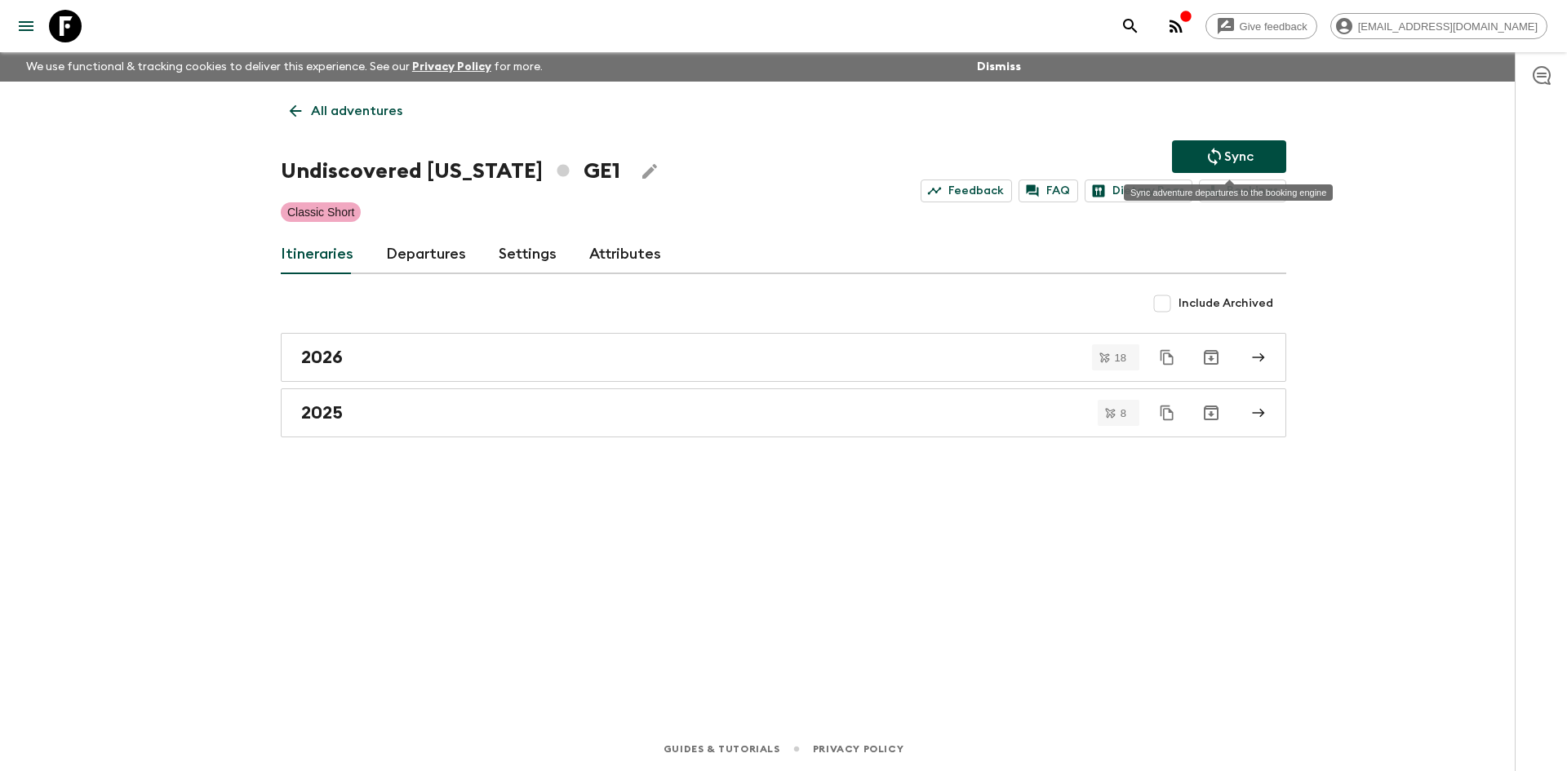
click at [1224, 155] on p "Sync" at bounding box center [1238, 157] width 29 height 20
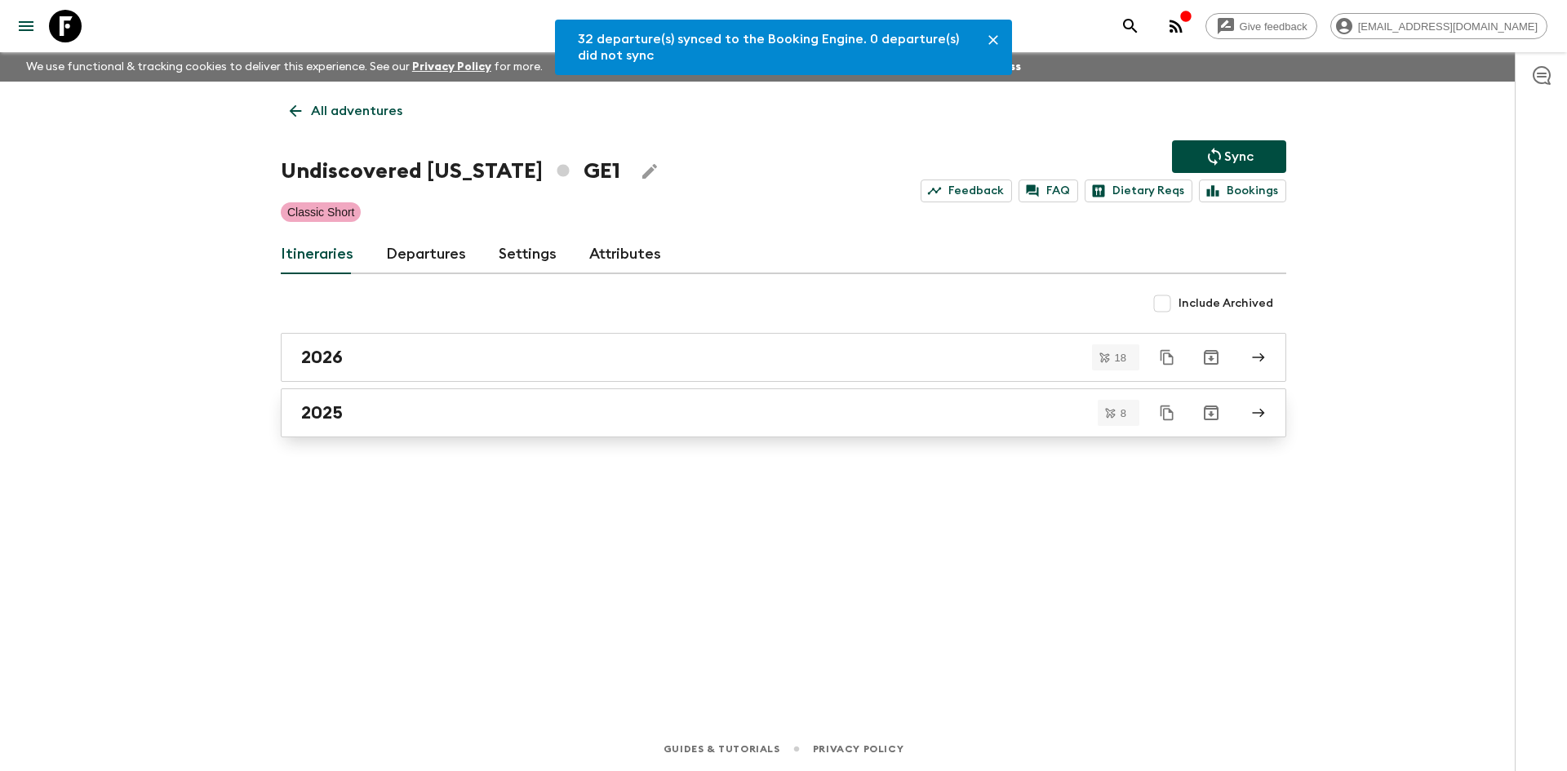
click at [421, 407] on div "2025" at bounding box center [768, 412] width 934 height 21
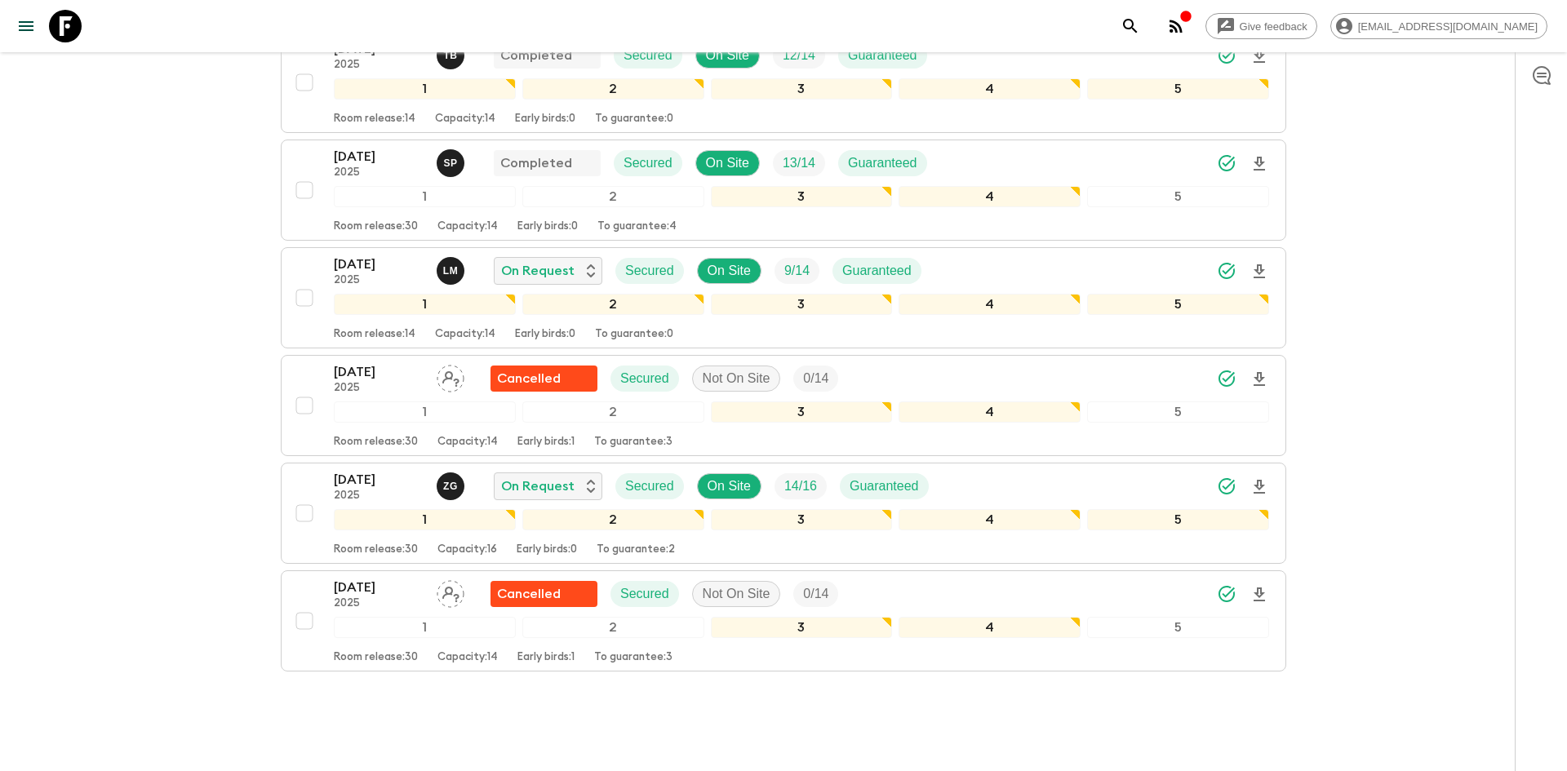
scroll to position [580, 0]
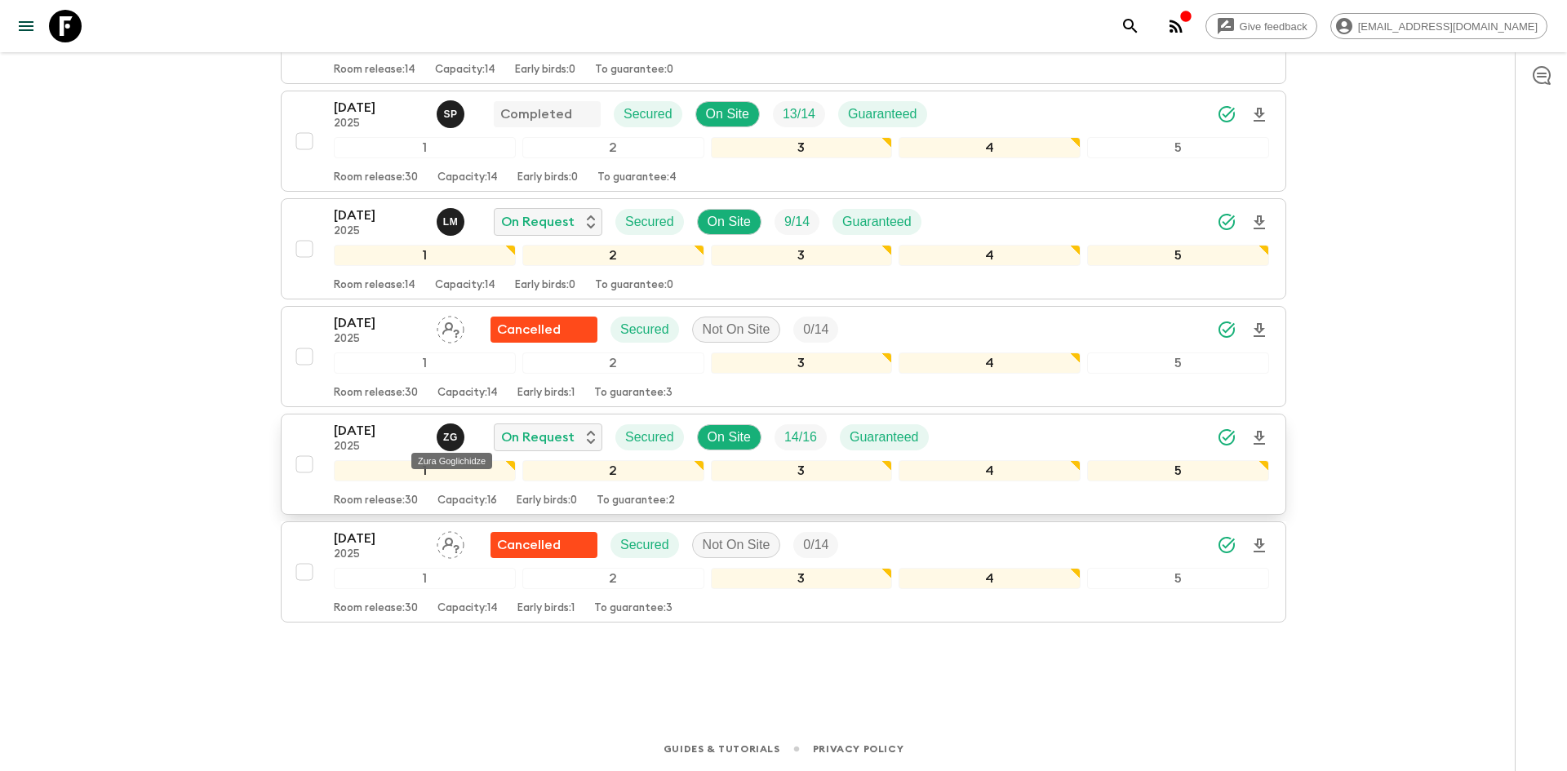
click at [454, 429] on div "Z G" at bounding box center [451, 438] width 28 height 28
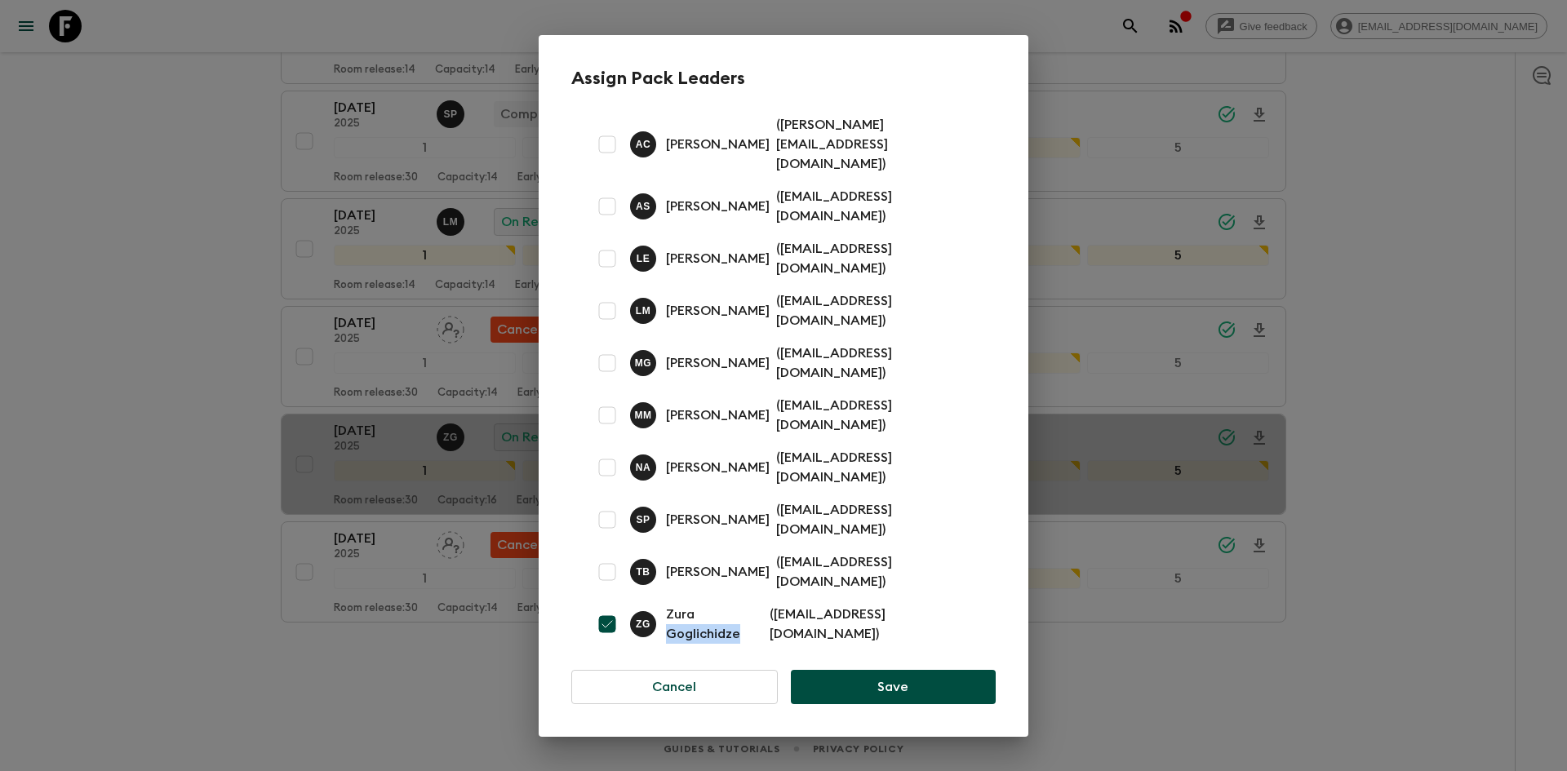
drag, startPoint x: 769, startPoint y: 602, endPoint x: 700, endPoint y: 602, distance: 68.6
click at [700, 605] on p "Zura Goglichidze" at bounding box center [714, 624] width 97 height 39
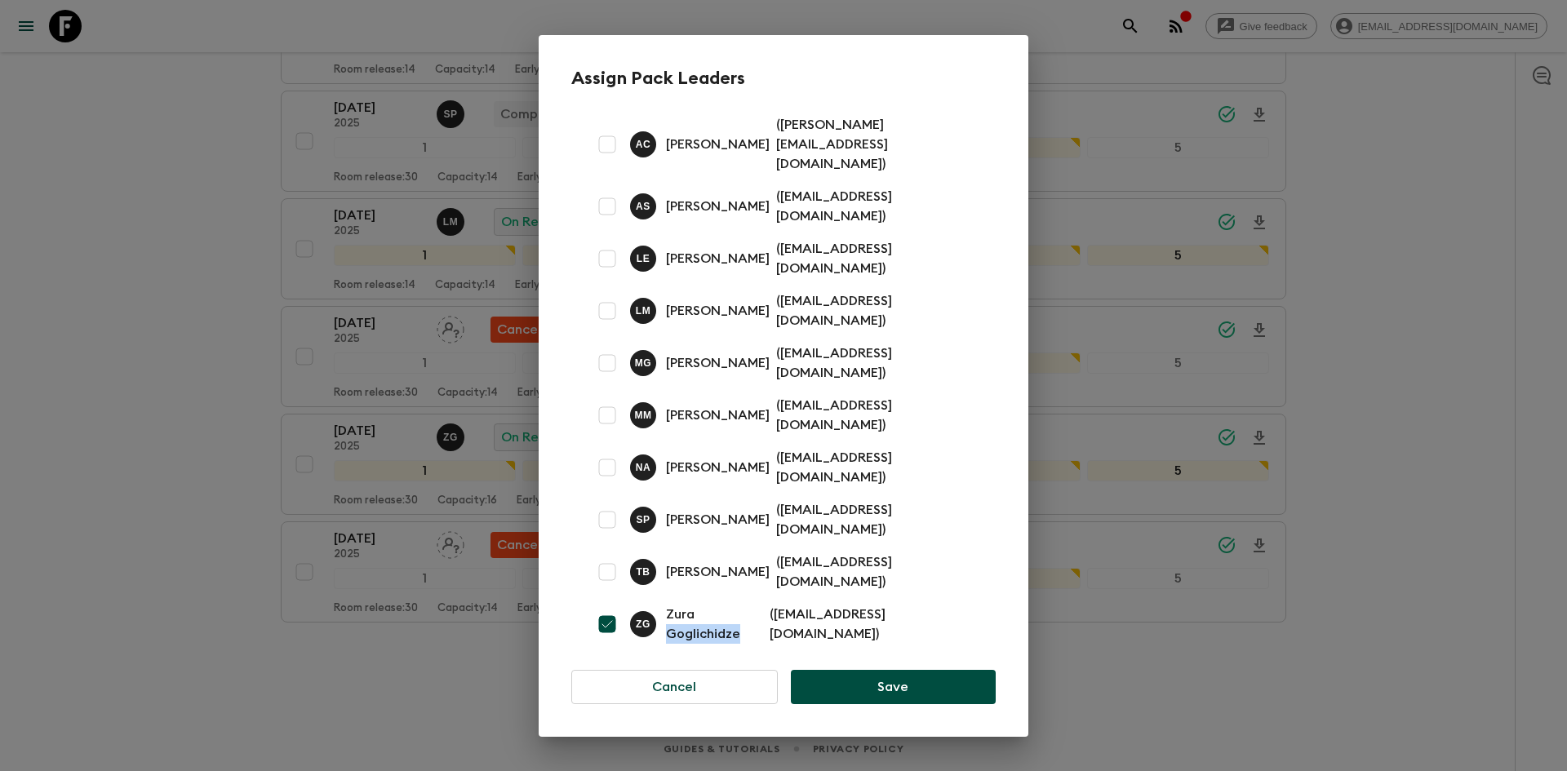
copy p "Goglichidze"
click at [82, 235] on div "Assign Pack Leaders A C [PERSON_NAME] ( [PERSON_NAME][EMAIL_ADDRESS][DOMAIN_NAM…" at bounding box center [783, 385] width 1567 height 771
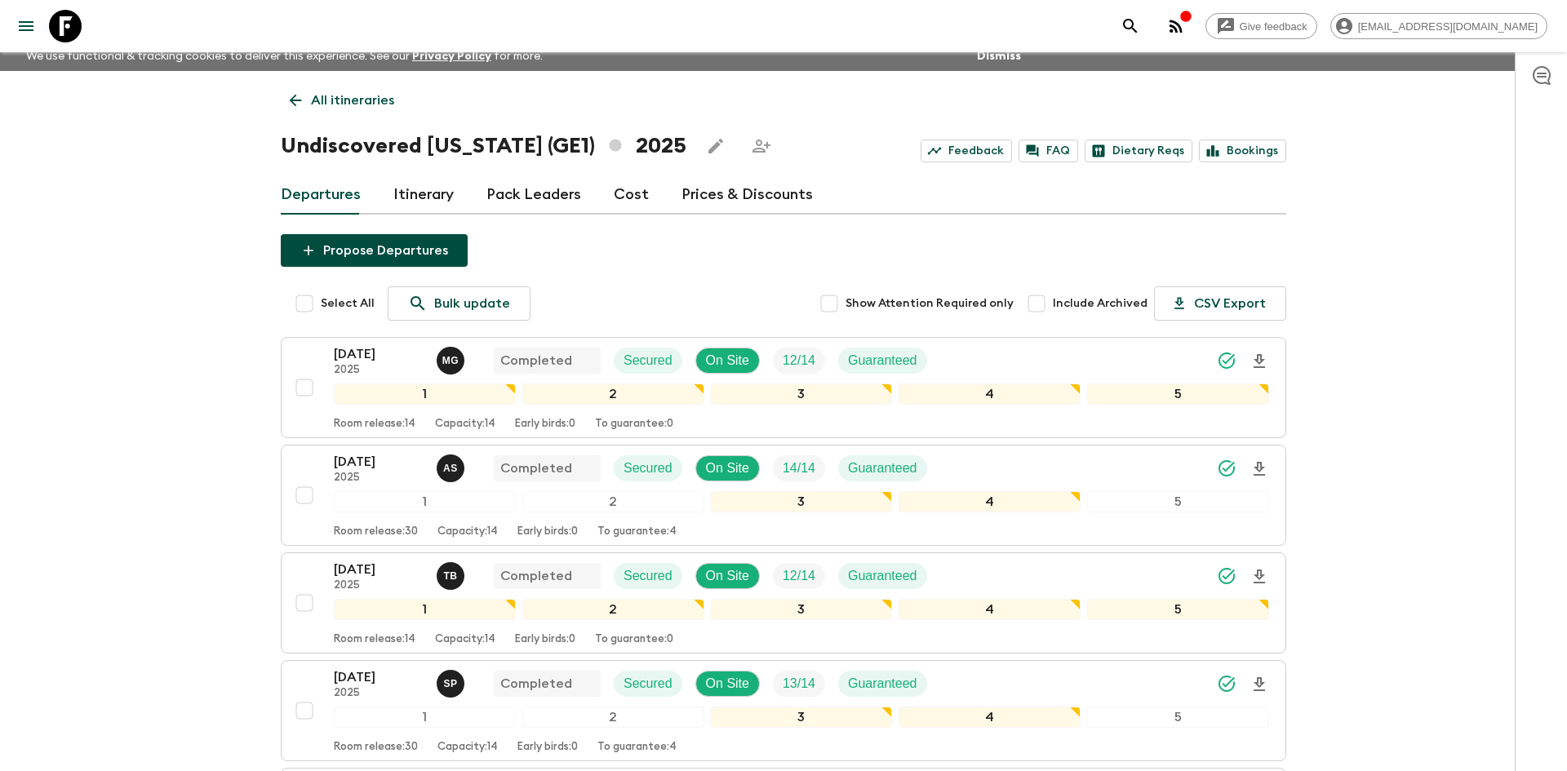
scroll to position [0, 0]
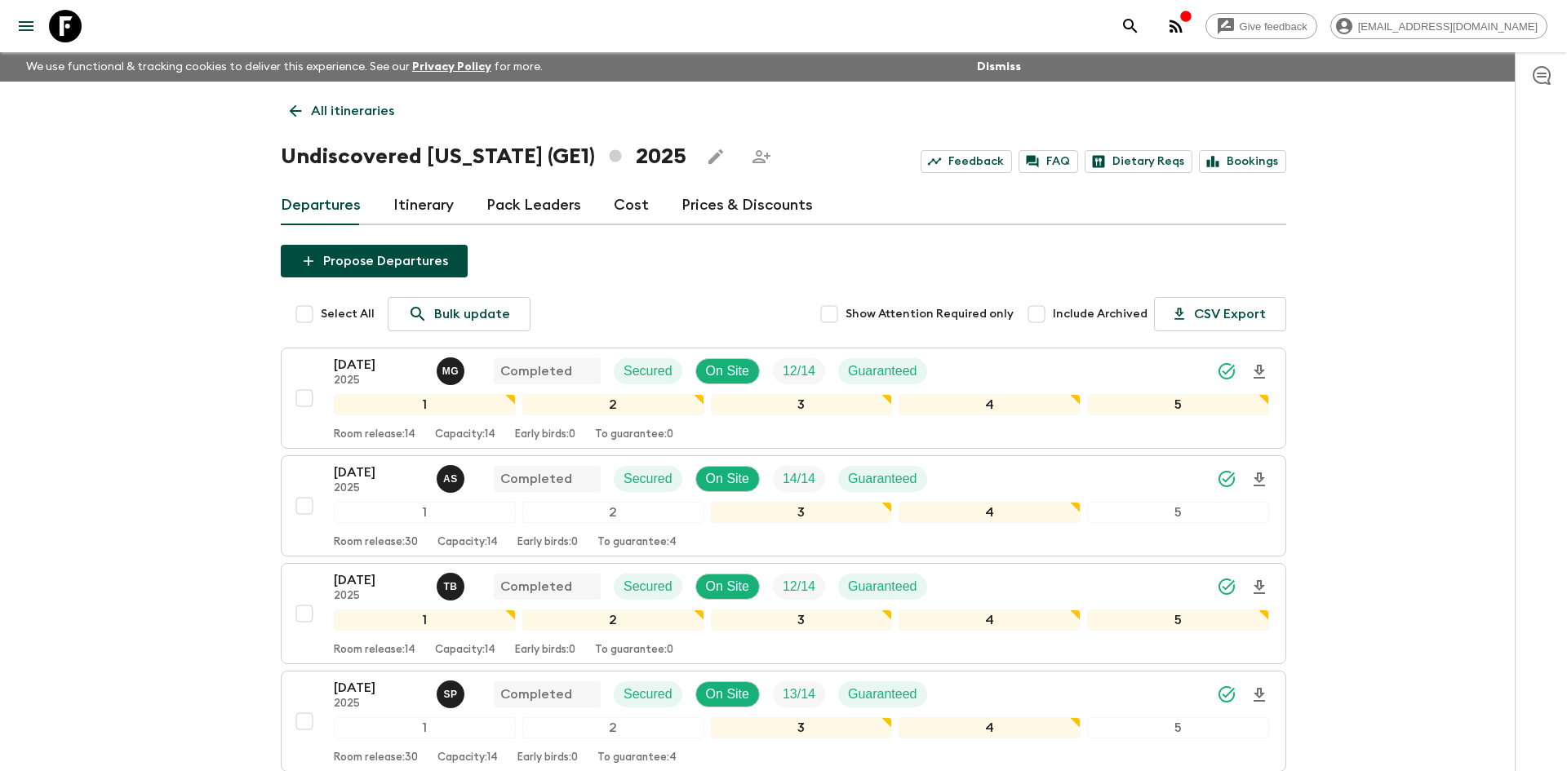
click at [375, 101] on p "All itineraries" at bounding box center [352, 111] width 83 height 20
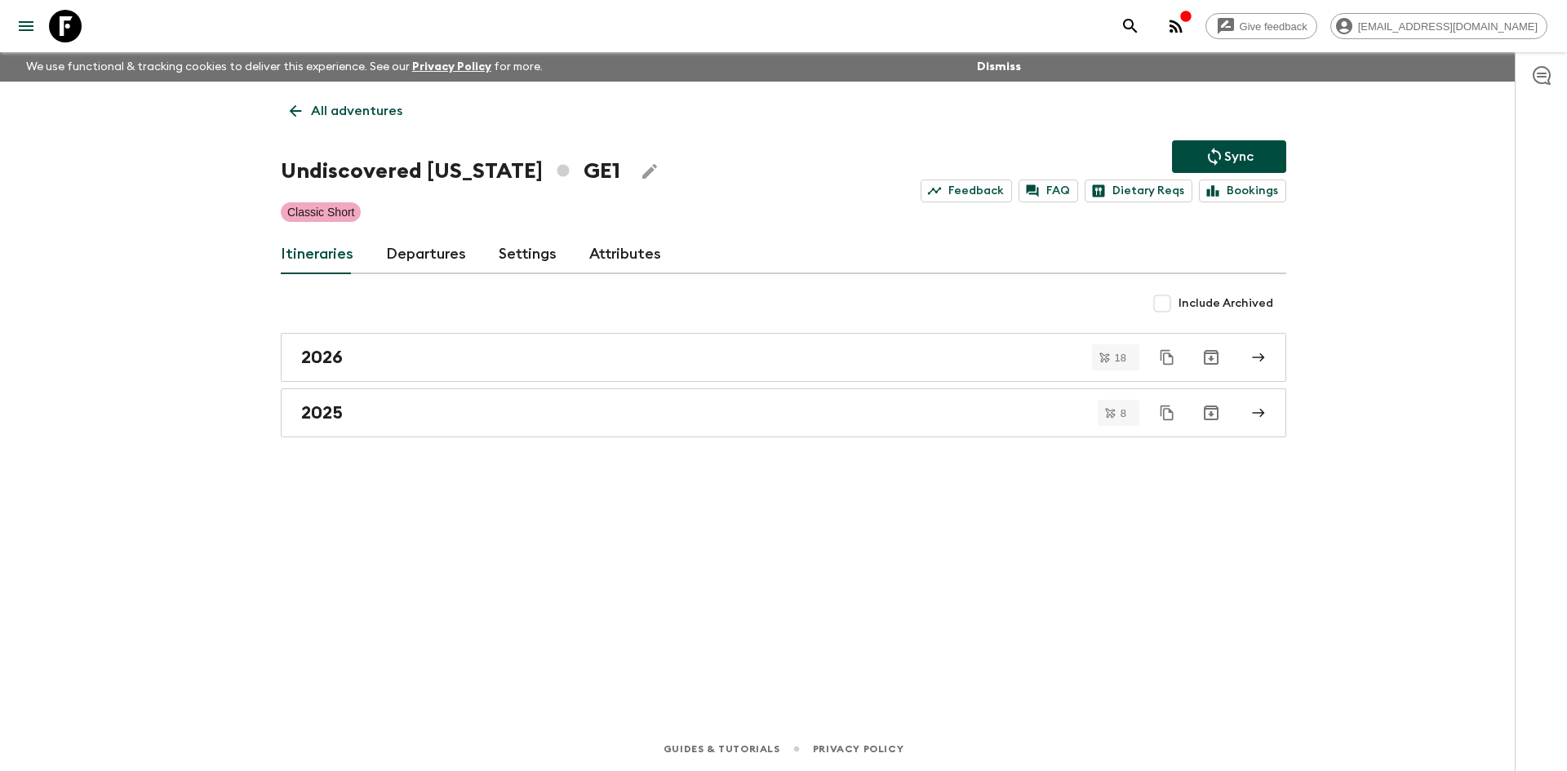
click at [329, 115] on p "All adventures" at bounding box center [356, 111] width 91 height 20
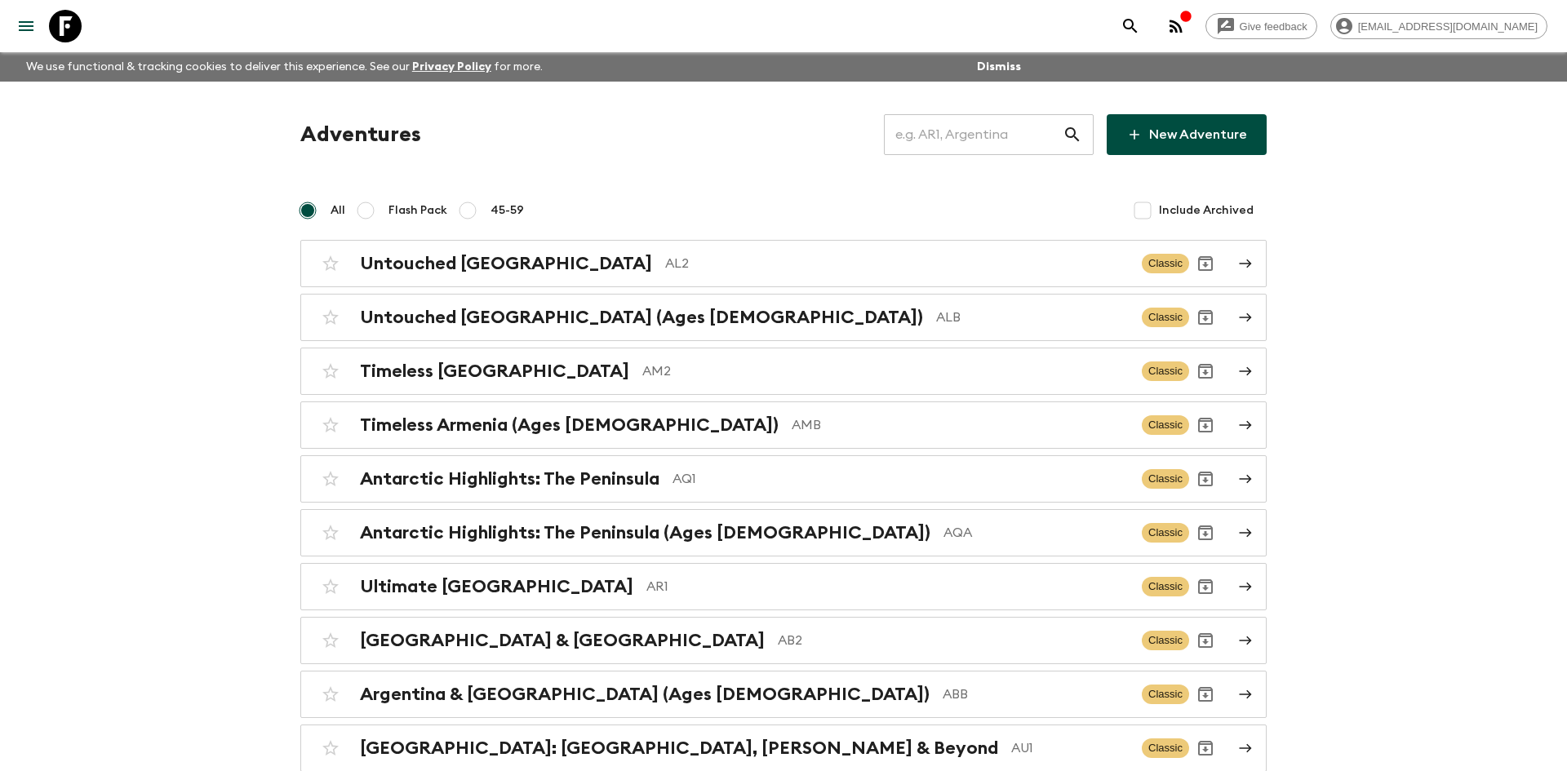
click at [955, 127] on input "text" at bounding box center [973, 135] width 179 height 46
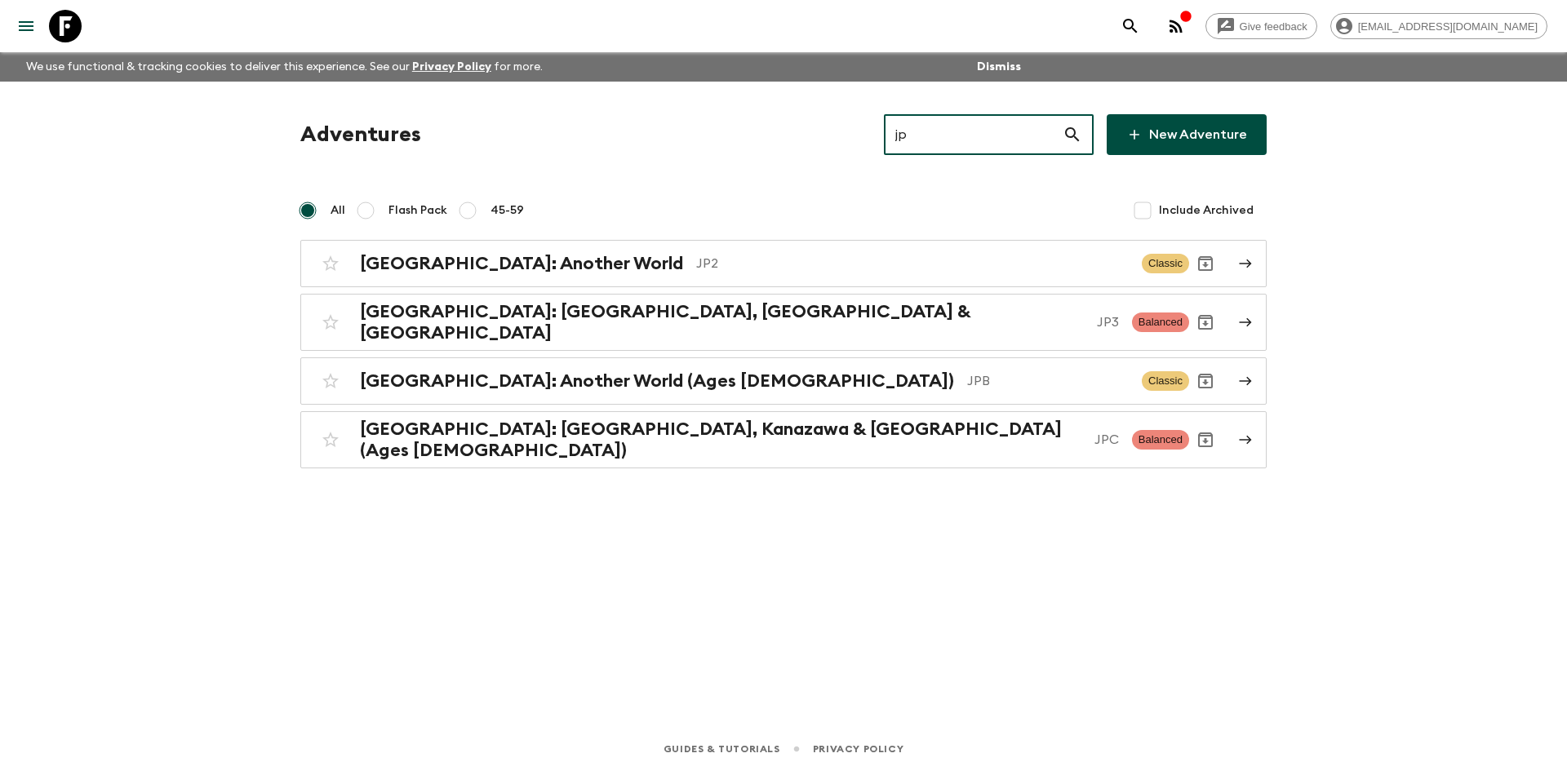
type input "jpb"
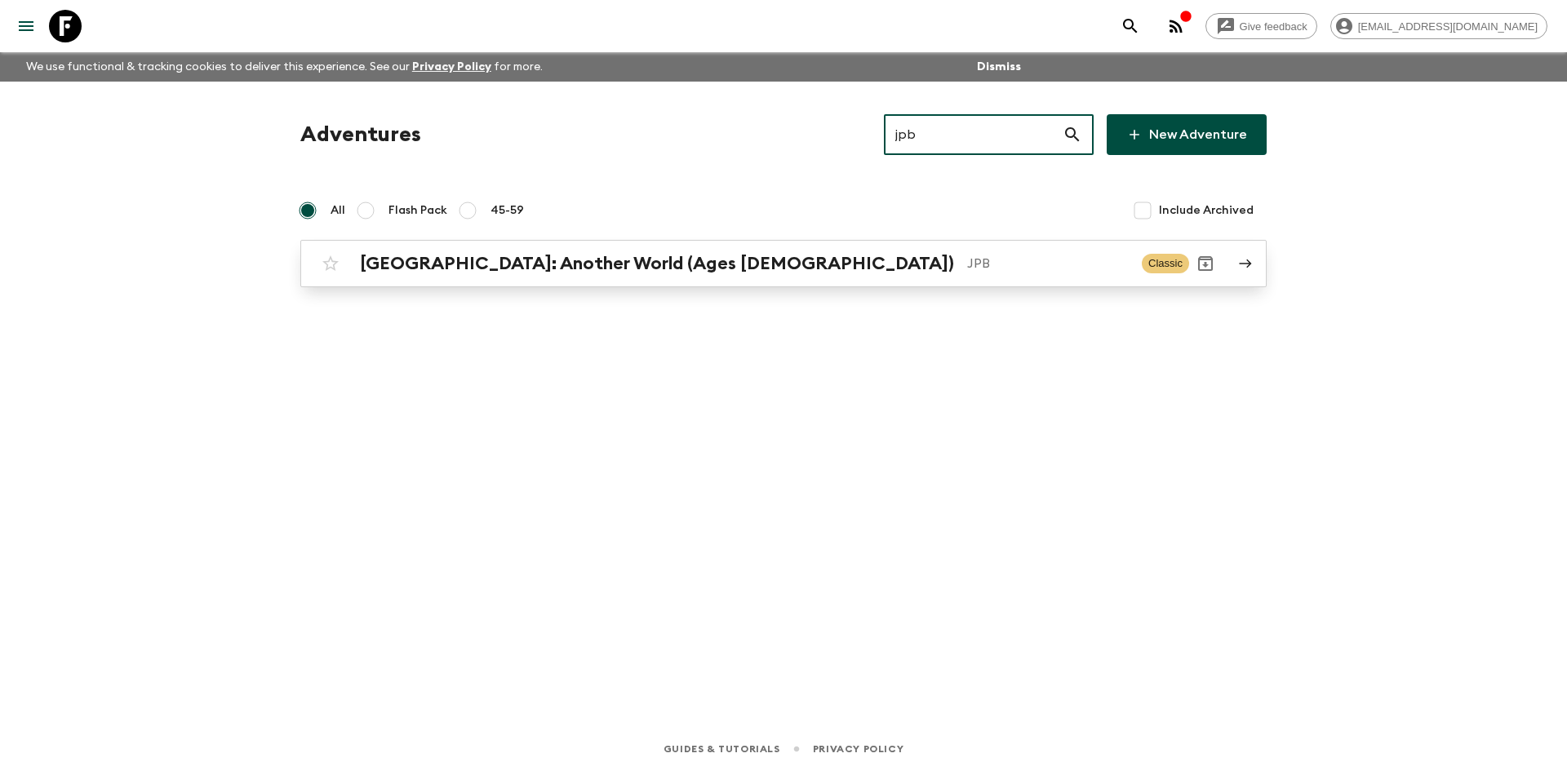
click at [664, 244] on link "[GEOGRAPHIC_DATA]: Another World (Ages [DEMOGRAPHIC_DATA]) JPB Classic" at bounding box center [783, 263] width 966 height 47
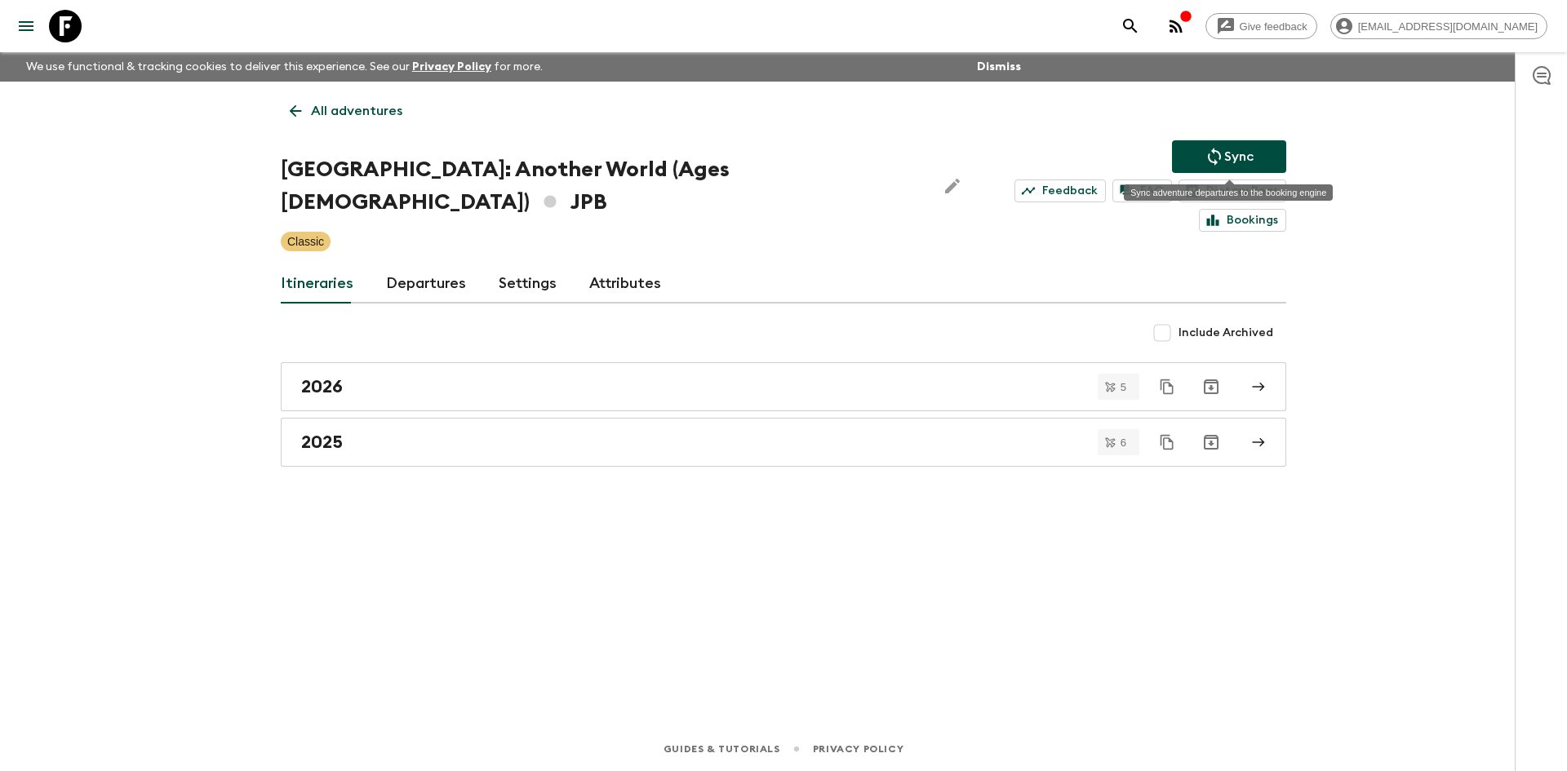
click at [1238, 149] on p "Sync" at bounding box center [1238, 157] width 29 height 20
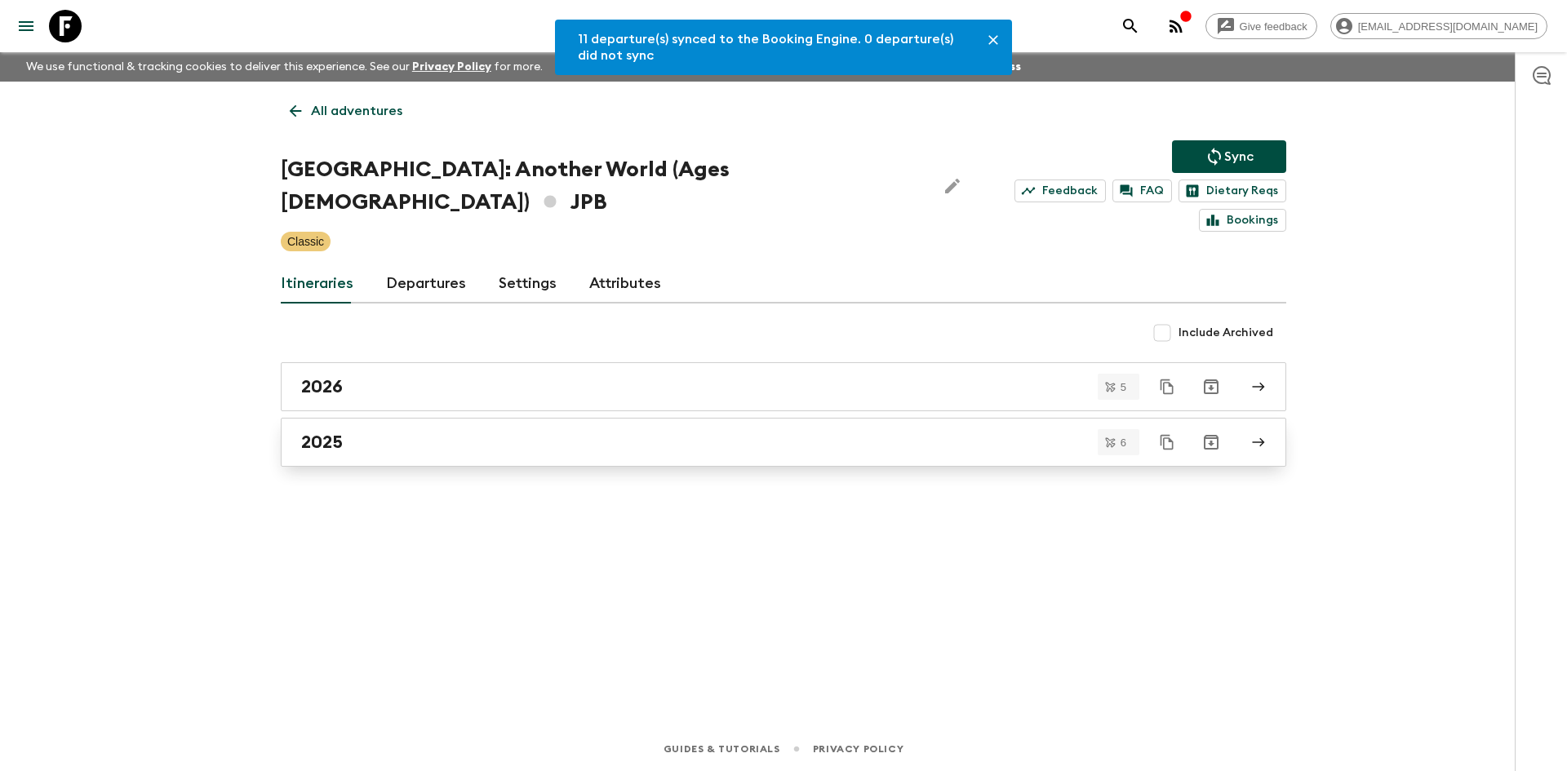
click at [341, 418] on link "2025" at bounding box center [784, 442] width 1006 height 49
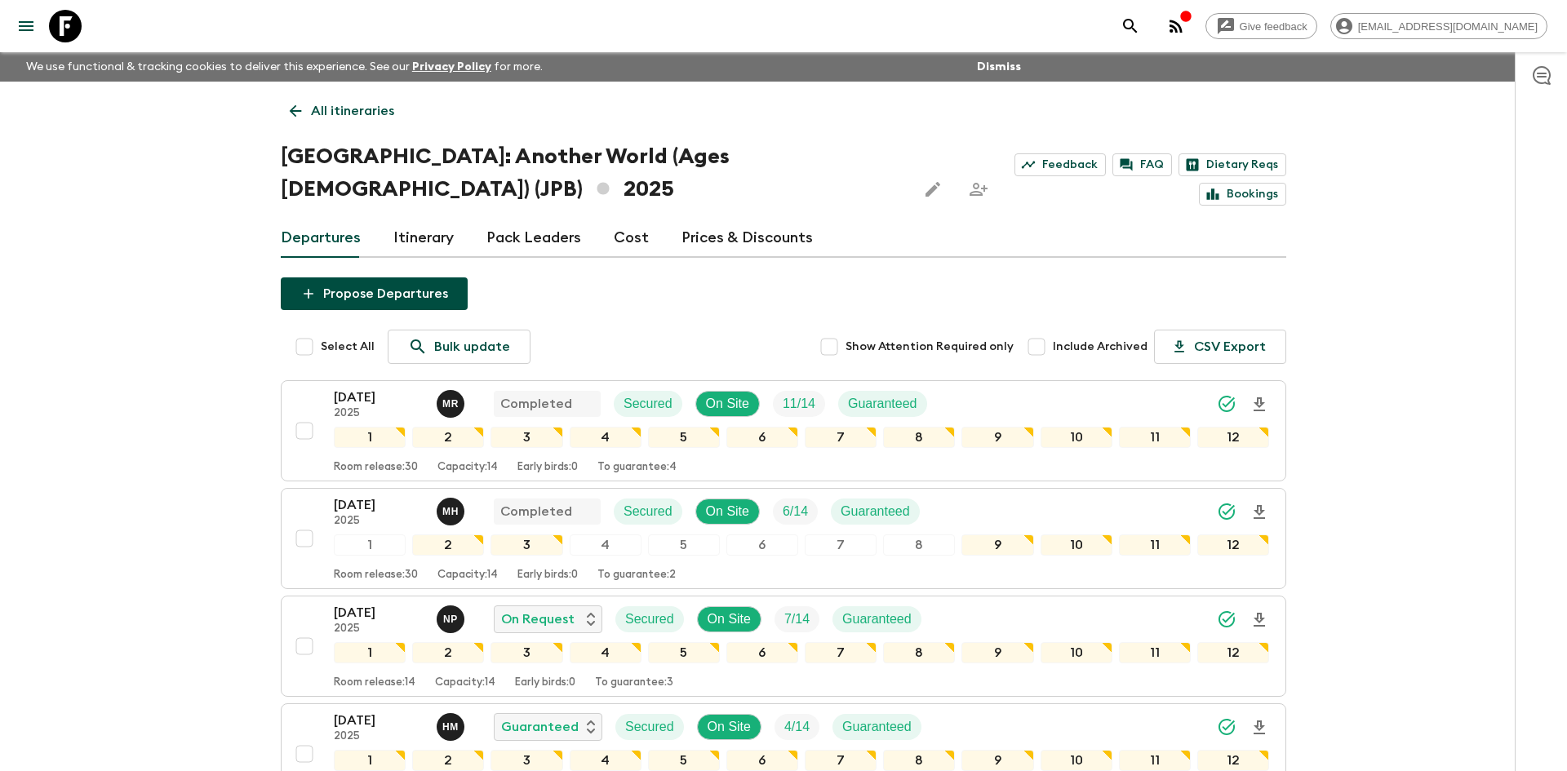
click at [349, 104] on p "All itineraries" at bounding box center [352, 111] width 83 height 20
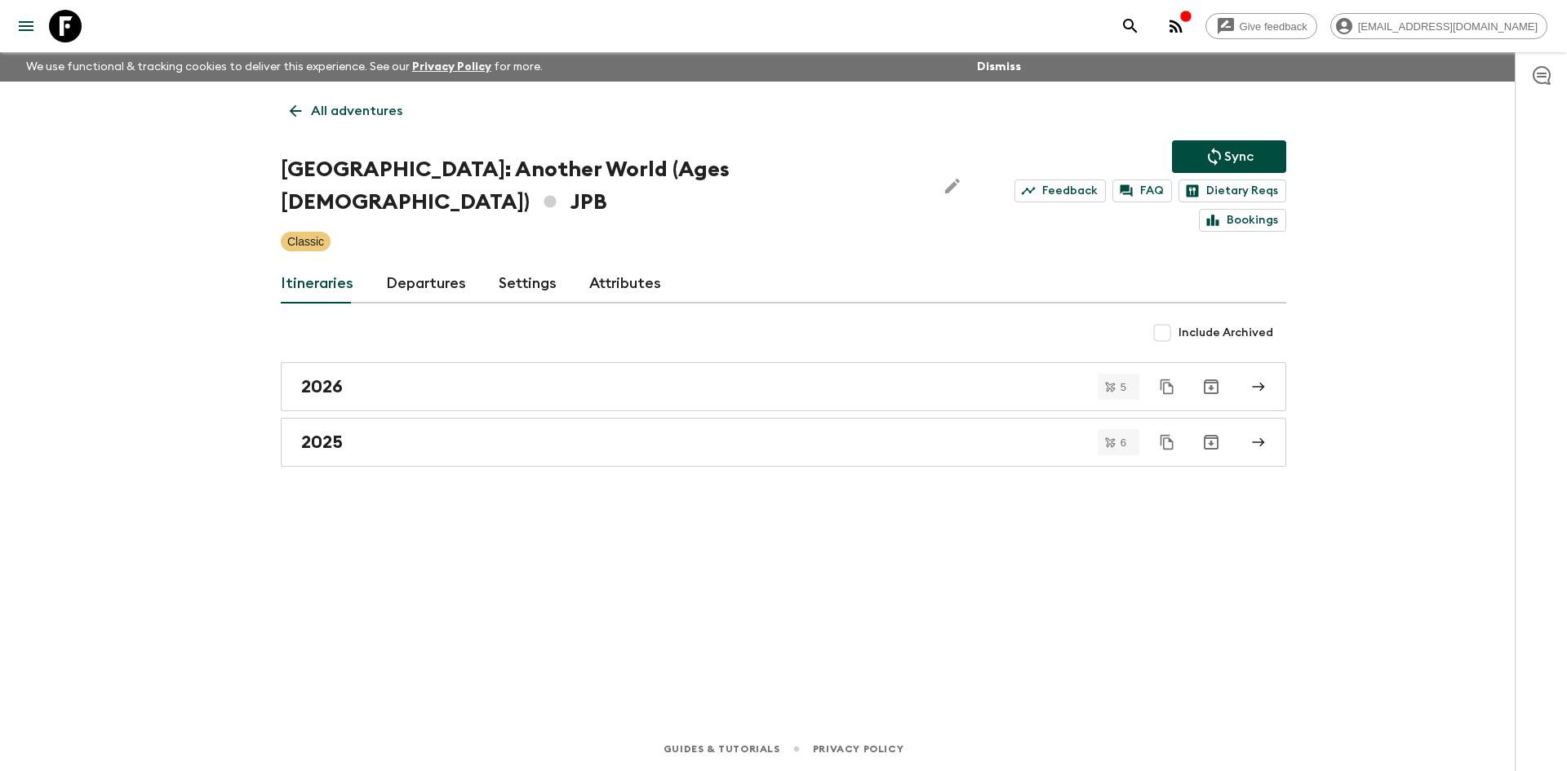
click at [366, 109] on p "All adventures" at bounding box center [356, 111] width 91 height 20
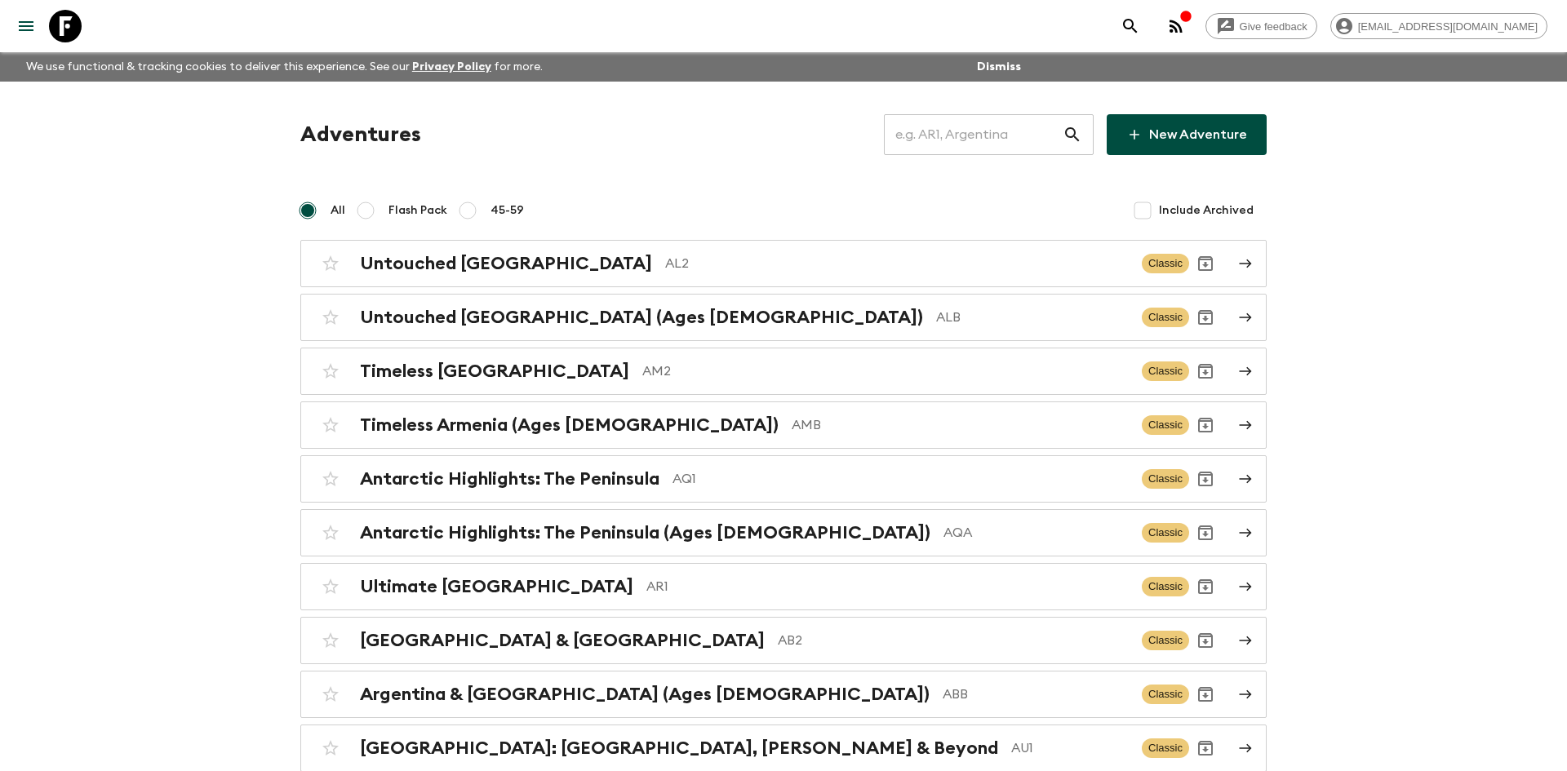
click at [942, 133] on input "text" at bounding box center [973, 135] width 179 height 46
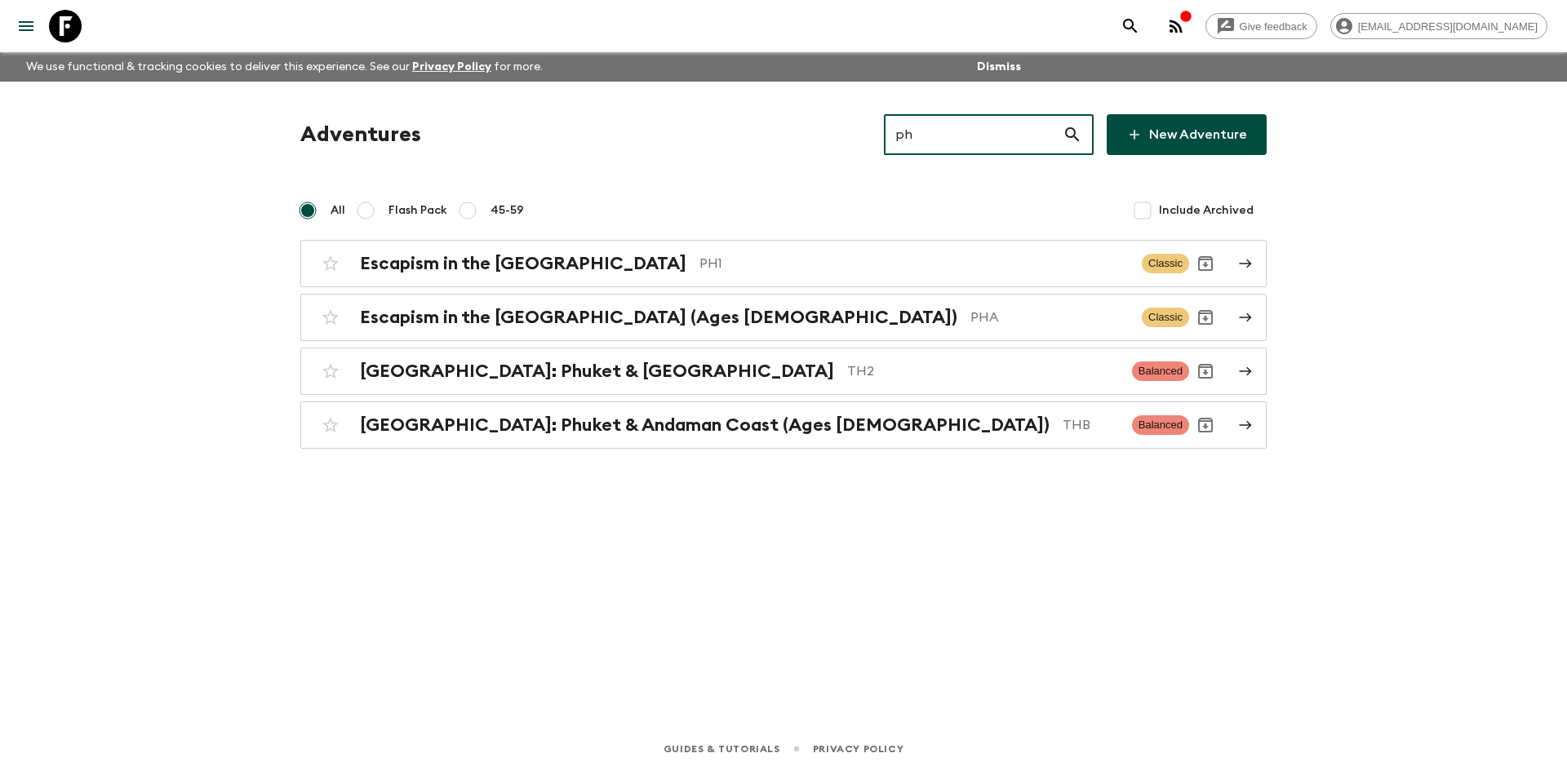
type input "ph1"
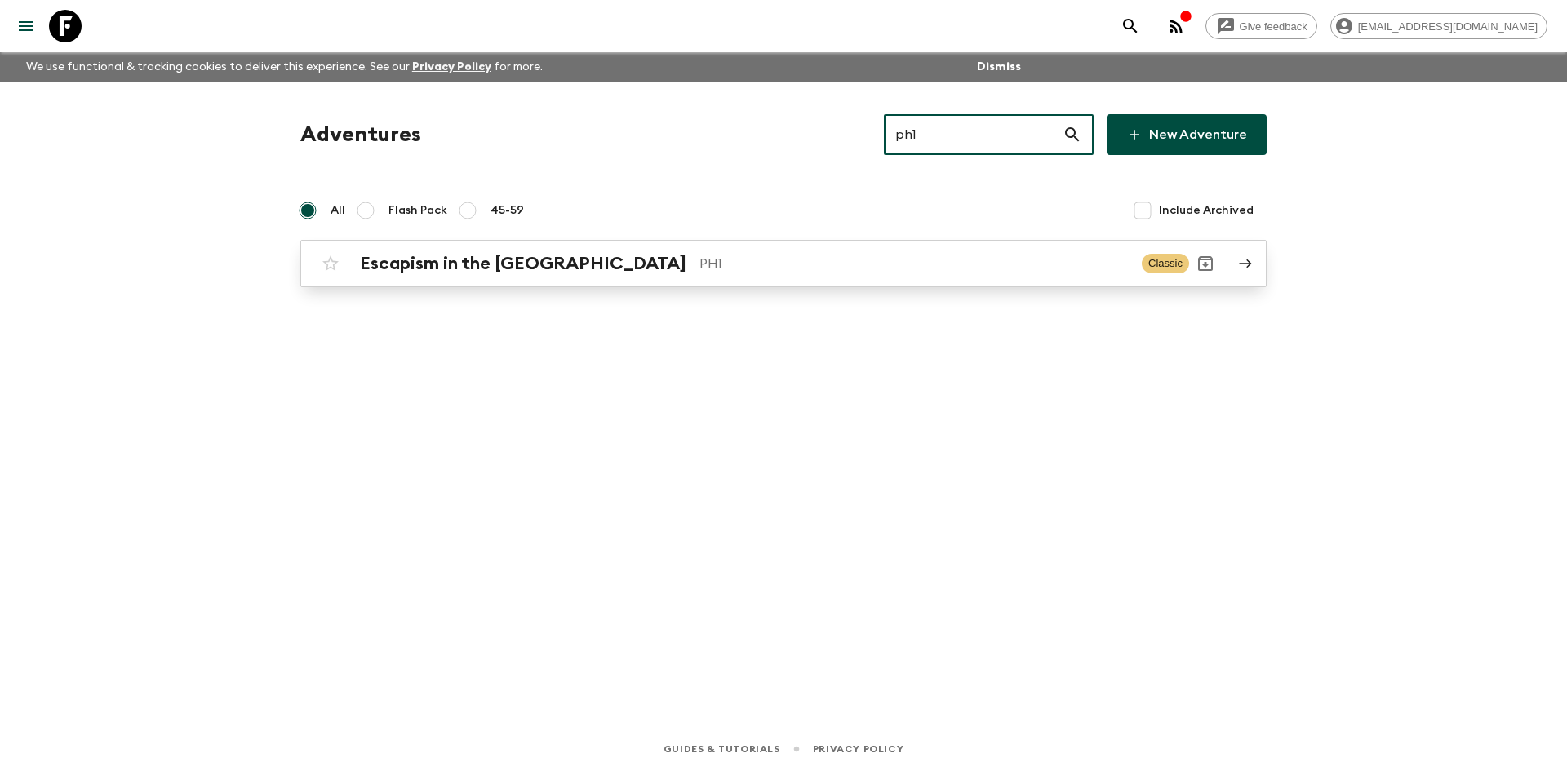
click at [612, 278] on div "Escapism in the [GEOGRAPHIC_DATA] PH1 Classic" at bounding box center [751, 263] width 875 height 33
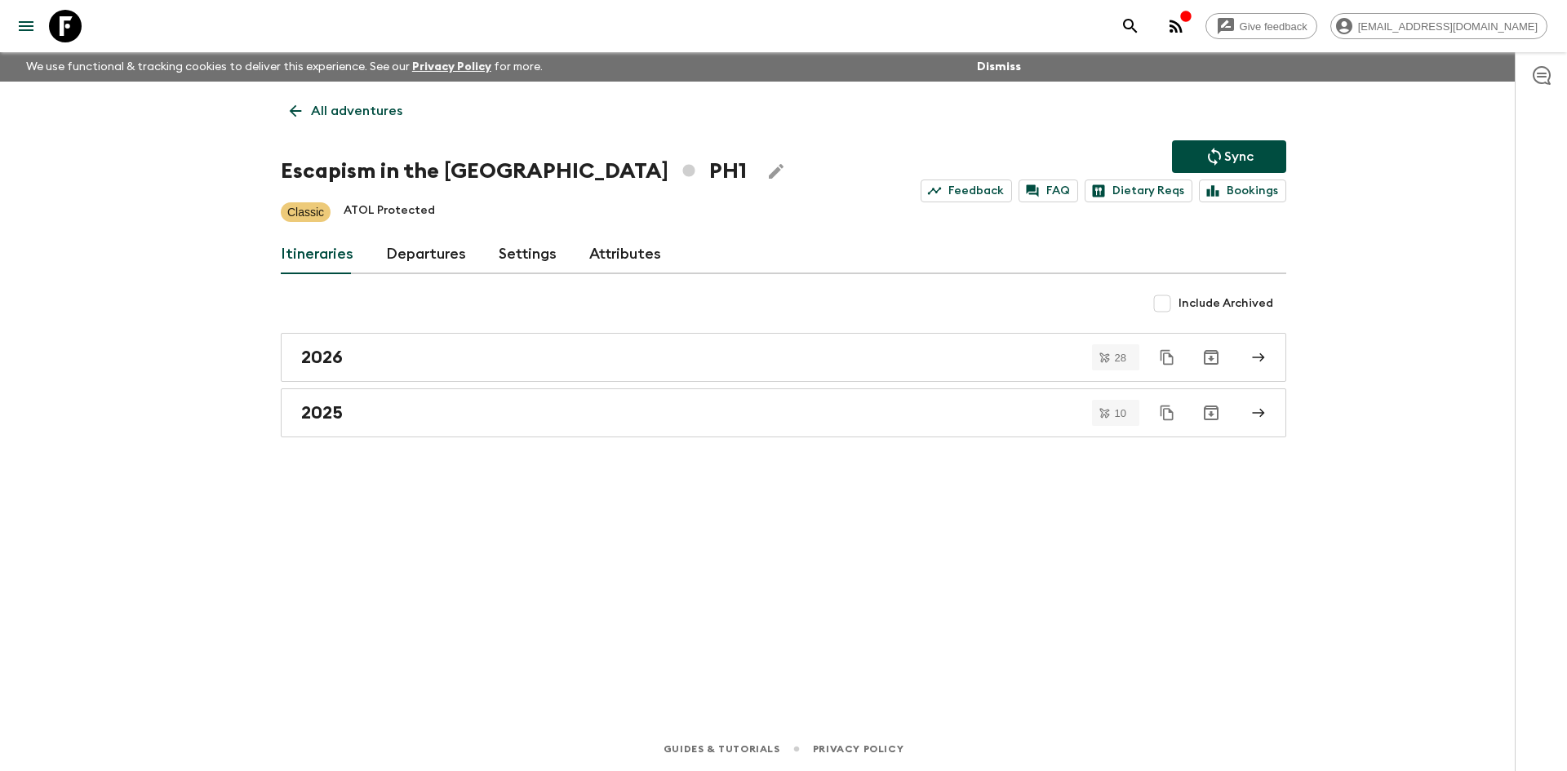
click at [1232, 141] on button "Sync" at bounding box center [1229, 156] width 114 height 33
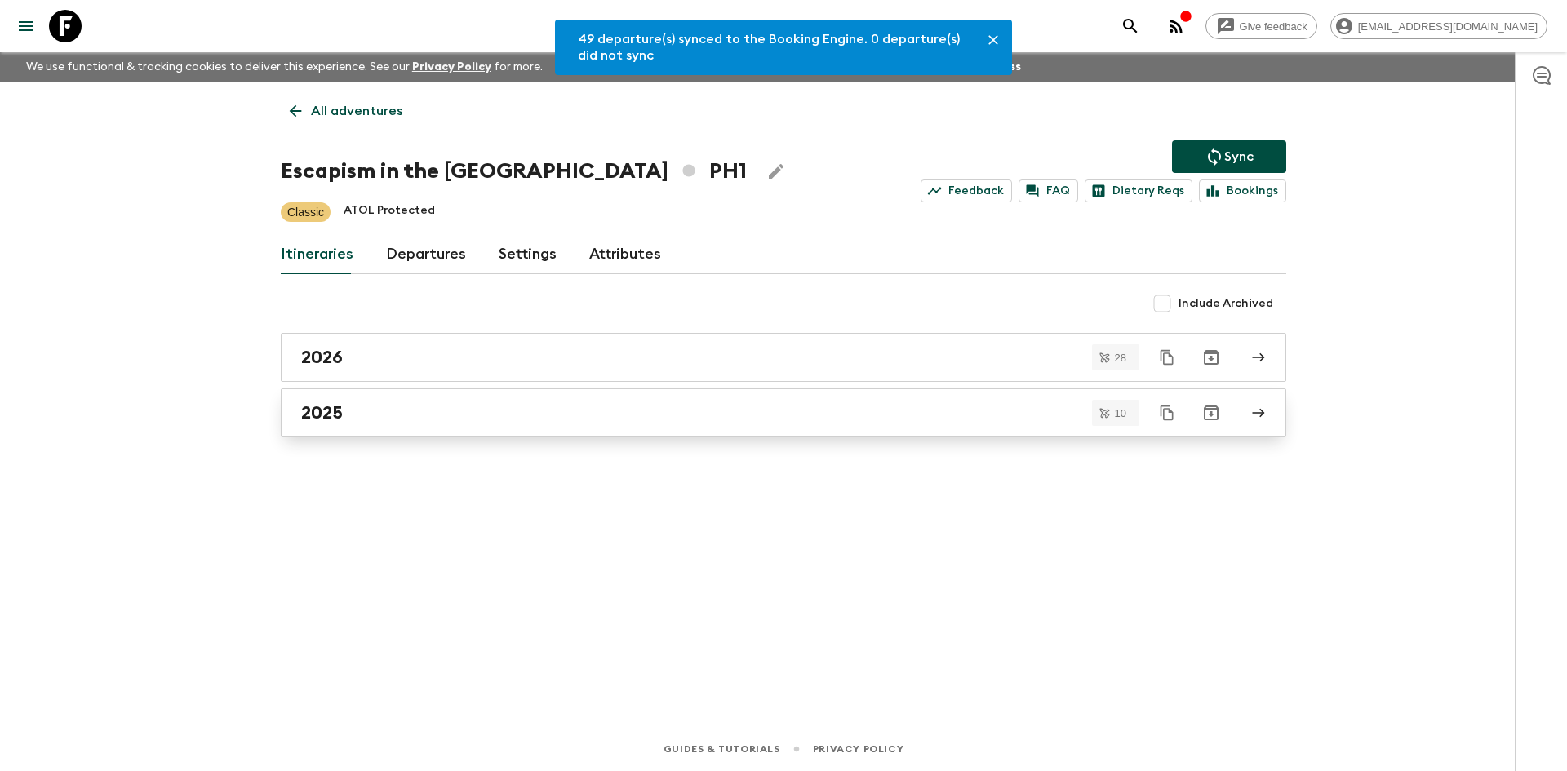
click at [377, 402] on div "2025" at bounding box center [768, 412] width 934 height 21
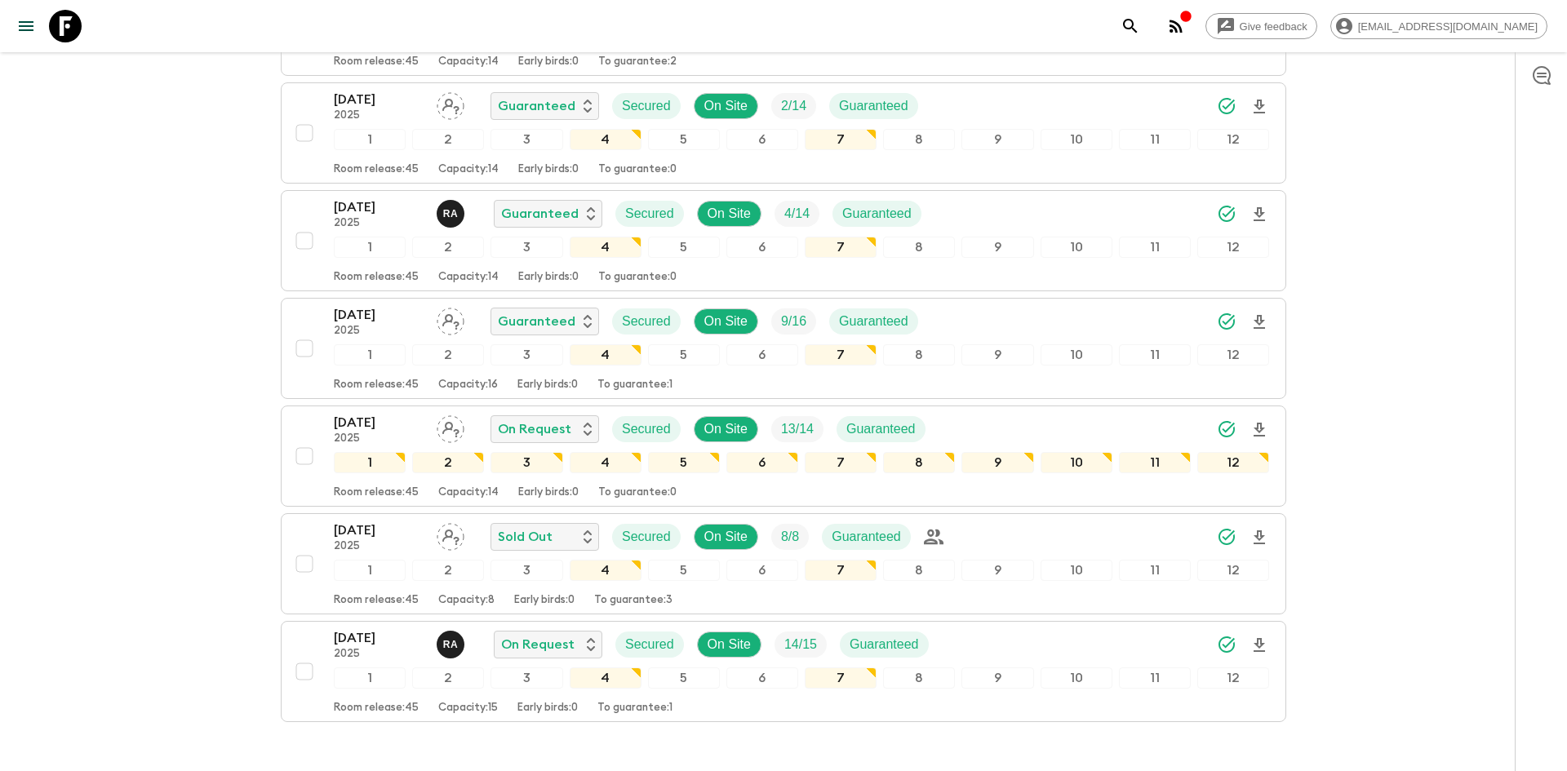
scroll to position [699, 0]
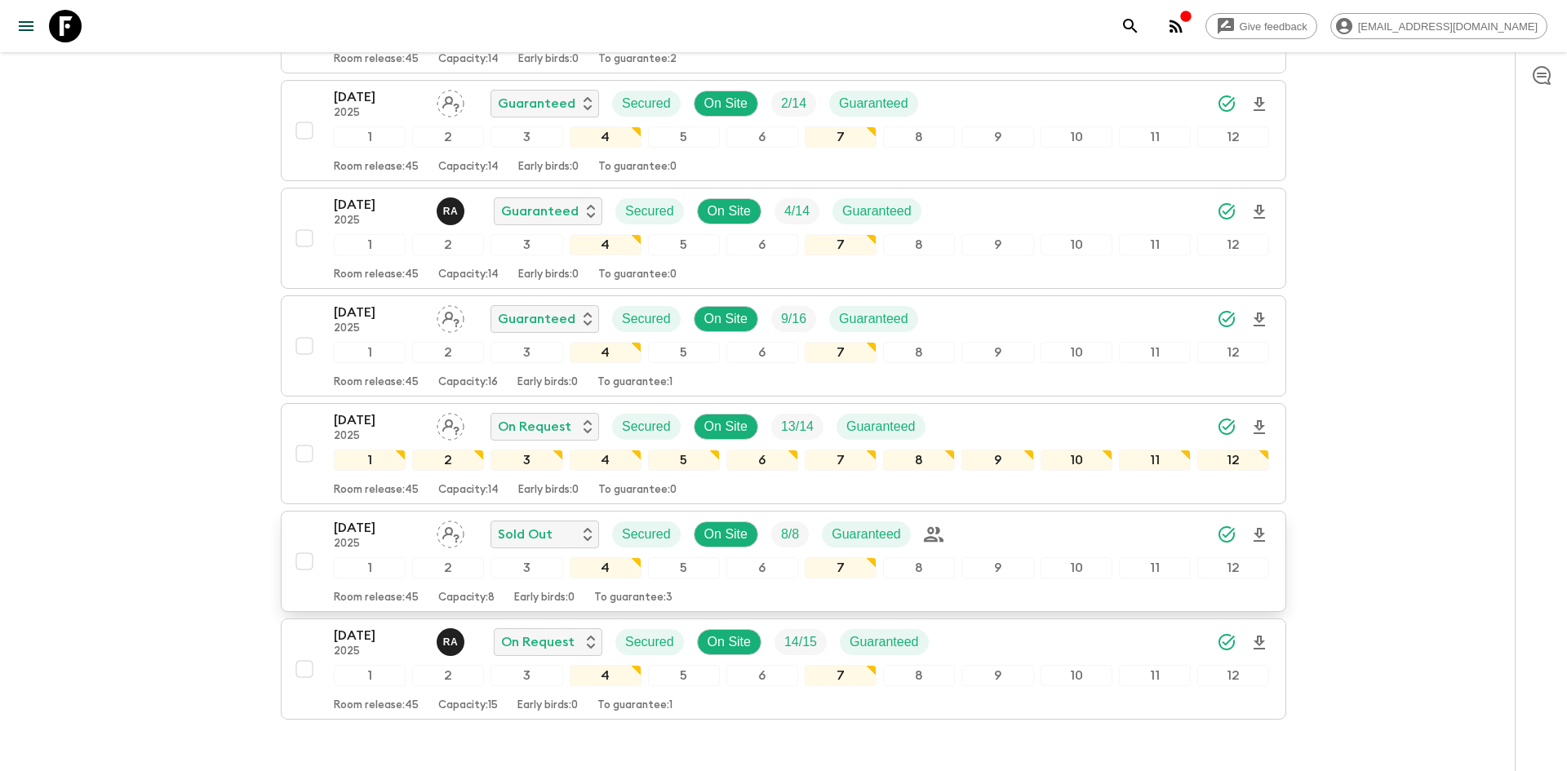
click at [1262, 533] on icon "Download Onboarding" at bounding box center [1259, 535] width 11 height 14
